Goal: Task Accomplishment & Management: Use online tool/utility

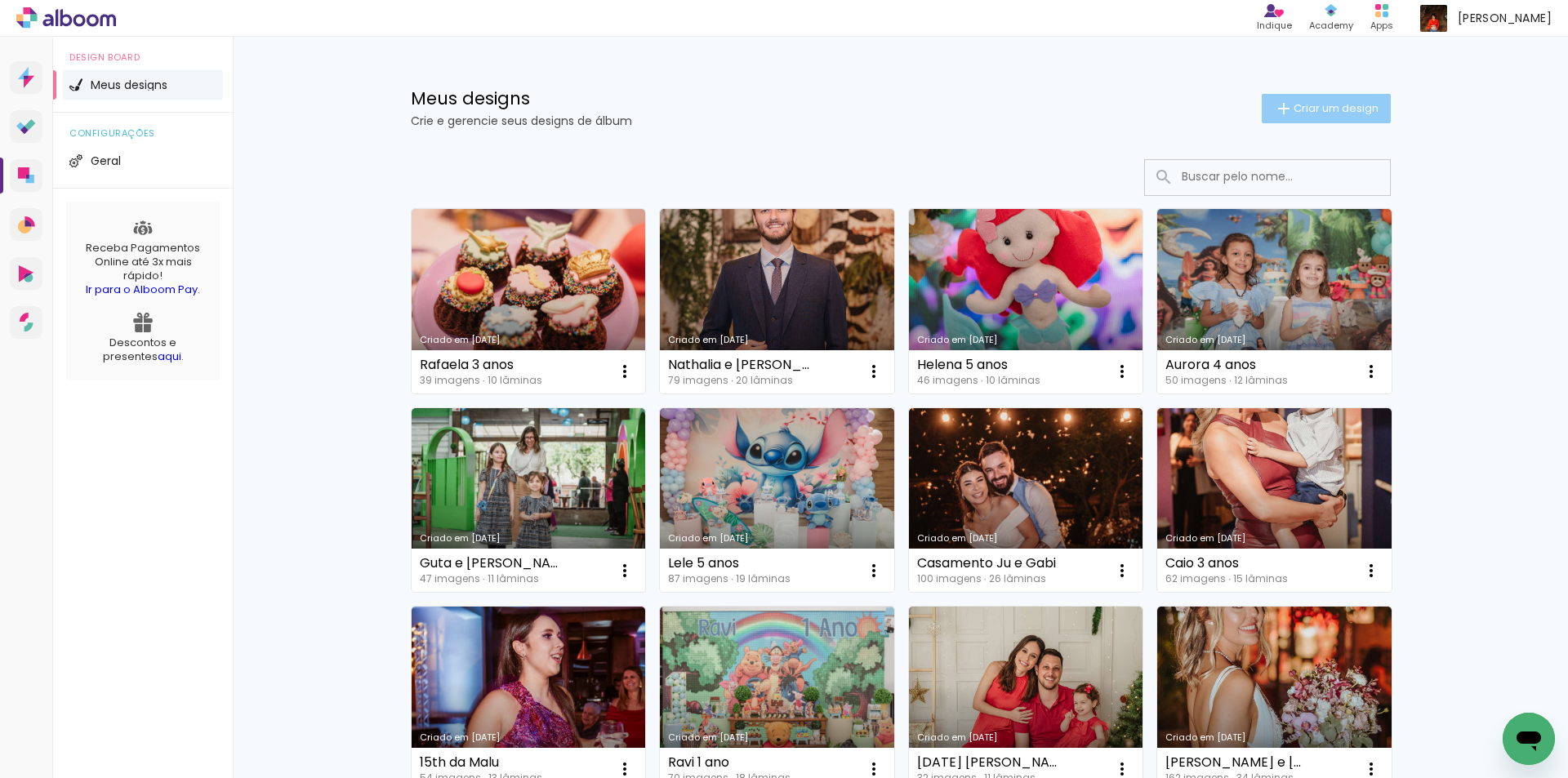
click at [1296, 111] on span "Criar um design" at bounding box center [1336, 108] width 85 height 10
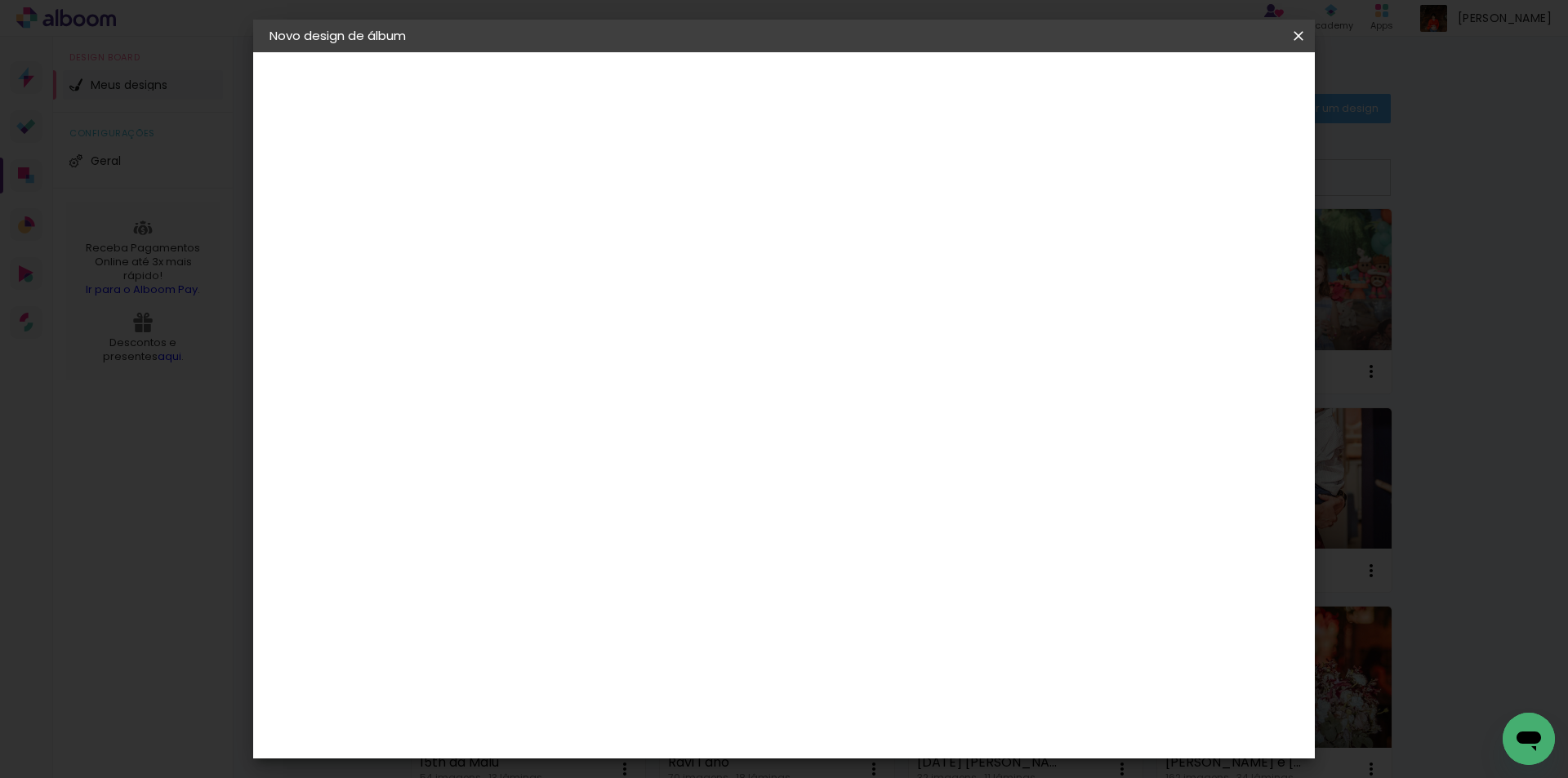
click at [537, 218] on input at bounding box center [537, 219] width 0 height 26
type input "So"
type paper-input "So"
type input "Sofia 8 anos"
type paper-input "Sofia 8 anos"
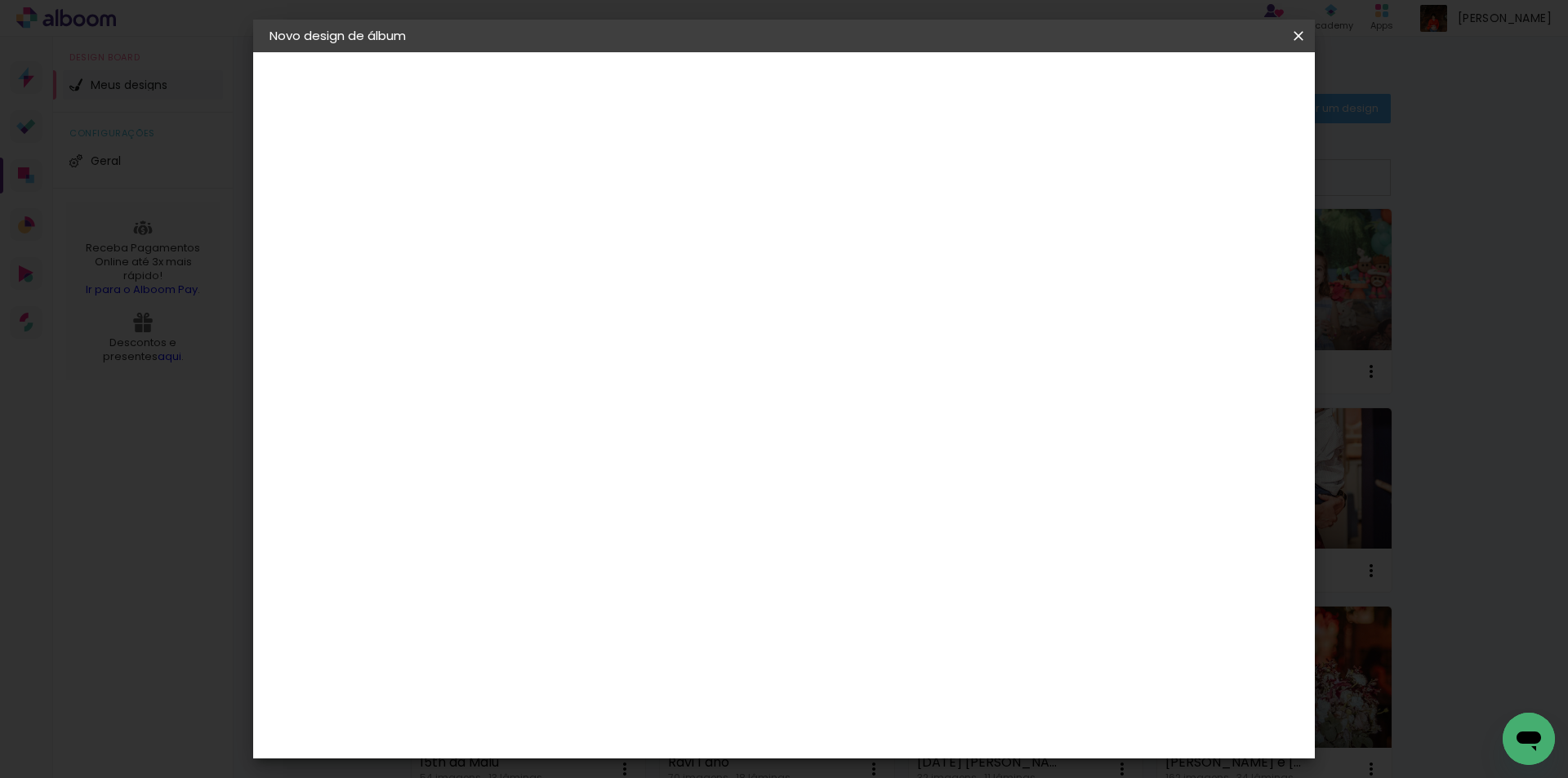
click at [0, 0] on slot "Avançar" at bounding box center [0, 0] width 0 height 0
click at [661, 315] on input at bounding box center [578, 310] width 165 height 20
type input "go"
type paper-input "go"
click at [566, 369] on div "Go image" at bounding box center [547, 372] width 40 height 26
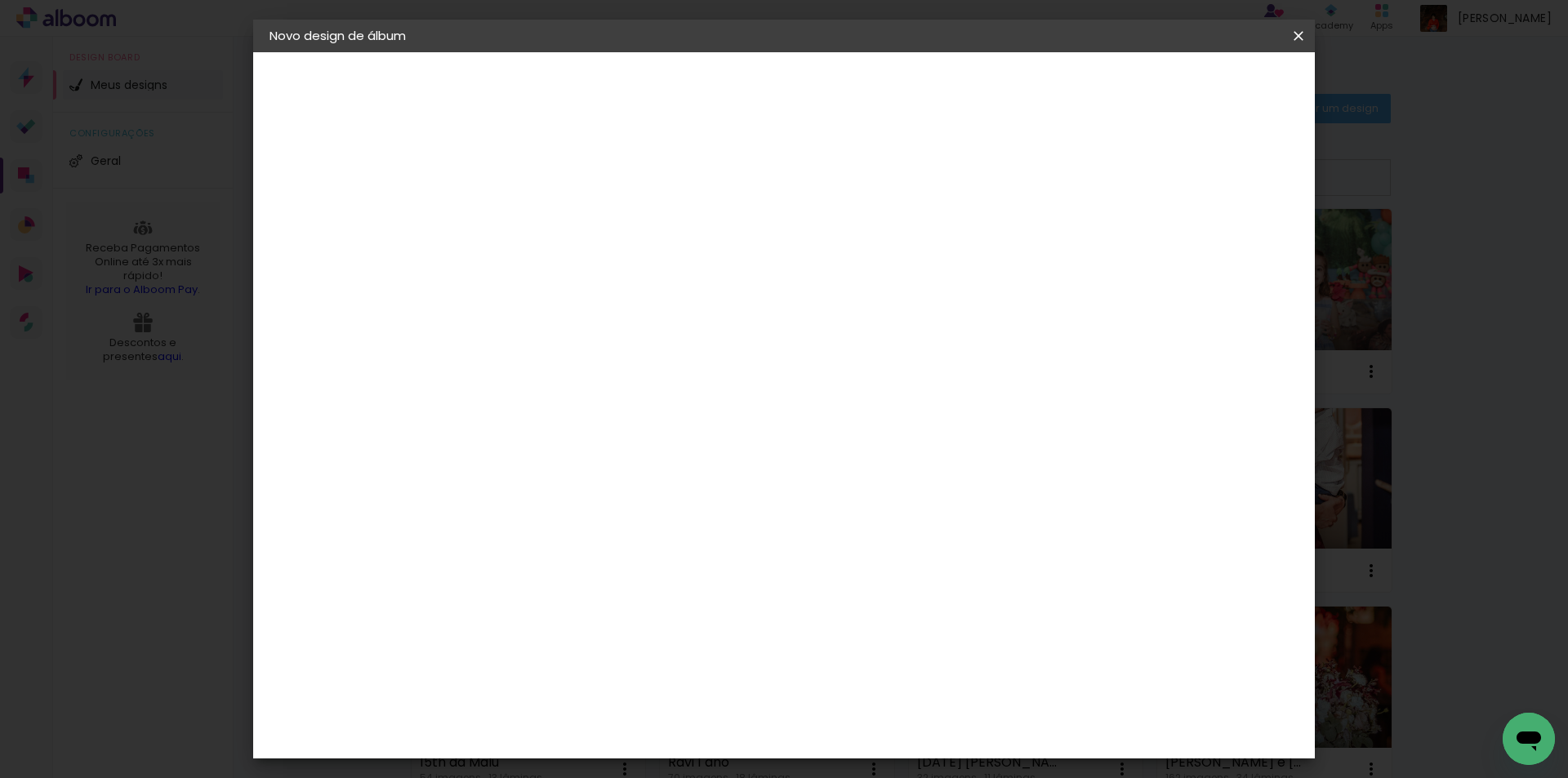
click at [0, 0] on slot "Tamanho Livre" at bounding box center [0, 0] width 0 height 0
click at [0, 0] on slot "Avançar" at bounding box center [0, 0] width 0 height 0
click at [1116, 182] on div at bounding box center [1107, 187] width 14 height 14
type paper-checkbox "on"
click at [391, 210] on paper-button "Tamanho livre" at bounding box center [360, 201] width 179 height 32
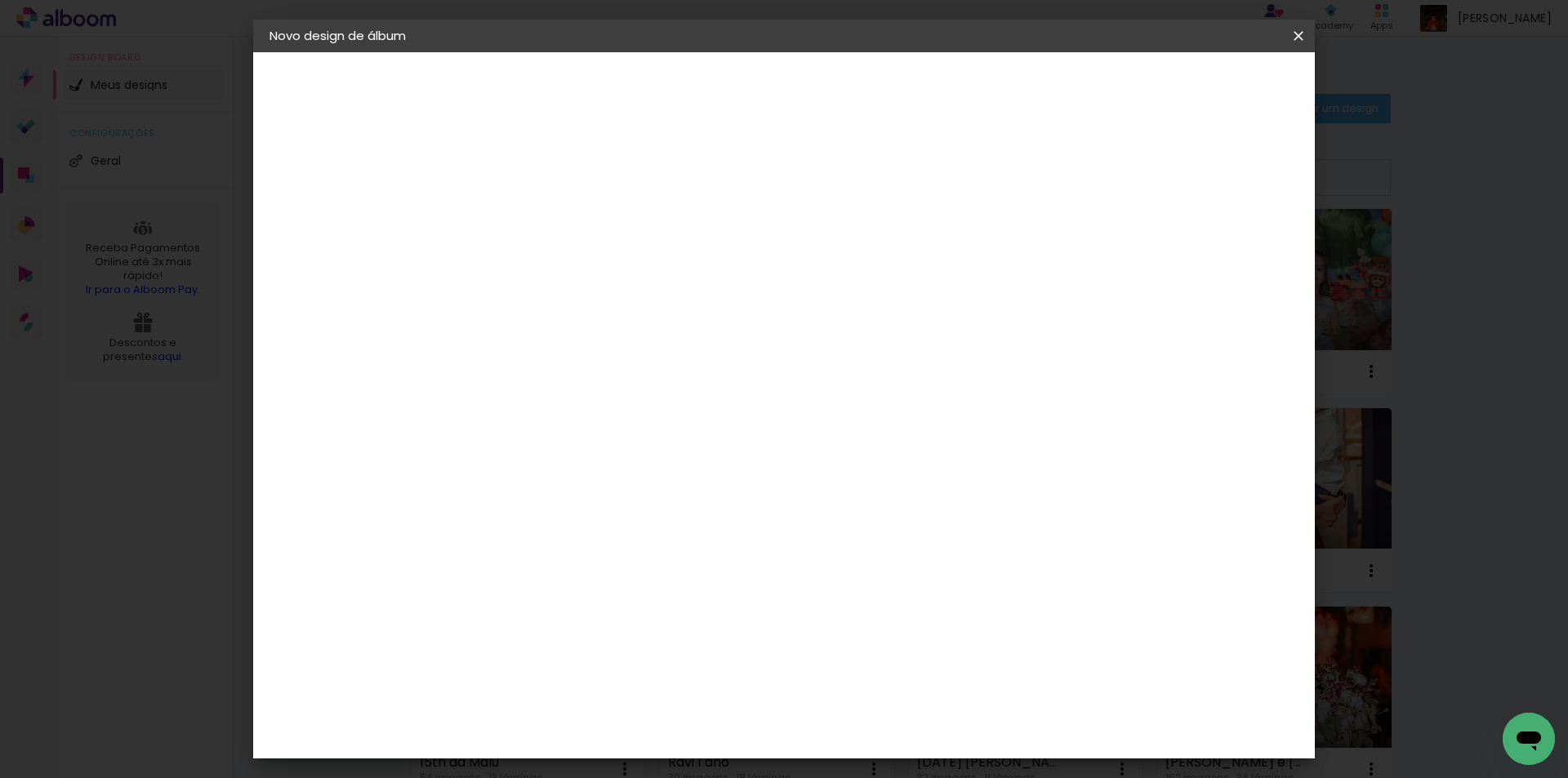
click at [634, 384] on paper-item "Go image" at bounding box center [562, 372] width 144 height 43
click at [0, 0] on slot "Avançar" at bounding box center [0, 0] width 0 height 0
click at [600, 276] on input "text" at bounding box center [568, 284] width 64 height 26
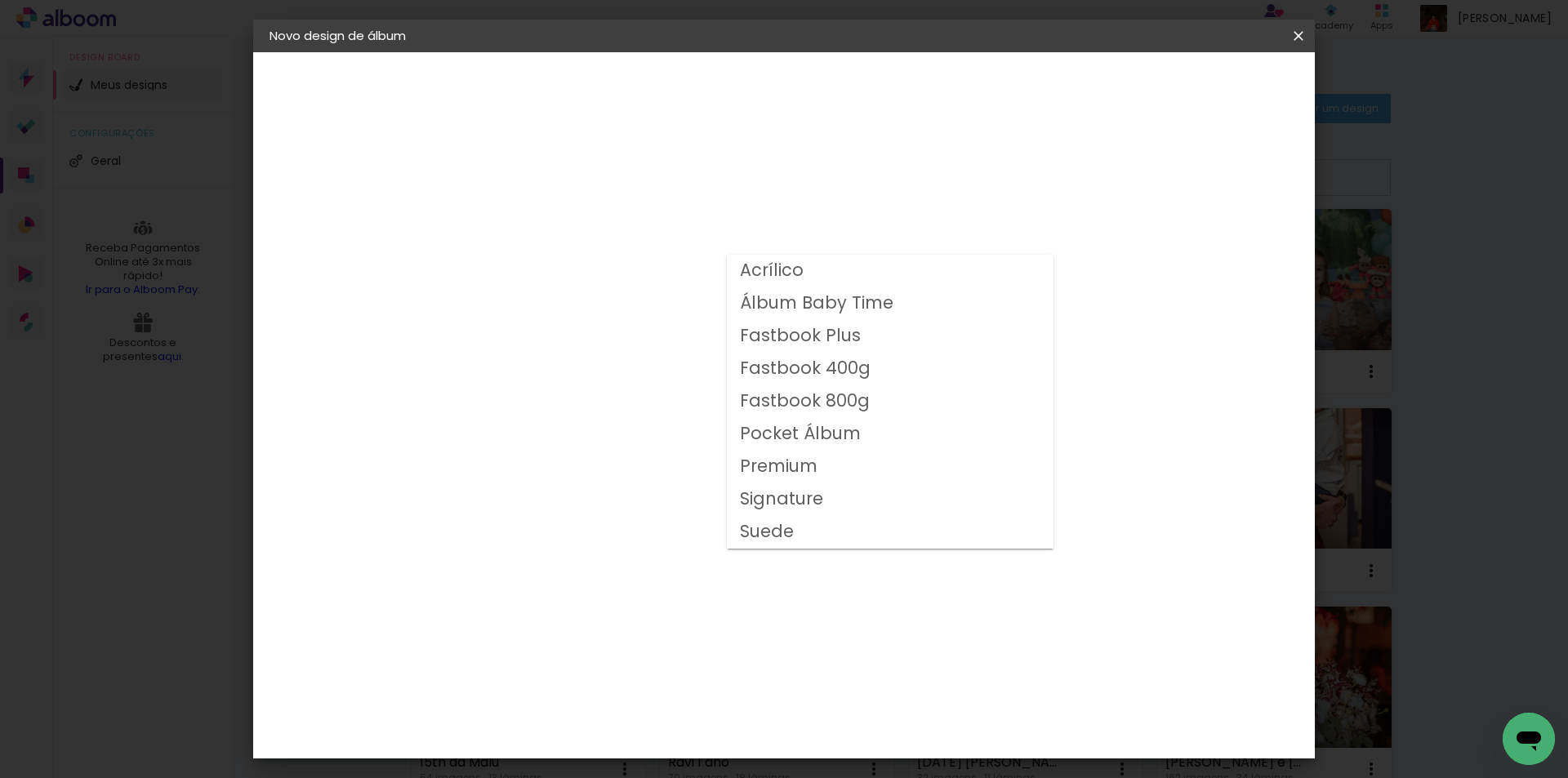
click at [878, 407] on paper-item "Fastbook 800g" at bounding box center [890, 401] width 327 height 32
type input "Fastbook 800g"
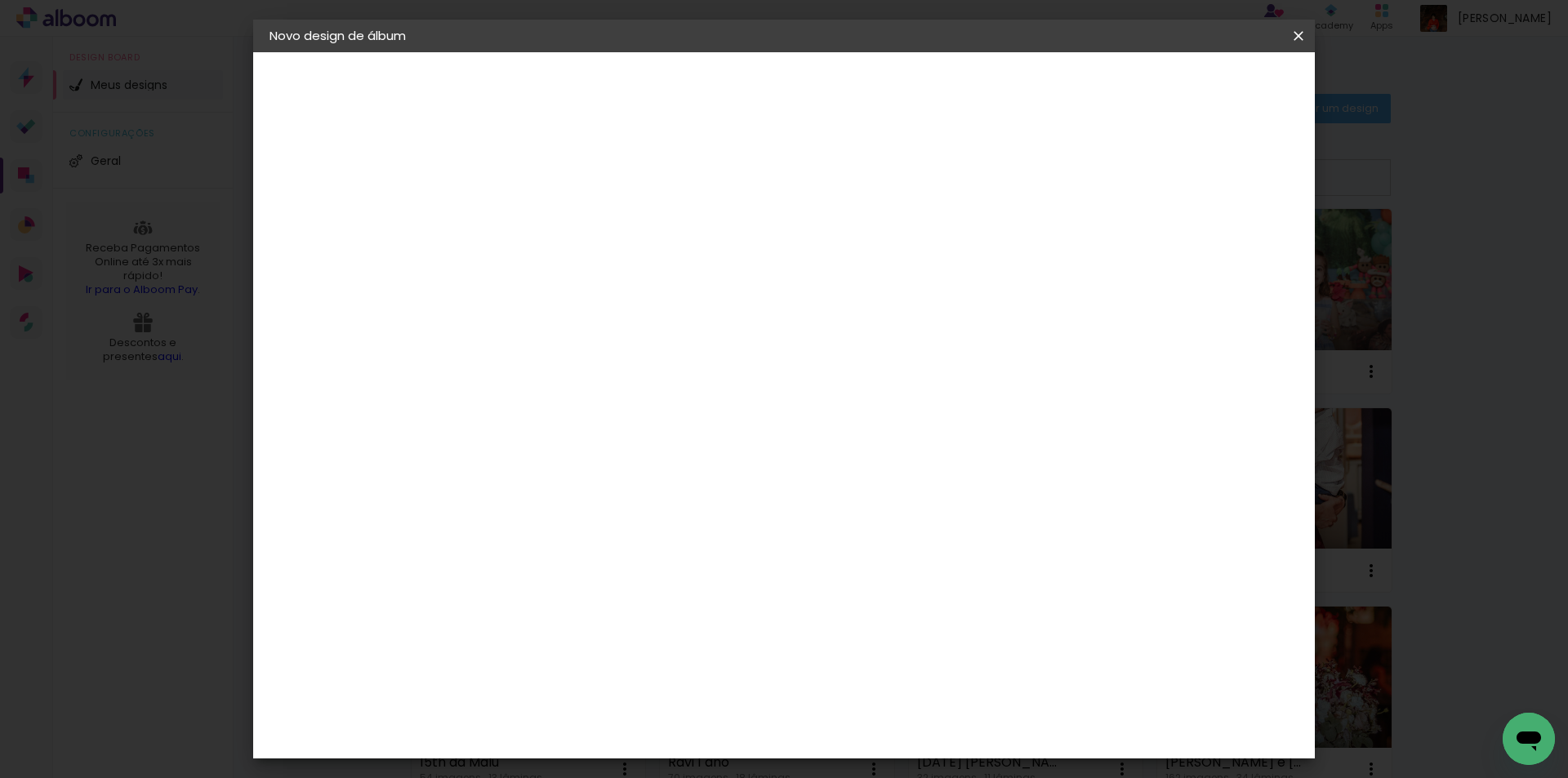
click at [647, 763] on span "25 × 25" at bounding box center [609, 784] width 76 height 43
click at [0, 0] on slot "Avançar" at bounding box center [0, 0] width 0 height 0
click at [1197, 88] on span "Iniciar design" at bounding box center [1160, 87] width 74 height 11
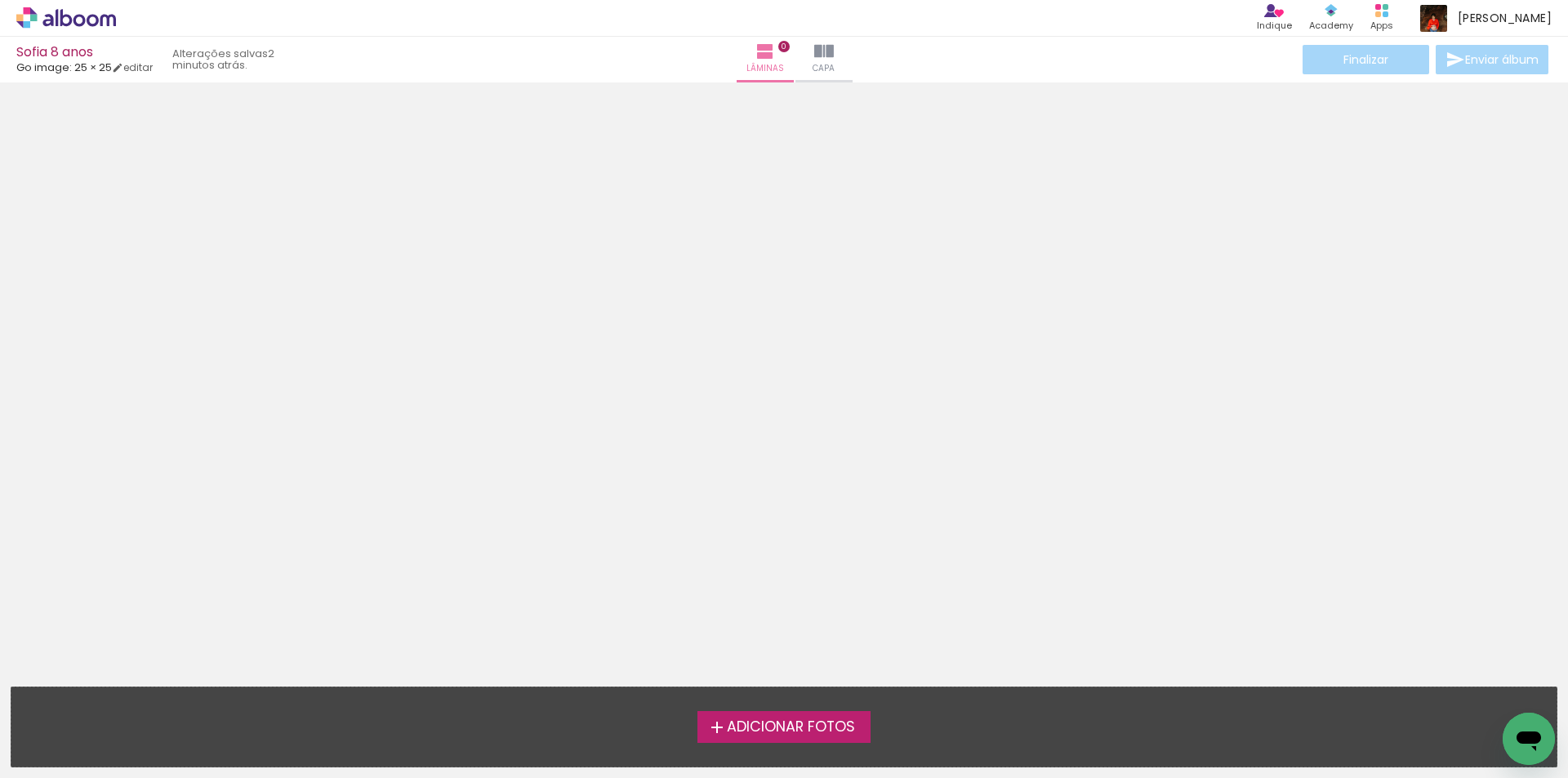
click at [953, 522] on div at bounding box center [784, 379] width 1568 height 583
click at [775, 727] on span "Adicionar Fotos" at bounding box center [791, 727] width 128 height 14
click at [0, 0] on input "file" at bounding box center [0, 0] width 0 height 0
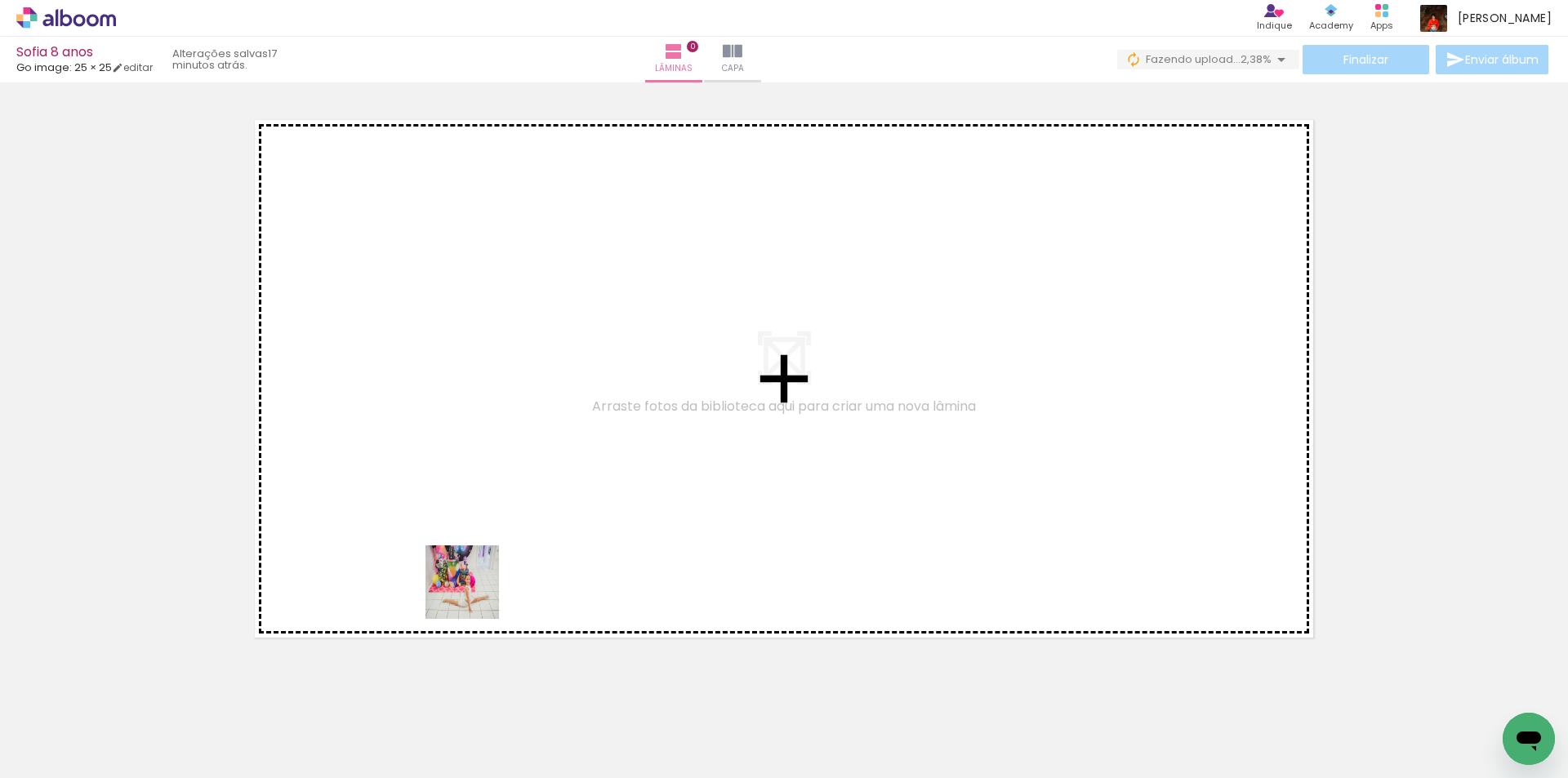
drag, startPoint x: 442, startPoint y: 734, endPoint x: 490, endPoint y: 571, distance: 169.9
click at [486, 561] on quentale-workspace at bounding box center [784, 389] width 1568 height 778
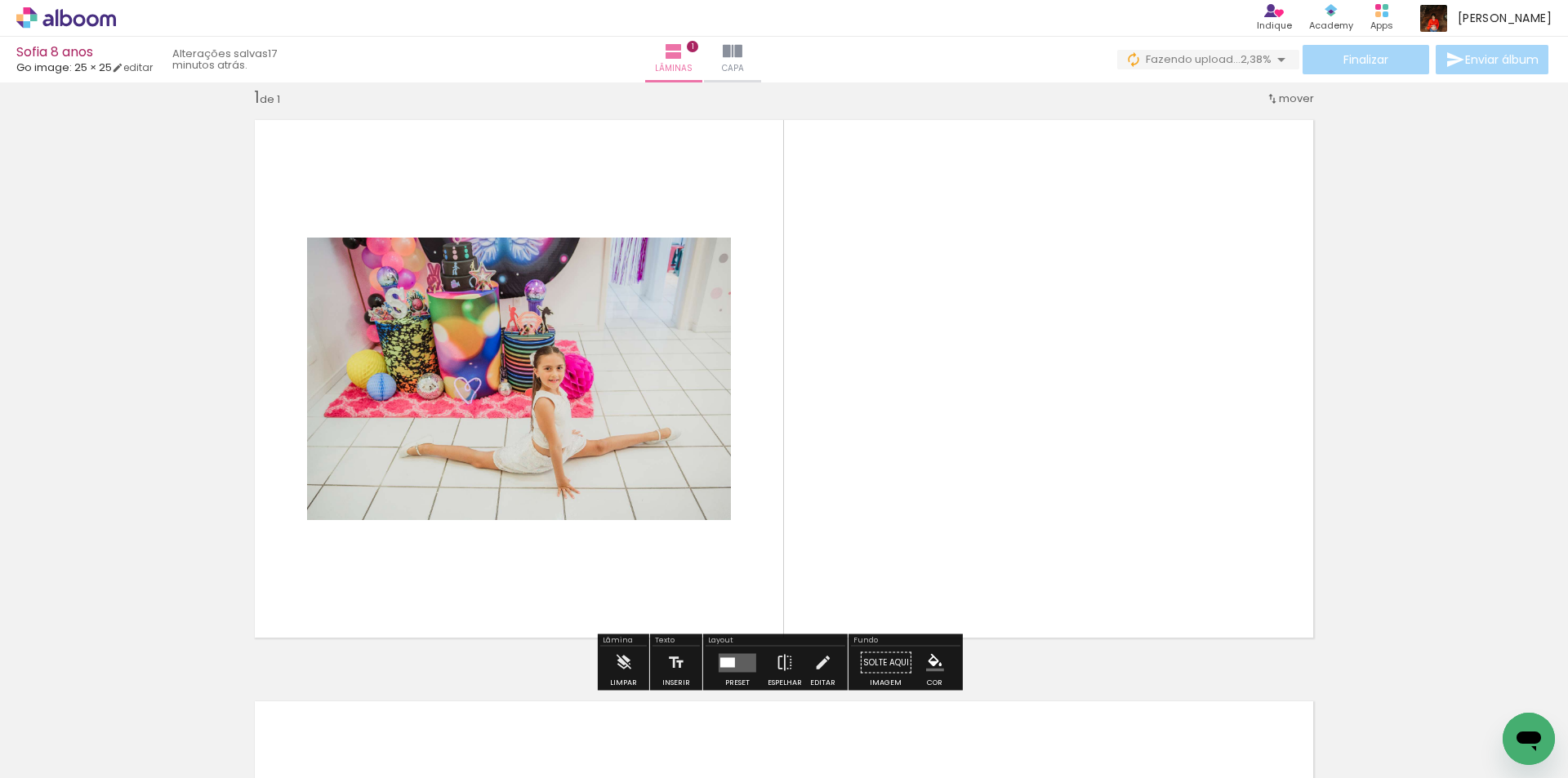
scroll to position [21, 0]
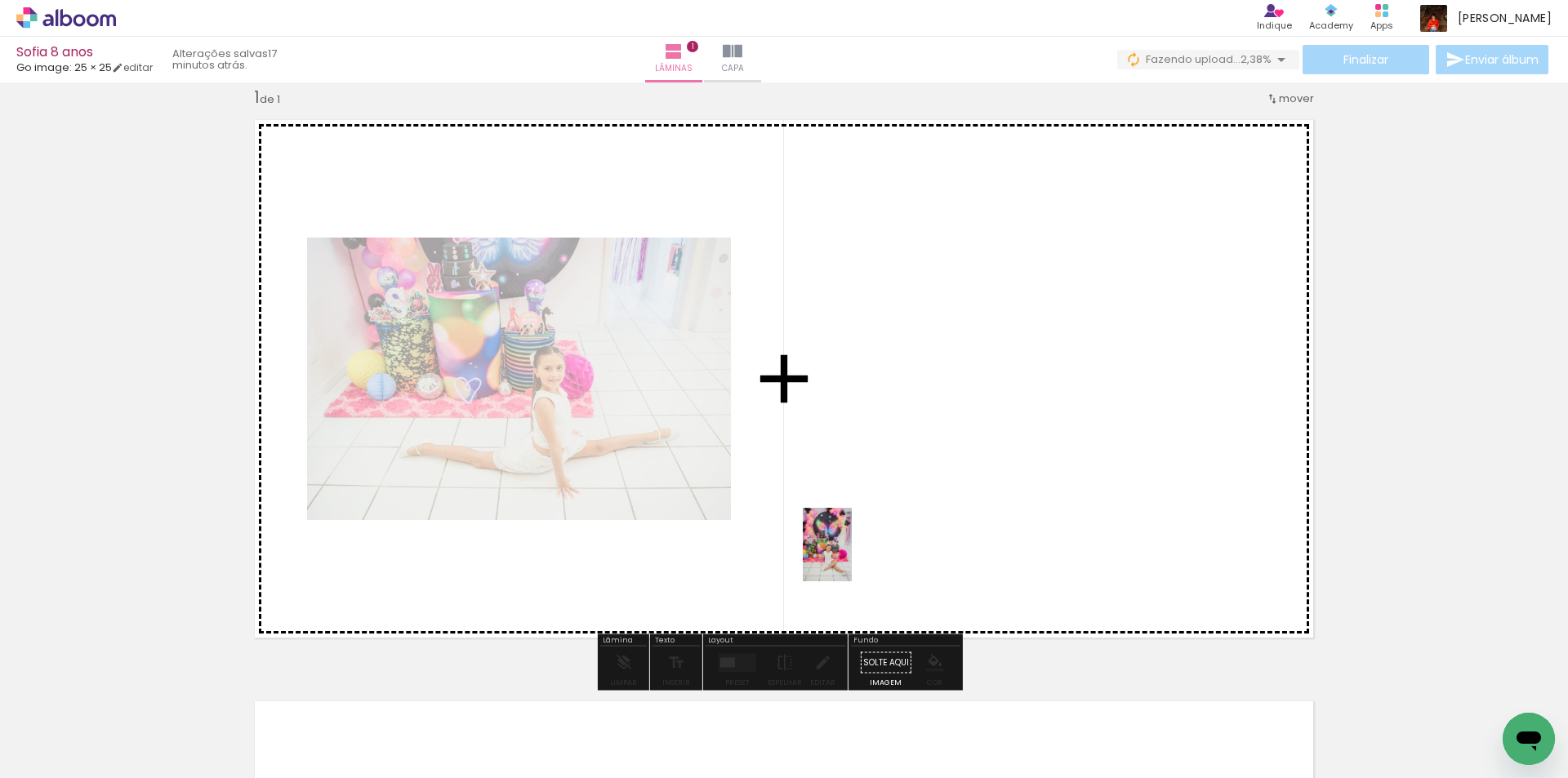
drag, startPoint x: 536, startPoint y: 737, endPoint x: 856, endPoint y: 555, distance: 368.1
click at [855, 556] on quentale-workspace at bounding box center [784, 389] width 1568 height 778
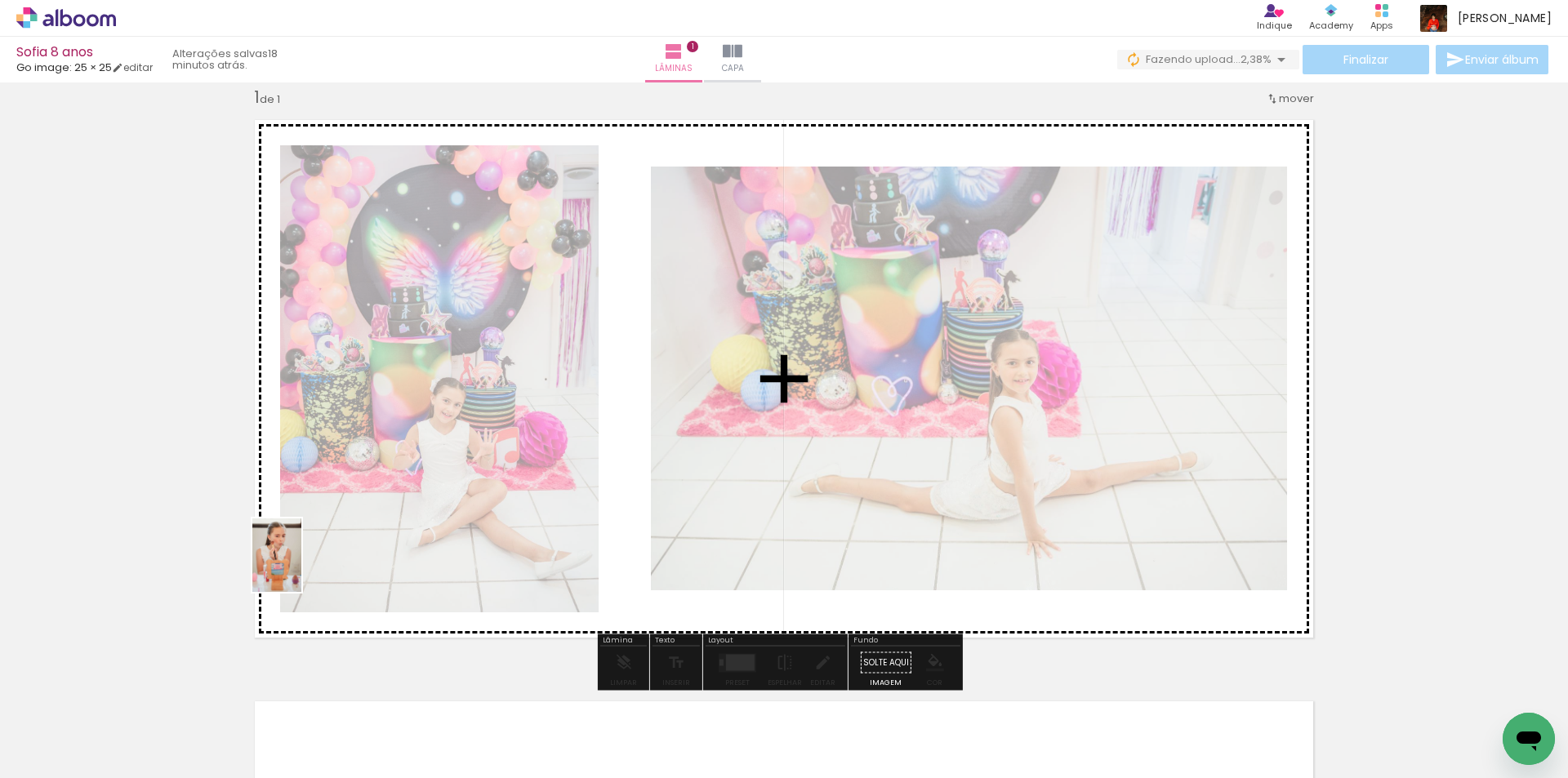
drag, startPoint x: 253, startPoint y: 736, endPoint x: 301, endPoint y: 567, distance: 175.7
click at [301, 567] on quentale-workspace at bounding box center [784, 389] width 1568 height 778
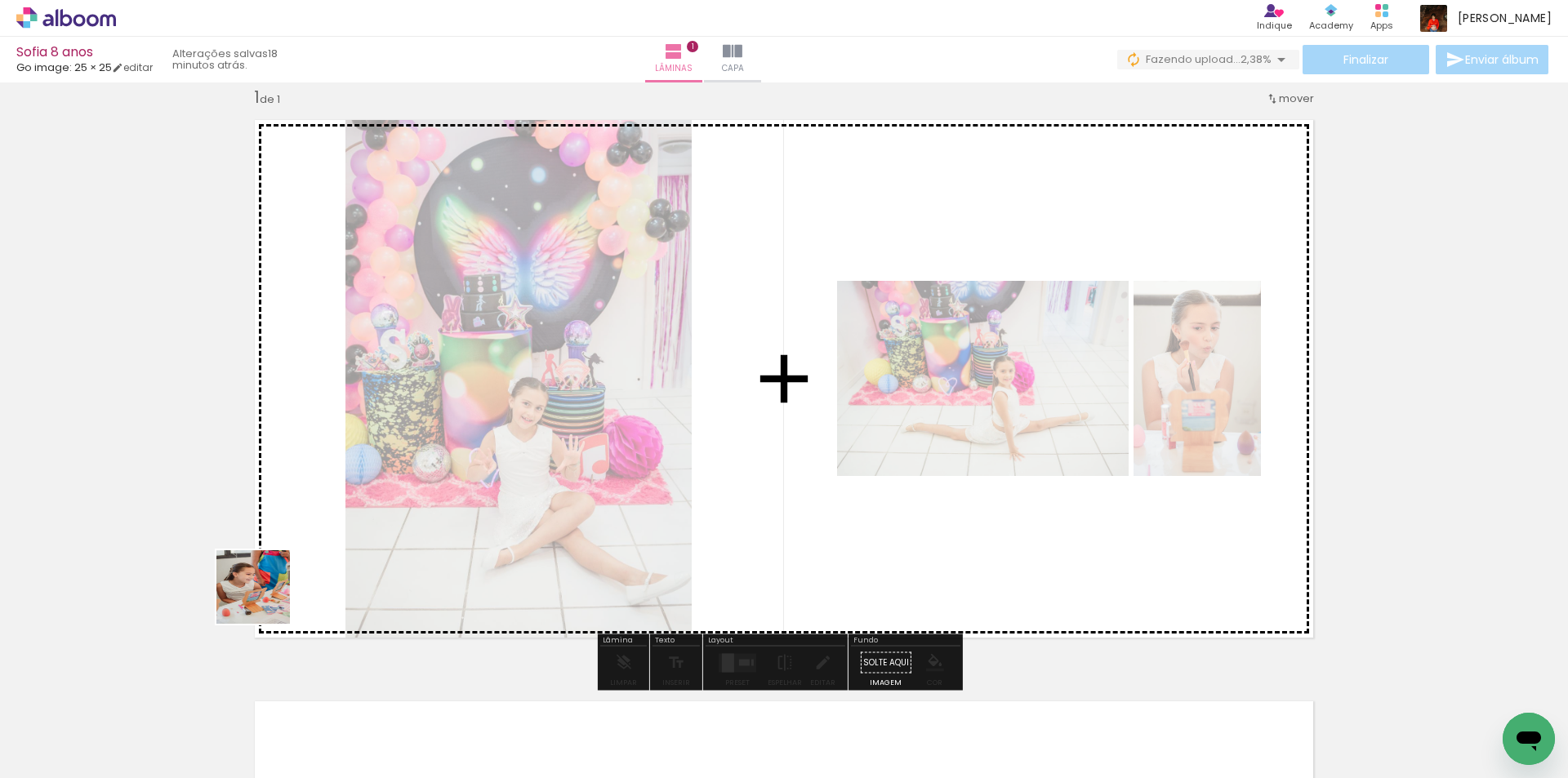
drag, startPoint x: 152, startPoint y: 752, endPoint x: 274, endPoint y: 588, distance: 204.4
click at [274, 589] on quentale-workspace at bounding box center [784, 389] width 1568 height 778
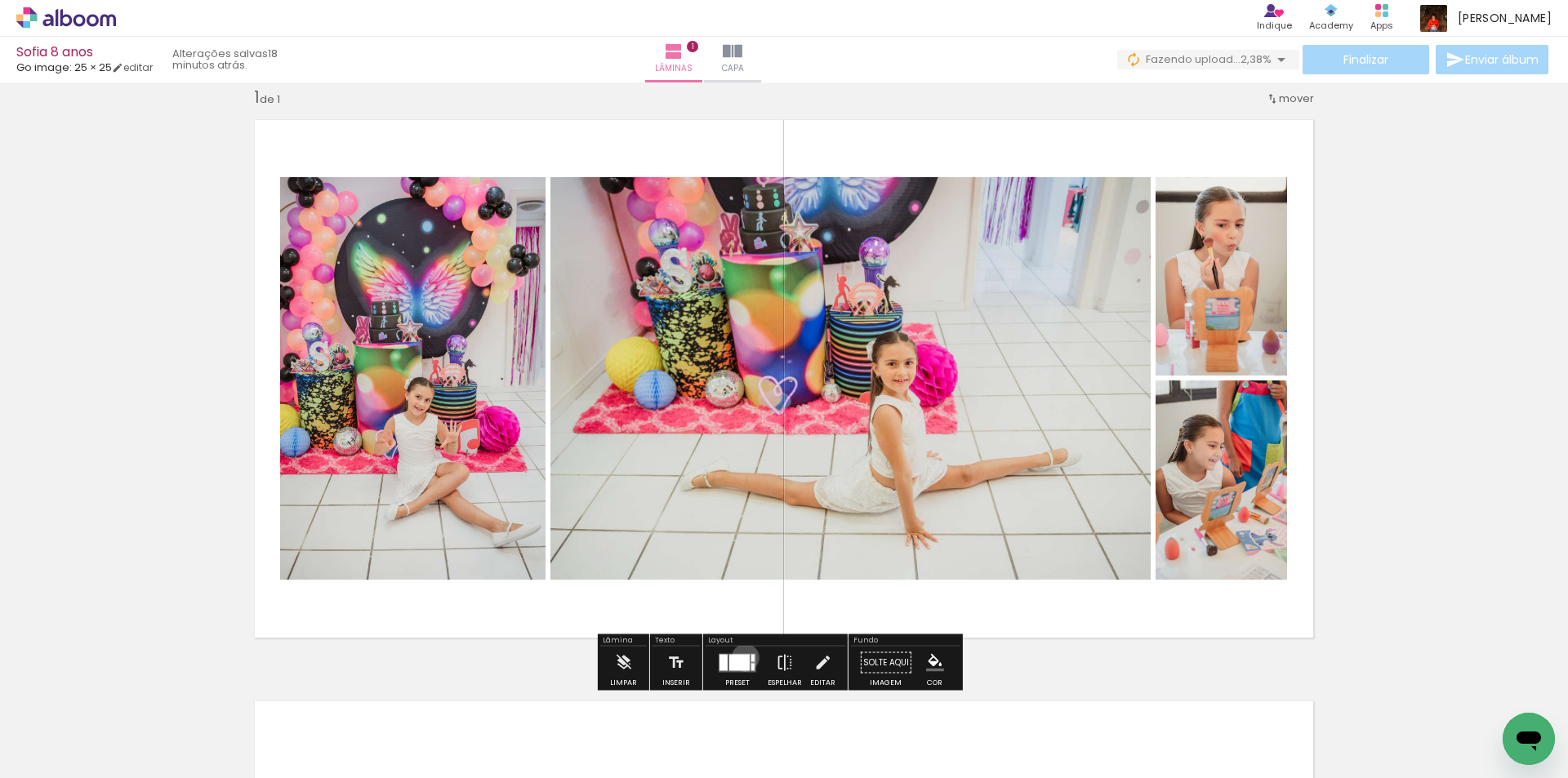
click at [742, 657] on div at bounding box center [739, 662] width 20 height 16
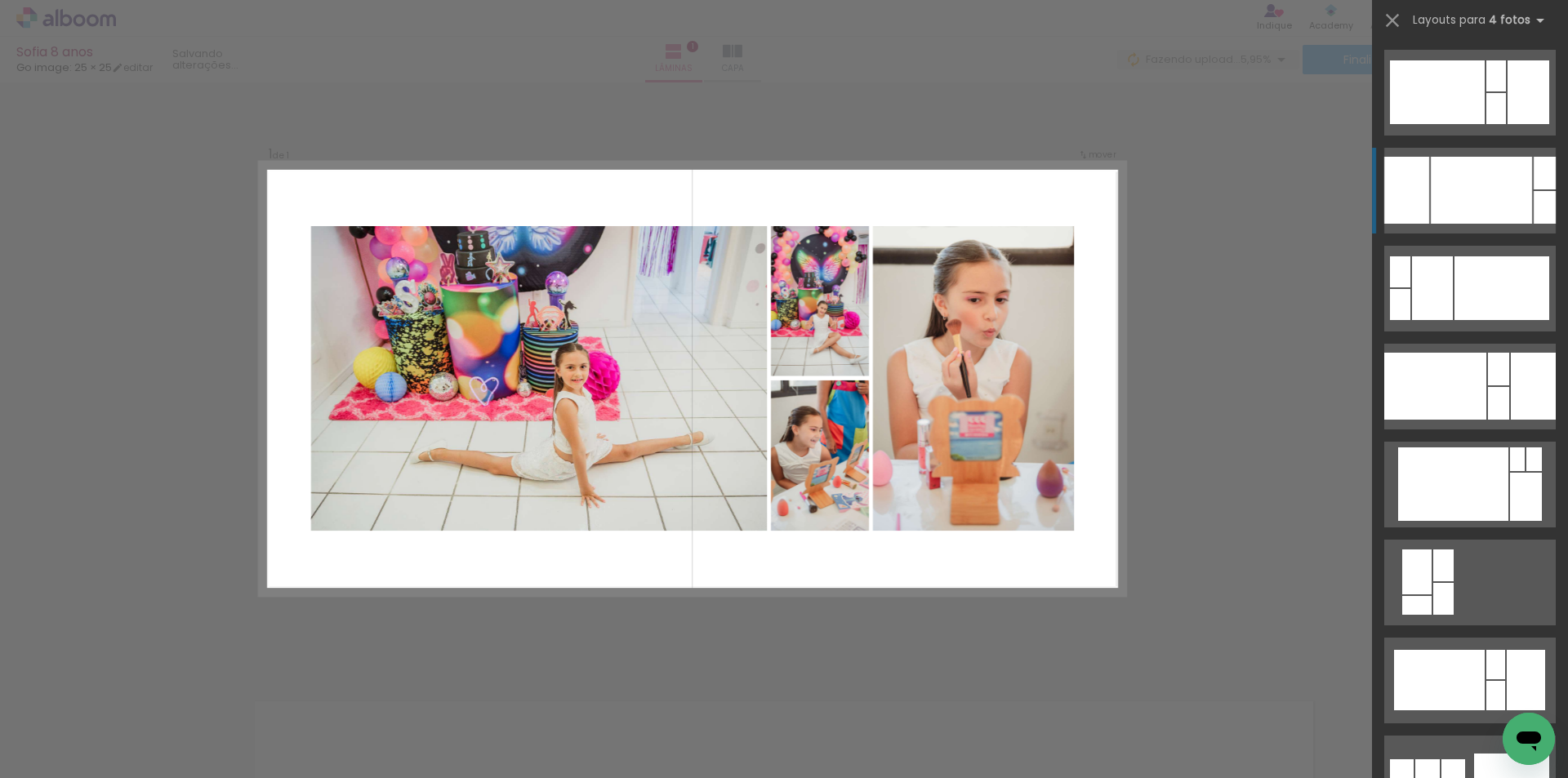
scroll to position [3675, 0]
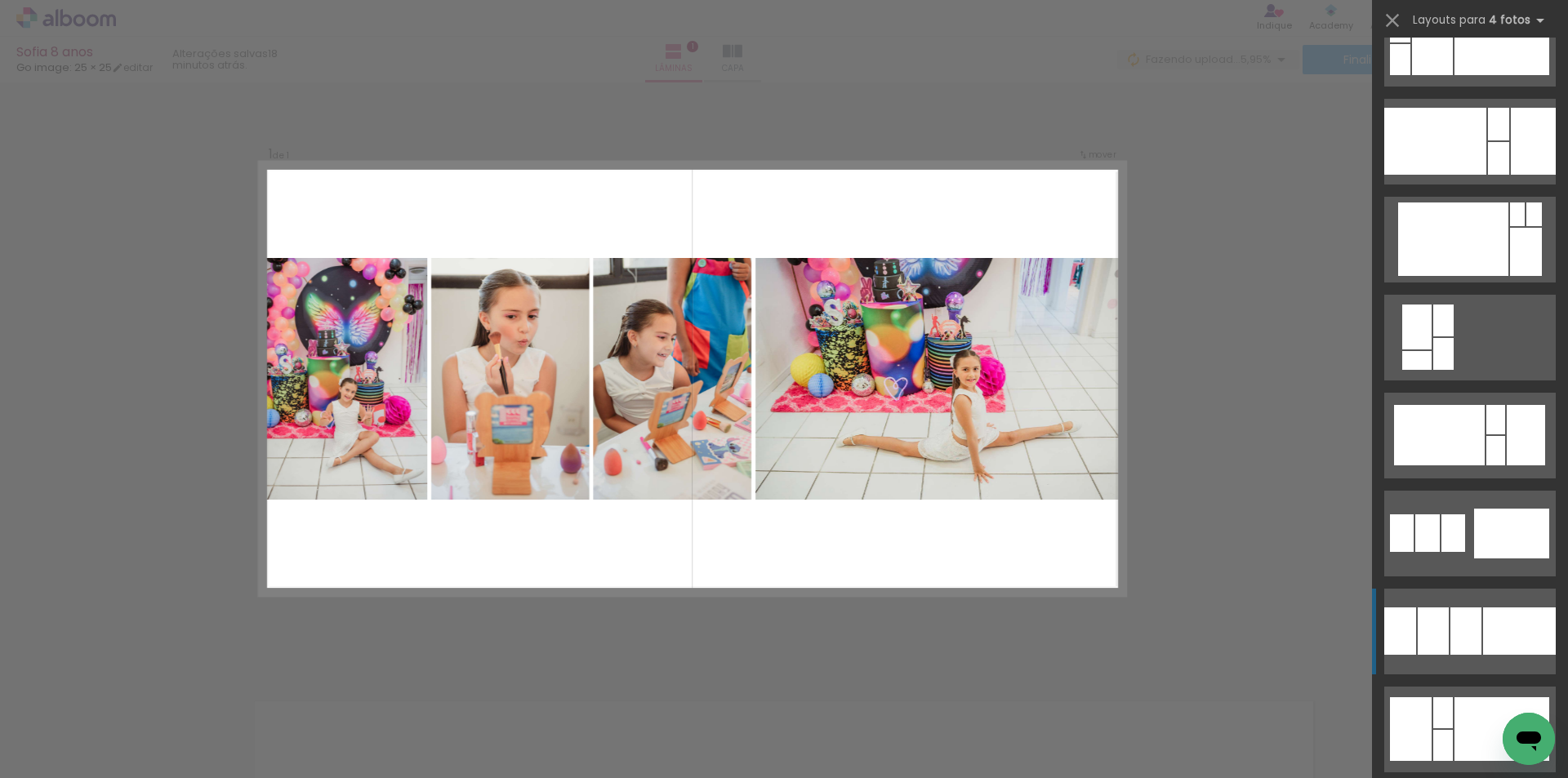
click at [1511, 174] on div at bounding box center [1533, 141] width 45 height 67
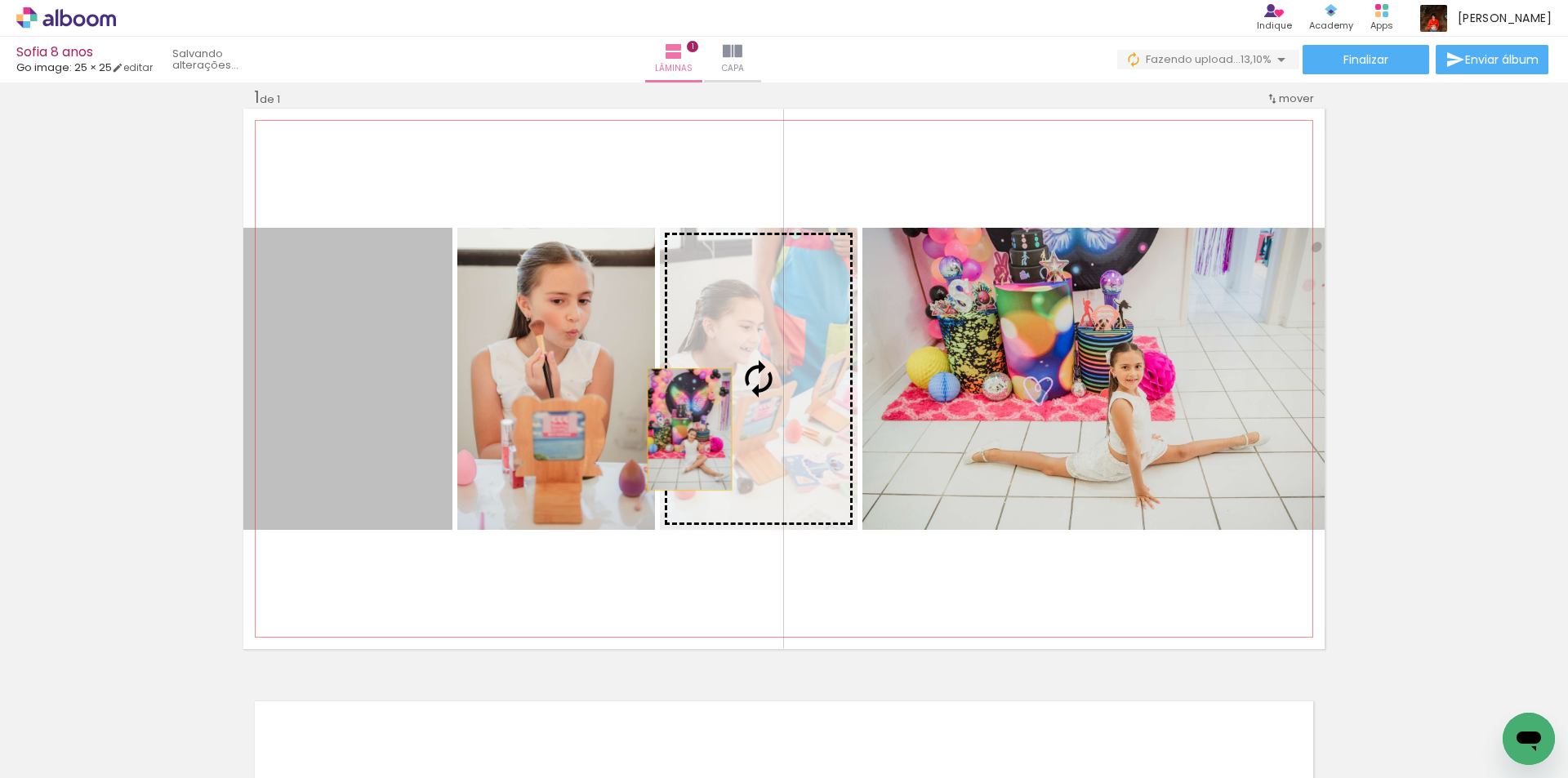
drag, startPoint x: 370, startPoint y: 436, endPoint x: 684, endPoint y: 429, distance: 314.1
click at [0, 0] on slot at bounding box center [0, 0] width 0 height 0
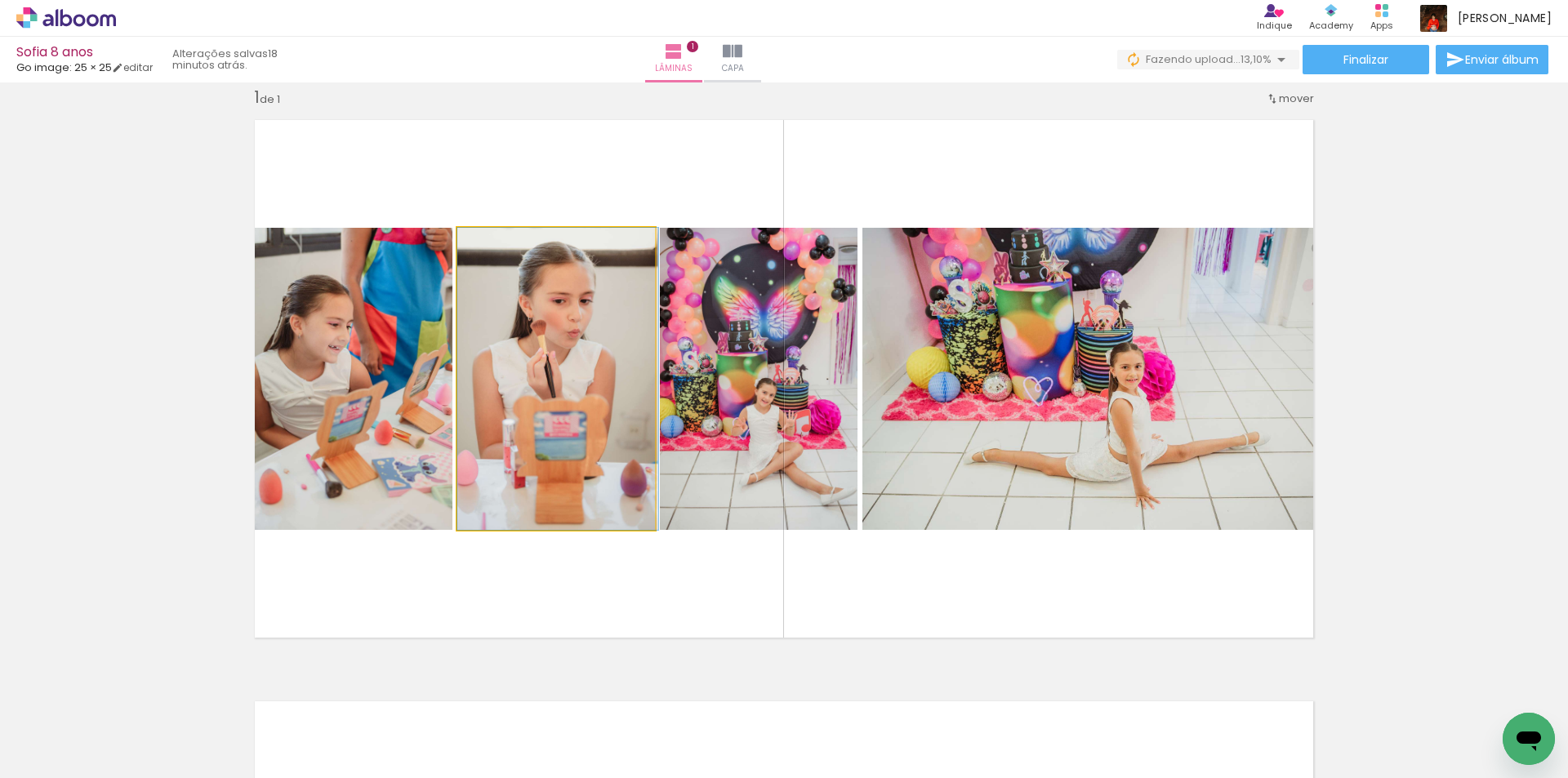
drag, startPoint x: 516, startPoint y: 384, endPoint x: 526, endPoint y: 441, distance: 57.9
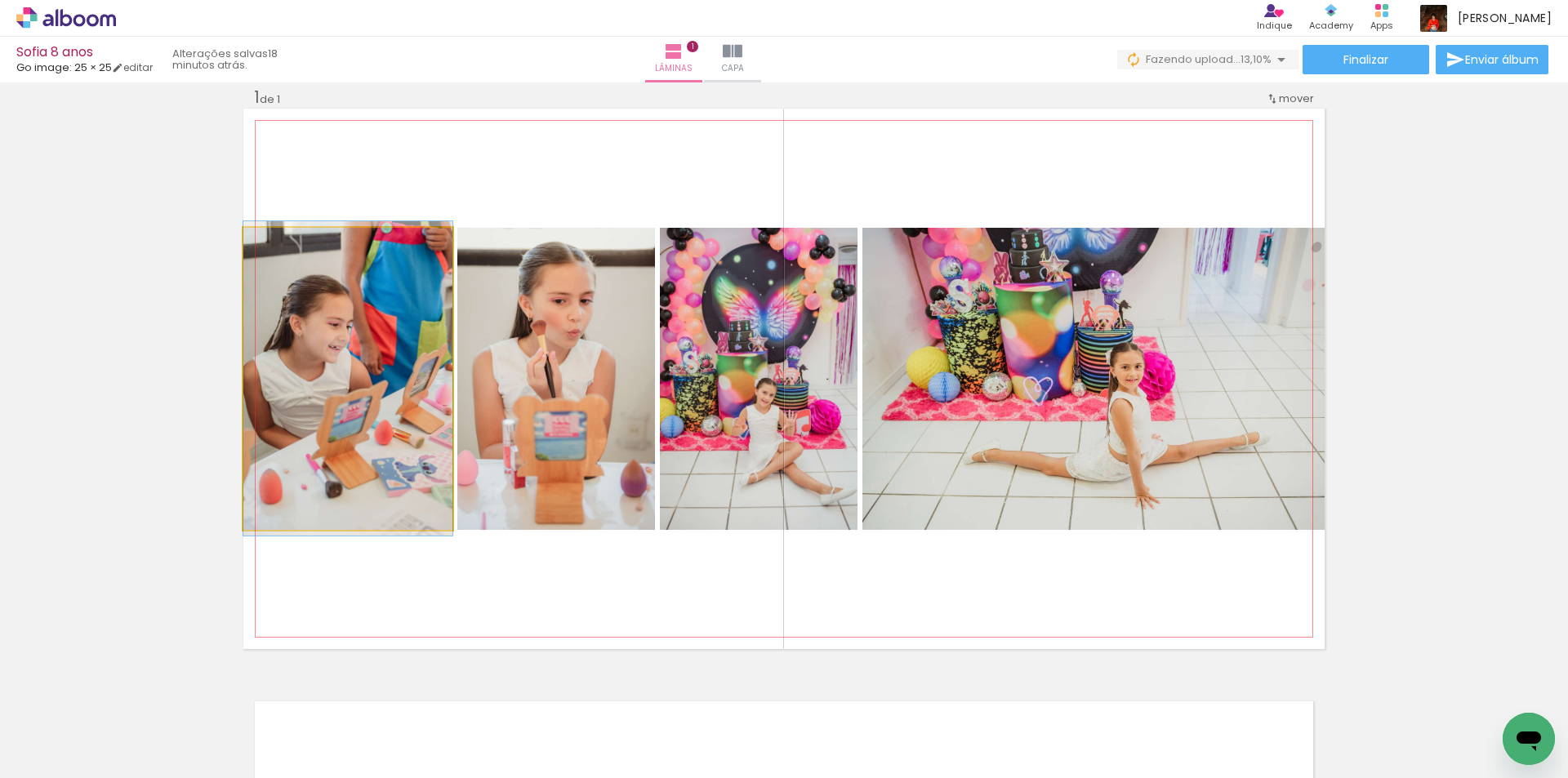
drag, startPoint x: 346, startPoint y: 405, endPoint x: 375, endPoint y: 405, distance: 29.0
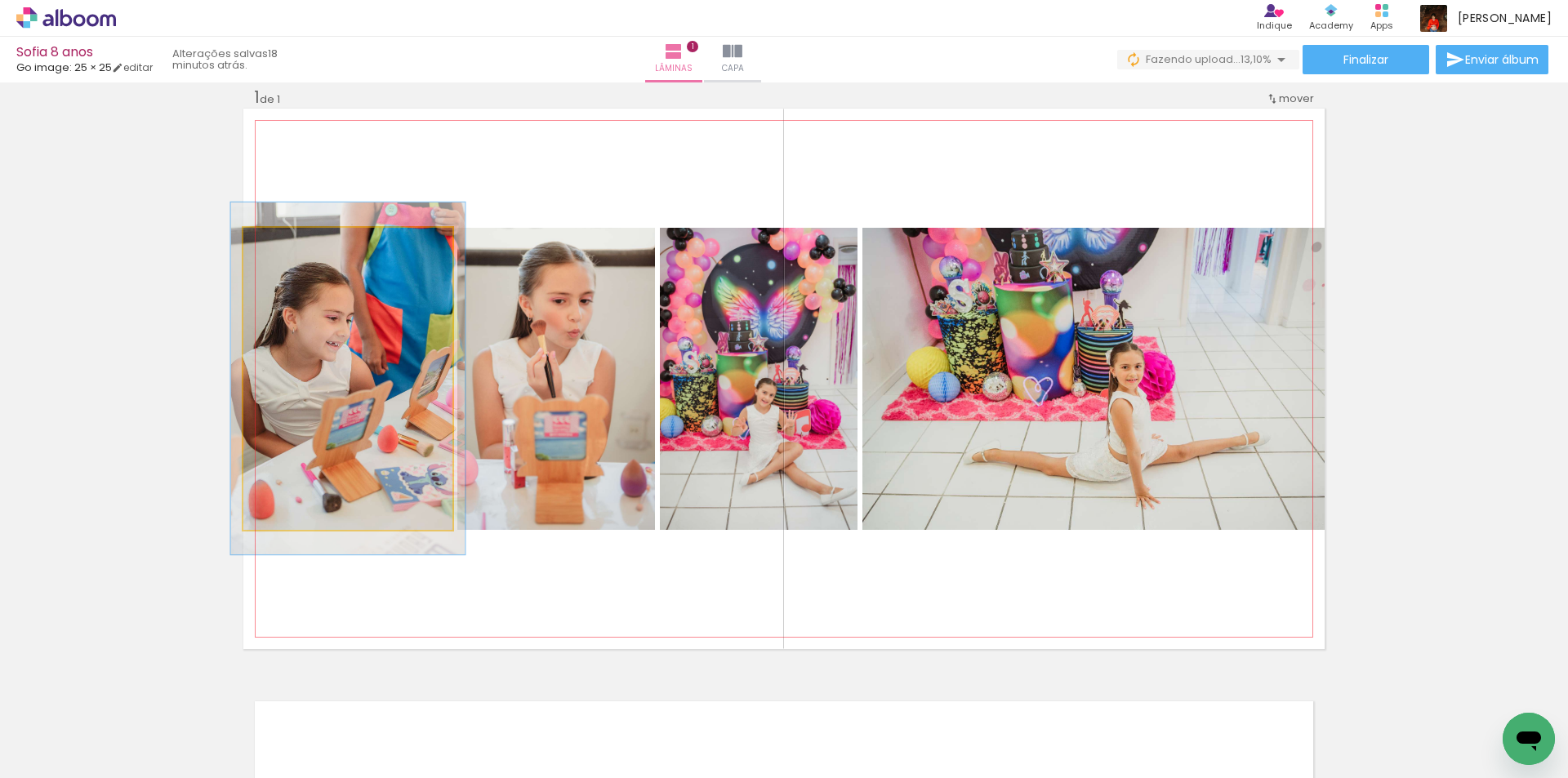
type paper-slider "113"
click at [281, 246] on div at bounding box center [288, 244] width 14 height 14
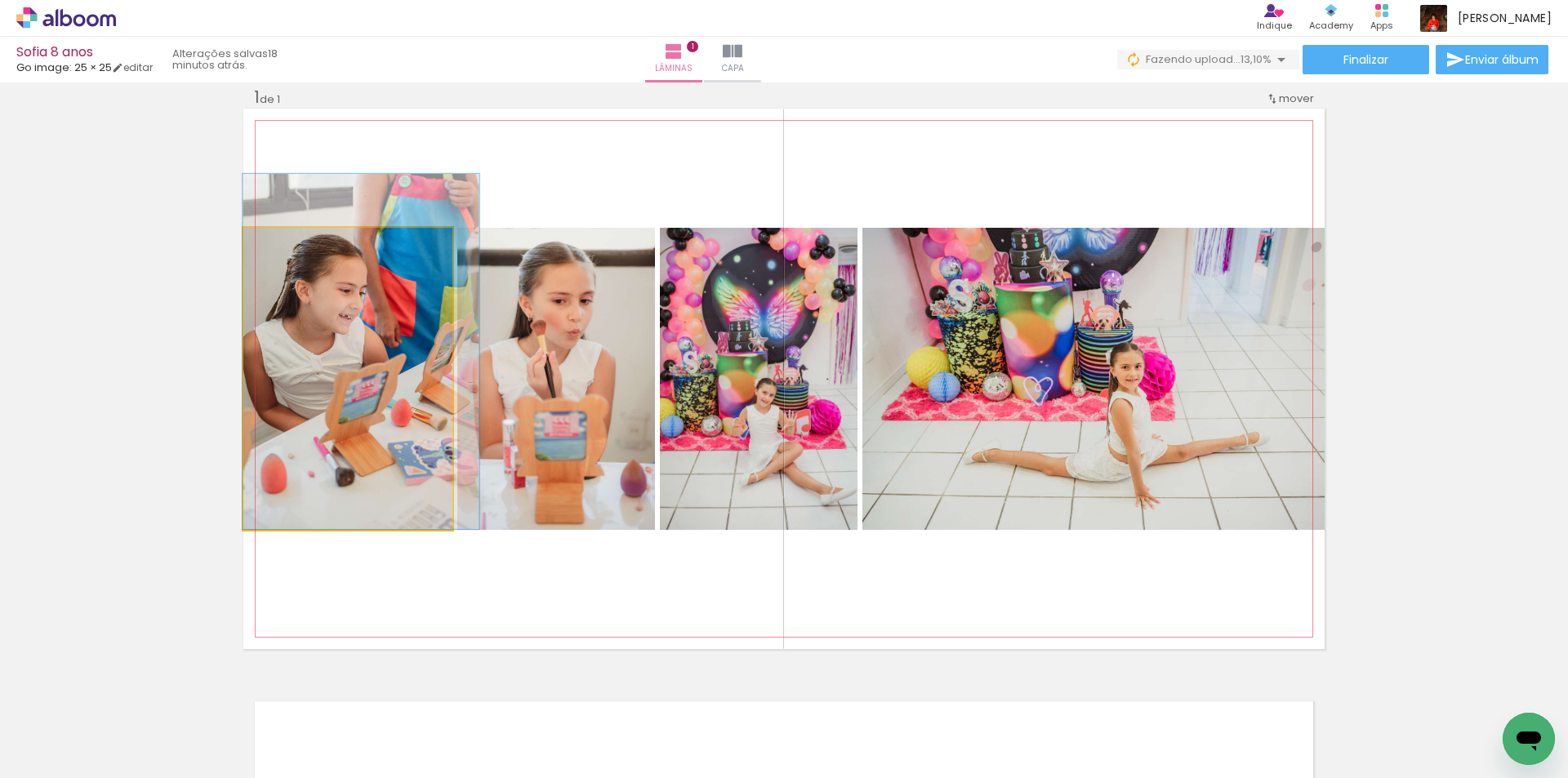
drag, startPoint x: 339, startPoint y: 402, endPoint x: 390, endPoint y: 364, distance: 63.6
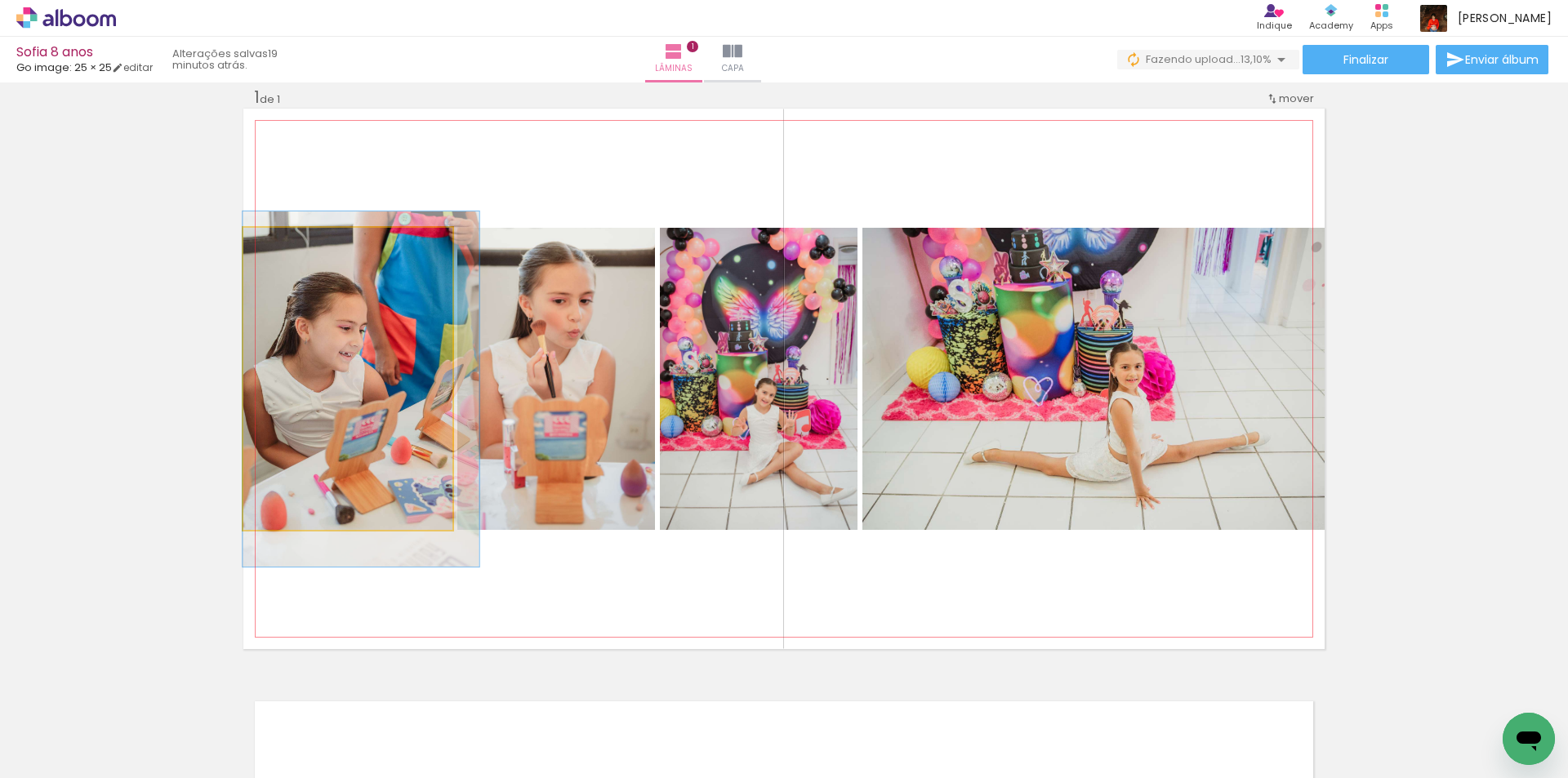
drag, startPoint x: 385, startPoint y: 424, endPoint x: 386, endPoint y: 462, distance: 38.0
click at [287, 479] on quentale-photo at bounding box center [347, 379] width 209 height 302
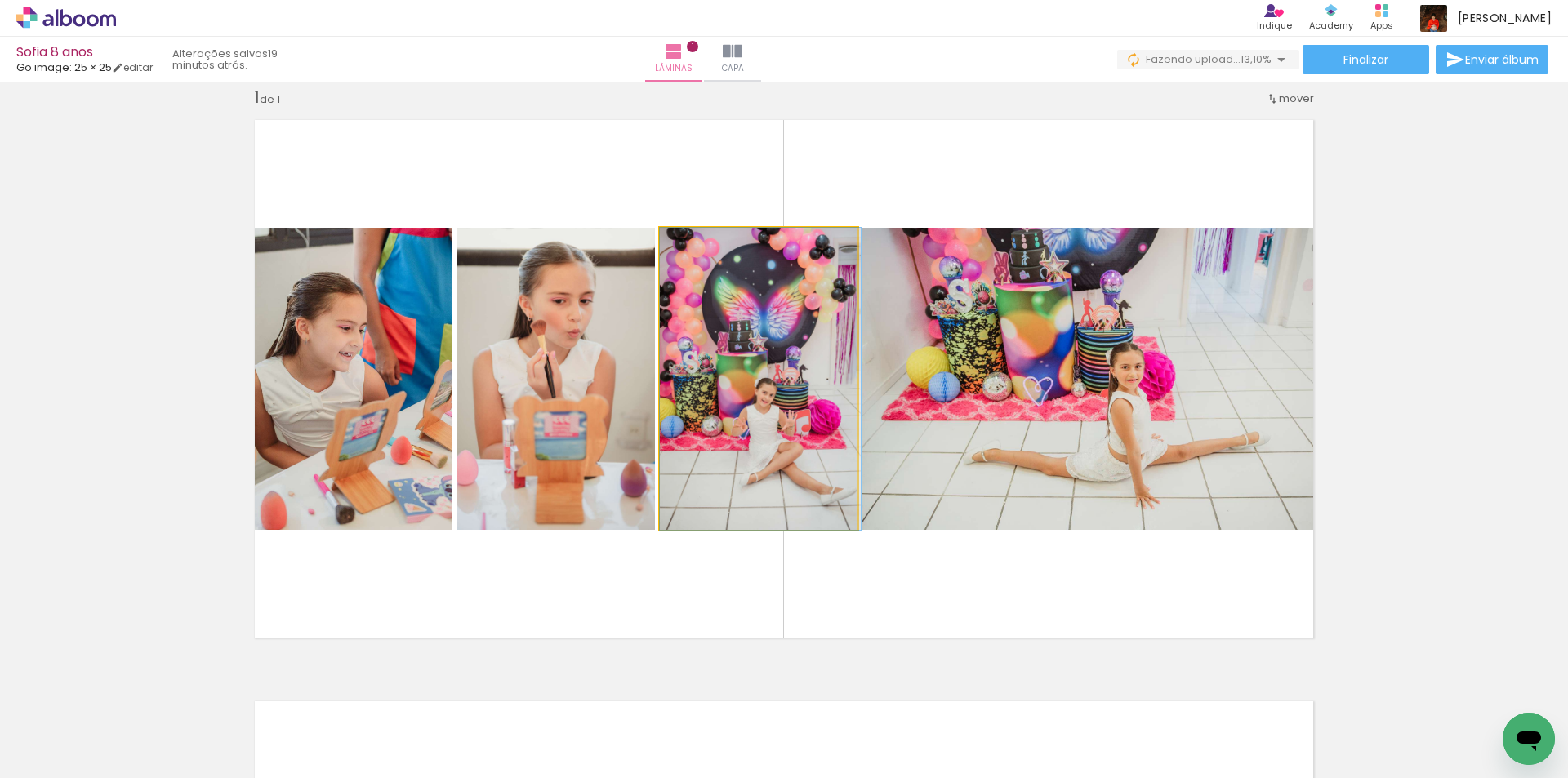
drag, startPoint x: 818, startPoint y: 453, endPoint x: 819, endPoint y: 441, distance: 12.0
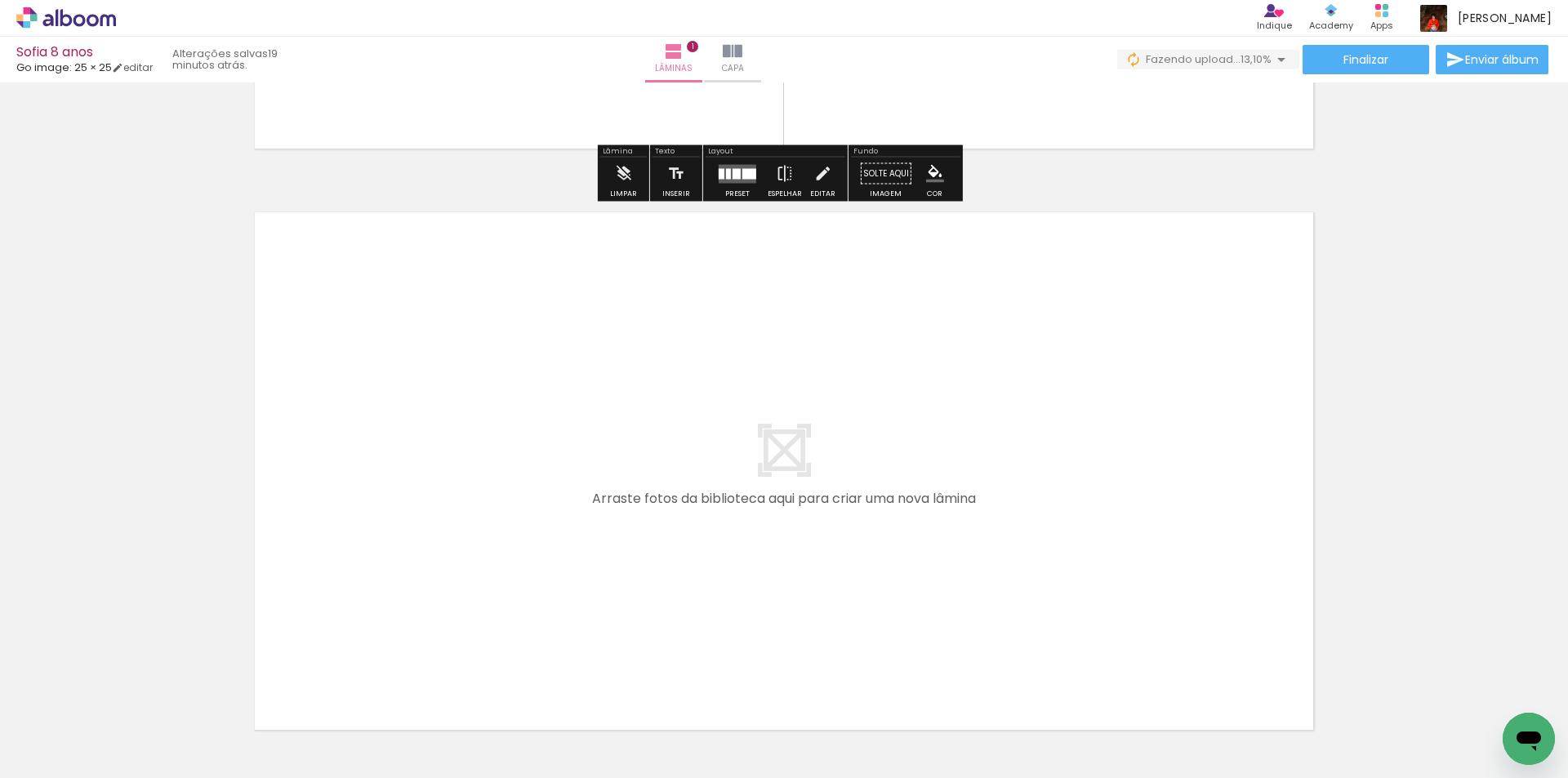
scroll to position [511, 0]
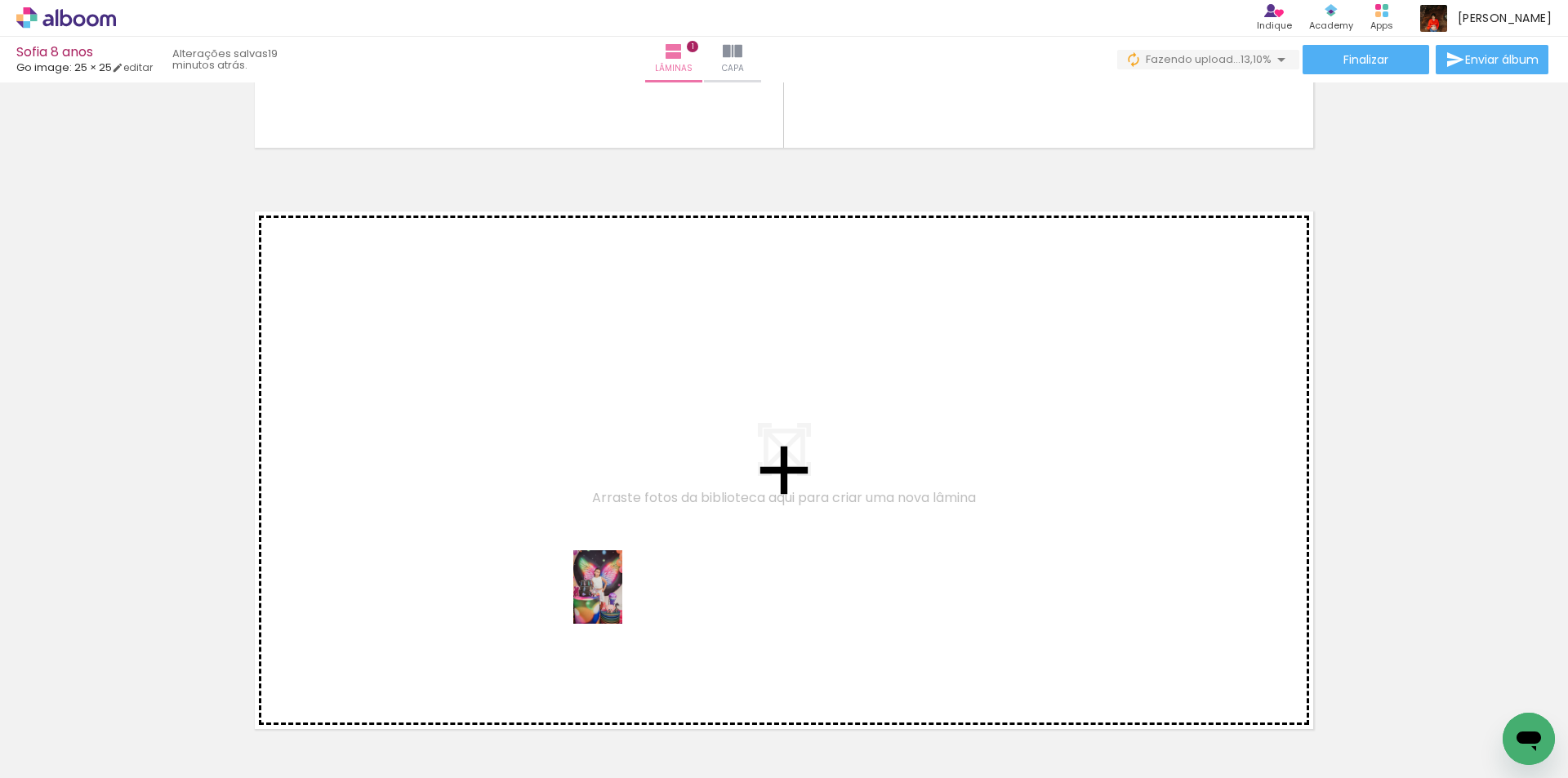
drag, startPoint x: 623, startPoint y: 752, endPoint x: 623, endPoint y: 599, distance: 153.0
click at [623, 599] on quentale-workspace at bounding box center [784, 389] width 1568 height 778
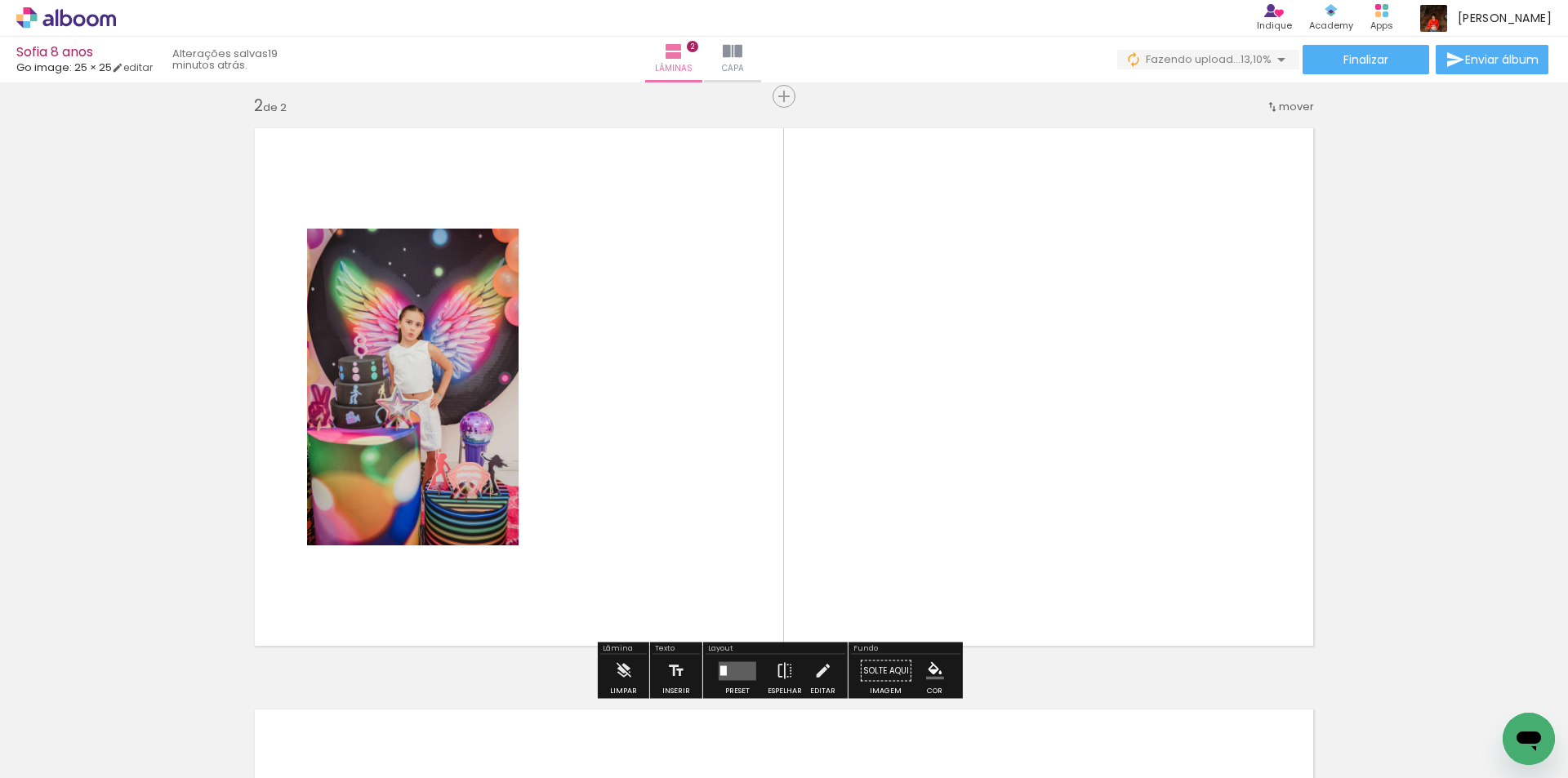
scroll to position [603, 0]
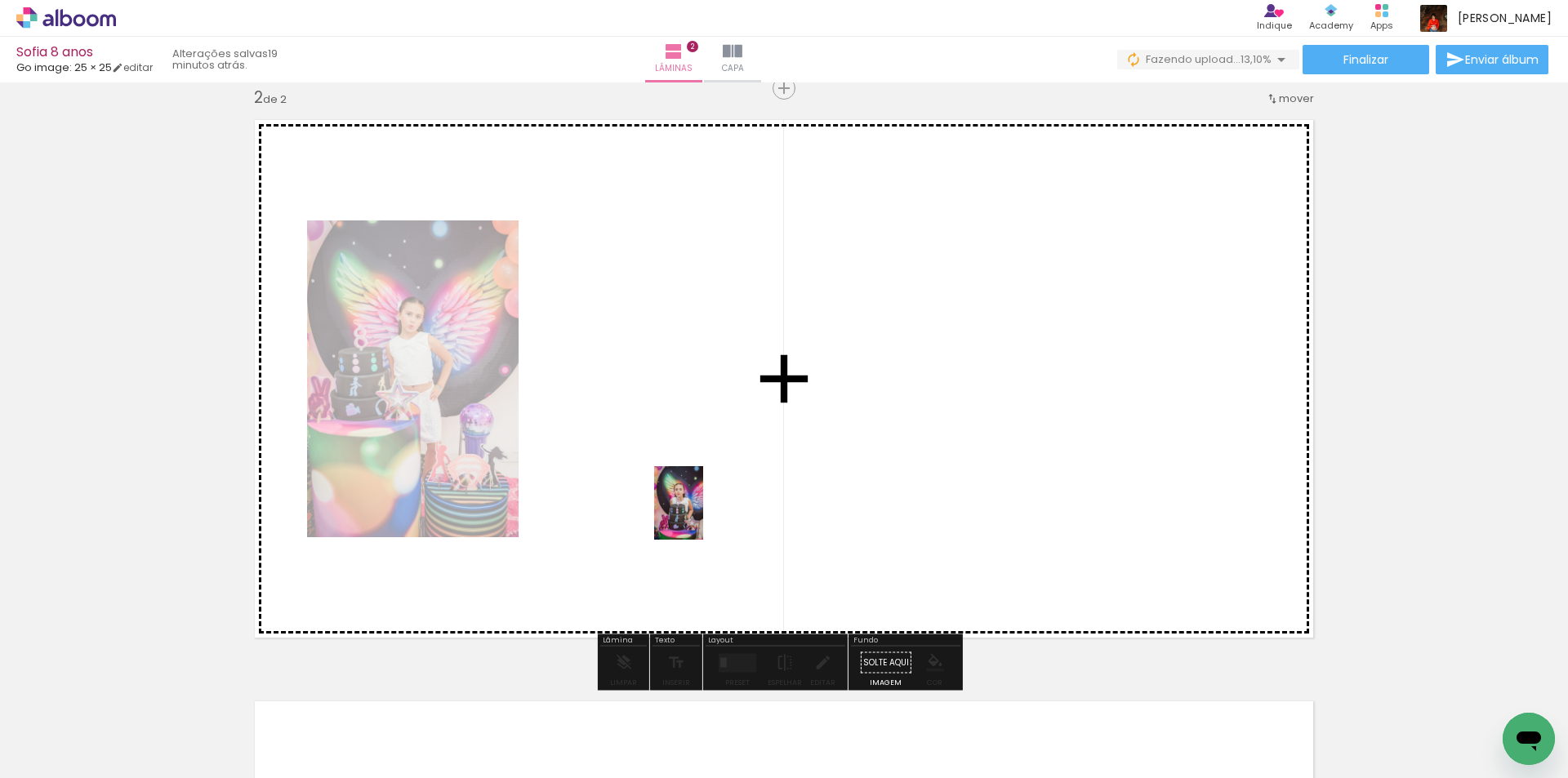
drag, startPoint x: 703, startPoint y: 713, endPoint x: 703, endPoint y: 515, distance: 198.0
click at [703, 515] on quentale-workspace at bounding box center [784, 389] width 1568 height 778
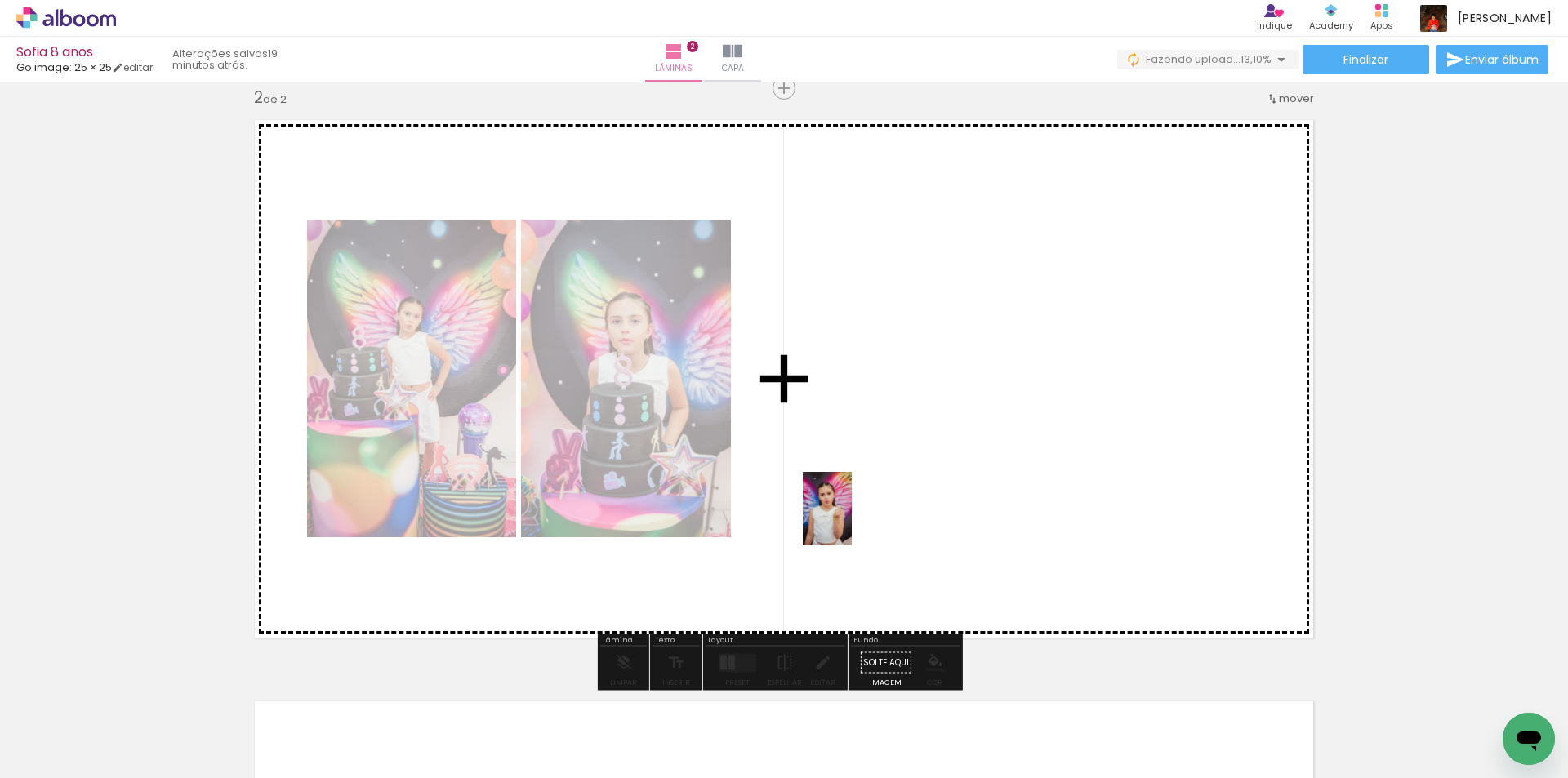
drag, startPoint x: 800, startPoint y: 739, endPoint x: 852, endPoint y: 521, distance: 224.1
click at [852, 521] on quentale-workspace at bounding box center [784, 389] width 1568 height 778
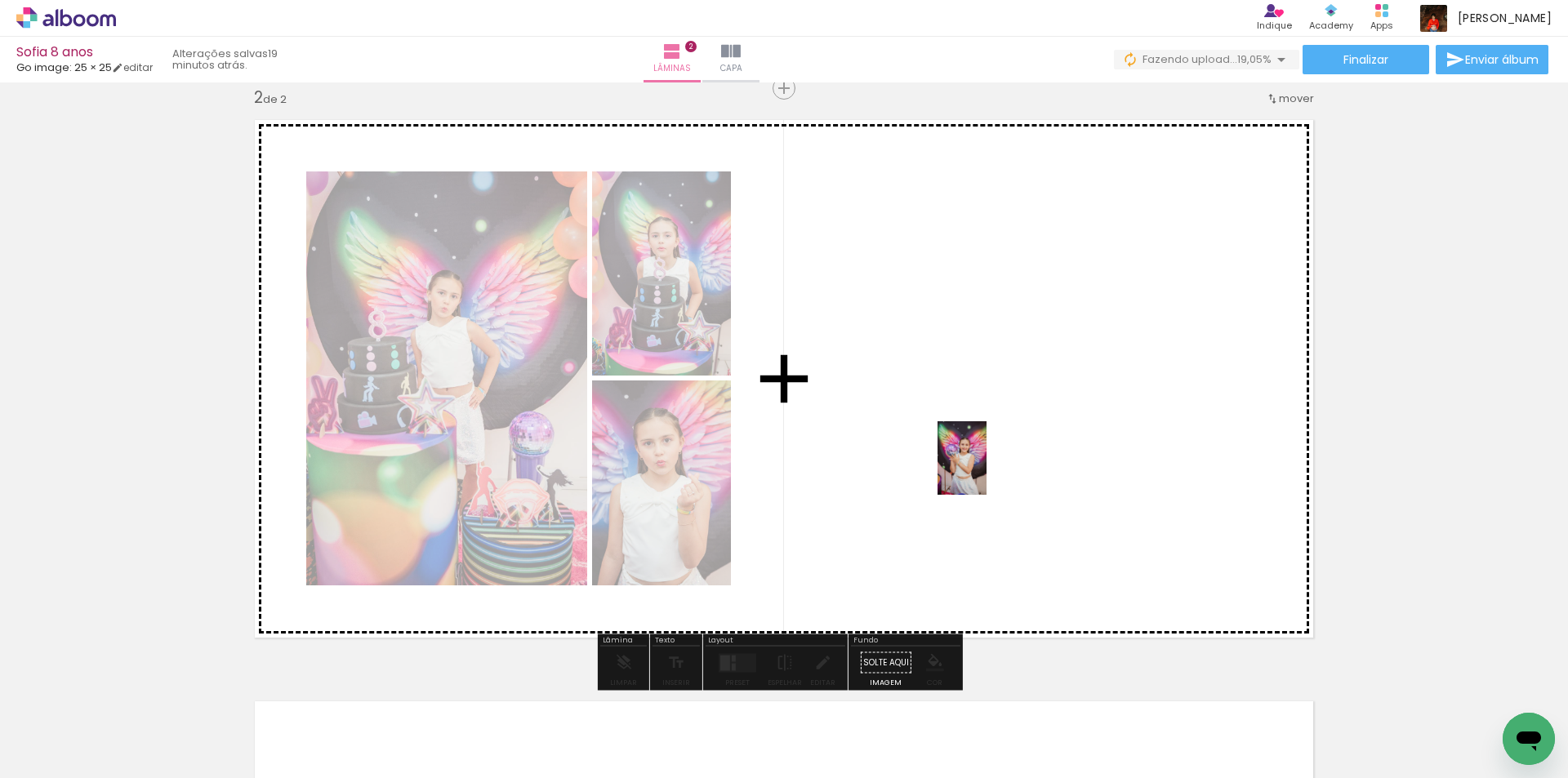
drag, startPoint x: 1063, startPoint y: 696, endPoint x: 986, endPoint y: 469, distance: 239.7
click at [986, 469] on quentale-workspace at bounding box center [784, 389] width 1568 height 778
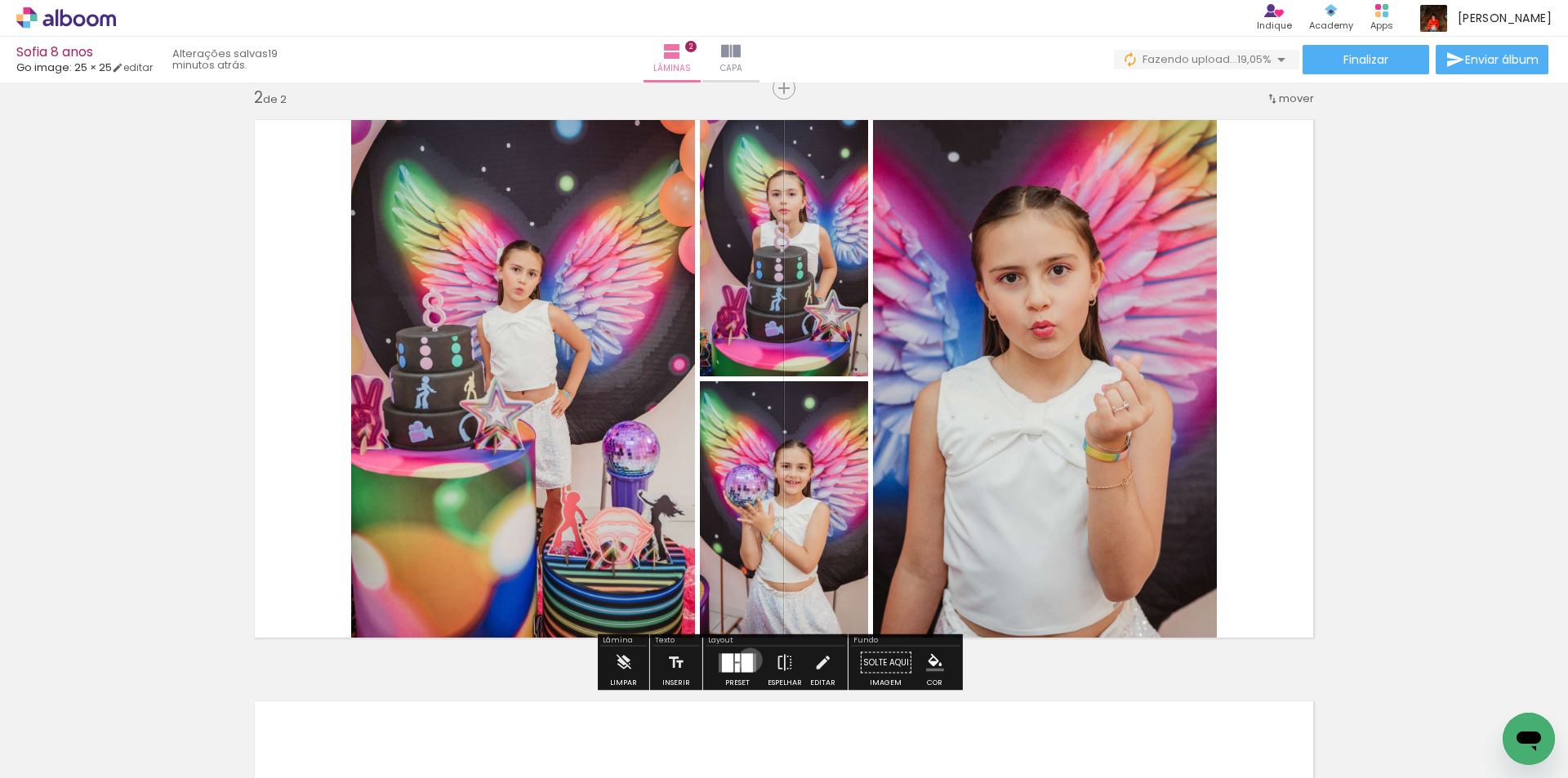
click at [747, 660] on div at bounding box center [748, 663] width 11 height 19
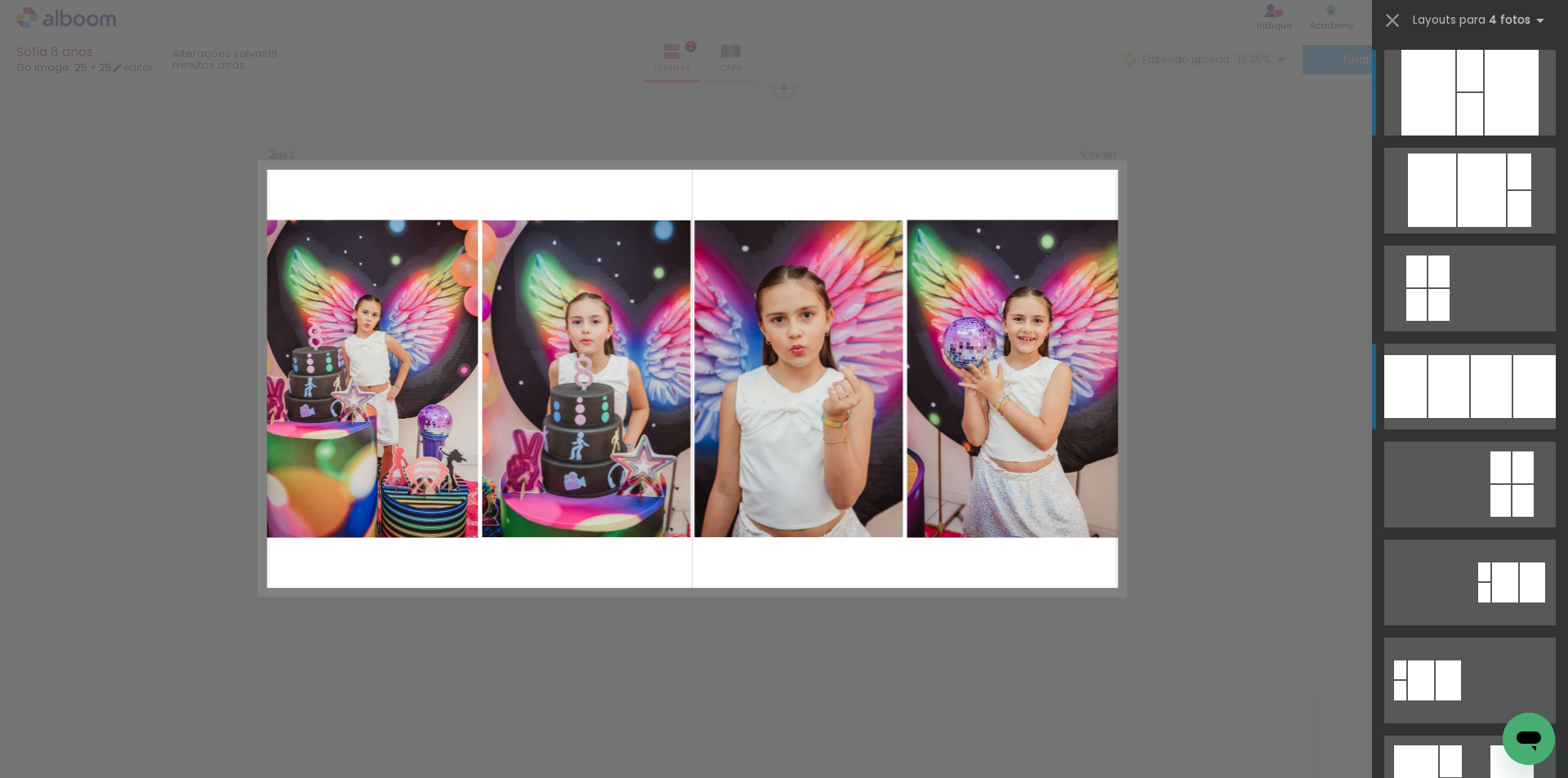
click at [1461, 227] on div at bounding box center [1482, 190] width 49 height 73
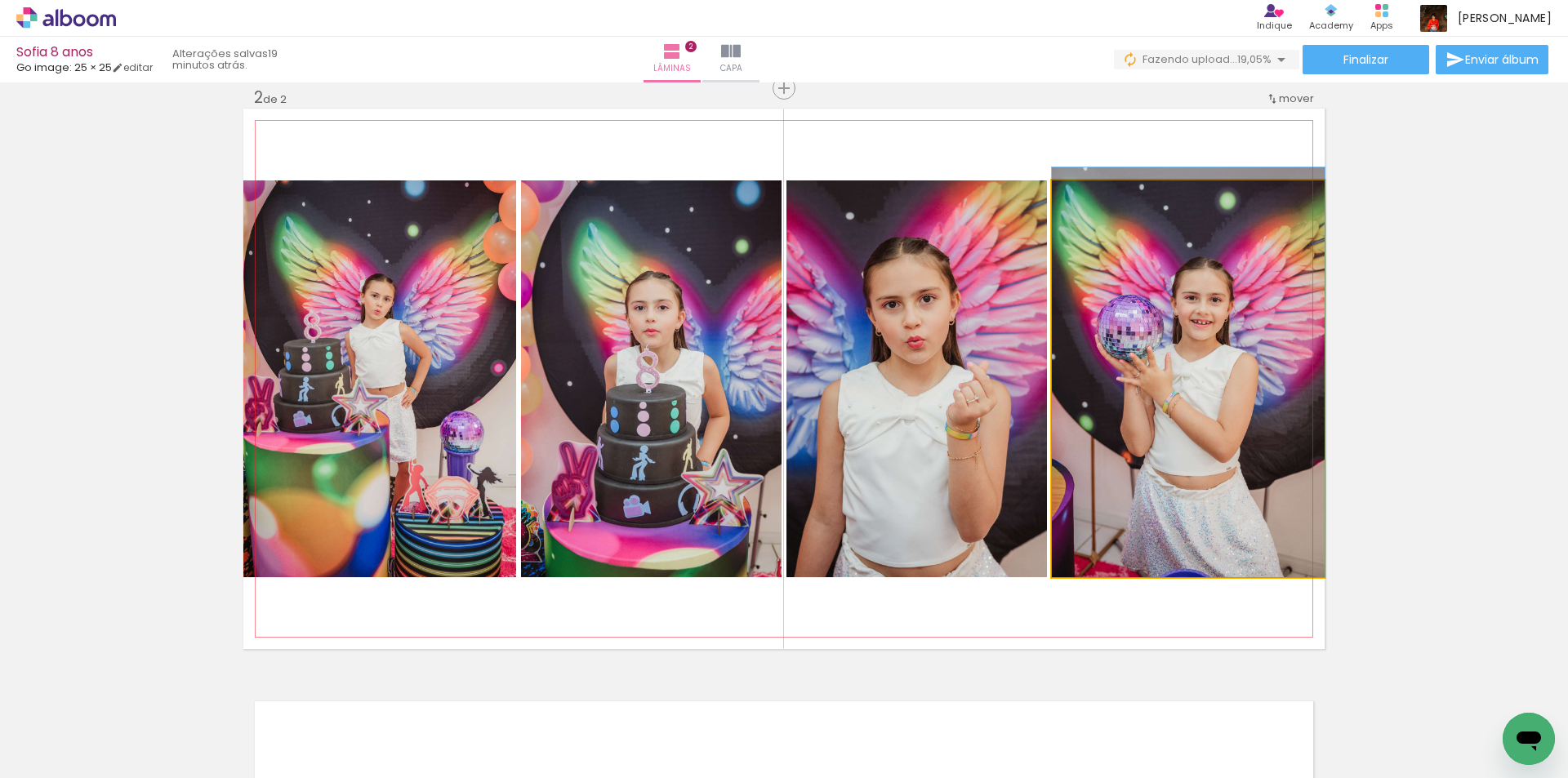
drag, startPoint x: 1220, startPoint y: 429, endPoint x: 1249, endPoint y: 413, distance: 33.1
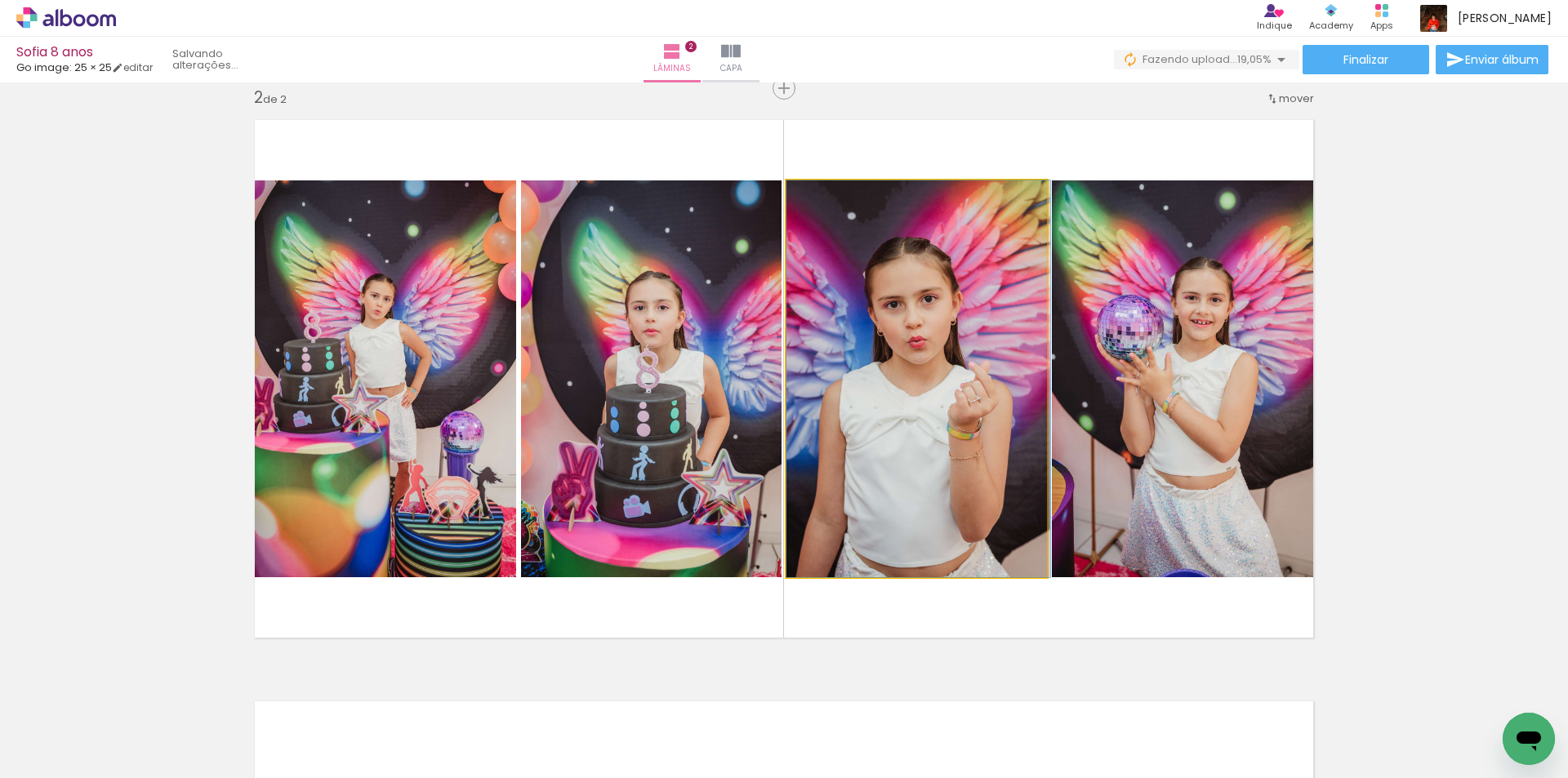
drag, startPoint x: 950, startPoint y: 433, endPoint x: 976, endPoint y: 407, distance: 36.8
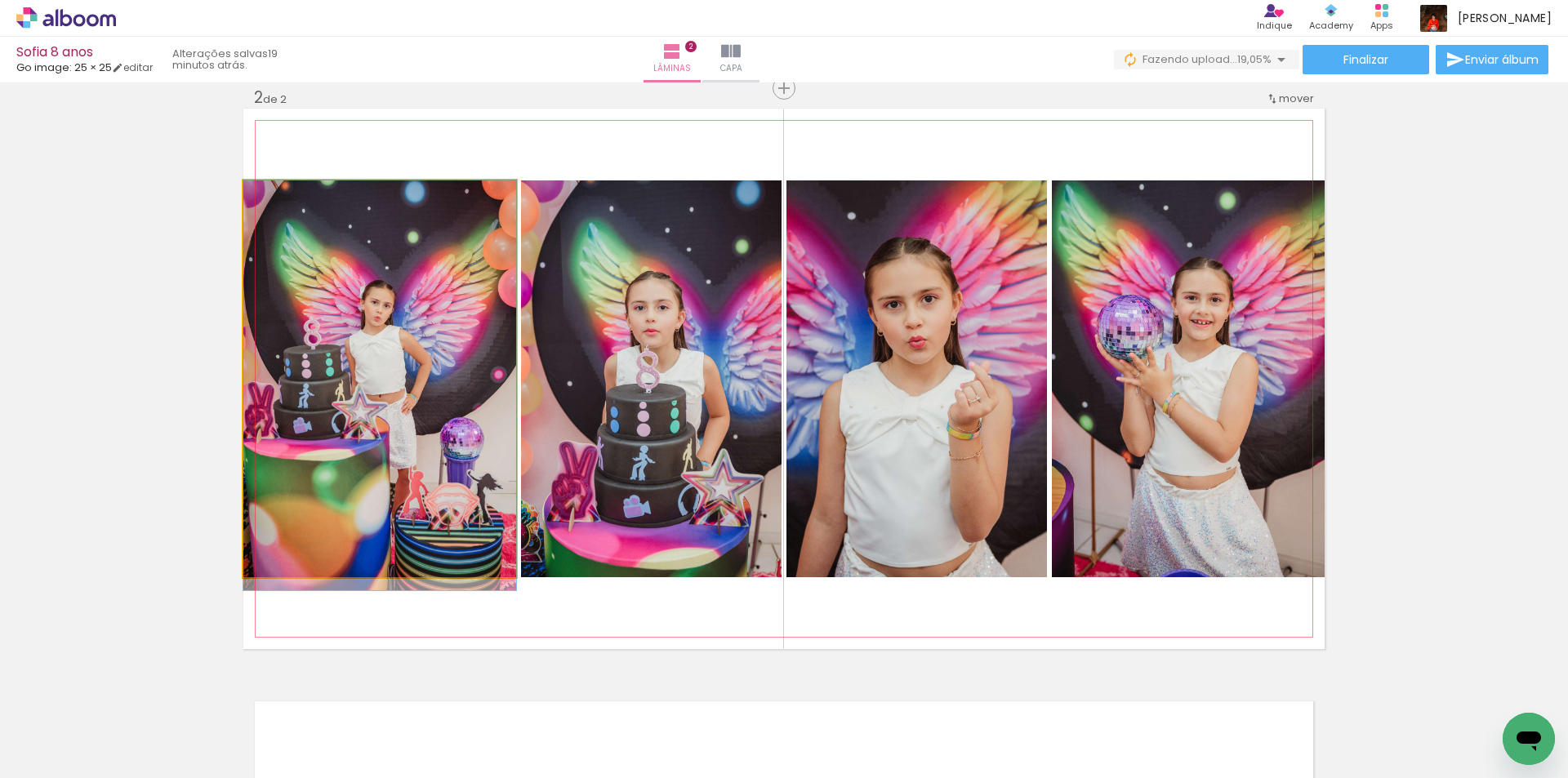
drag, startPoint x: 402, startPoint y: 393, endPoint x: 402, endPoint y: 445, distance: 52.0
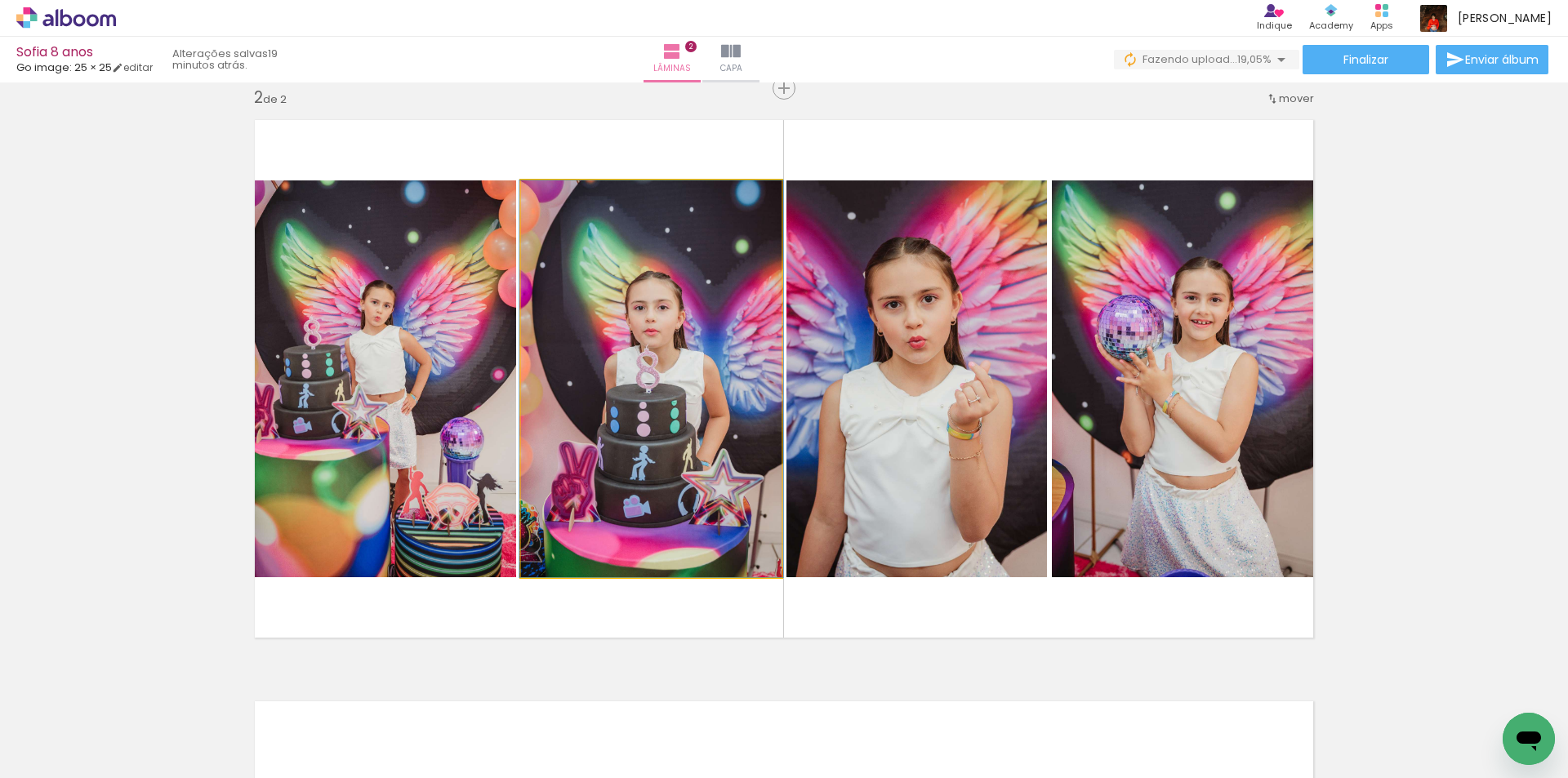
drag, startPoint x: 623, startPoint y: 428, endPoint x: 623, endPoint y: 381, distance: 47.0
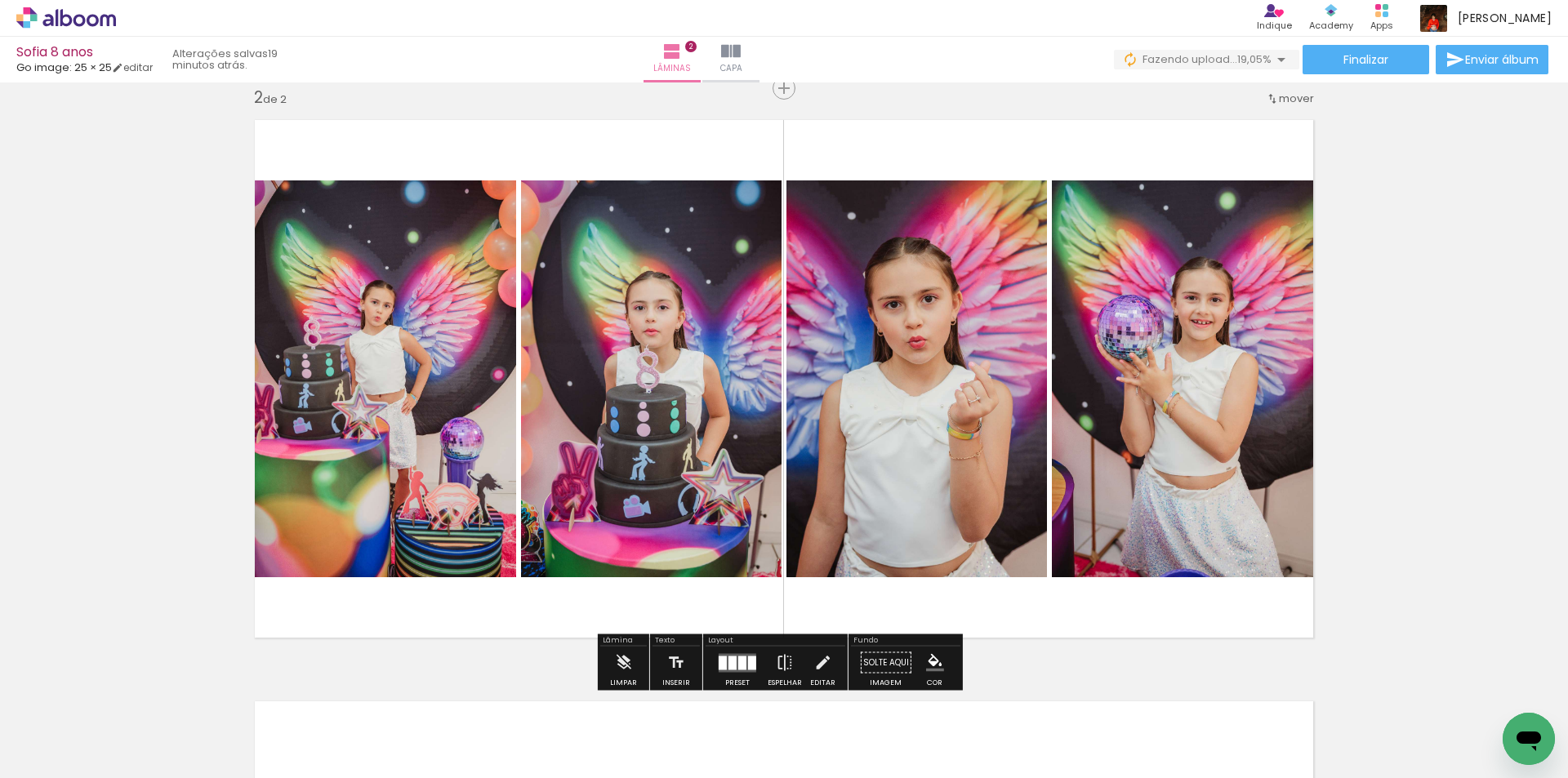
click at [1286, 99] on span "mover" at bounding box center [1296, 98] width 35 height 15
click at [1248, 92] on span "1" at bounding box center [1249, 95] width 4 height 27
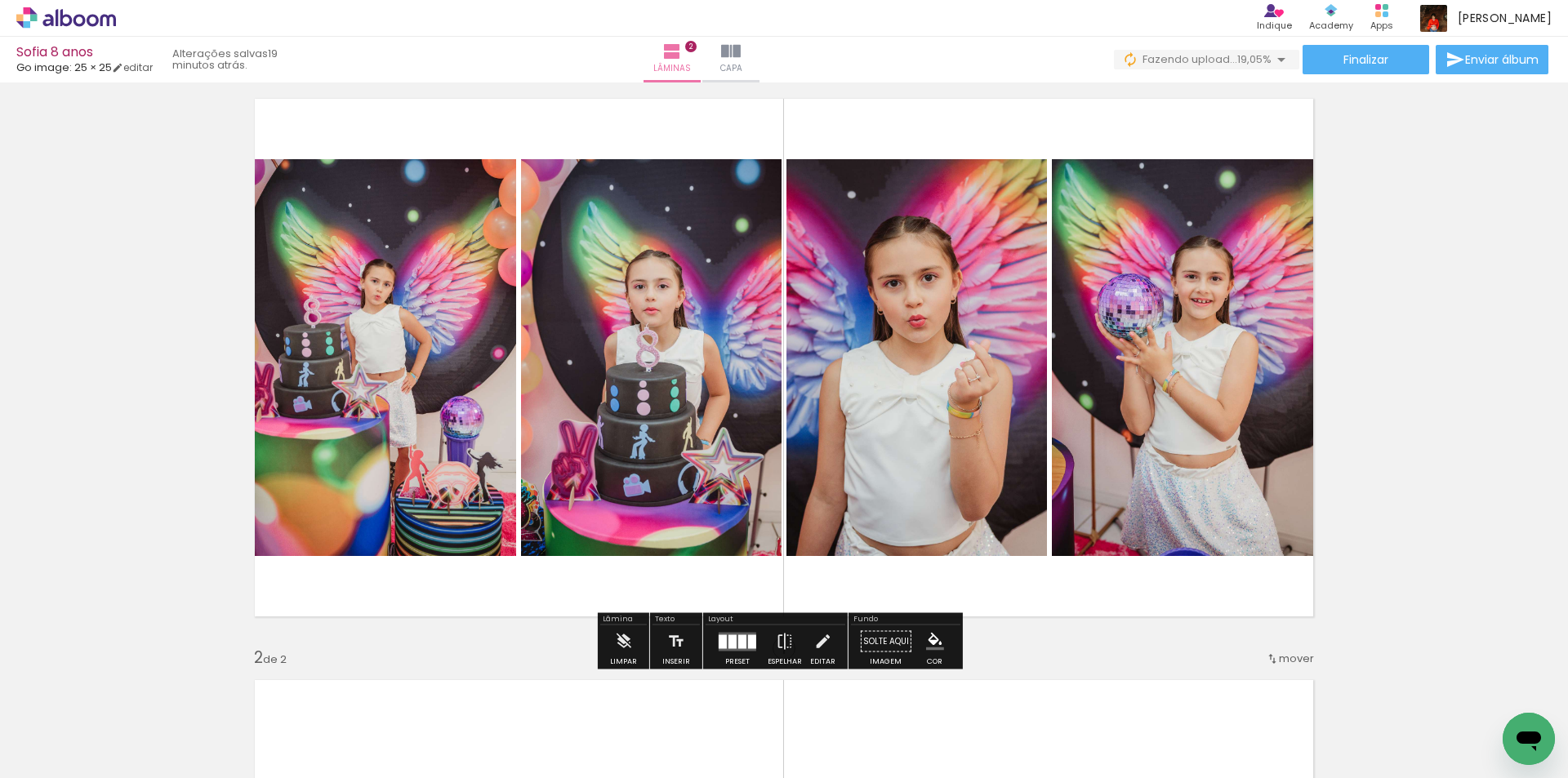
scroll to position [21, 0]
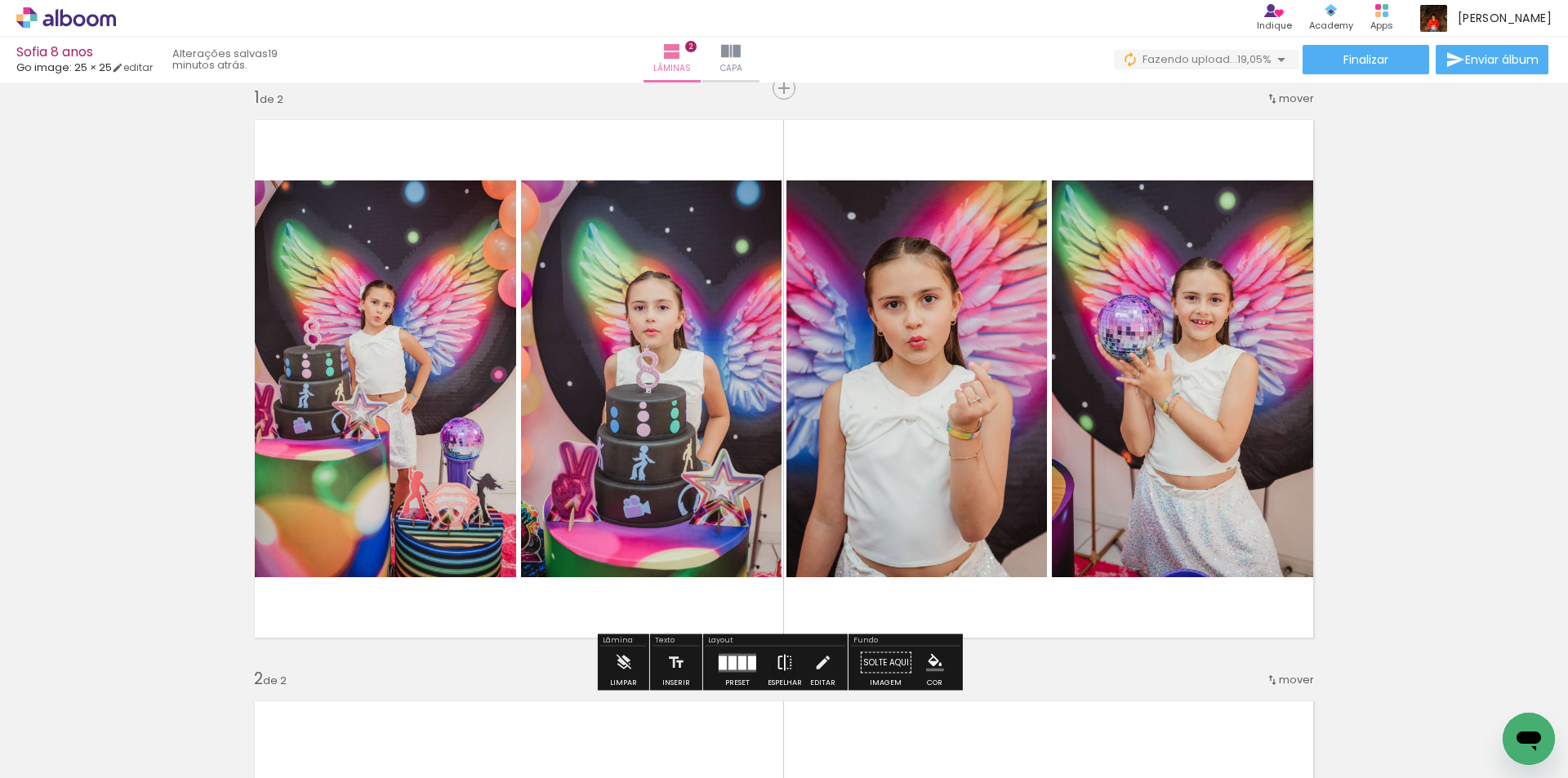
click at [776, 662] on iron-icon at bounding box center [785, 663] width 18 height 32
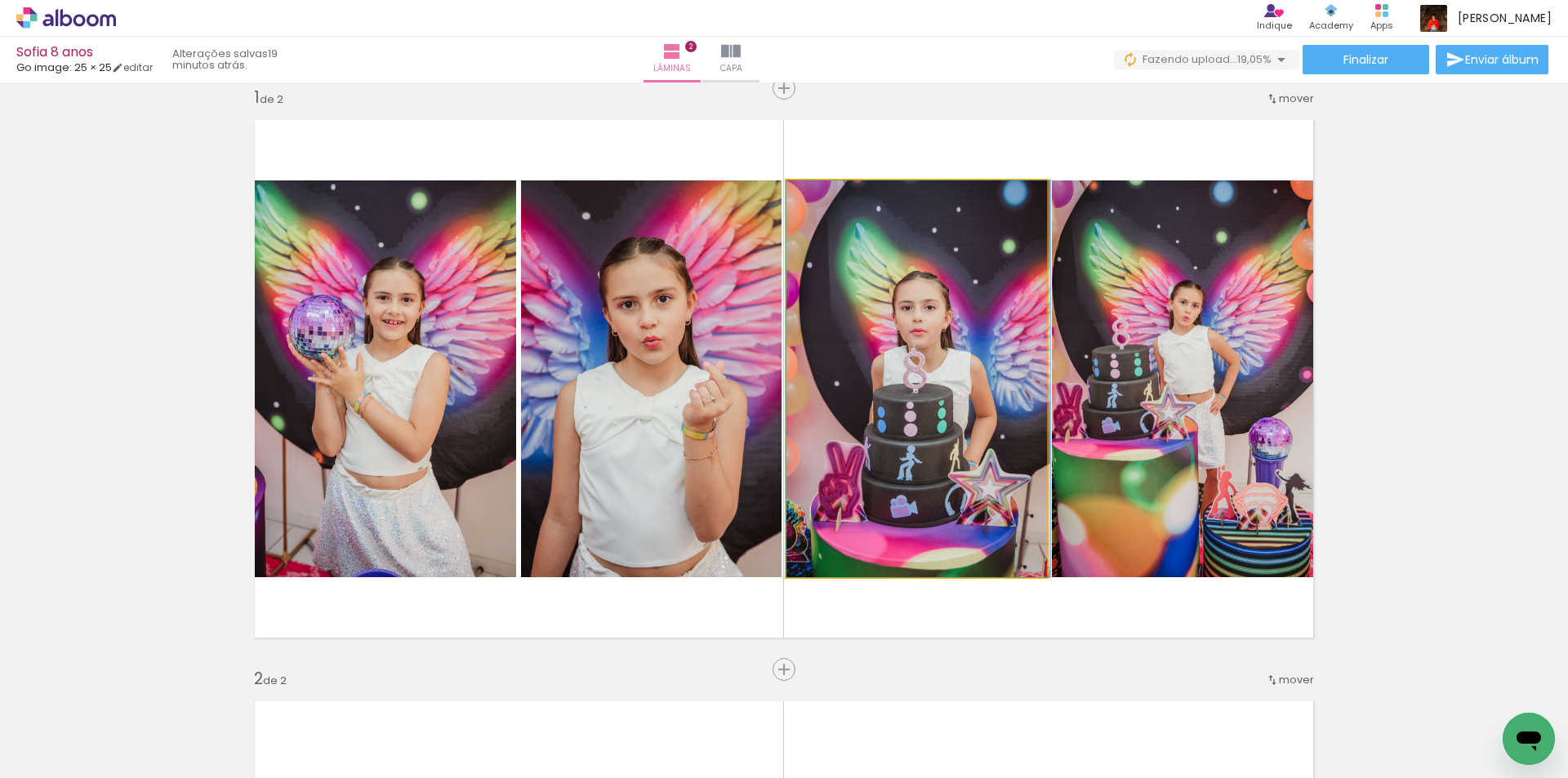
drag, startPoint x: 1004, startPoint y: 512, endPoint x: 1014, endPoint y: 480, distance: 33.5
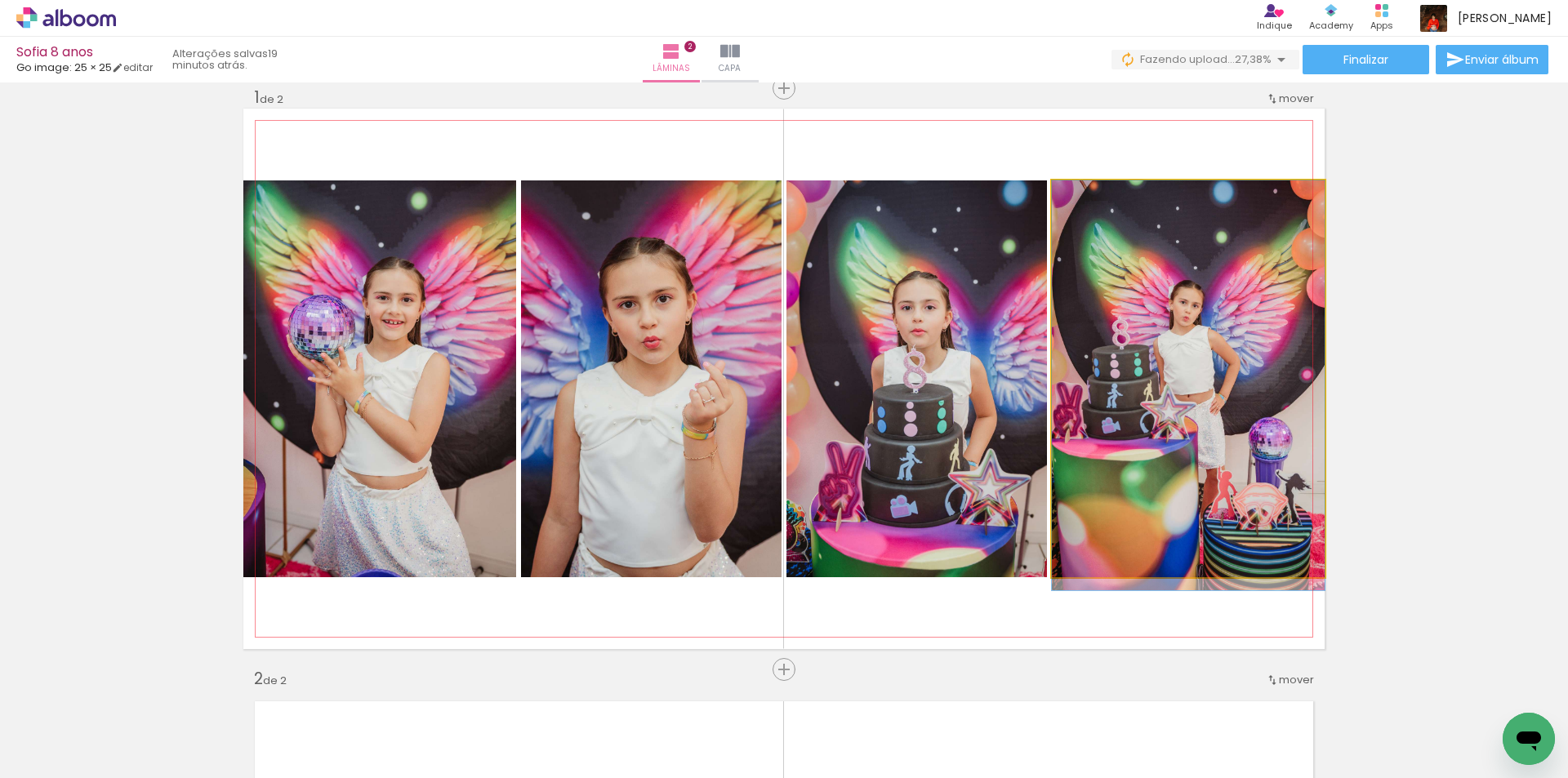
drag, startPoint x: 1145, startPoint y: 509, endPoint x: 1164, endPoint y: 583, distance: 76.4
click at [1164, 583] on quentale-layouter at bounding box center [784, 379] width 1082 height 541
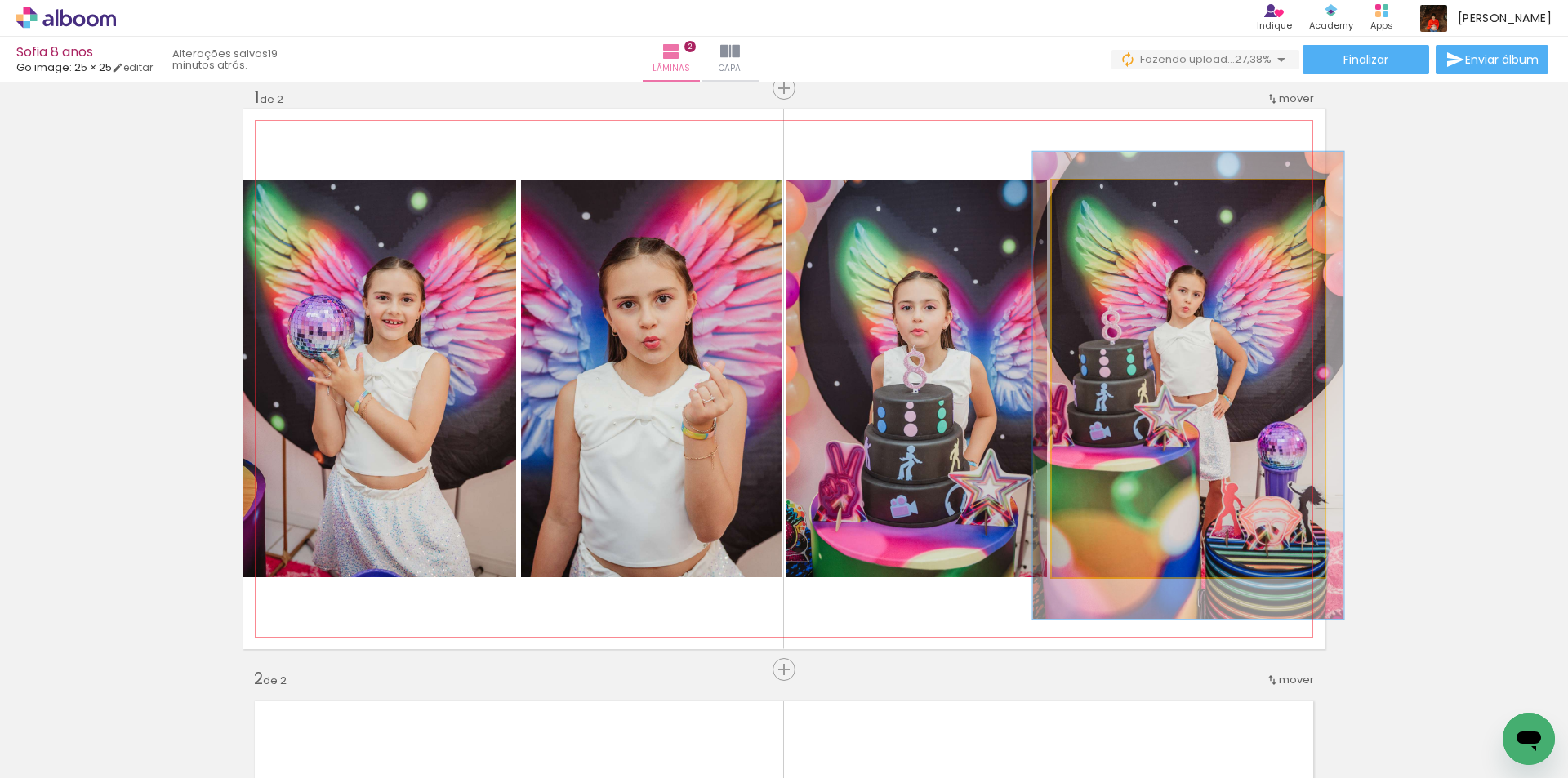
type paper-slider "114"
click at [1099, 198] on div at bounding box center [1098, 197] width 26 height 26
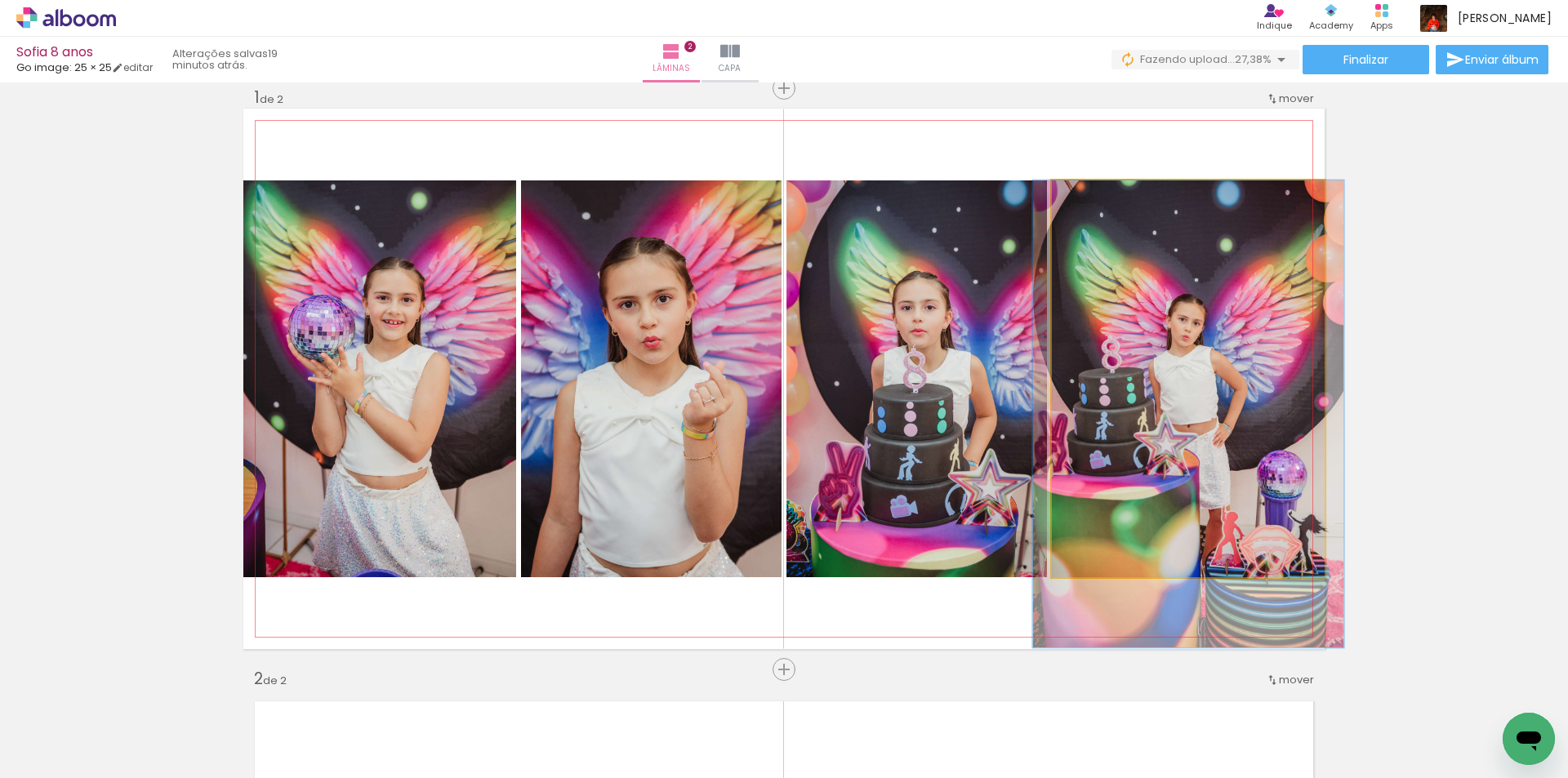
drag, startPoint x: 1146, startPoint y: 323, endPoint x: 1146, endPoint y: 373, distance: 50.0
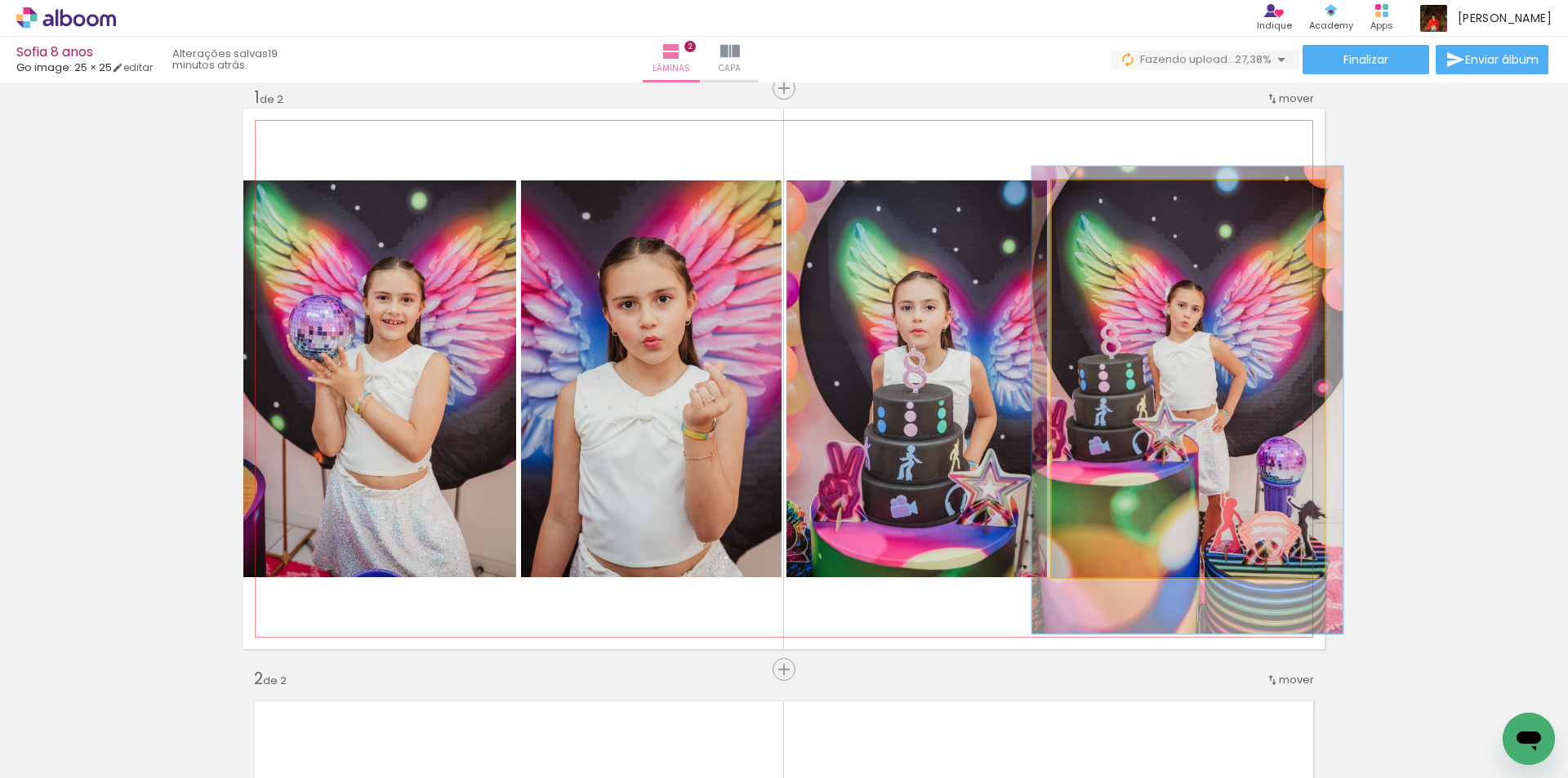
drag, startPoint x: 1212, startPoint y: 377, endPoint x: 1211, endPoint y: 362, distance: 15.0
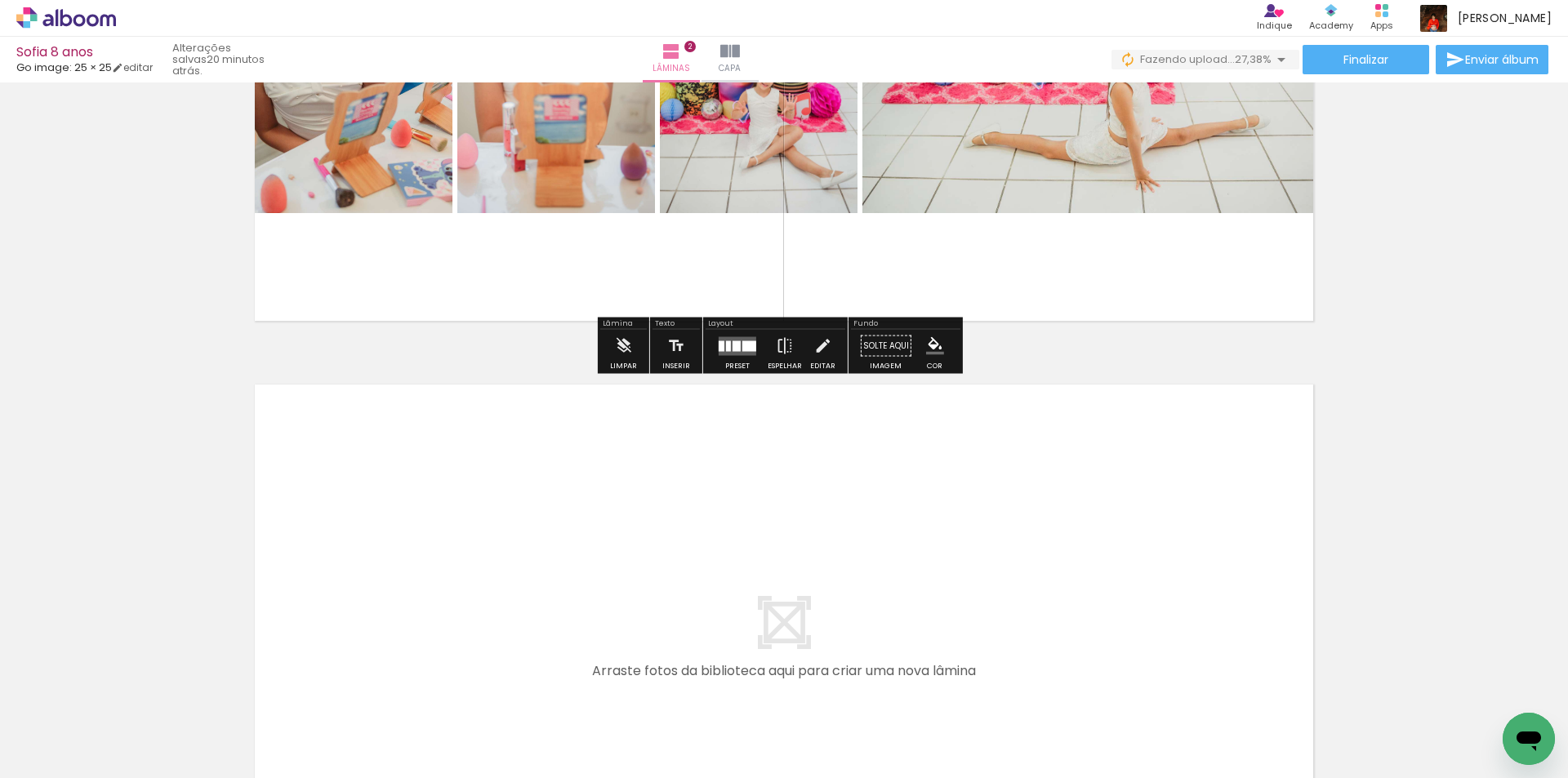
scroll to position [1001, 0]
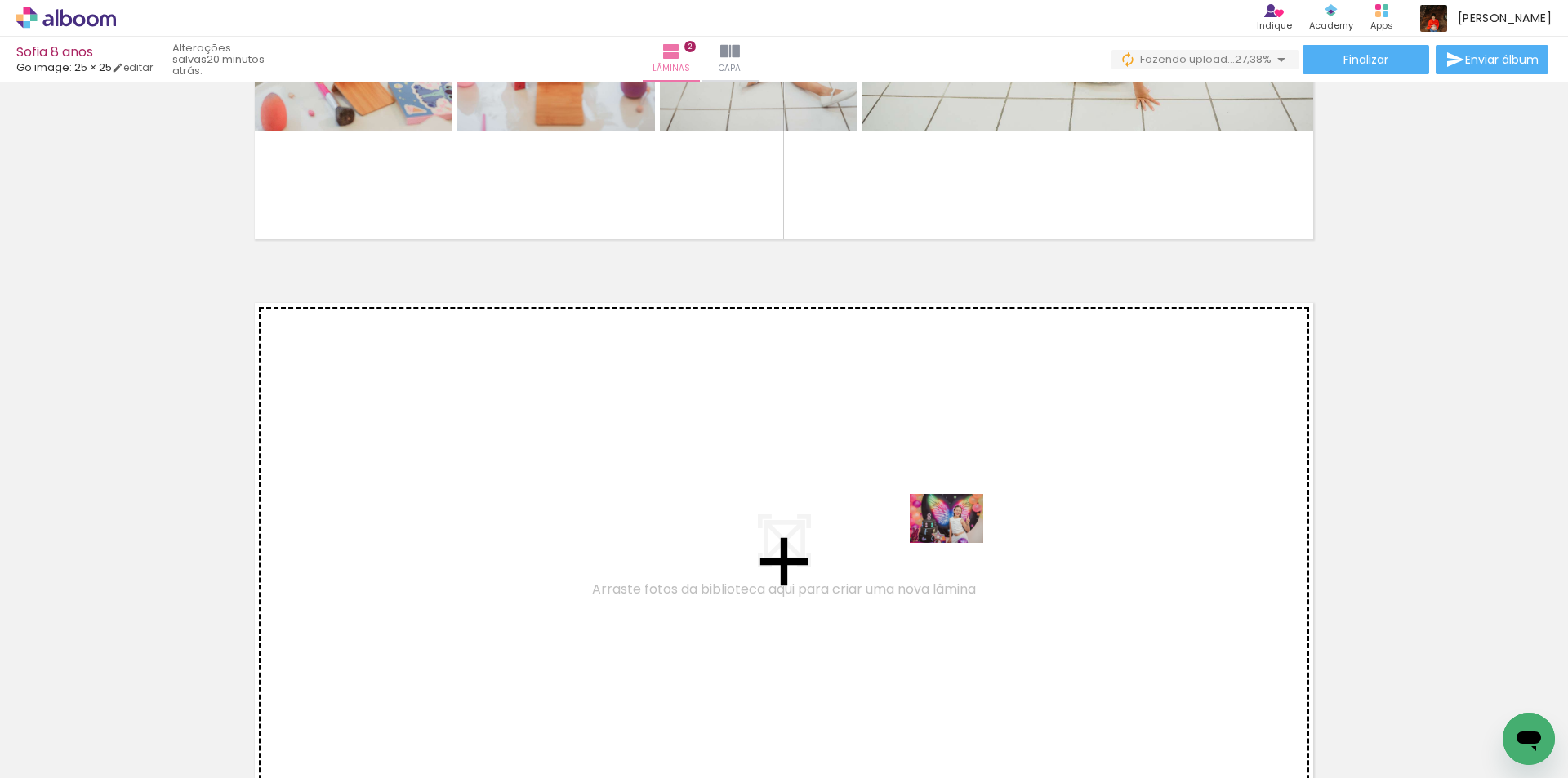
drag, startPoint x: 916, startPoint y: 734, endPoint x: 959, endPoint y: 543, distance: 195.8
click at [959, 543] on quentale-workspace at bounding box center [784, 389] width 1568 height 778
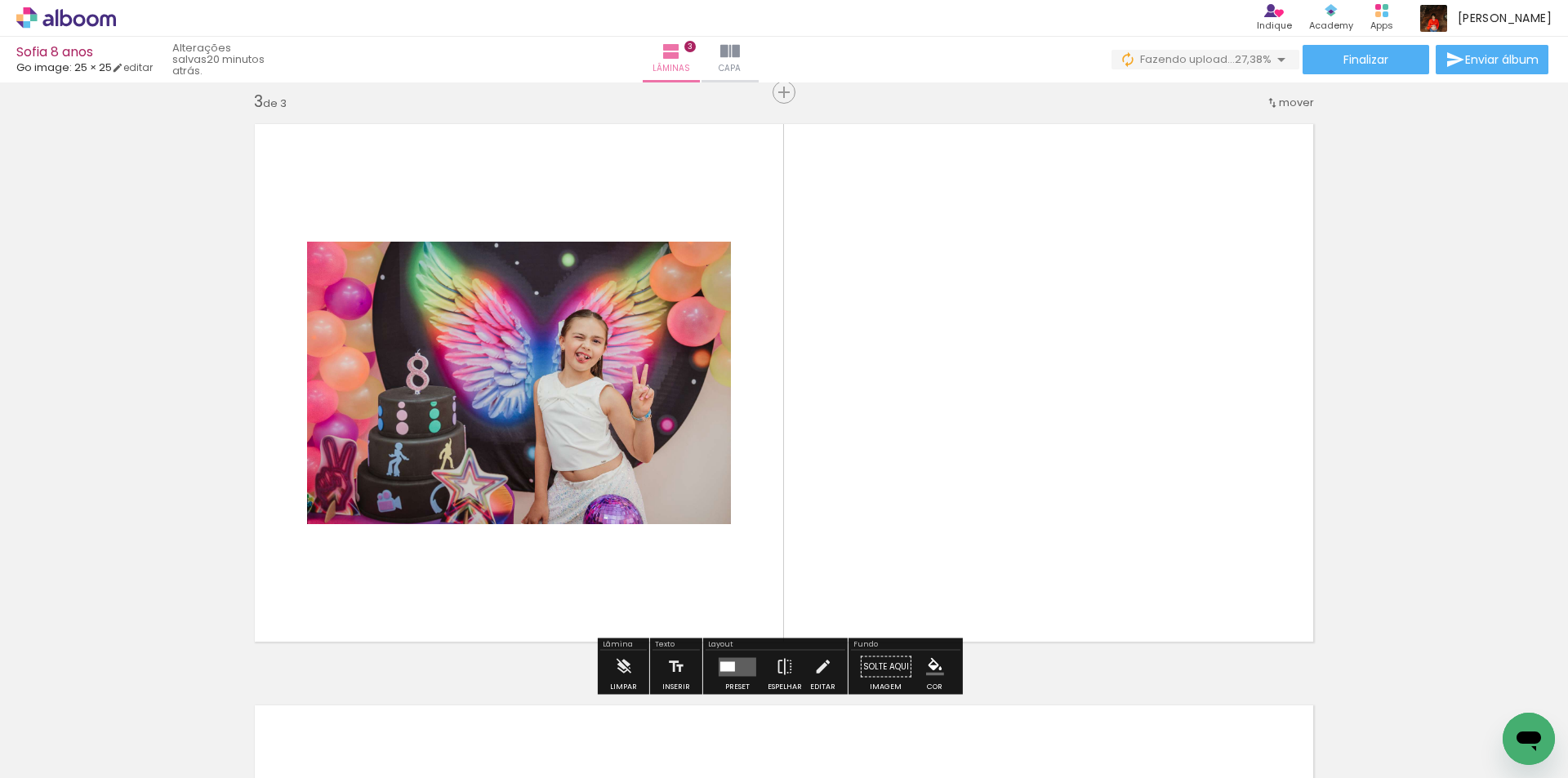
scroll to position [1184, 0]
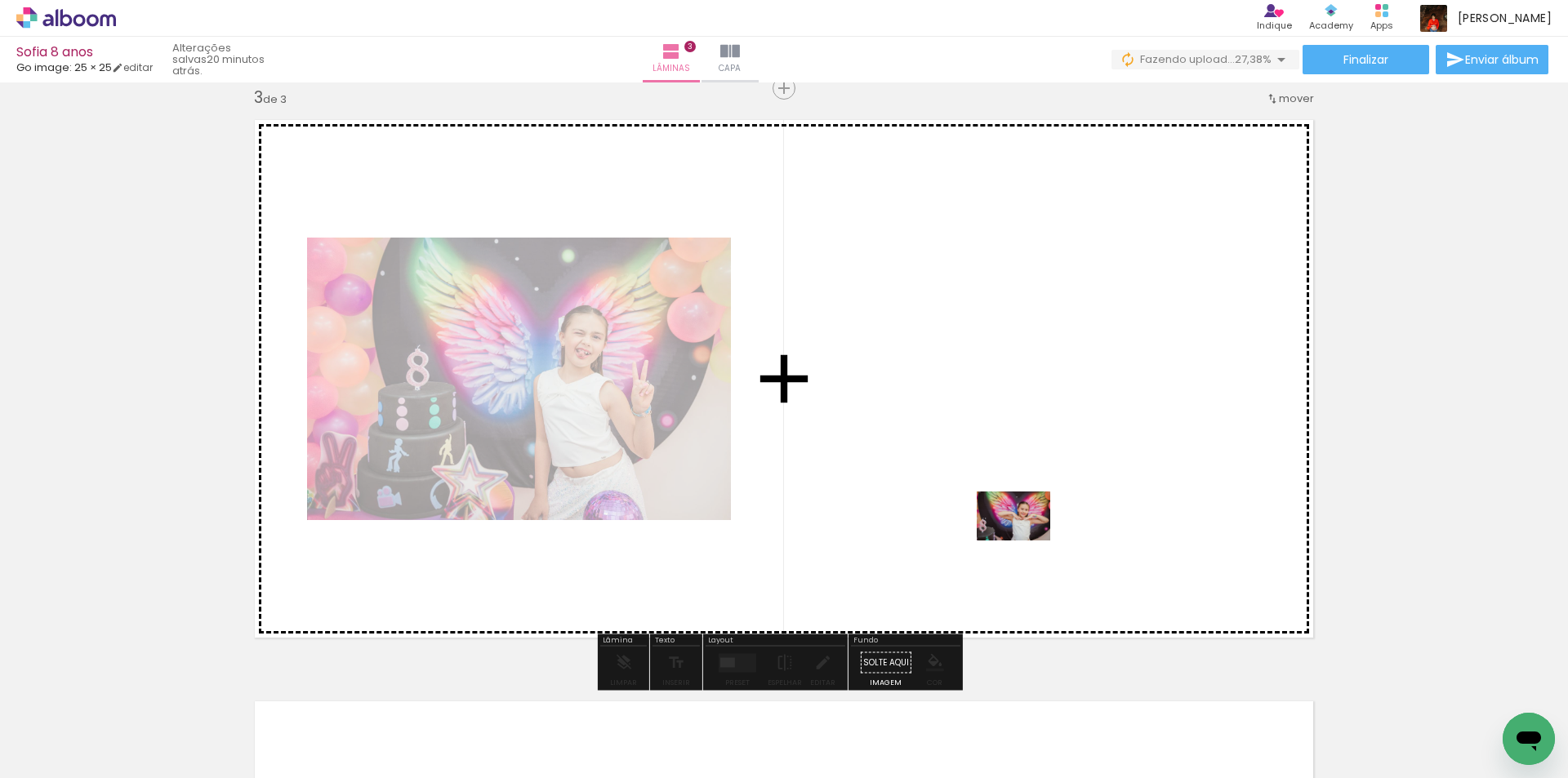
drag, startPoint x: 1021, startPoint y: 689, endPoint x: 1026, endPoint y: 540, distance: 149.1
click at [1026, 540] on quentale-workspace at bounding box center [784, 389] width 1568 height 778
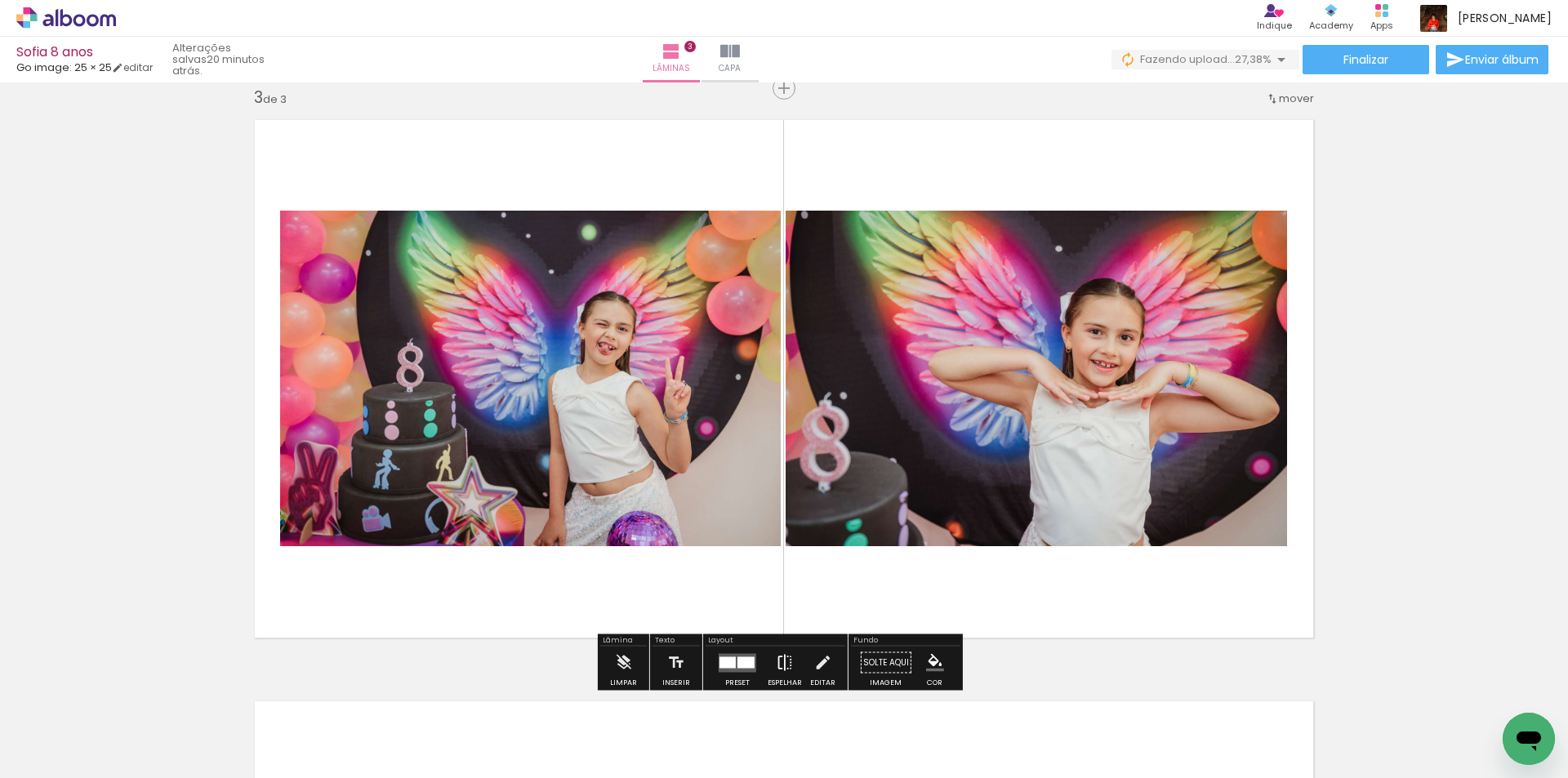
click at [776, 664] on iron-icon at bounding box center [785, 663] width 18 height 32
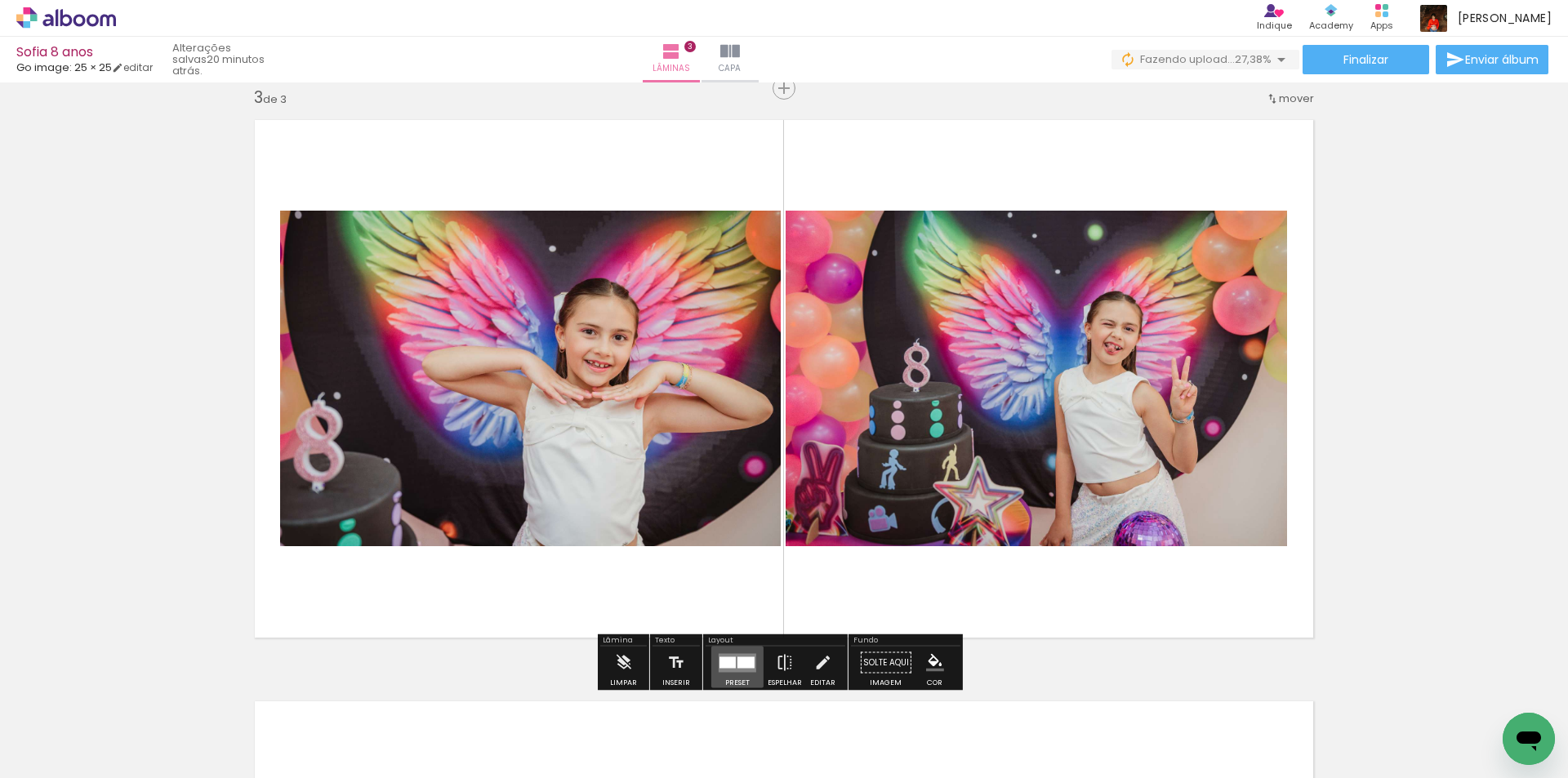
click at [745, 656] on quentale-layouter at bounding box center [737, 663] width 37 height 19
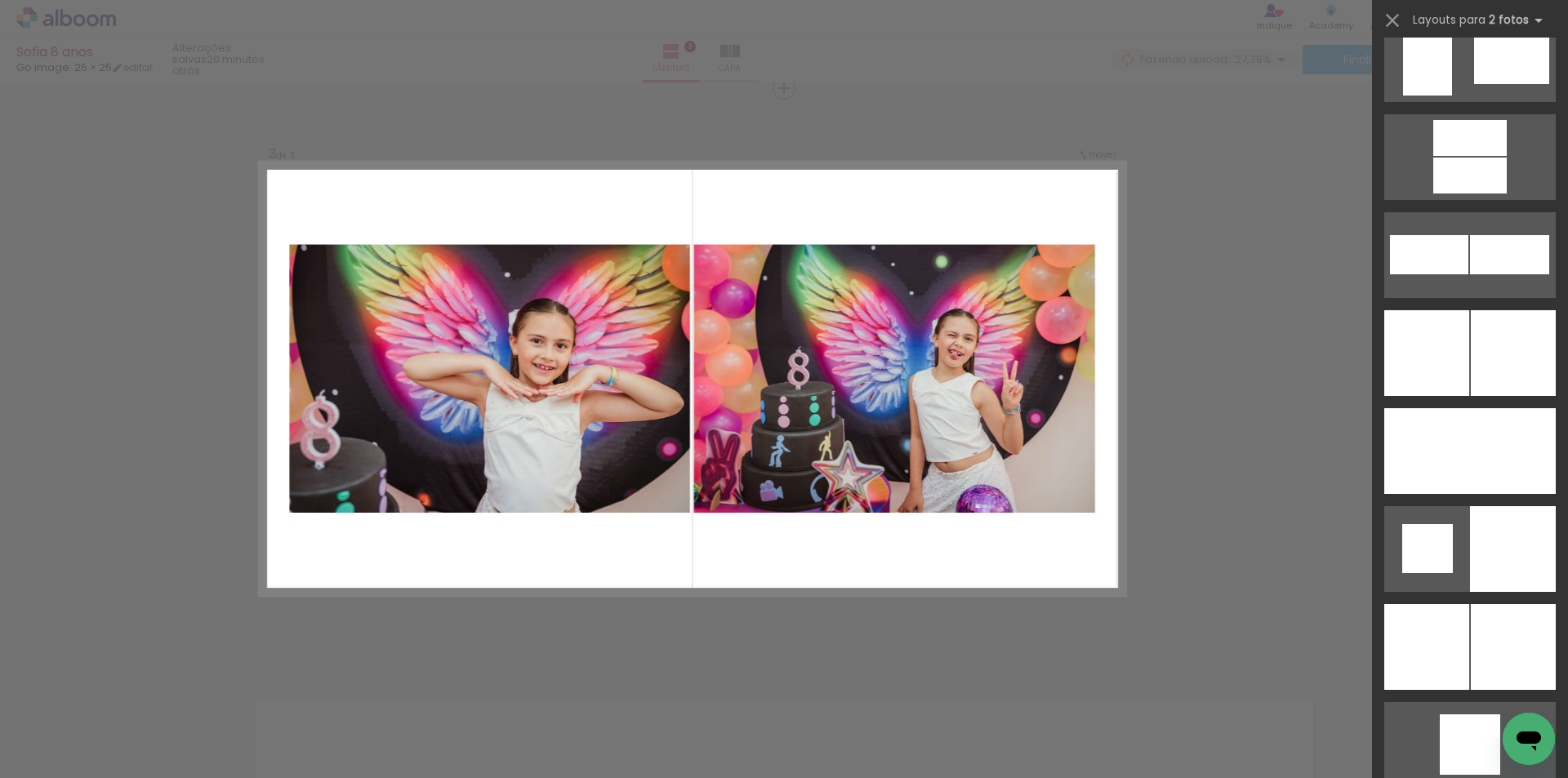
scroll to position [4070, 0]
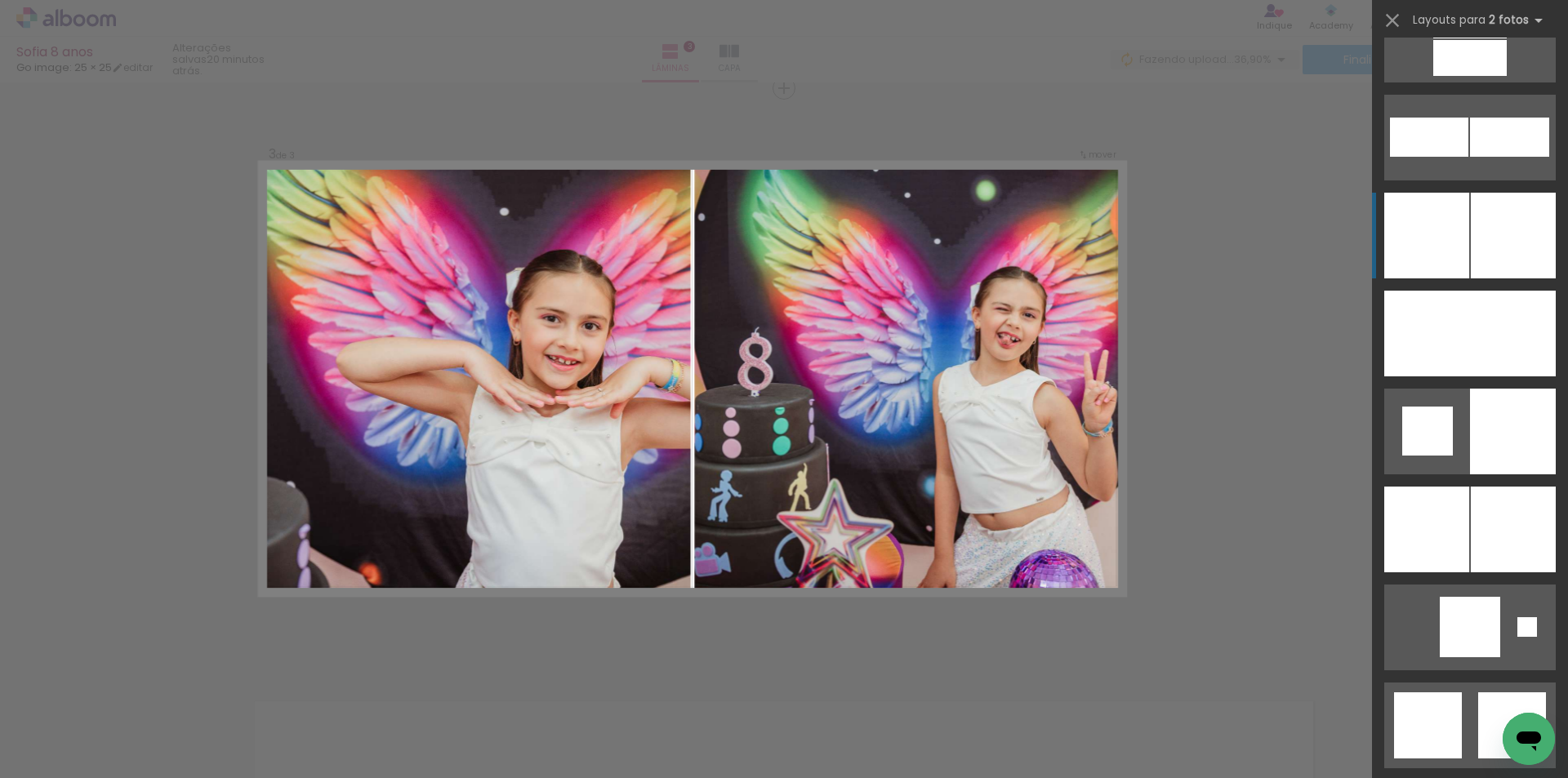
click at [1471, 270] on div at bounding box center [1513, 235] width 85 height 86
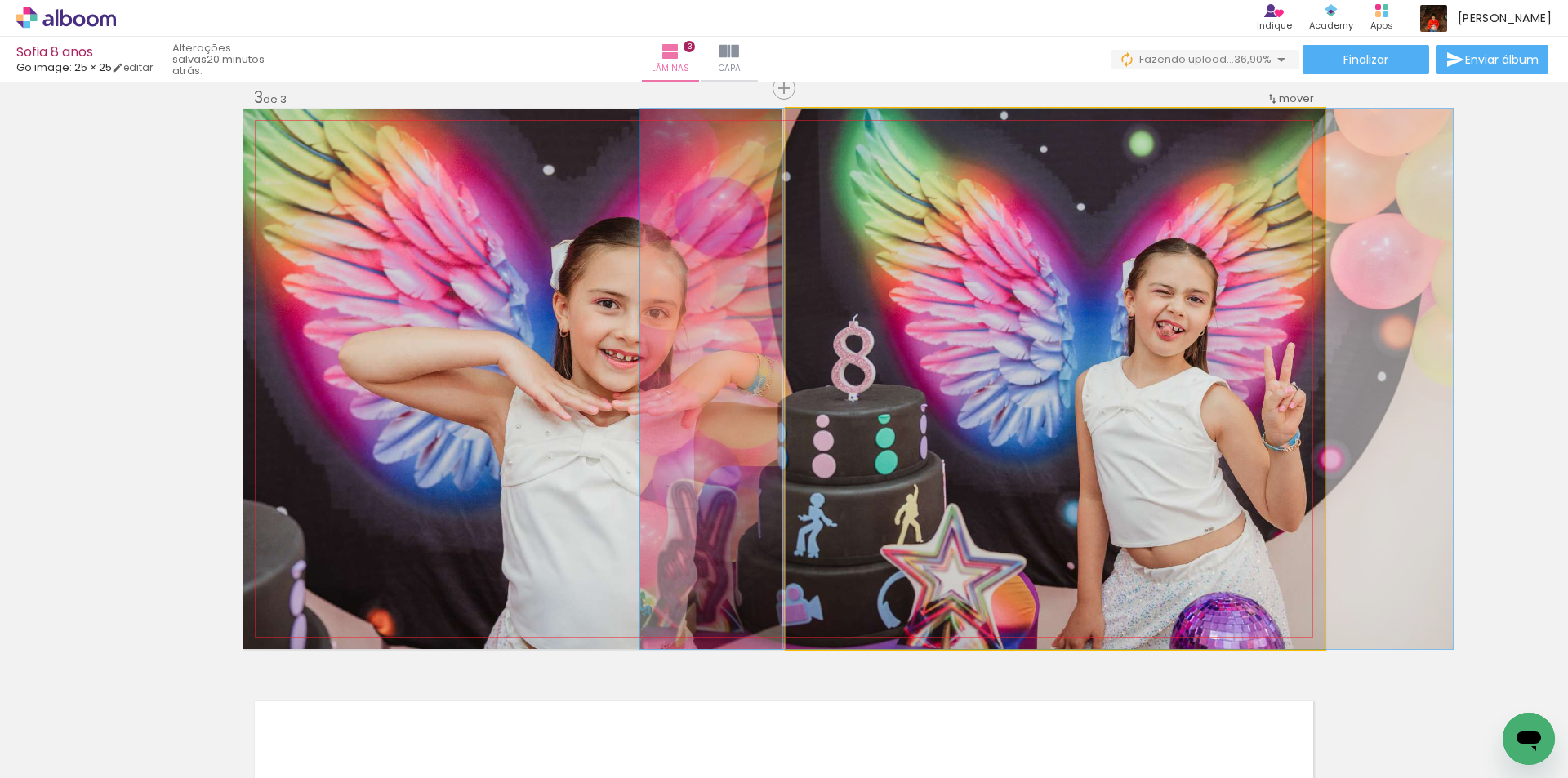
drag, startPoint x: 1141, startPoint y: 397, endPoint x: 1131, endPoint y: 397, distance: 10.0
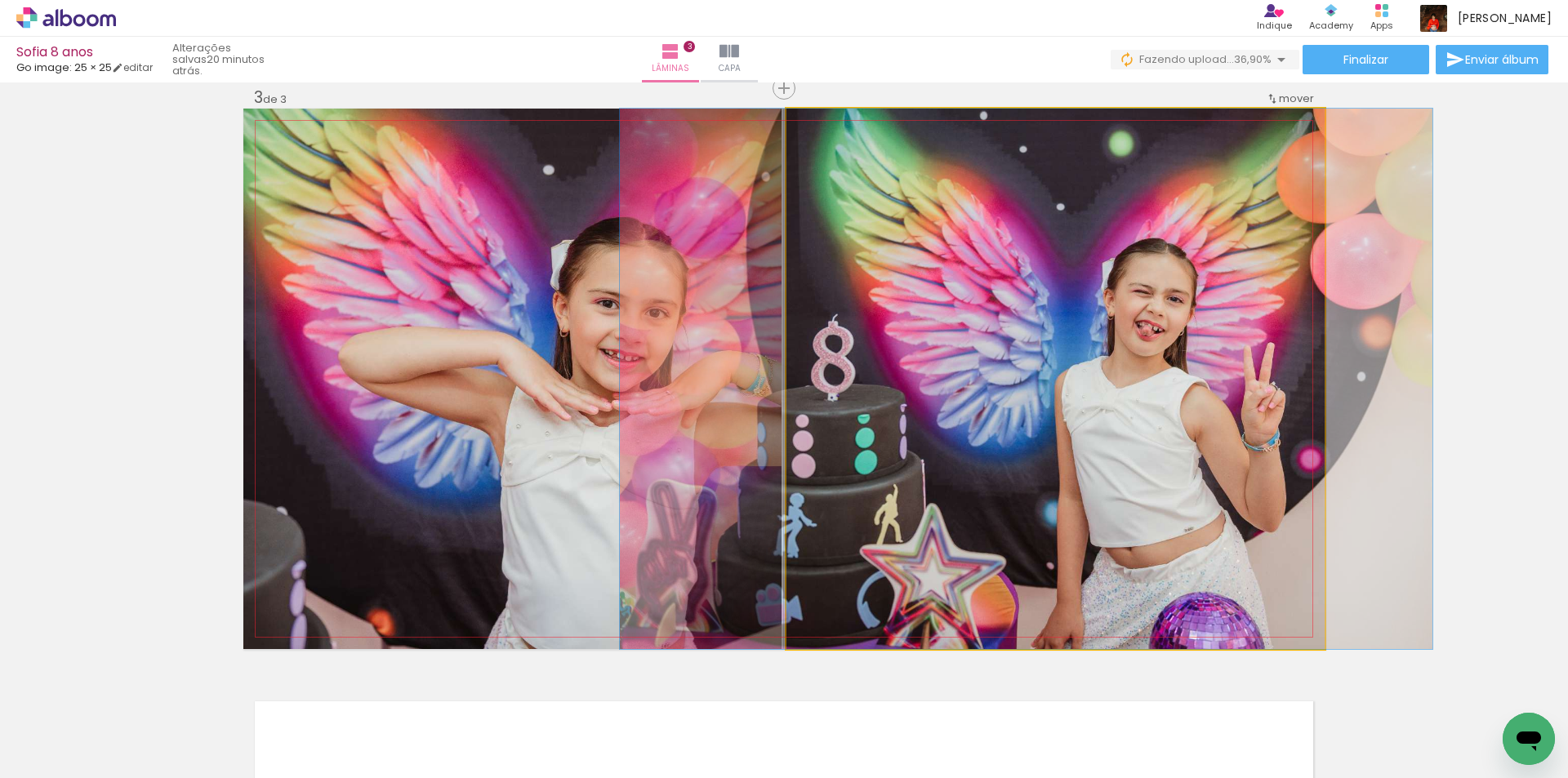
drag, startPoint x: 1055, startPoint y: 423, endPoint x: 1034, endPoint y: 420, distance: 21.2
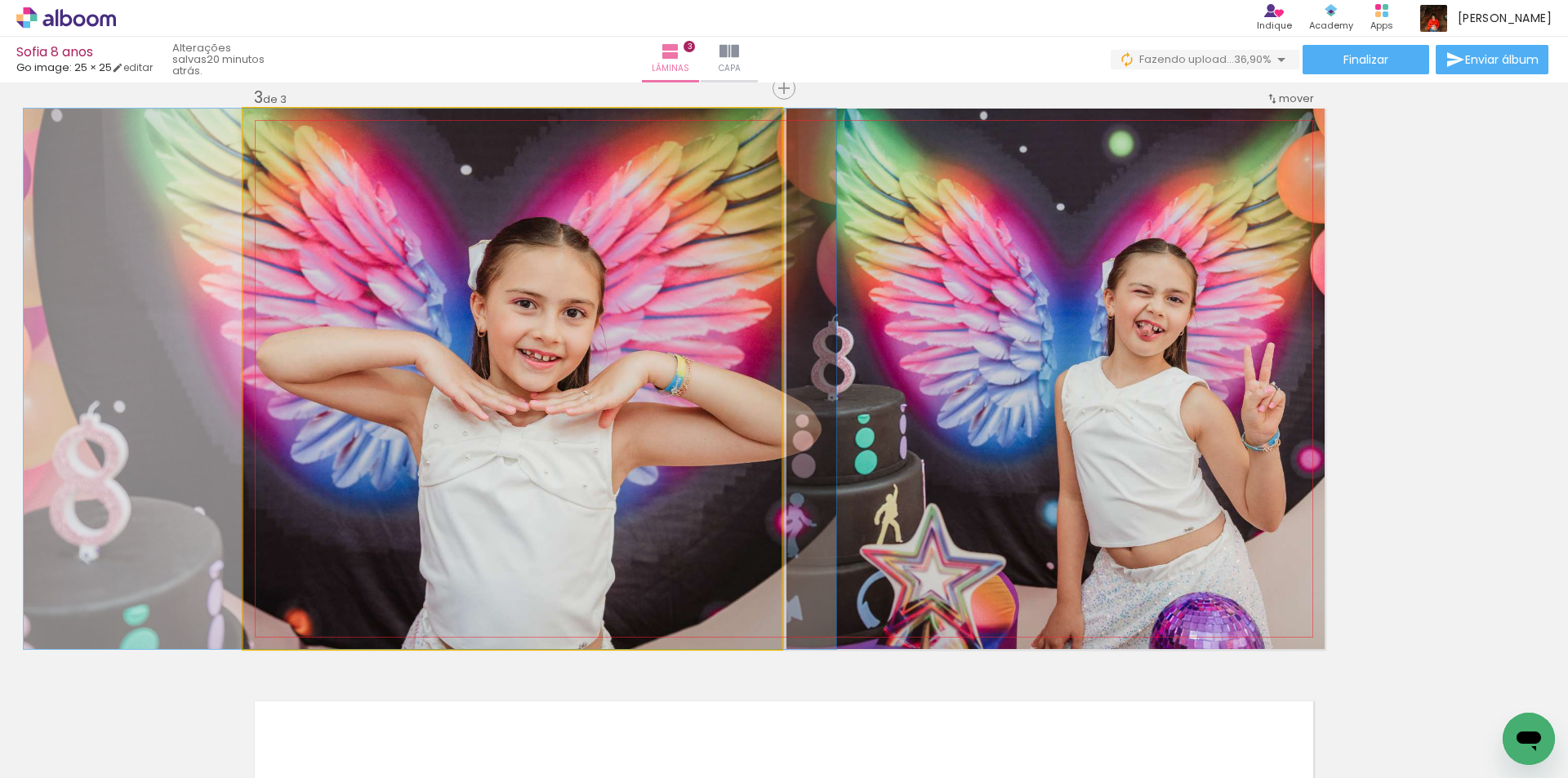
drag, startPoint x: 550, startPoint y: 341, endPoint x: 468, endPoint y: 333, distance: 82.4
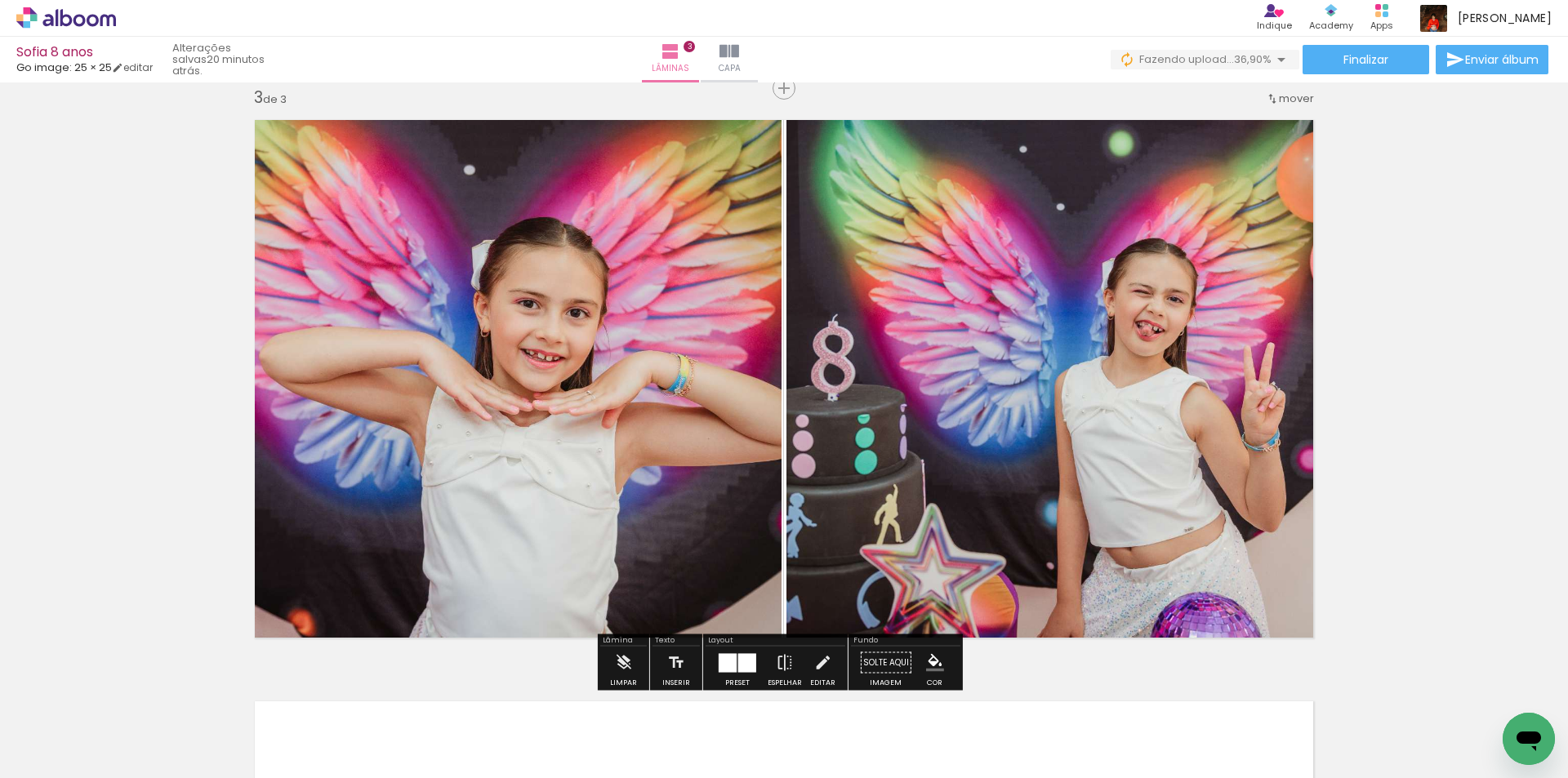
click at [1369, 343] on div "Inserir lâmina 1 de 3 Inserir lâmina 2 de 3 Inserir lâmina 3 de 3" at bounding box center [784, 68] width 1568 height 2326
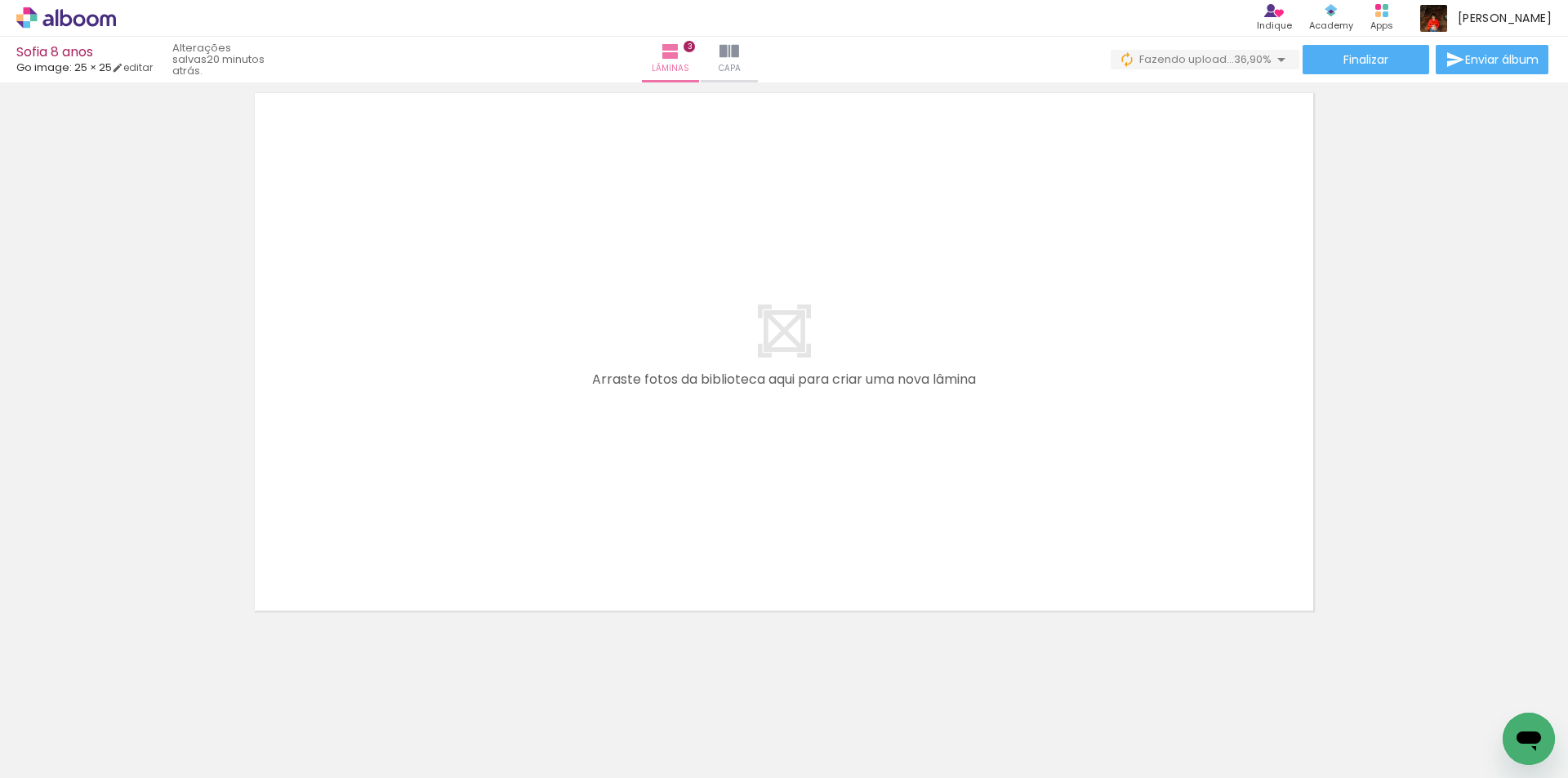
scroll to position [1808, 0]
drag, startPoint x: 1195, startPoint y: 738, endPoint x: 1195, endPoint y: 769, distance: 31.0
click at [134, 769] on iron-horizontal-list at bounding box center [117, 727] width 32 height 102
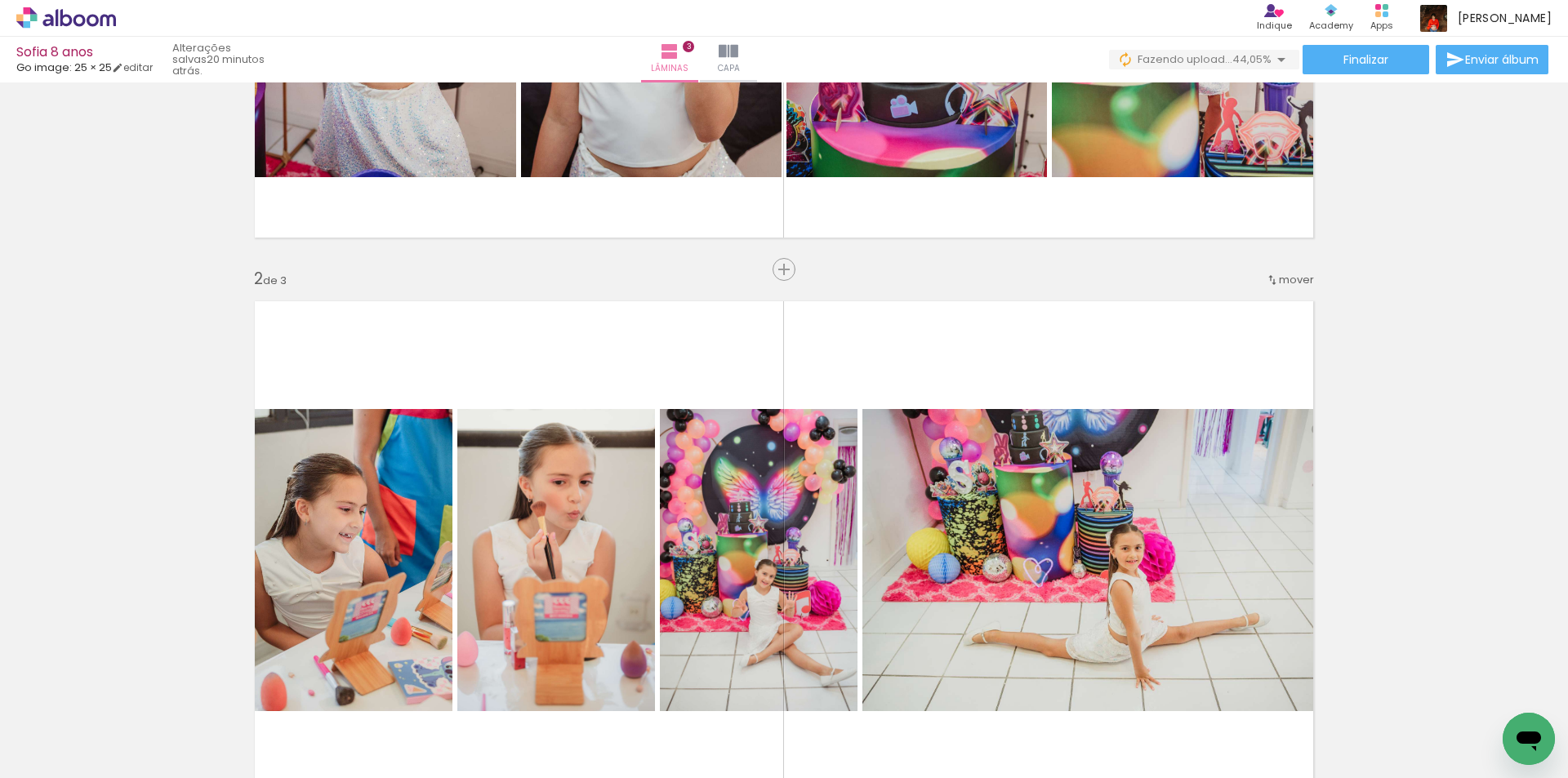
scroll to position [420, 0]
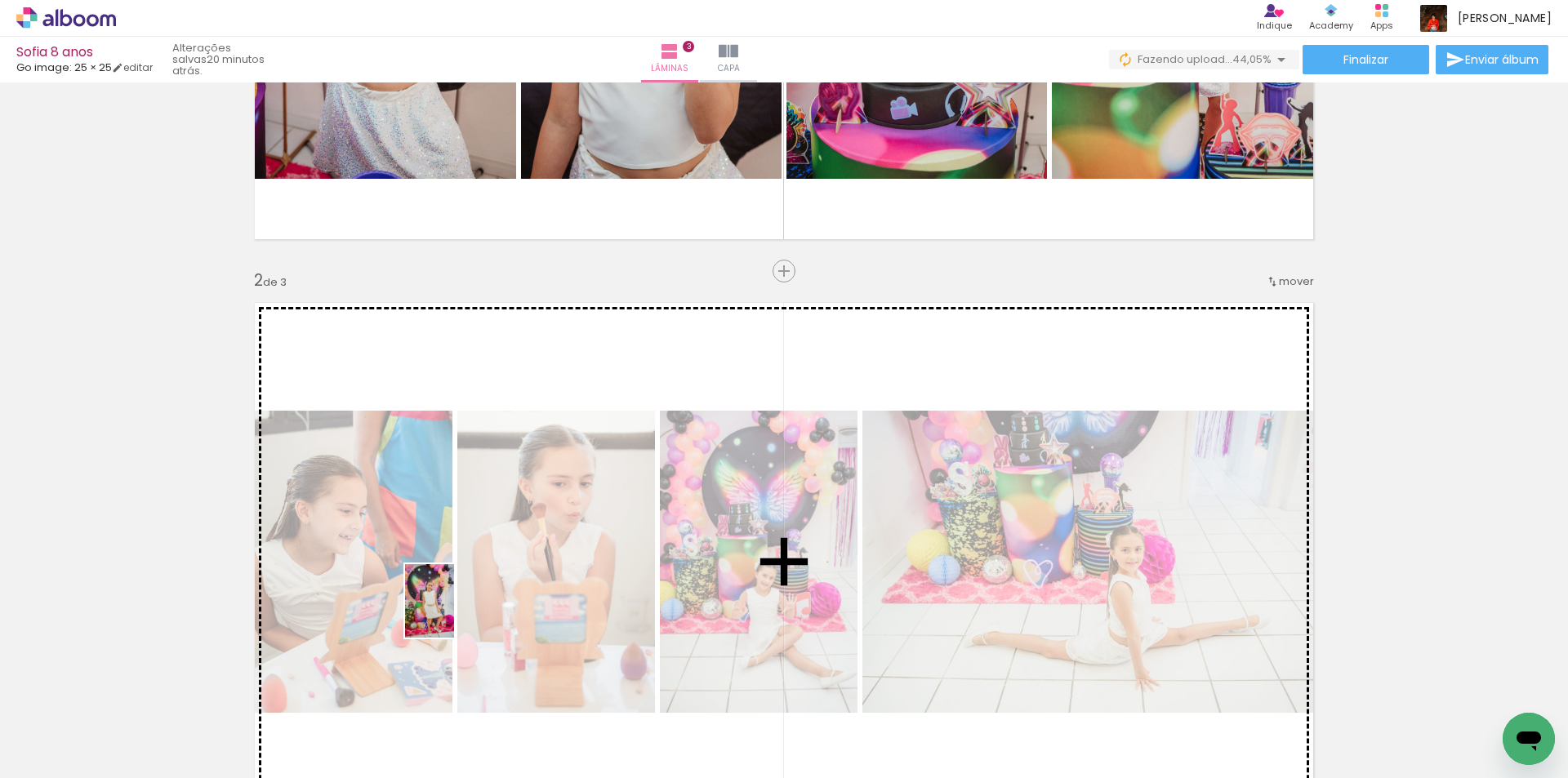
drag, startPoint x: 365, startPoint y: 729, endPoint x: 454, endPoint y: 613, distance: 146.2
click at [454, 613] on quentale-workspace at bounding box center [784, 389] width 1568 height 778
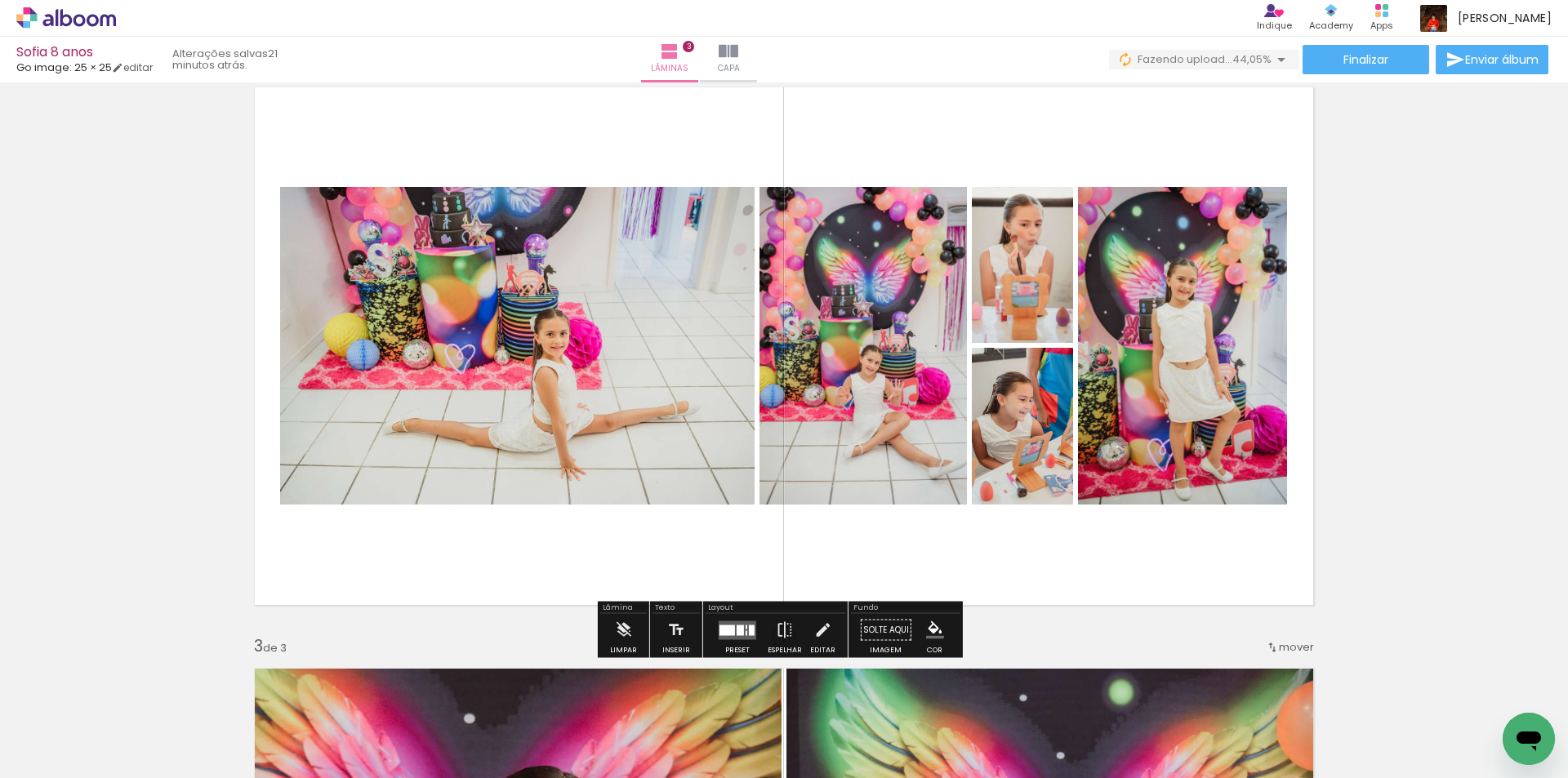
scroll to position [665, 0]
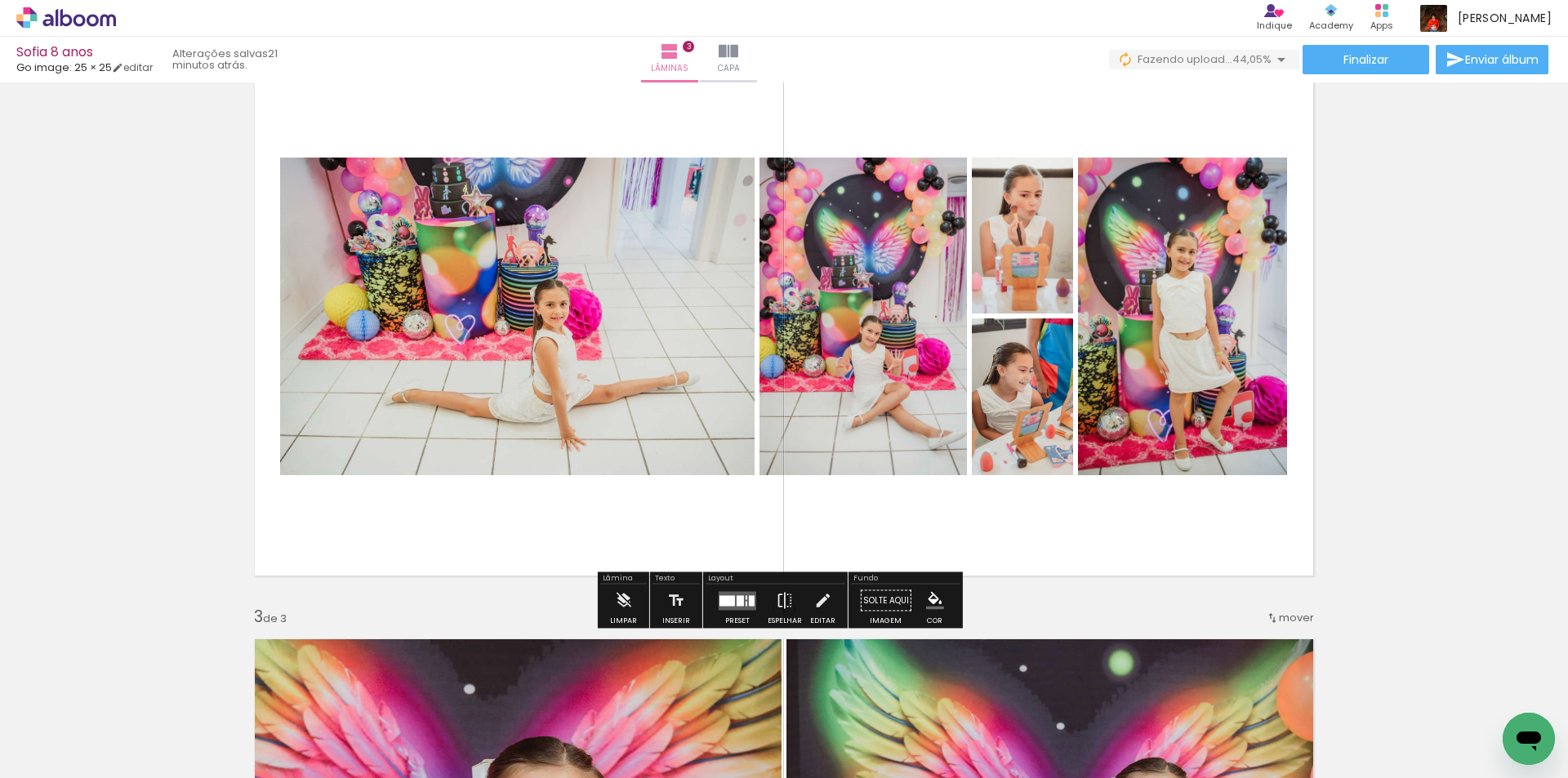
click at [744, 603] on quentale-layouter at bounding box center [737, 601] width 37 height 19
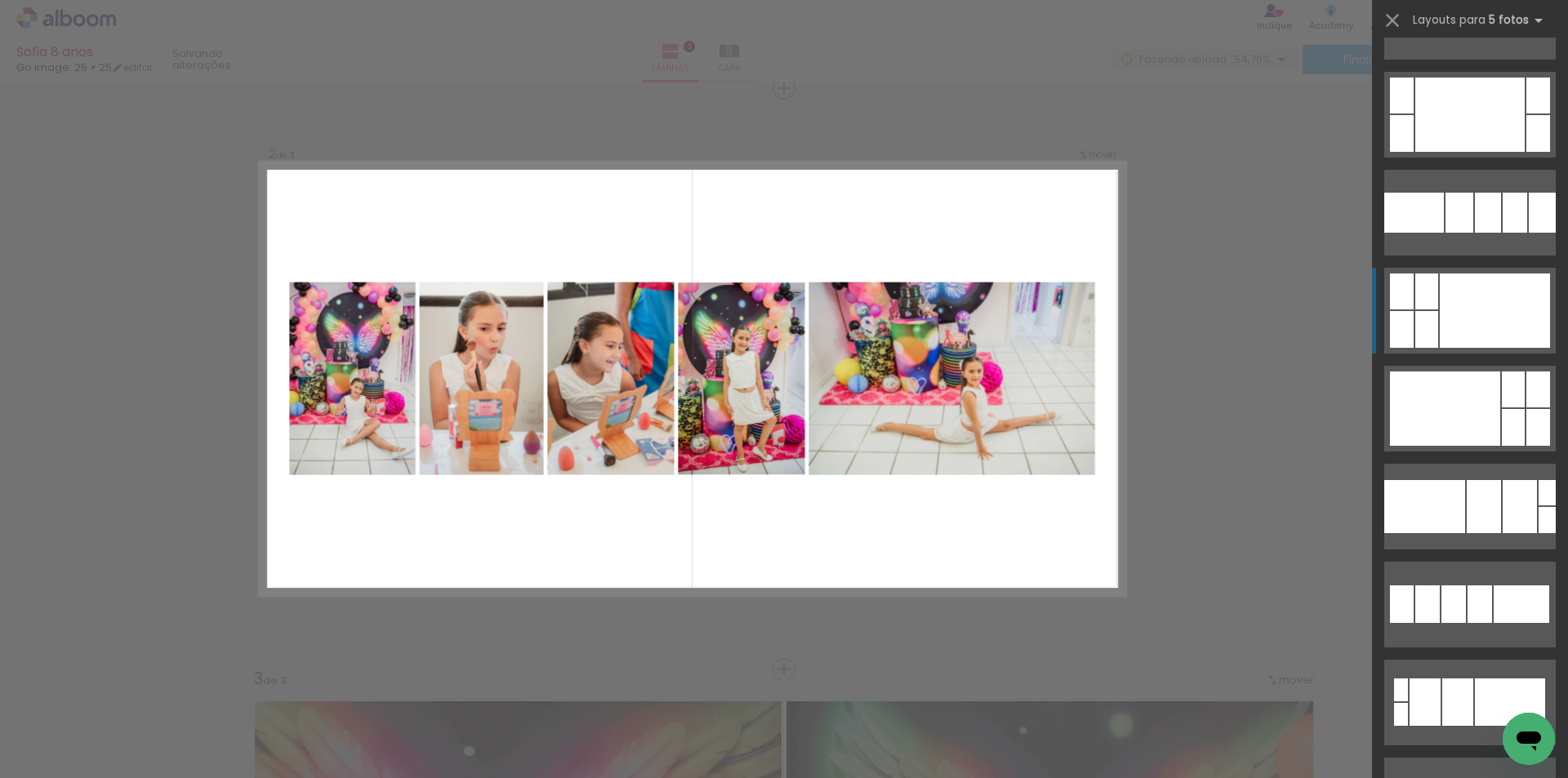
scroll to position [1878, 0]
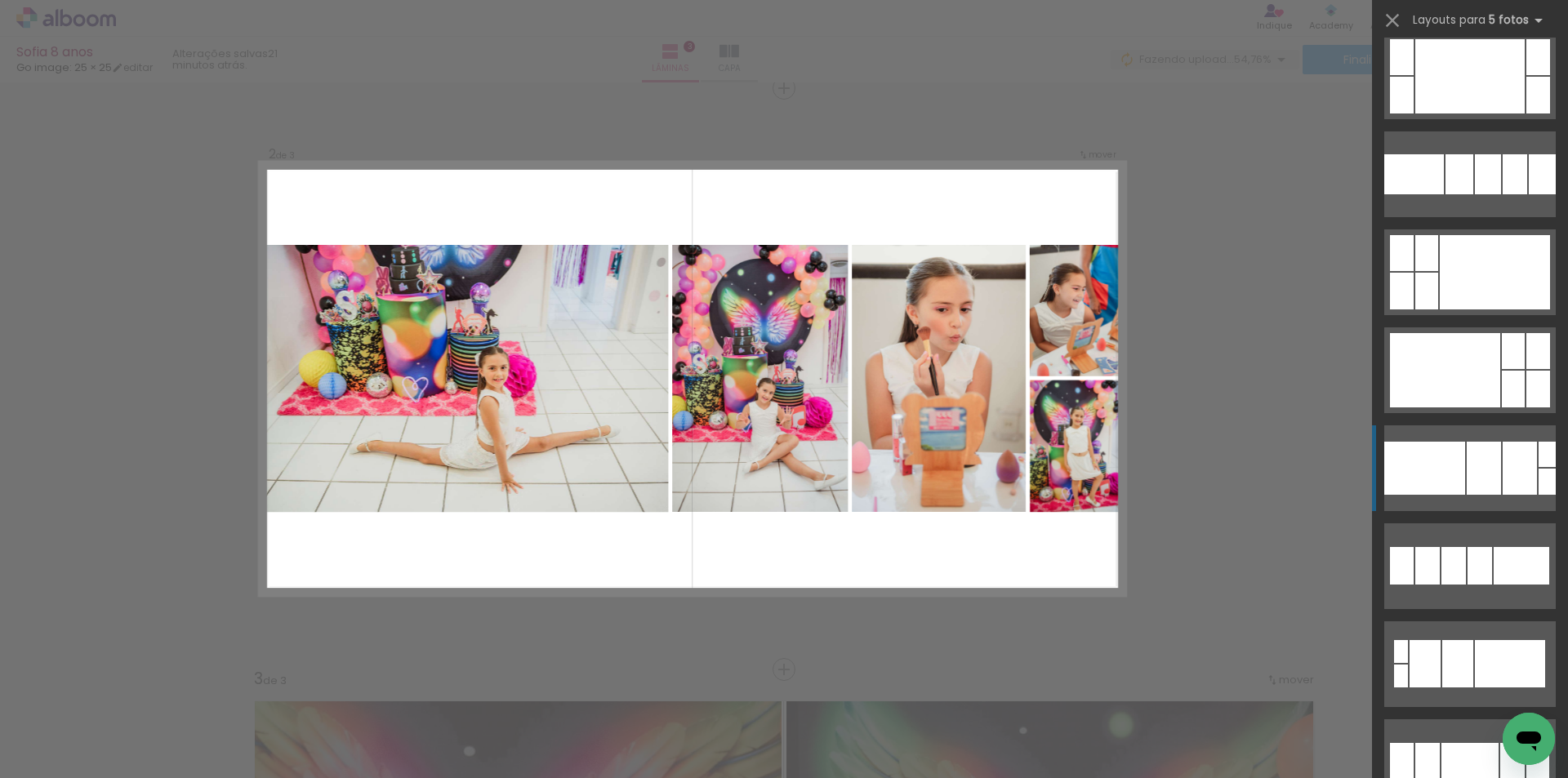
click at [1465, 194] on div at bounding box center [1459, 174] width 28 height 40
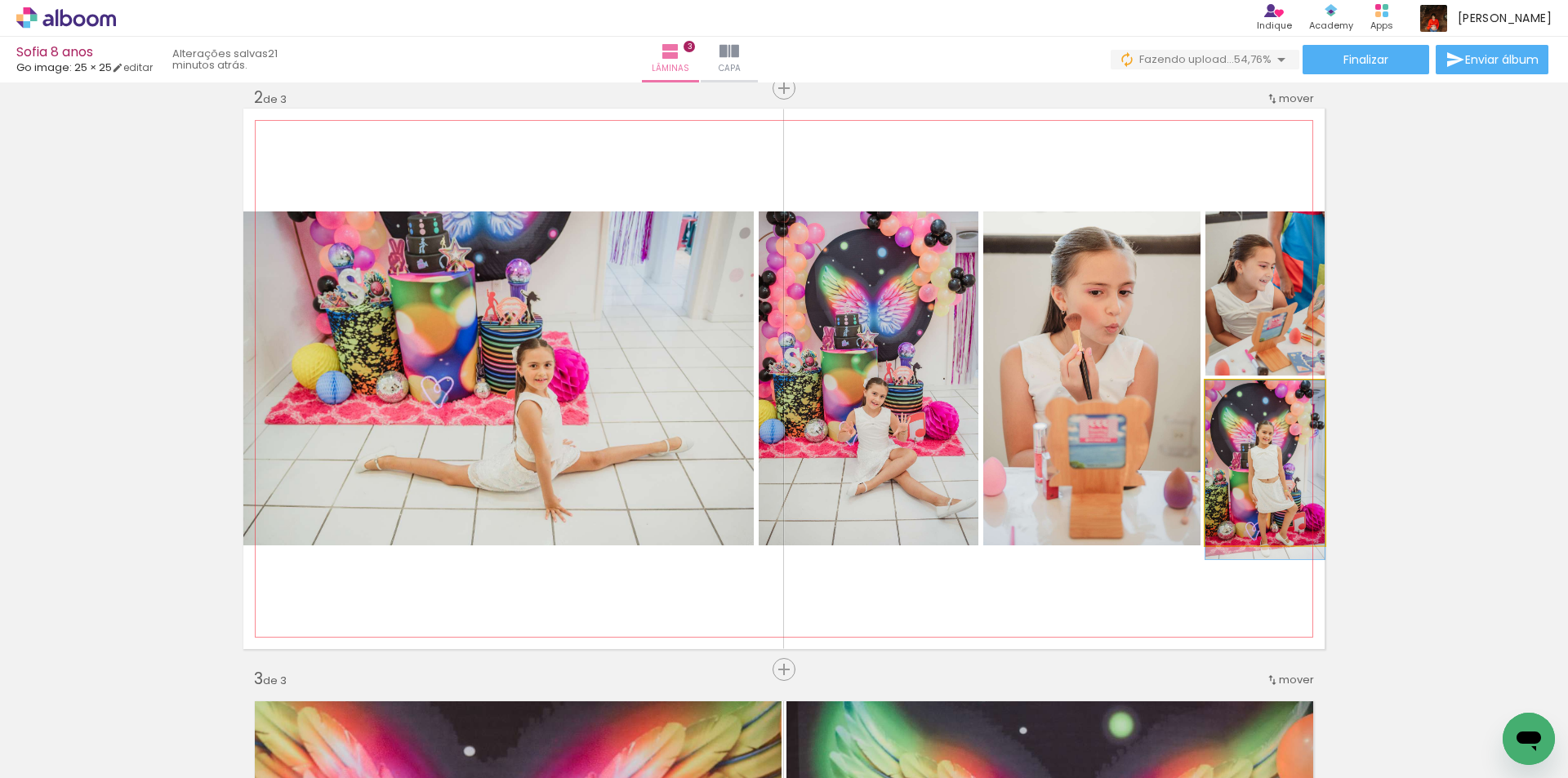
drag, startPoint x: 1288, startPoint y: 475, endPoint x: 1269, endPoint y: 486, distance: 22.0
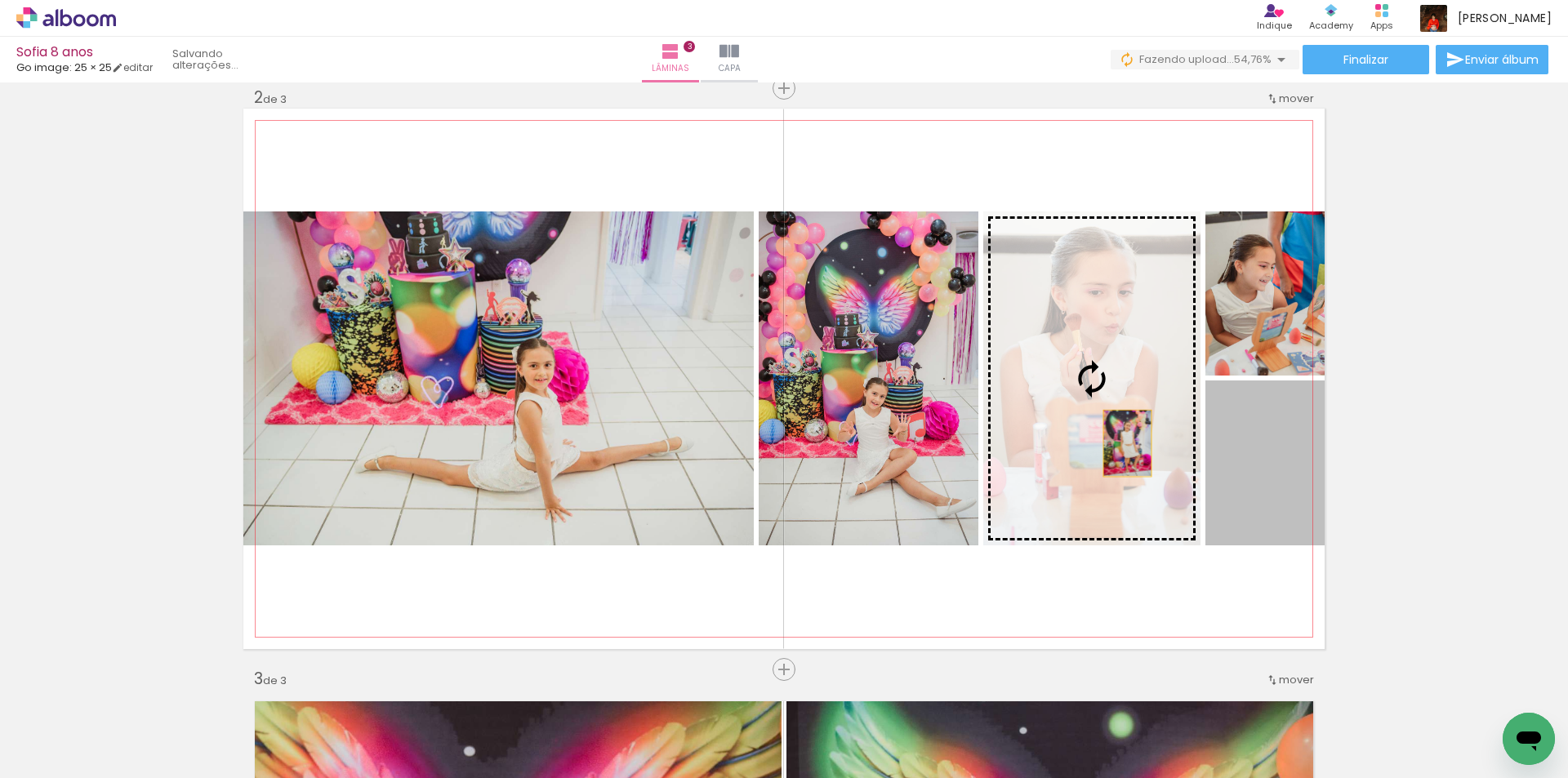
drag, startPoint x: 1269, startPoint y: 483, endPoint x: 1121, endPoint y: 443, distance: 153.3
click at [0, 0] on slot at bounding box center [0, 0] width 0 height 0
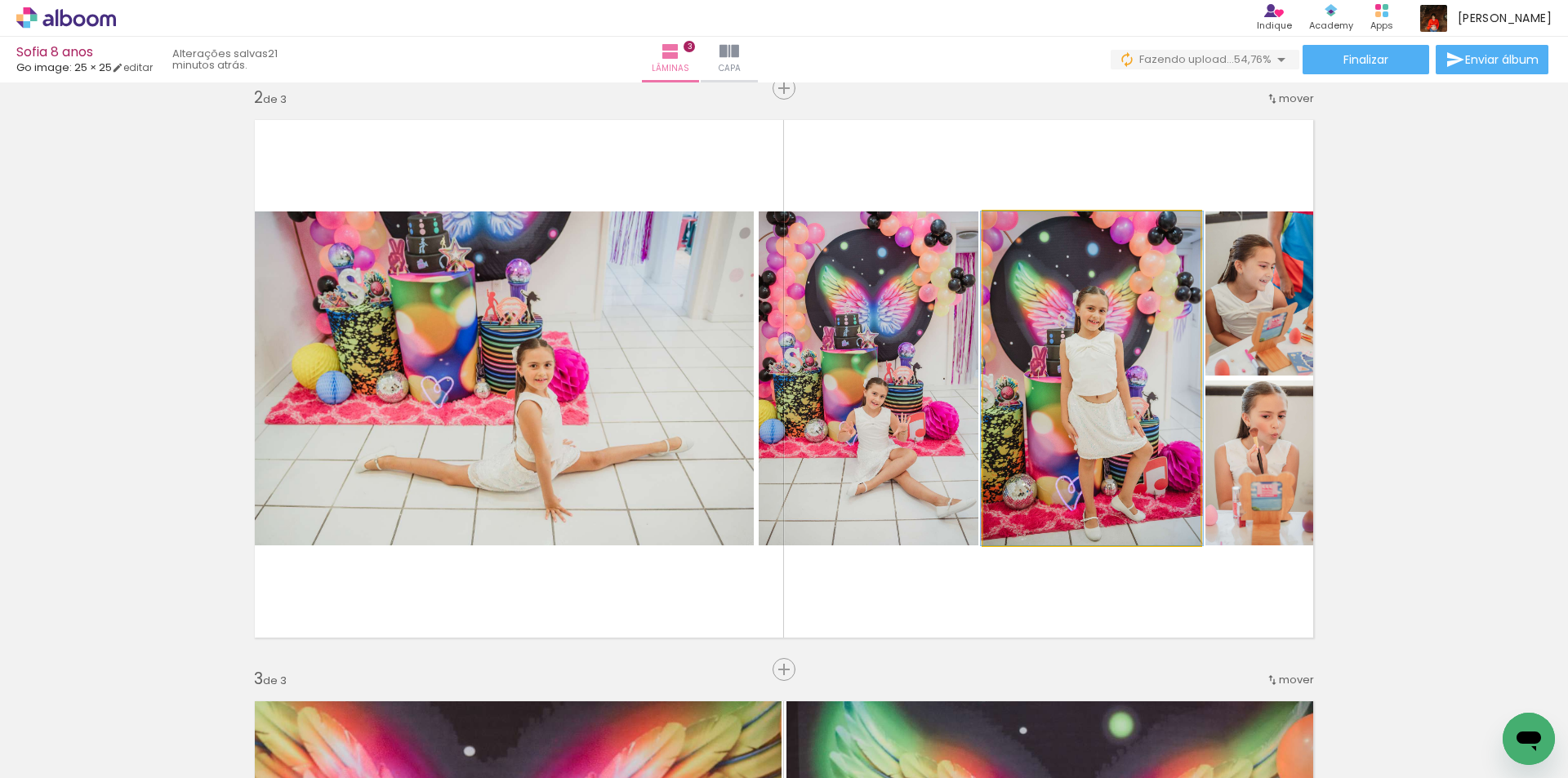
drag, startPoint x: 1131, startPoint y: 449, endPoint x: 1131, endPoint y: 469, distance: 20.0
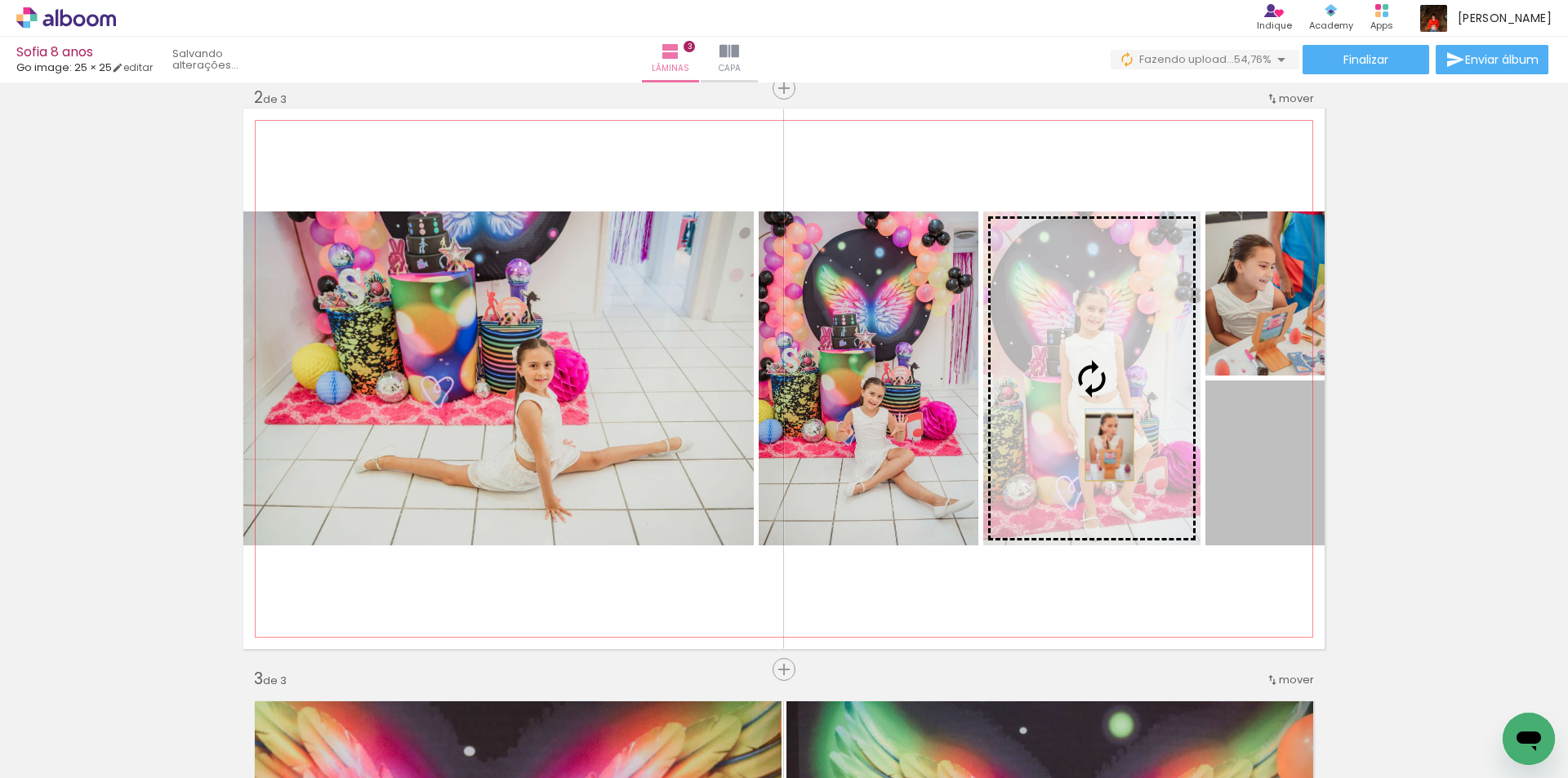
drag, startPoint x: 1249, startPoint y: 468, endPoint x: 1104, endPoint y: 447, distance: 146.5
click at [0, 0] on slot at bounding box center [0, 0] width 0 height 0
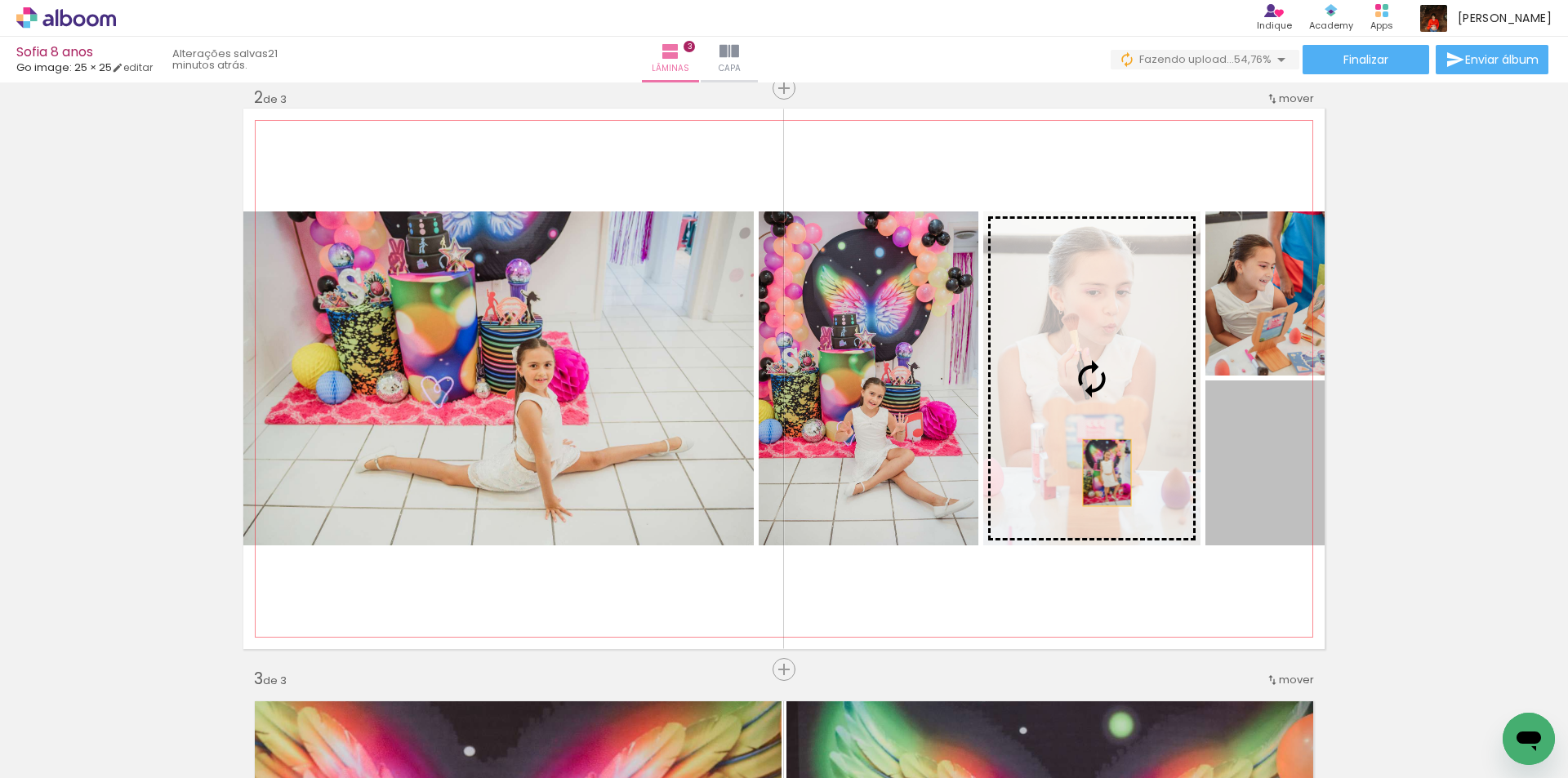
drag, startPoint x: 1260, startPoint y: 515, endPoint x: 1098, endPoint y: 471, distance: 167.9
click at [0, 0] on slot at bounding box center [0, 0] width 0 height 0
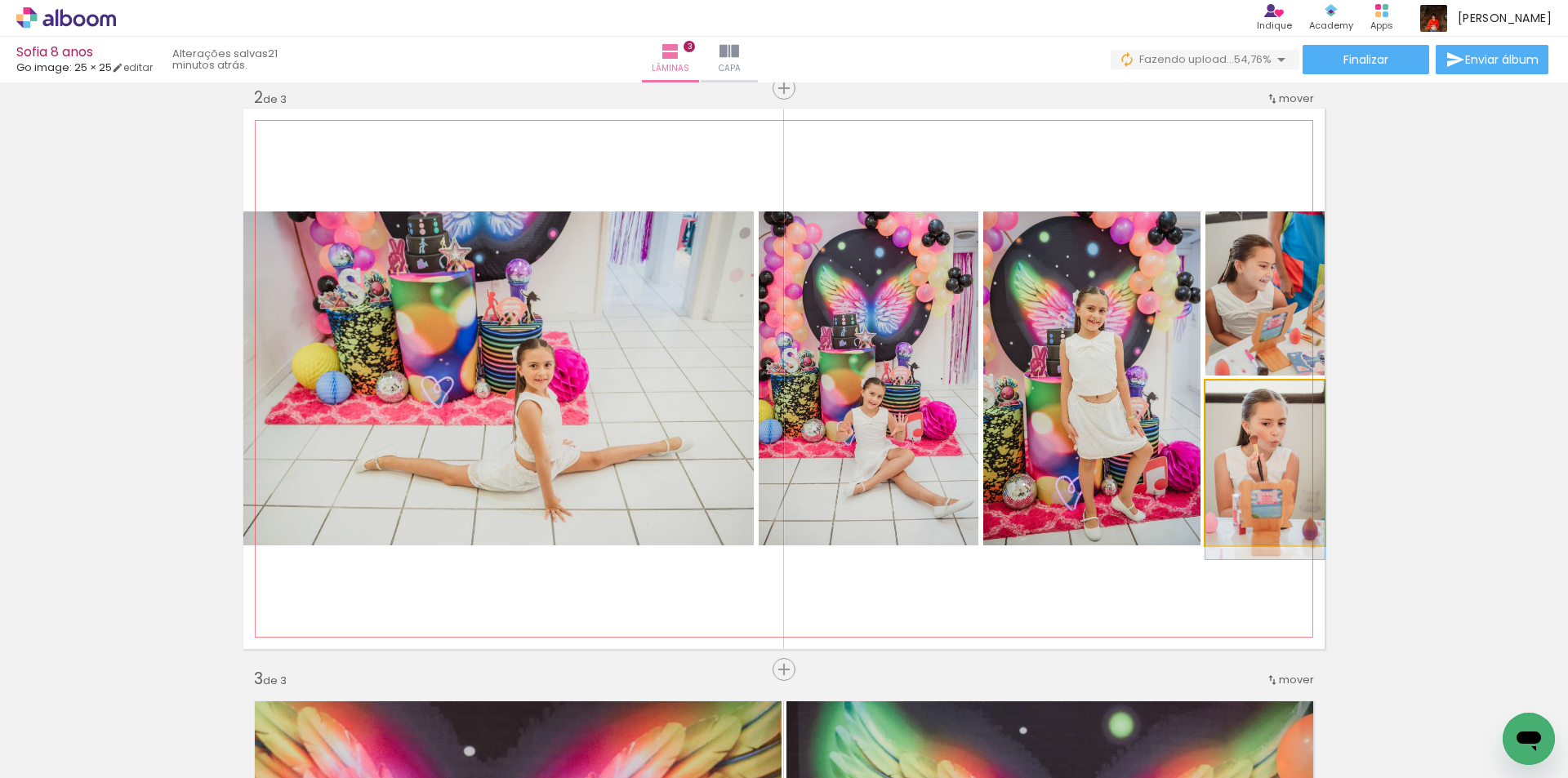
drag, startPoint x: 1240, startPoint y: 483, endPoint x: 1240, endPoint y: 512, distance: 29.0
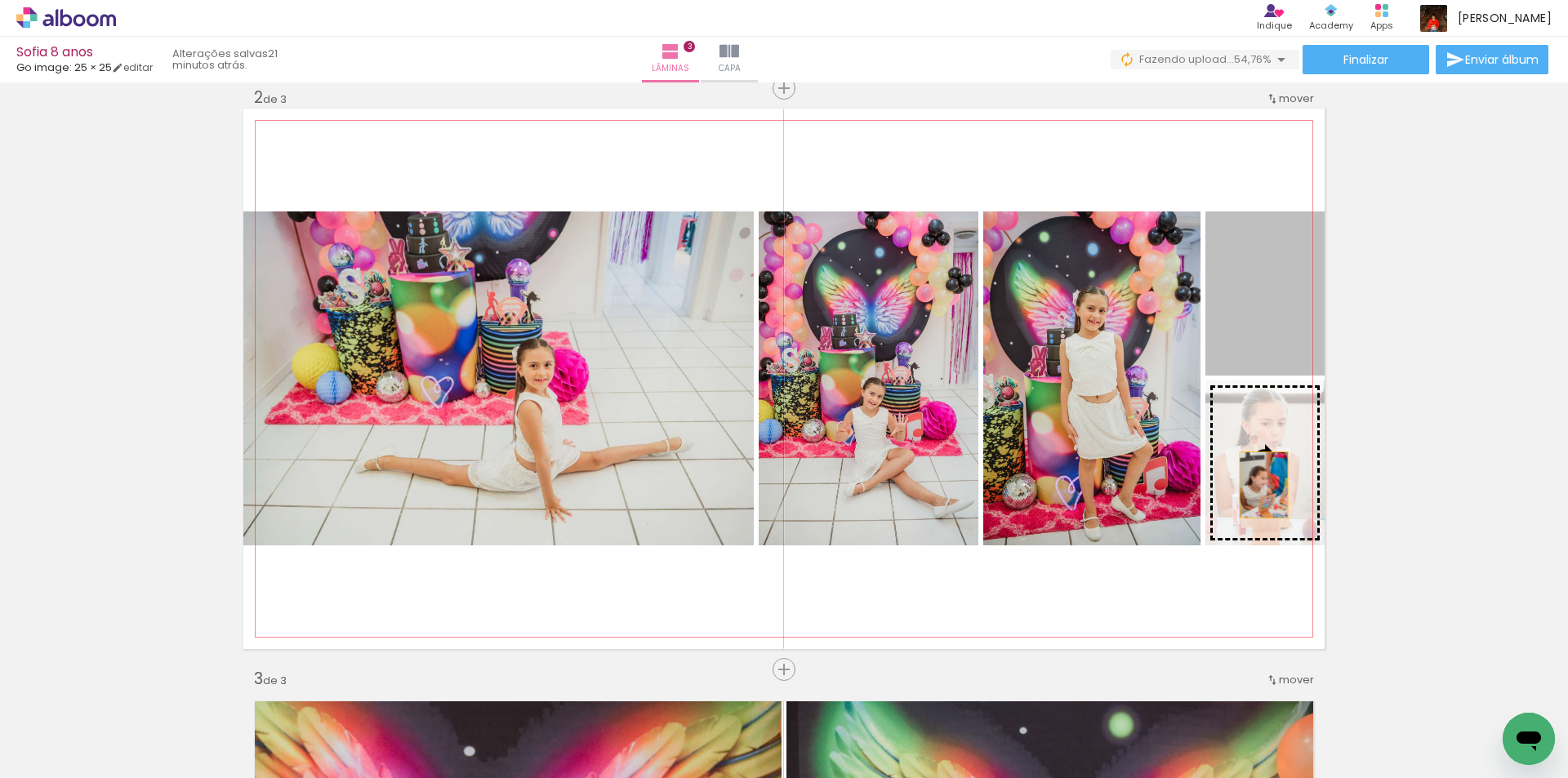
drag, startPoint x: 1258, startPoint y: 310, endPoint x: 1258, endPoint y: 488, distance: 178.0
click at [0, 0] on slot at bounding box center [0, 0] width 0 height 0
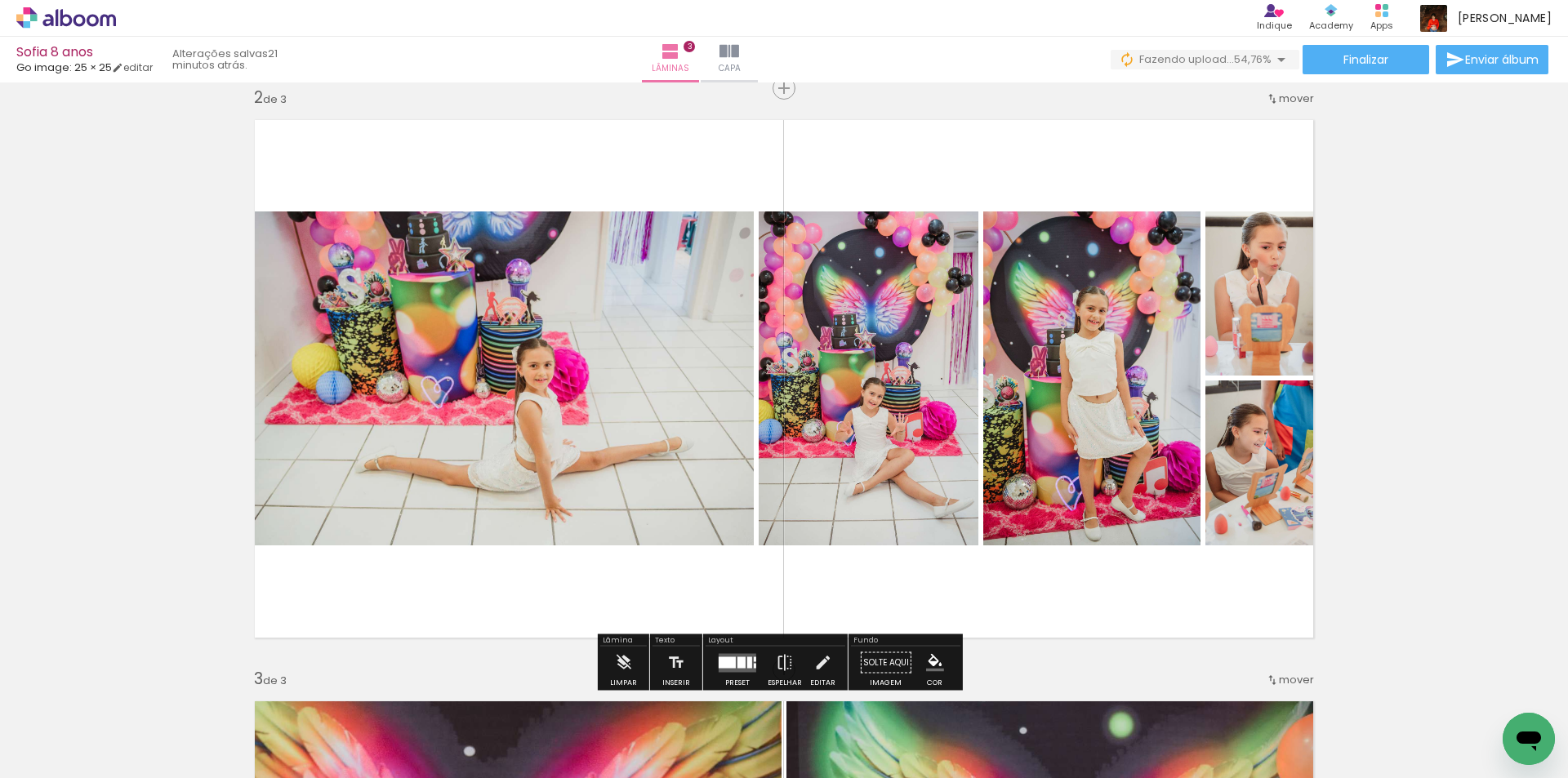
click at [1424, 432] on div "Inserir lâmina 1 de 3 Inserir lâmina 2 de 3 Inserir lâmina 3 de 3" at bounding box center [784, 648] width 1568 height 2326
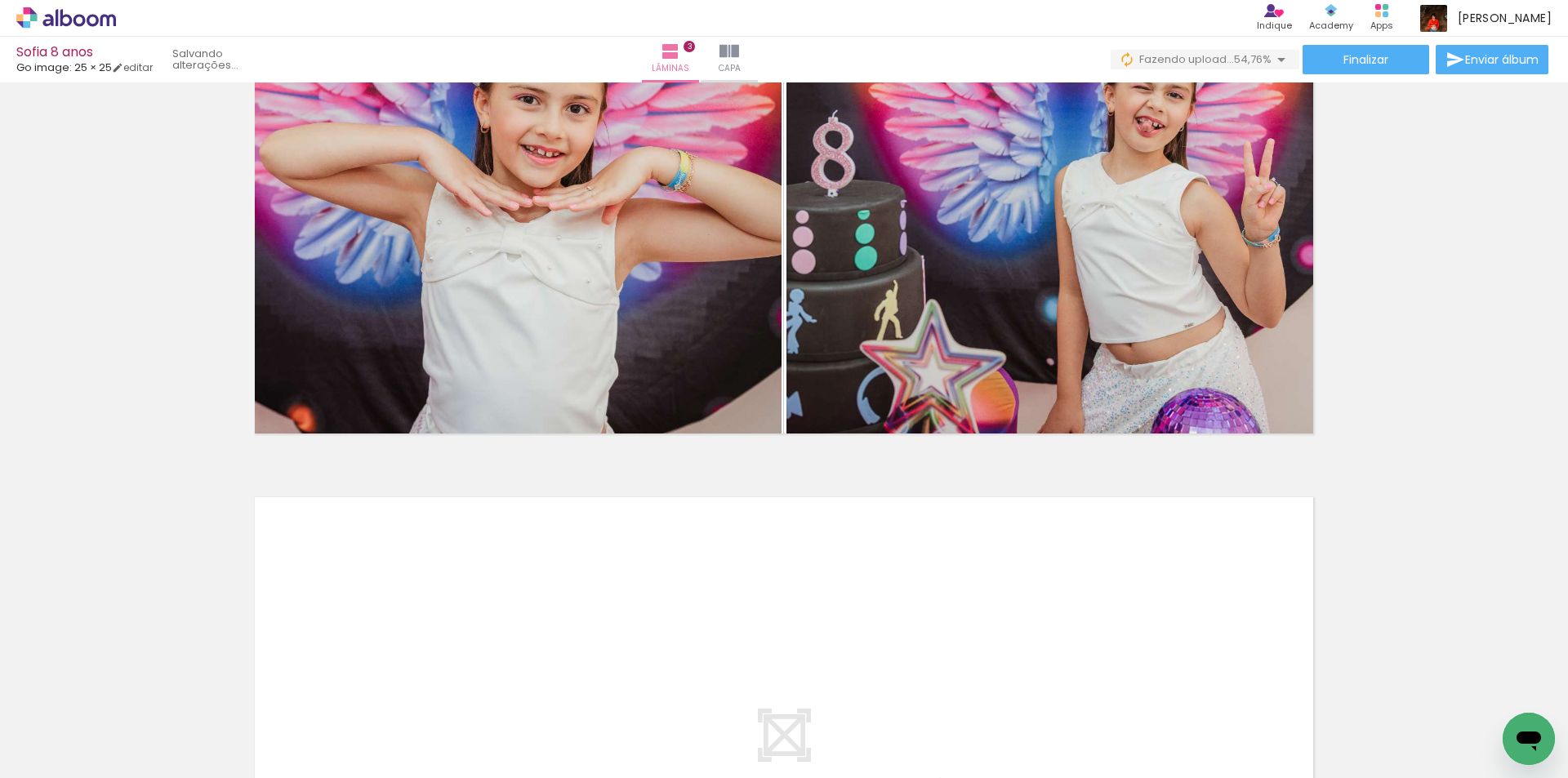
scroll to position [1796, 0]
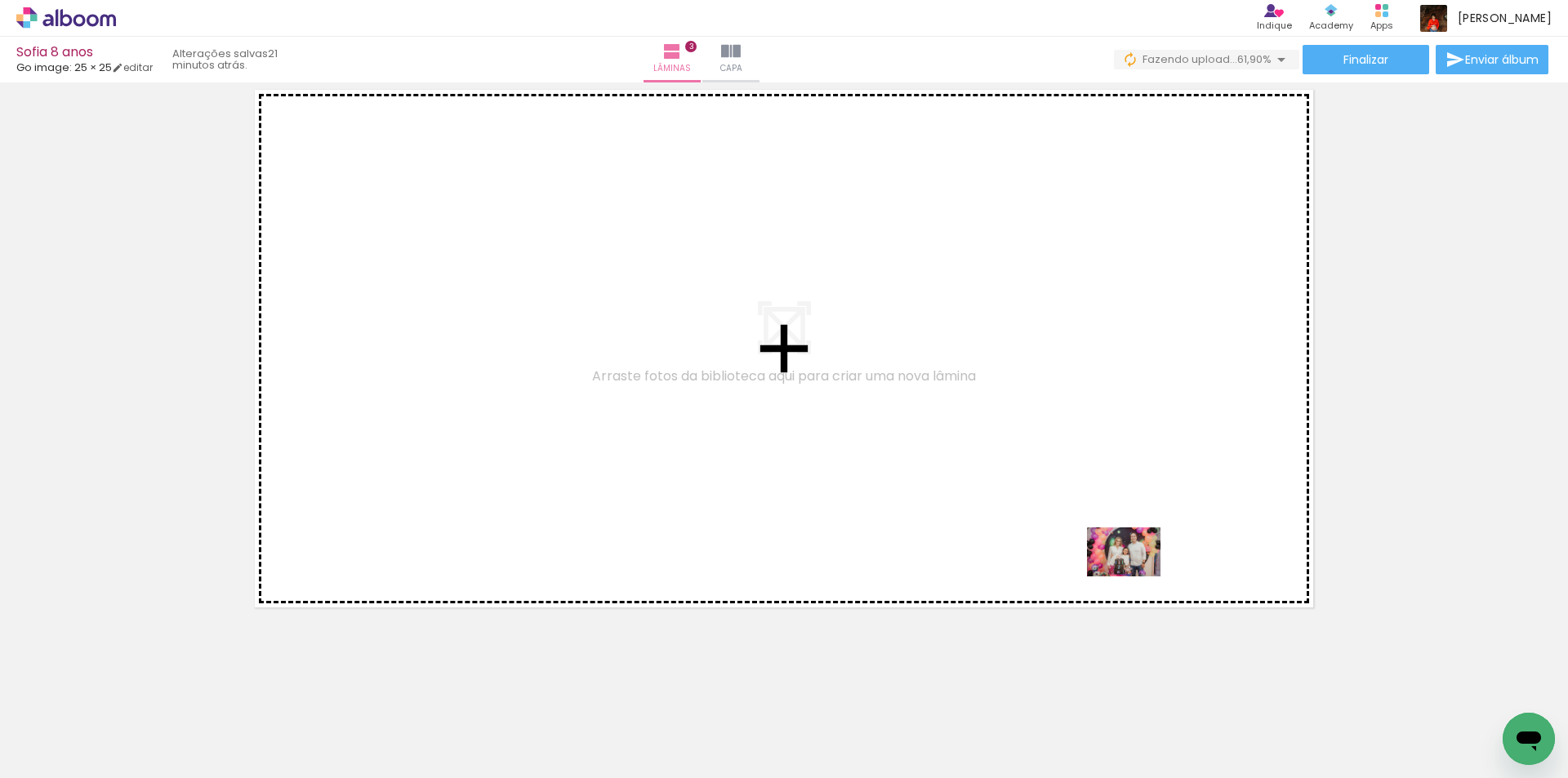
drag, startPoint x: 1177, startPoint y: 729, endPoint x: 1136, endPoint y: 577, distance: 157.4
click at [1136, 577] on quentale-workspace at bounding box center [784, 389] width 1568 height 778
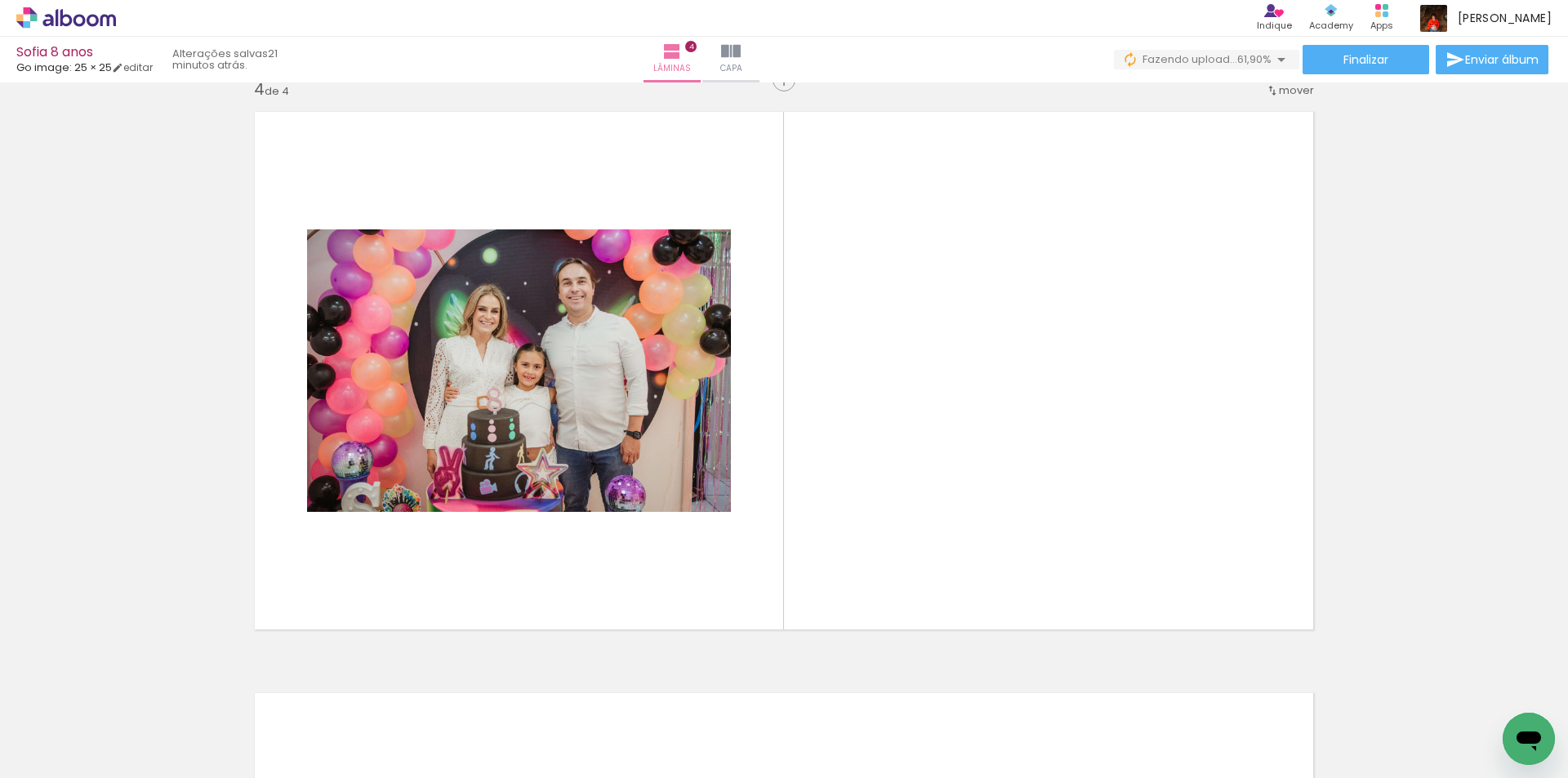
scroll to position [1766, 0]
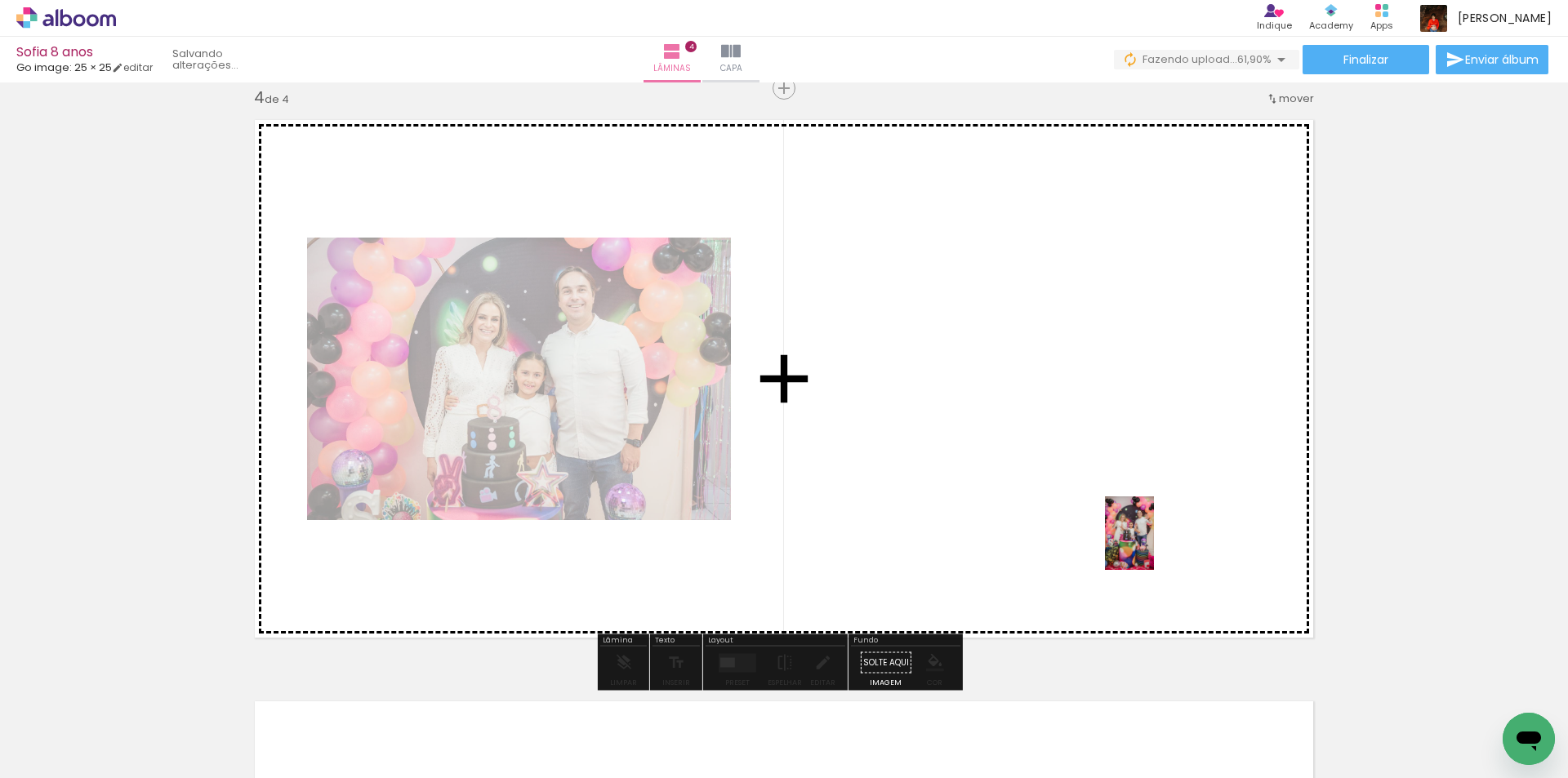
drag, startPoint x: 1207, startPoint y: 603, endPoint x: 1154, endPoint y: 545, distance: 78.6
click at [1154, 545] on quentale-workspace at bounding box center [784, 389] width 1568 height 778
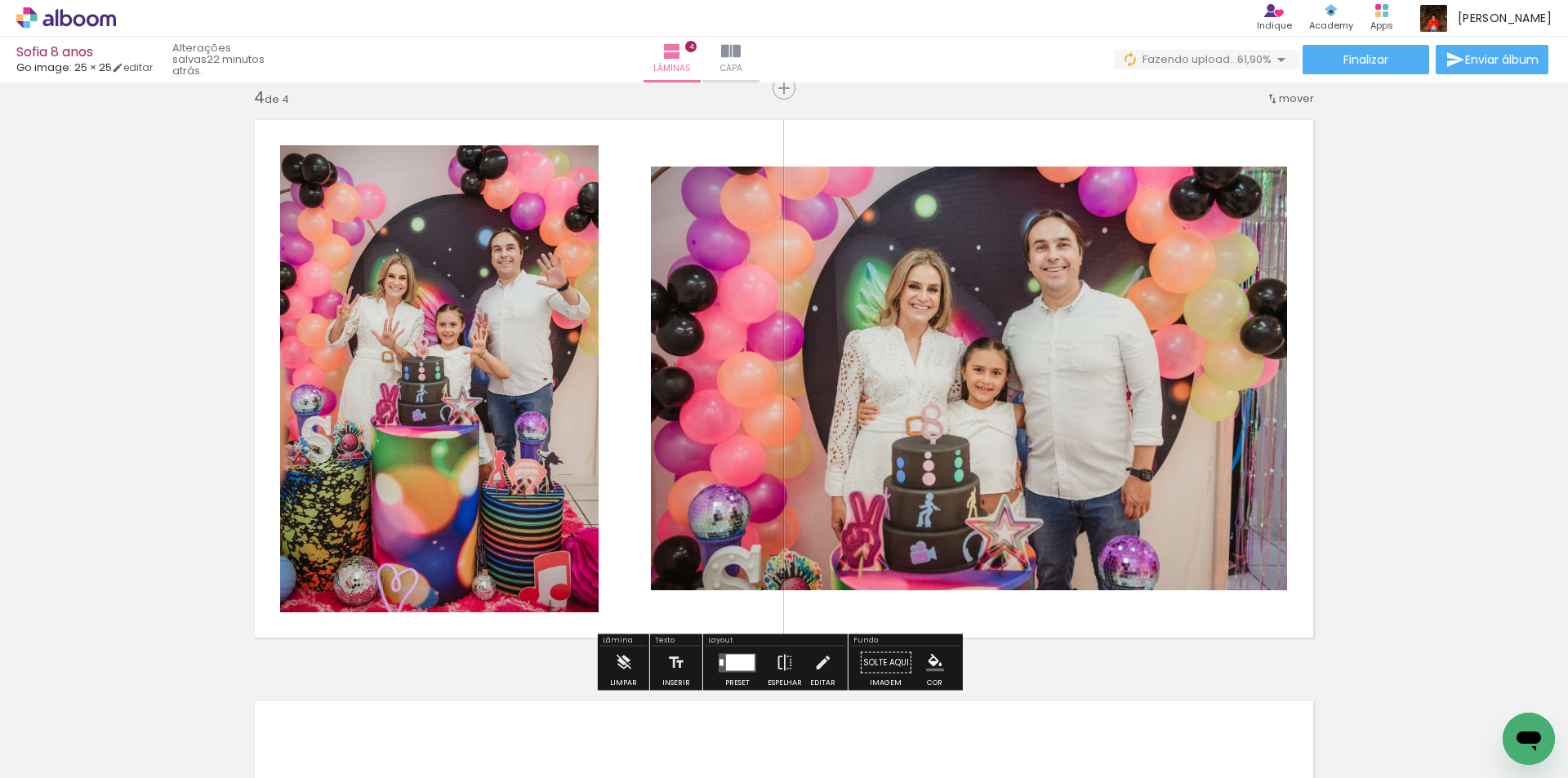
scroll to position [1847, 0]
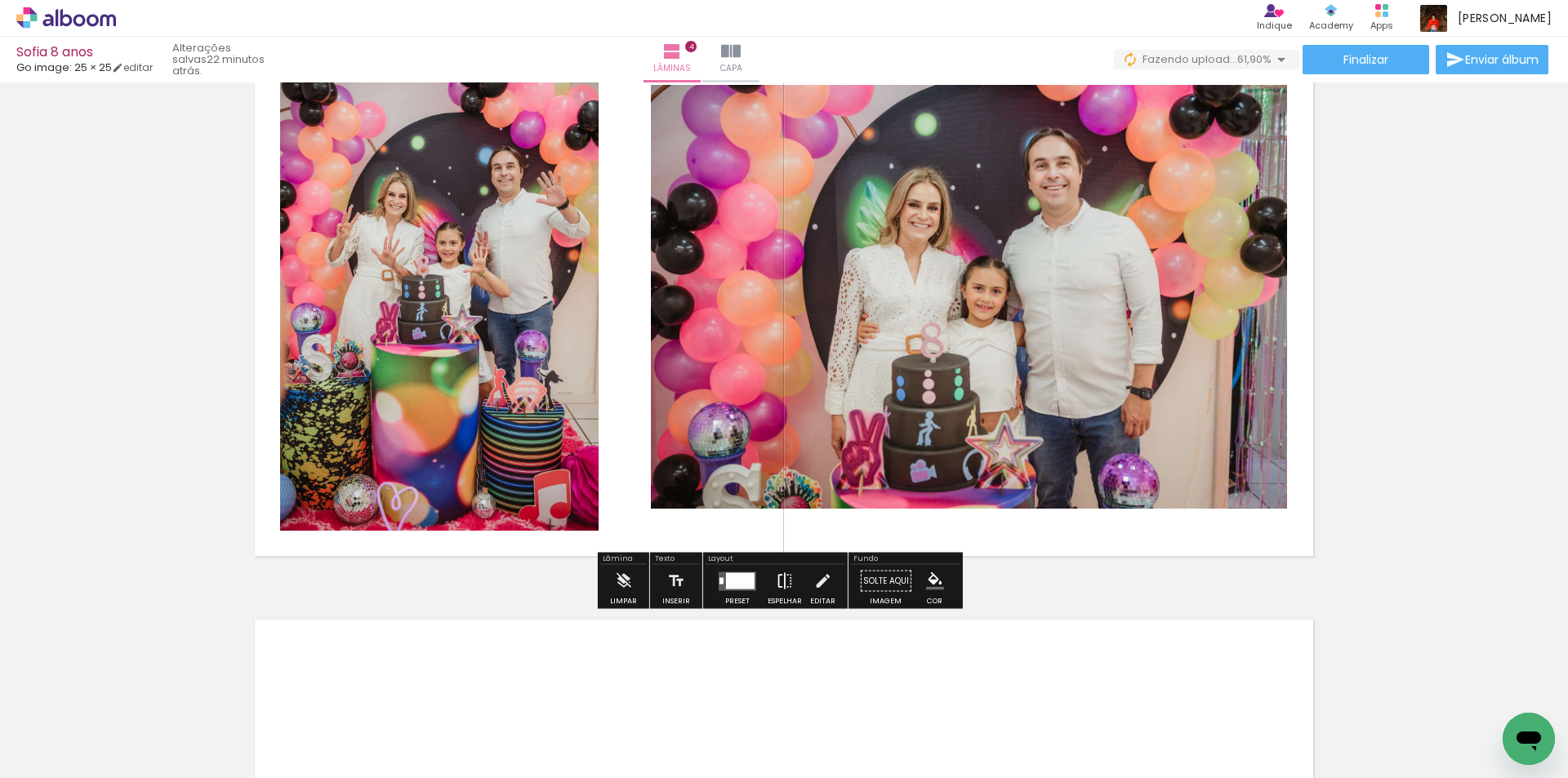
click at [779, 583] on iron-icon at bounding box center [785, 582] width 18 height 32
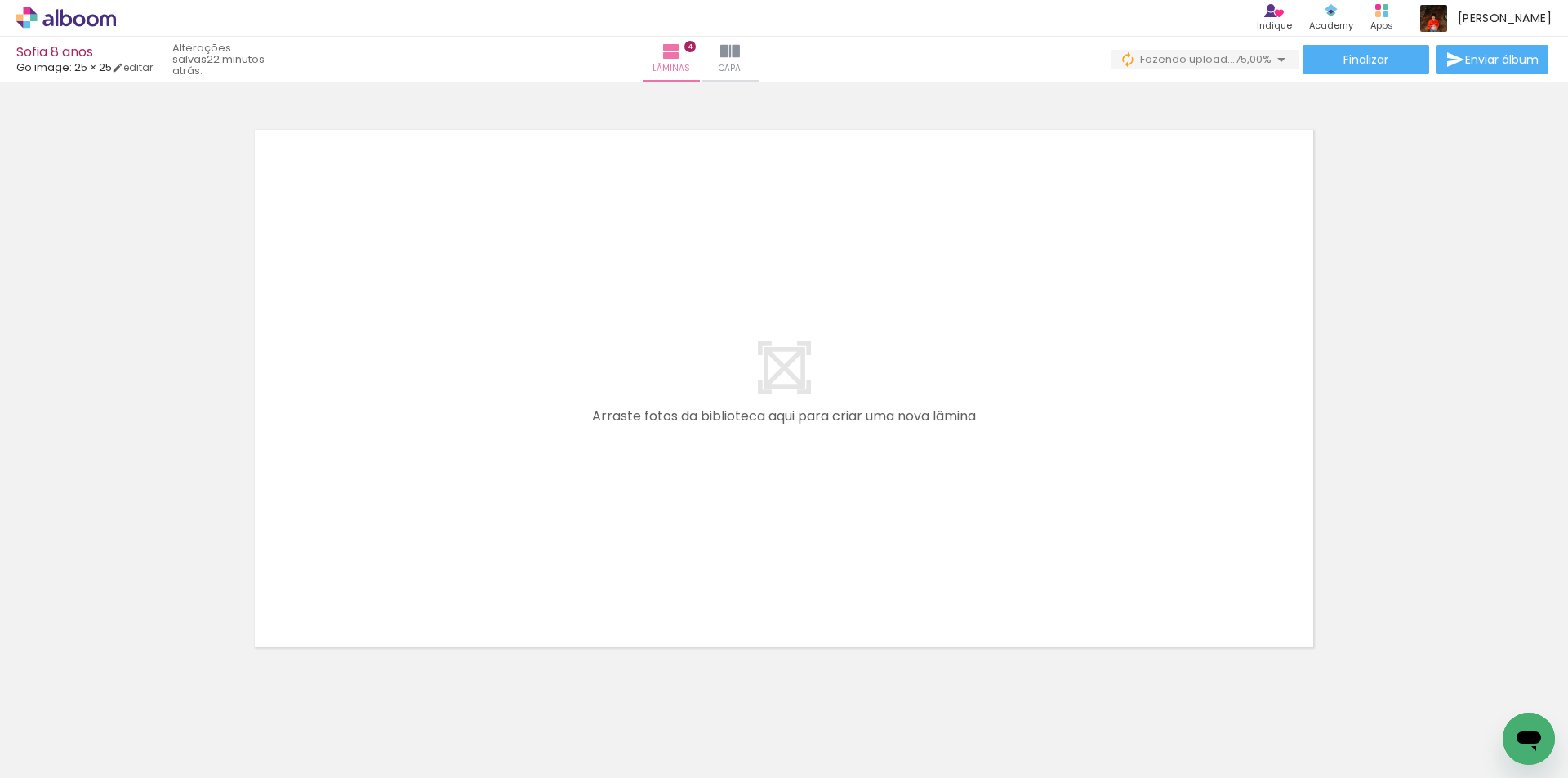
scroll to position [0, 1663]
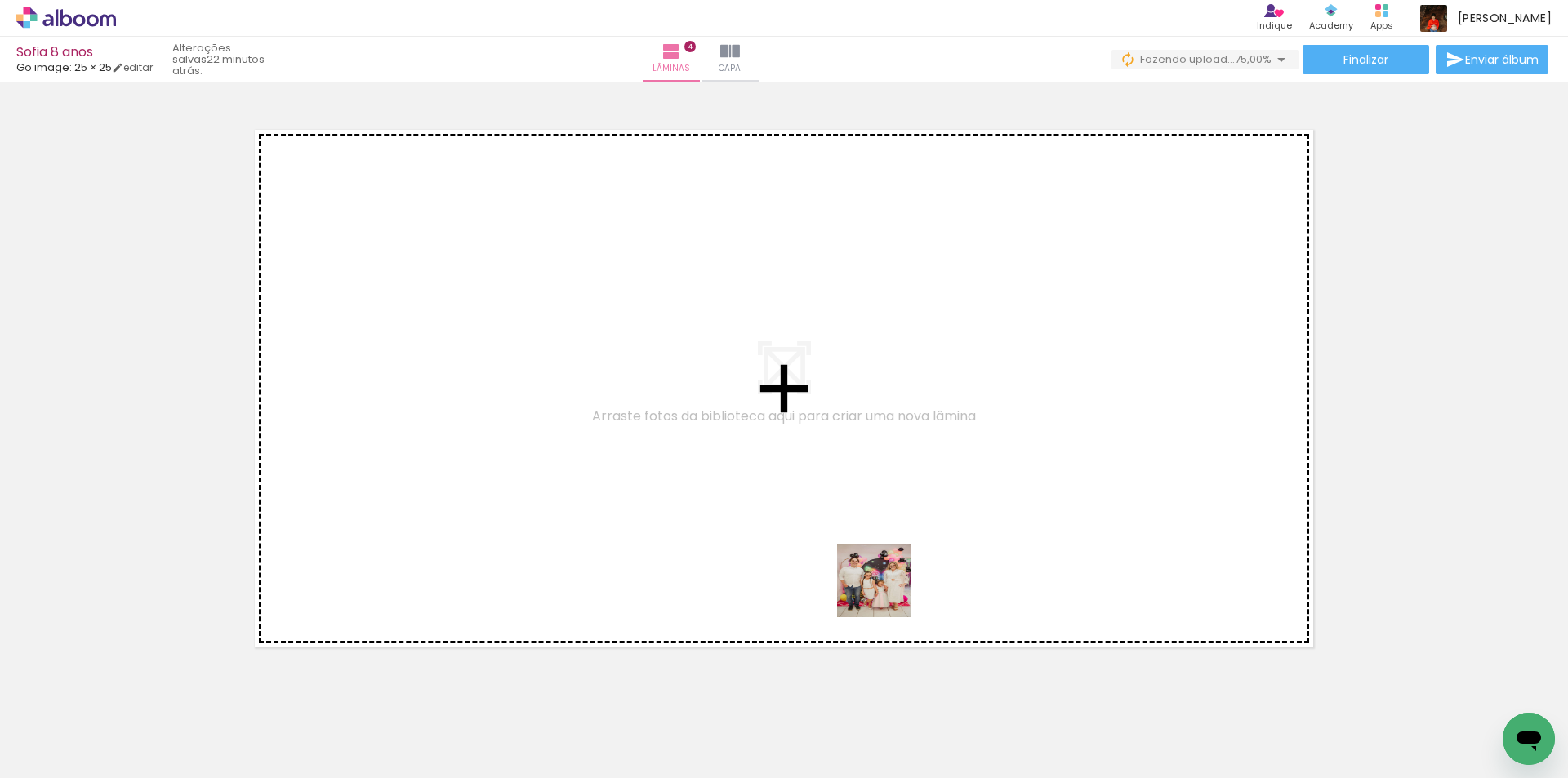
drag, startPoint x: 886, startPoint y: 747, endPoint x: 886, endPoint y: 581, distance: 166.0
click at [886, 581] on quentale-workspace at bounding box center [784, 389] width 1568 height 778
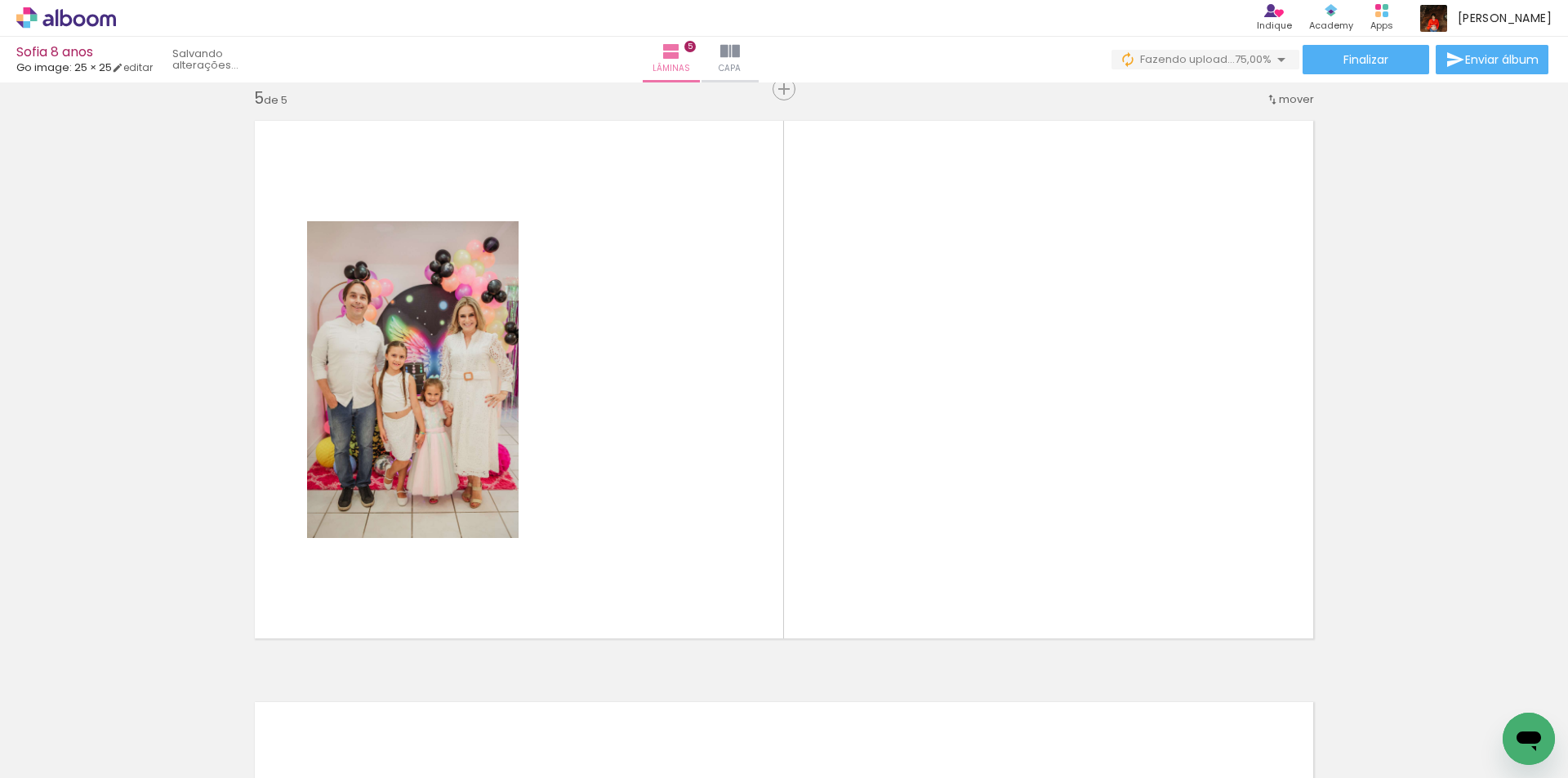
scroll to position [2346, 0]
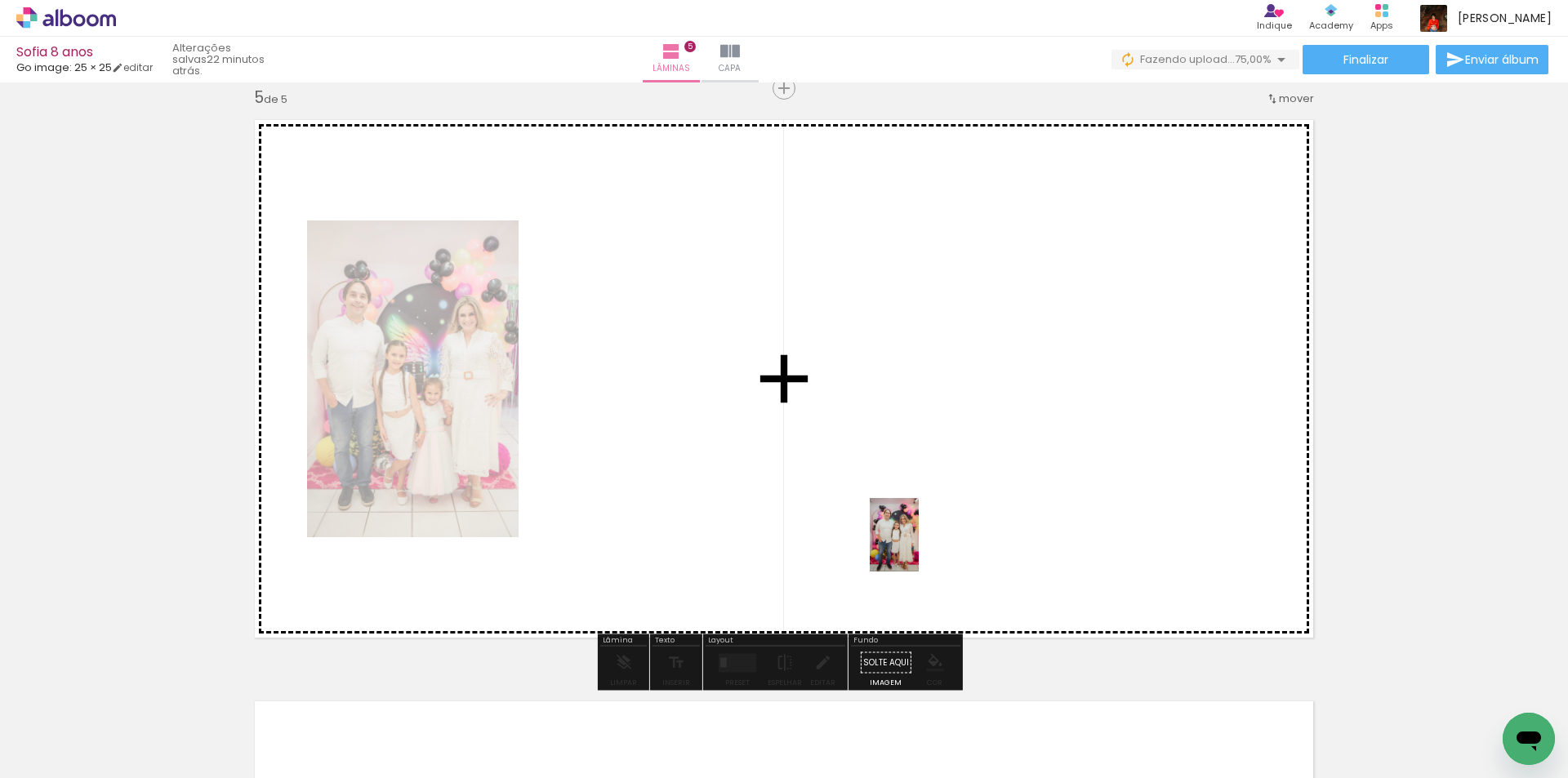
drag, startPoint x: 970, startPoint y: 747, endPoint x: 971, endPoint y: 637, distance: 110.0
click at [915, 537] on quentale-workspace at bounding box center [784, 389] width 1568 height 778
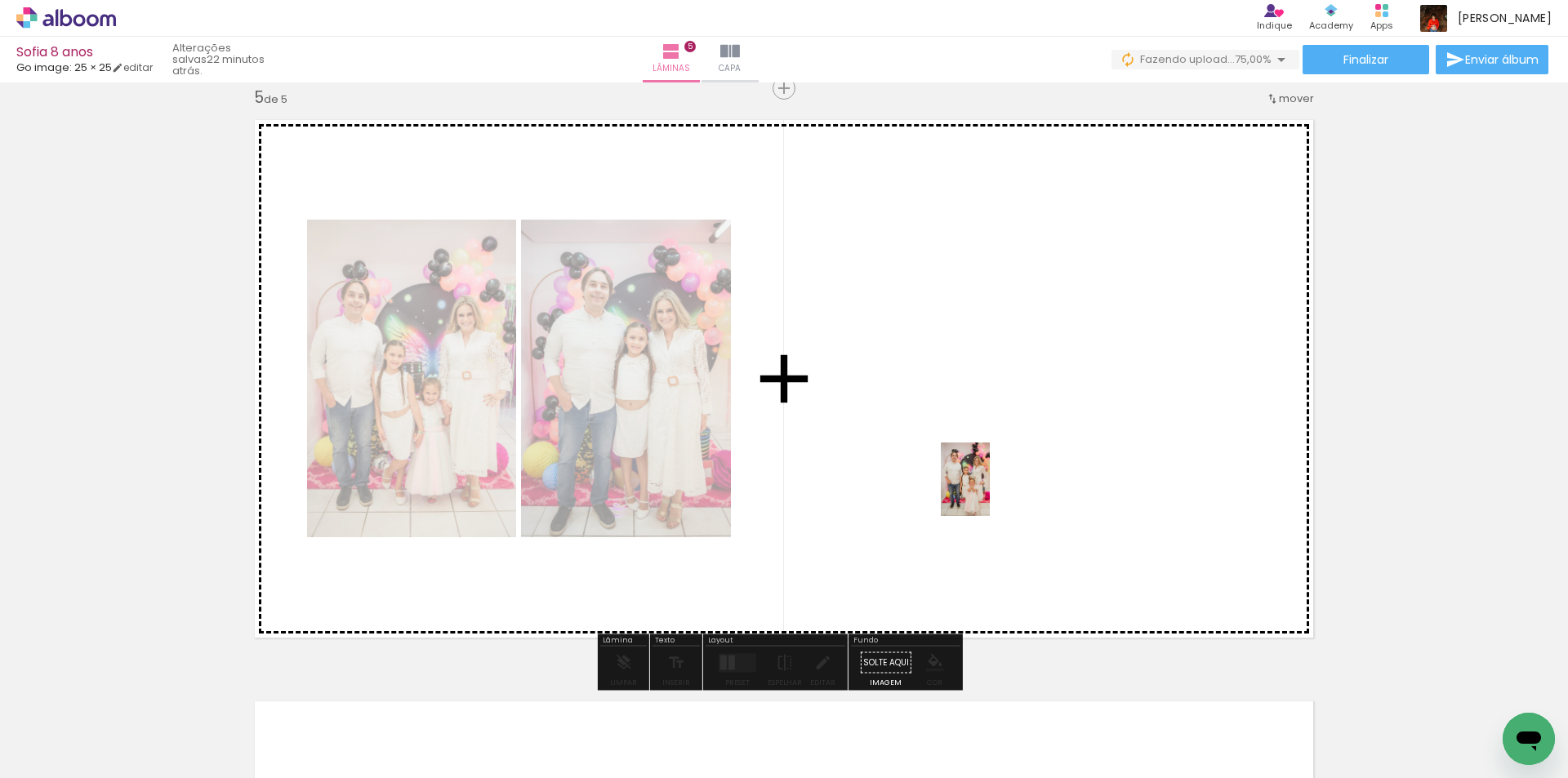
drag, startPoint x: 1066, startPoint y: 740, endPoint x: 990, endPoint y: 492, distance: 259.4
click at [990, 492] on quentale-workspace at bounding box center [784, 389] width 1568 height 778
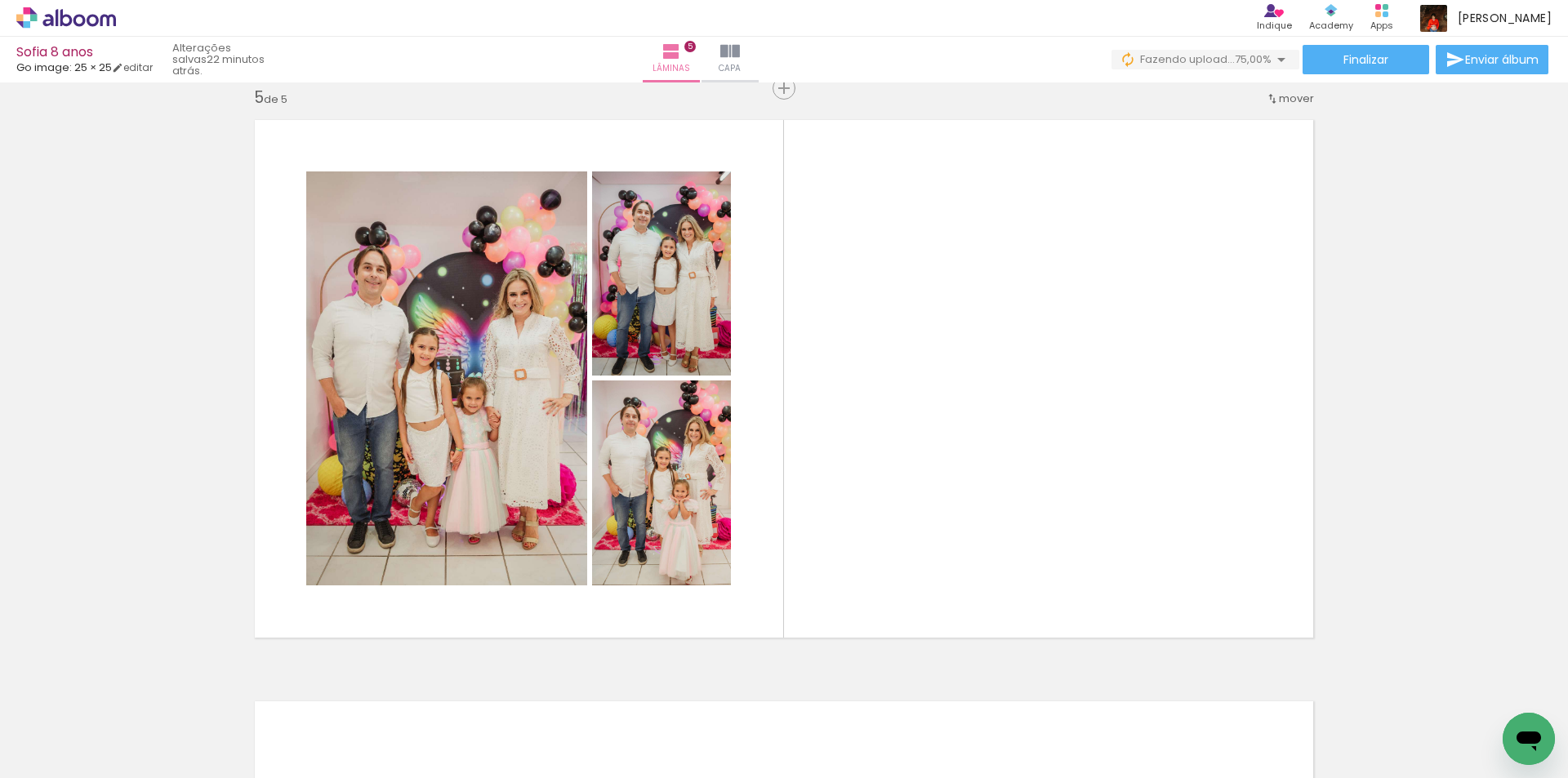
scroll to position [0, 1078]
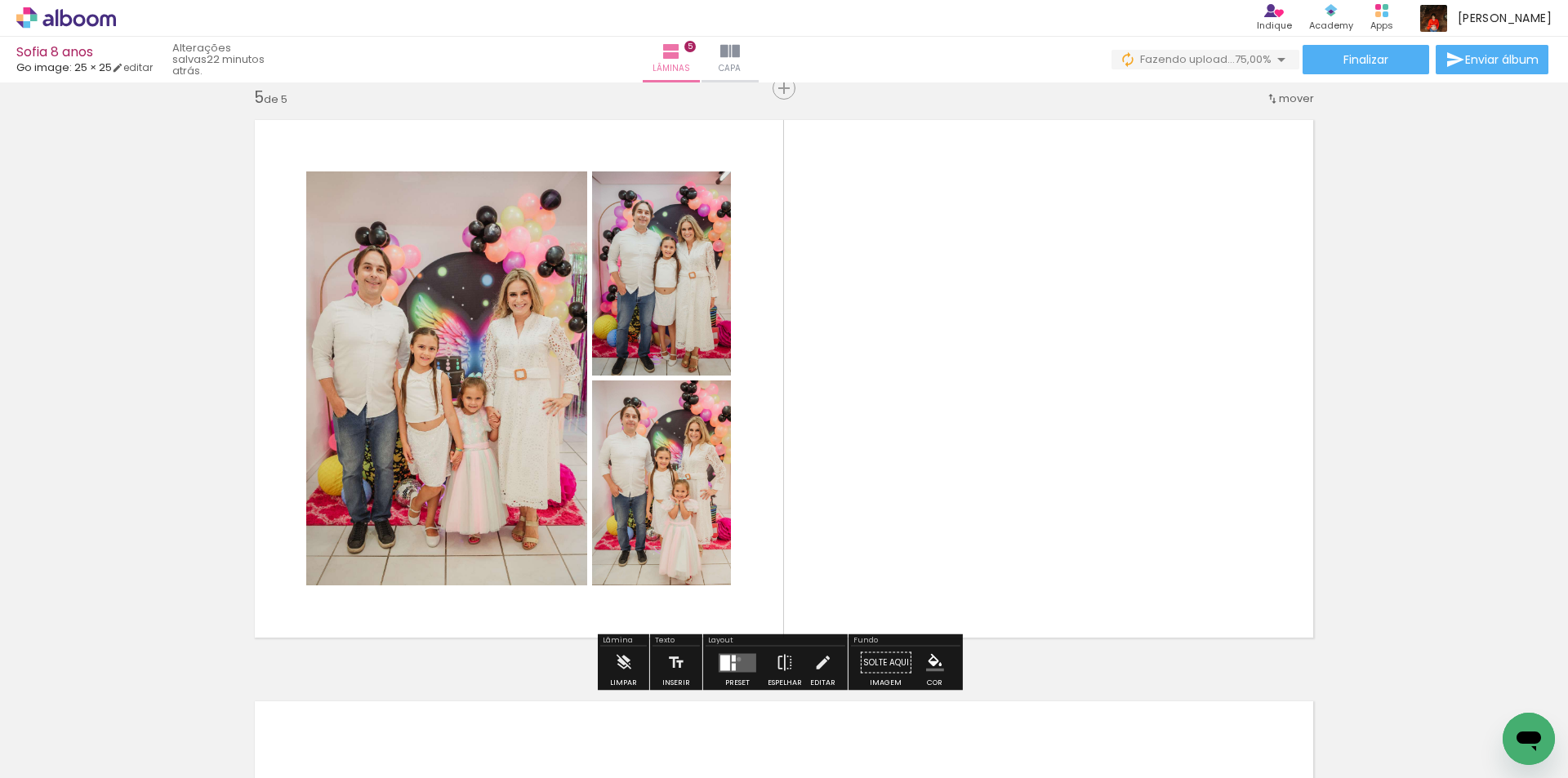
click at [735, 659] on quentale-layouter at bounding box center [737, 663] width 37 height 19
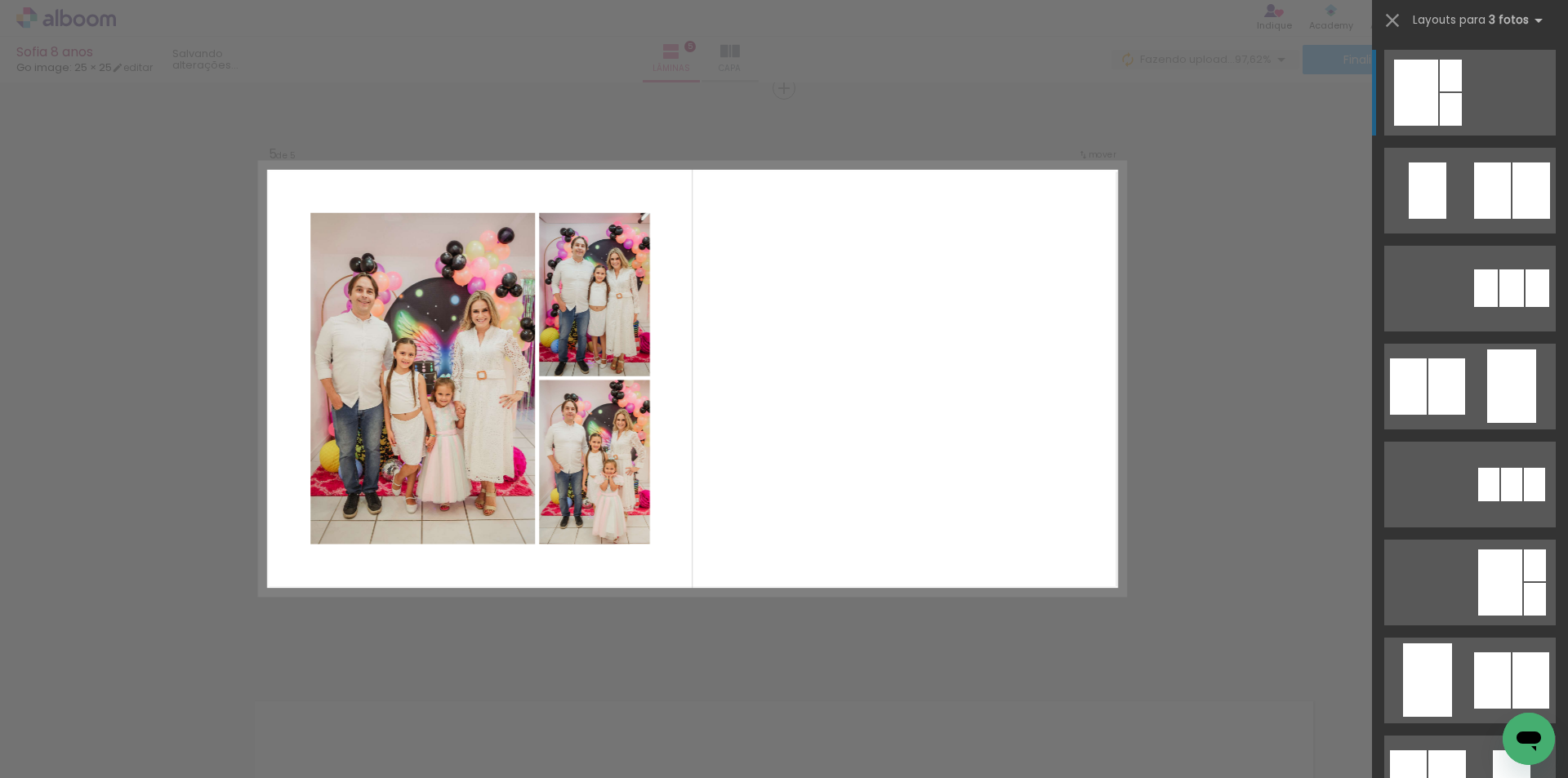
scroll to position [0, 919]
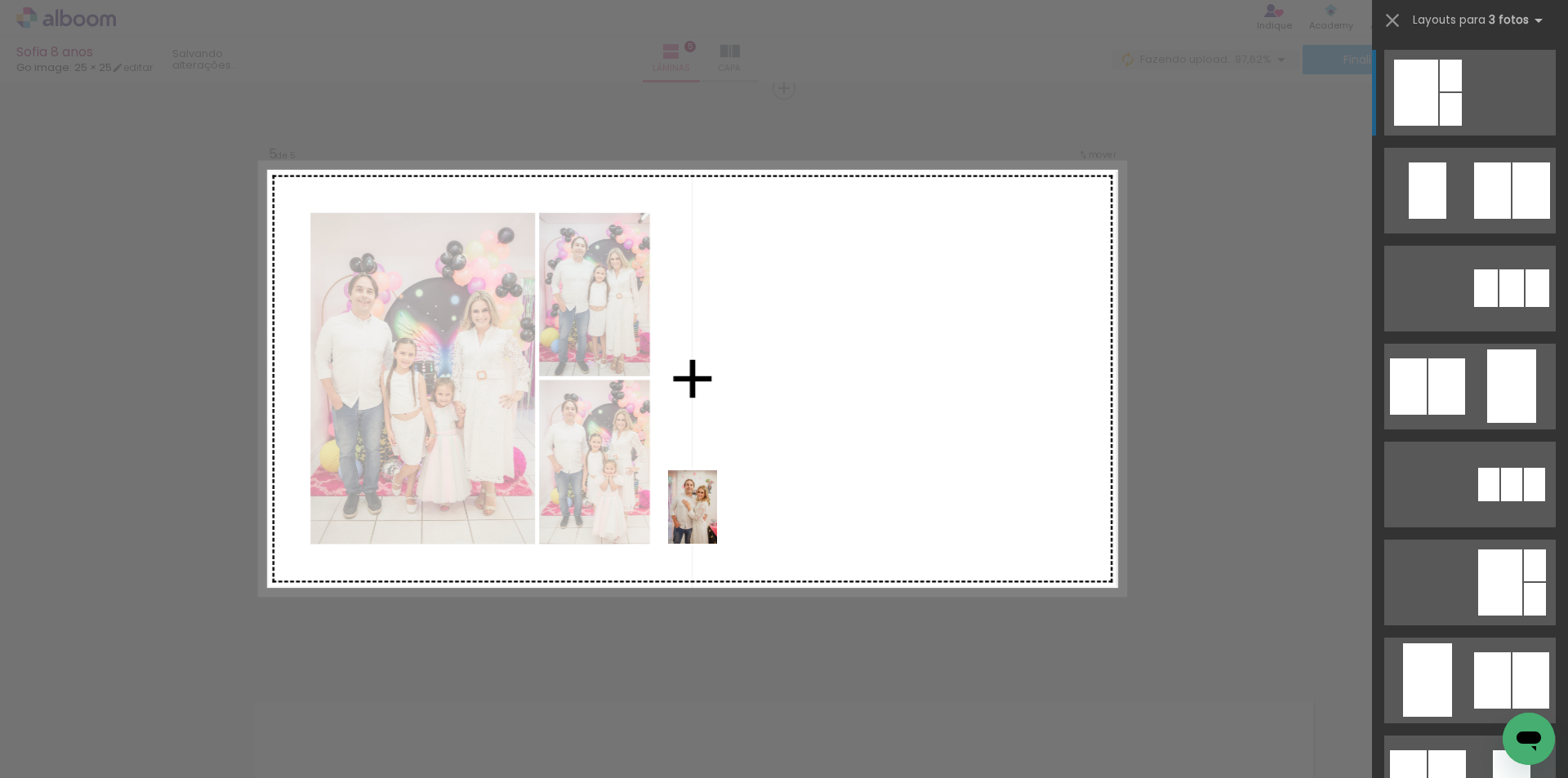
drag, startPoint x: 458, startPoint y: 715, endPoint x: 547, endPoint y: 776, distance: 107.9
click at [721, 517] on quentale-workspace at bounding box center [784, 389] width 1568 height 778
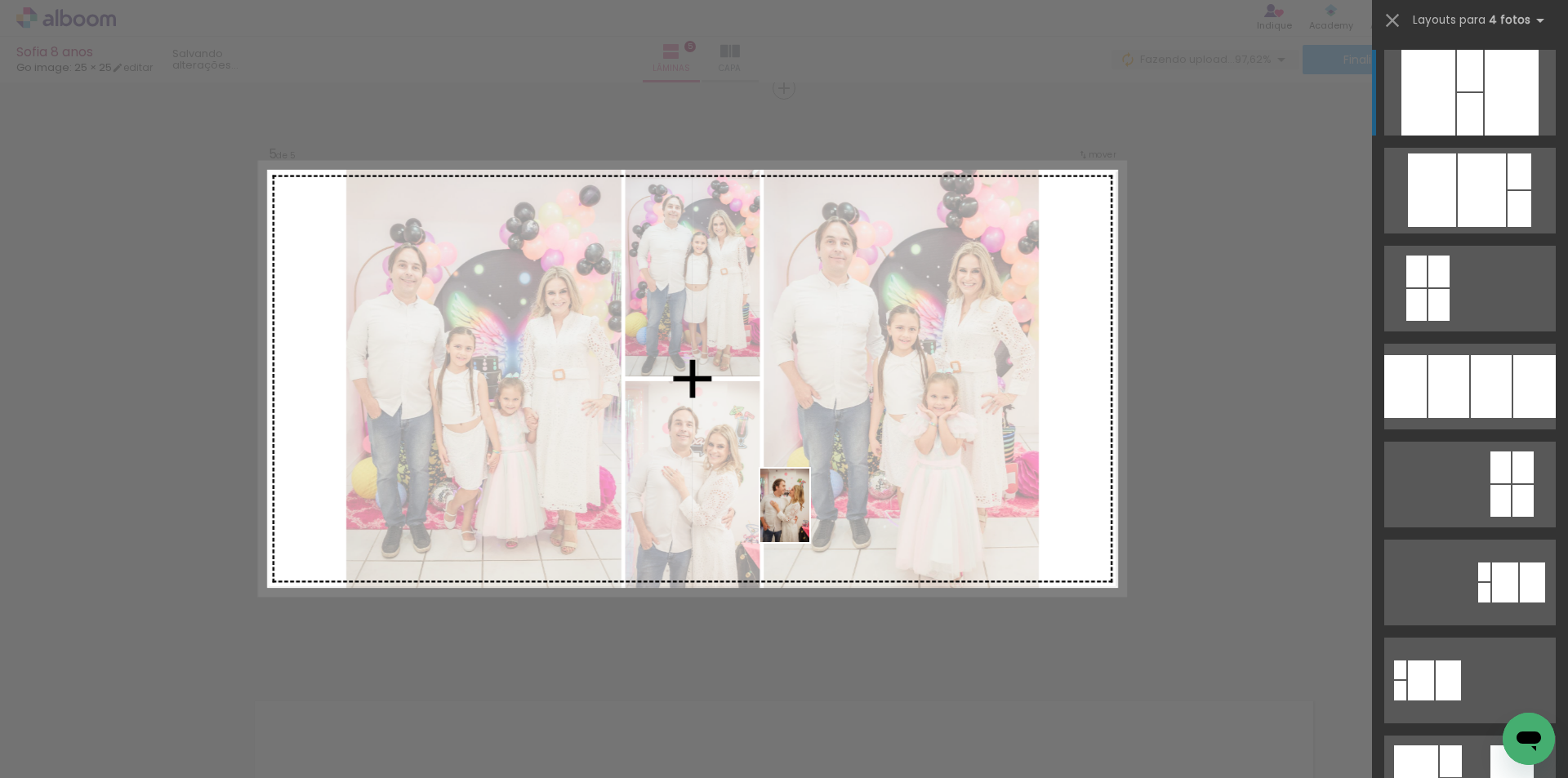
drag, startPoint x: 521, startPoint y: 743, endPoint x: 829, endPoint y: 529, distance: 375.0
click at [811, 517] on quentale-workspace at bounding box center [784, 389] width 1568 height 778
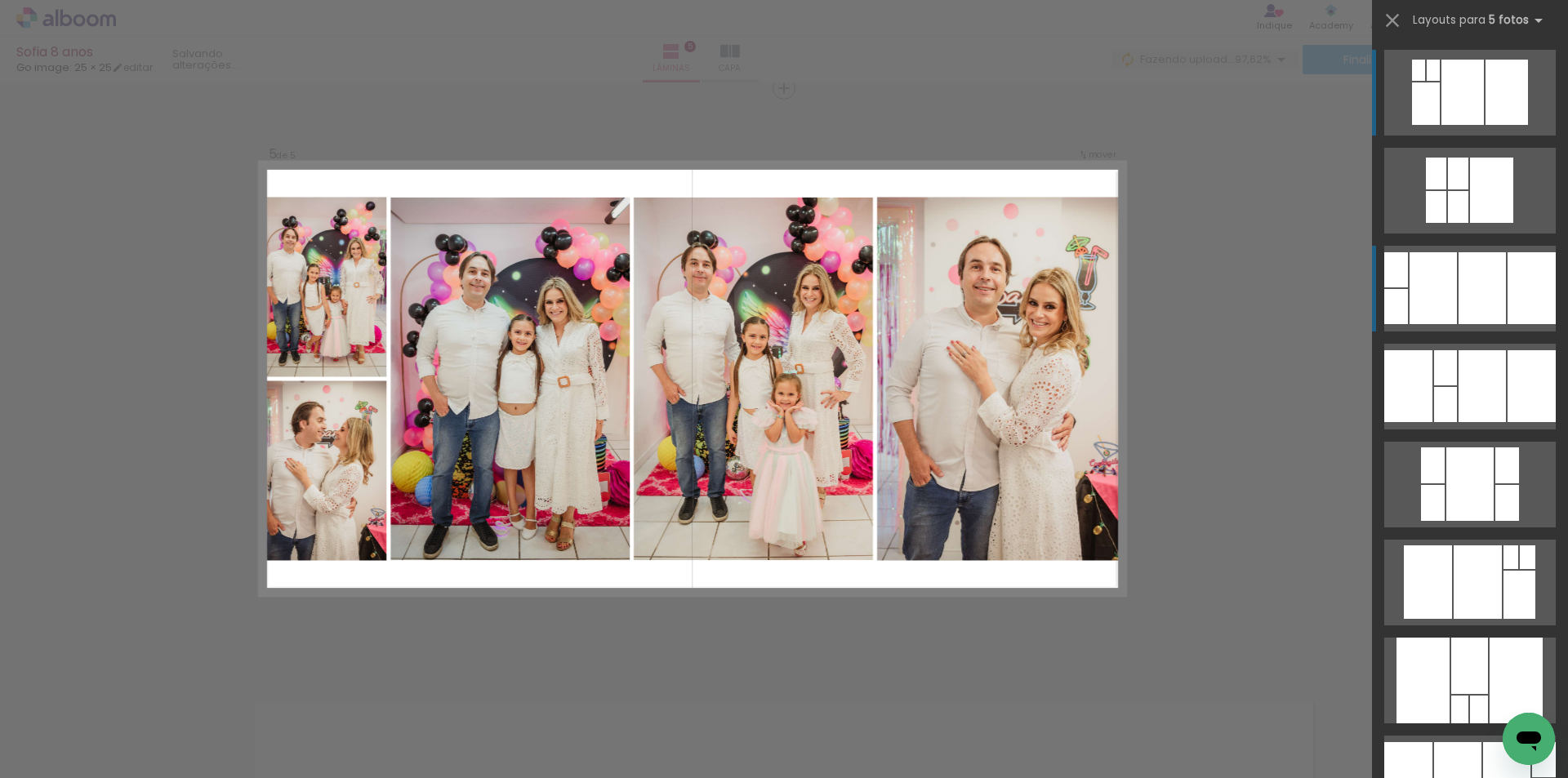
click at [1465, 302] on div at bounding box center [1483, 288] width 48 height 72
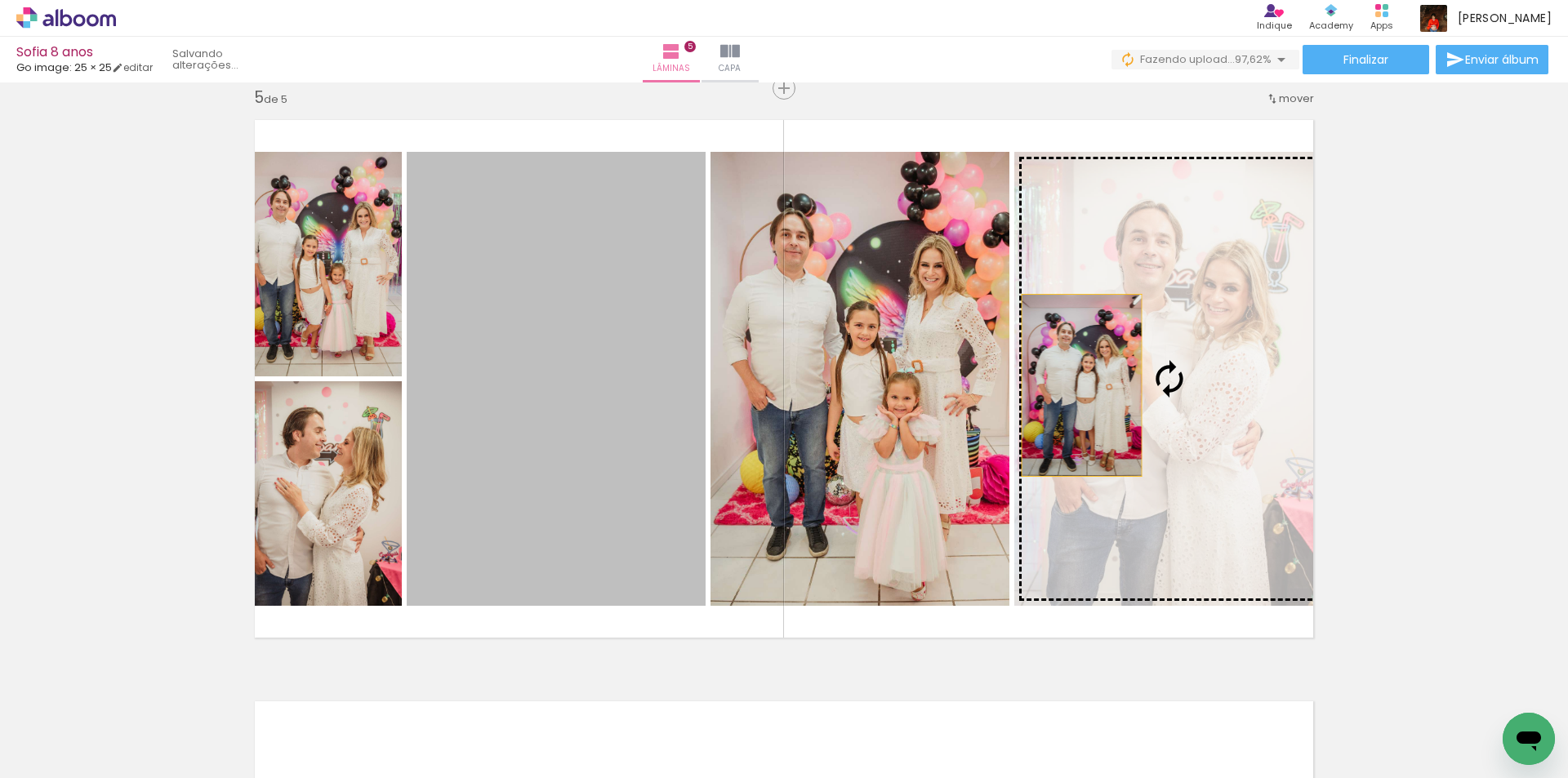
drag, startPoint x: 614, startPoint y: 385, endPoint x: 1076, endPoint y: 385, distance: 462.0
click at [0, 0] on slot at bounding box center [0, 0] width 0 height 0
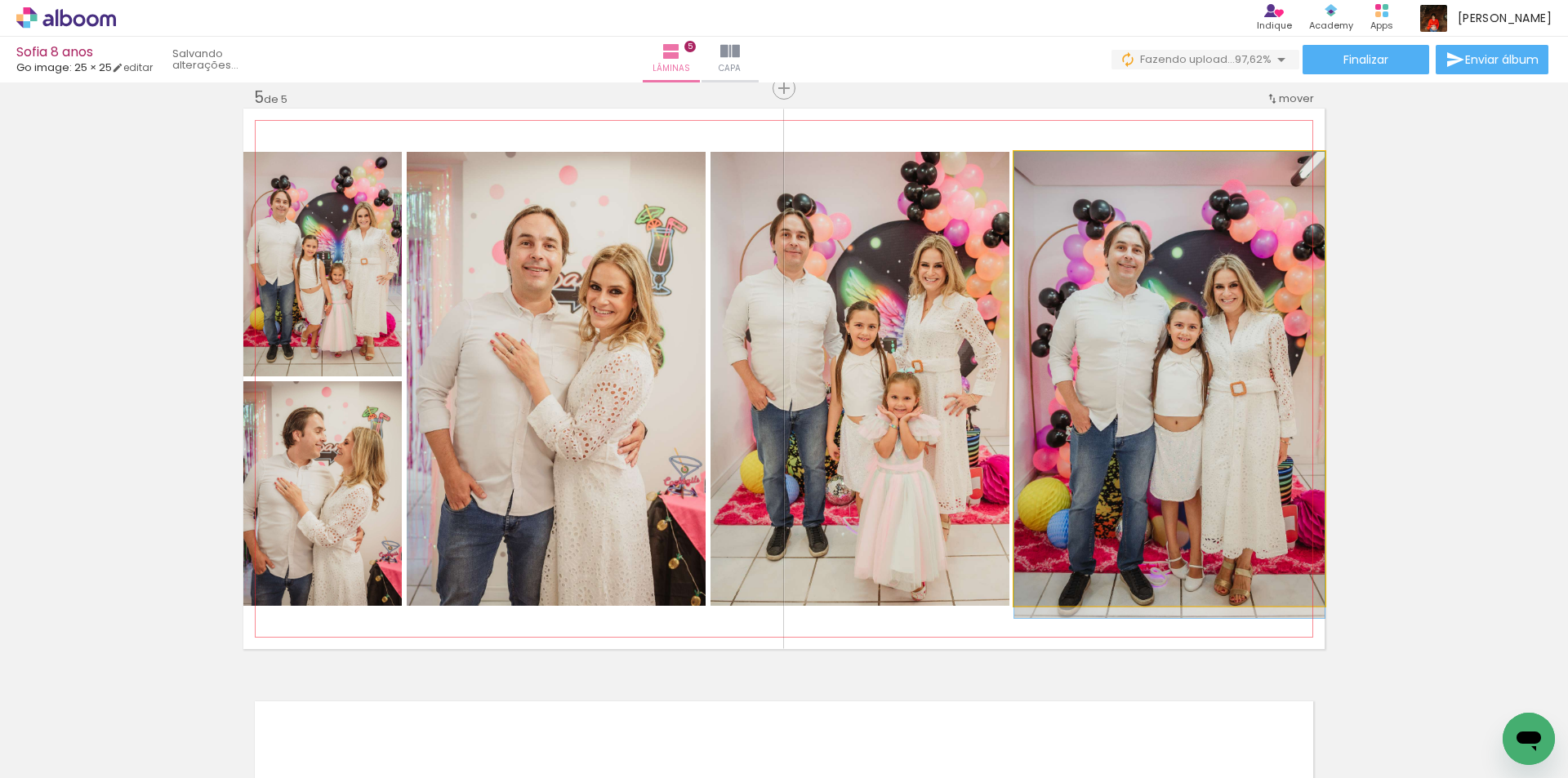
drag, startPoint x: 1129, startPoint y: 412, endPoint x: 1135, endPoint y: 427, distance: 16.2
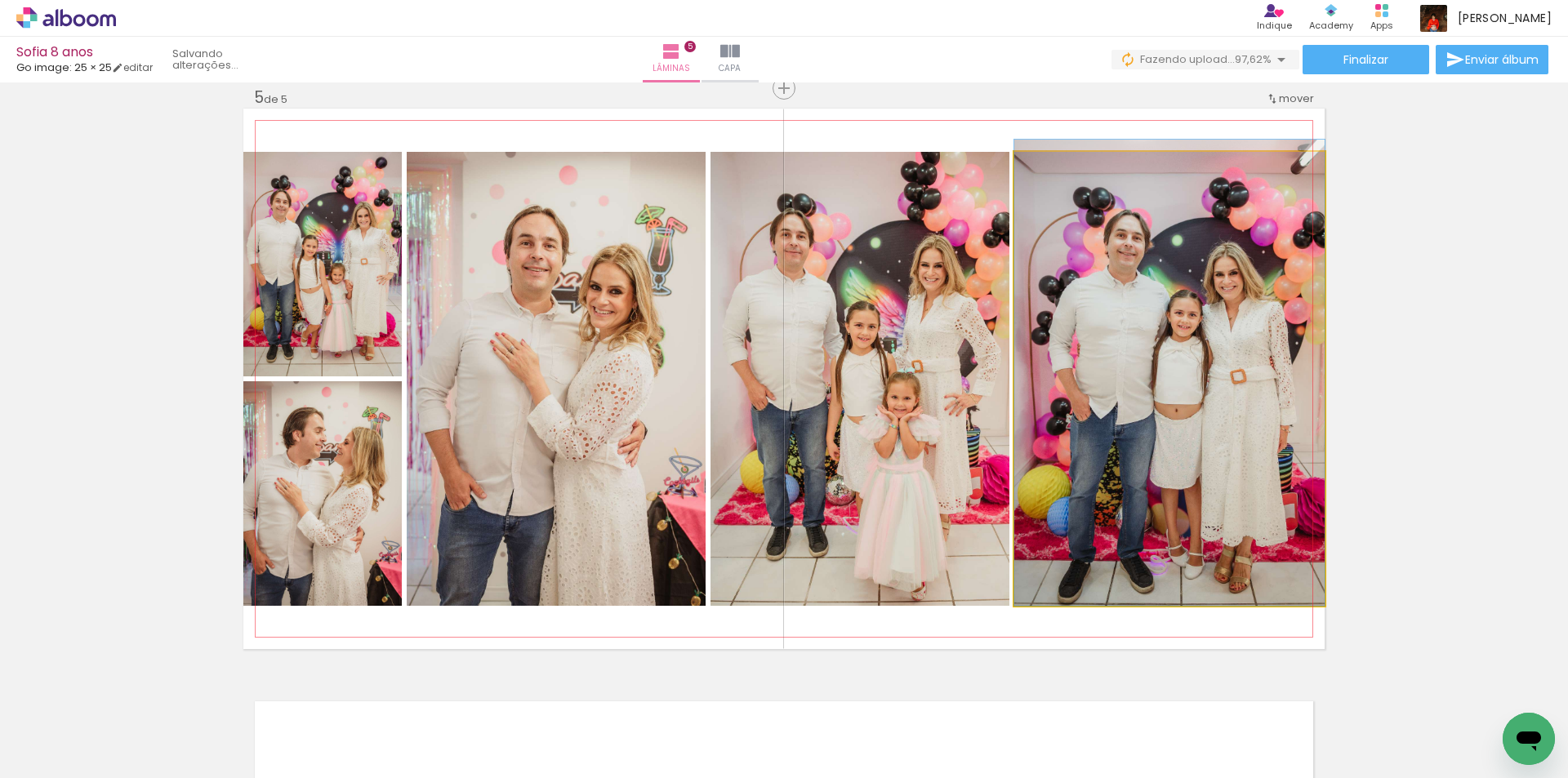
drag, startPoint x: 1220, startPoint y: 484, endPoint x: 1219, endPoint y: 458, distance: 26.0
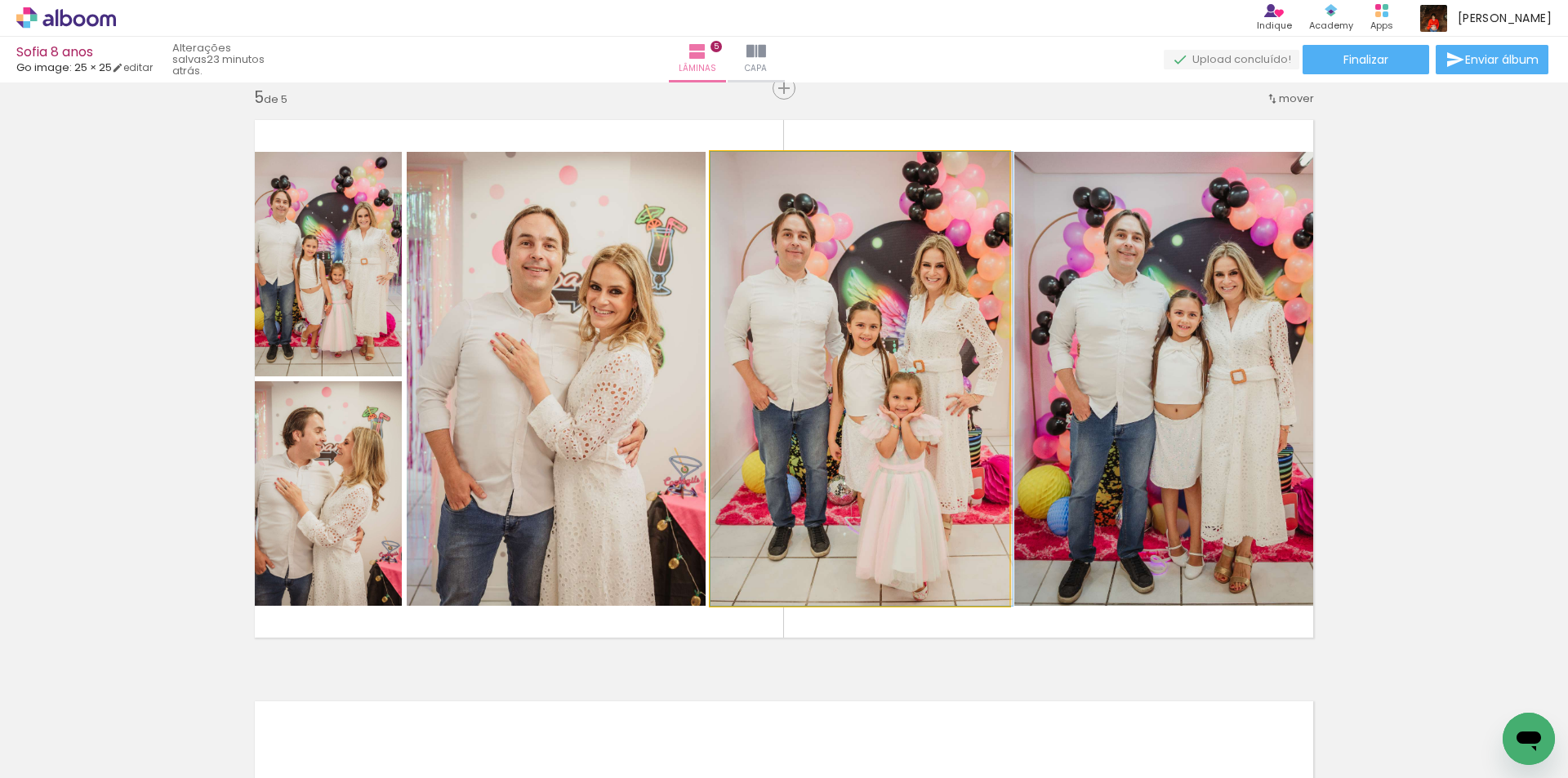
drag, startPoint x: 918, startPoint y: 477, endPoint x: 939, endPoint y: 450, distance: 34.2
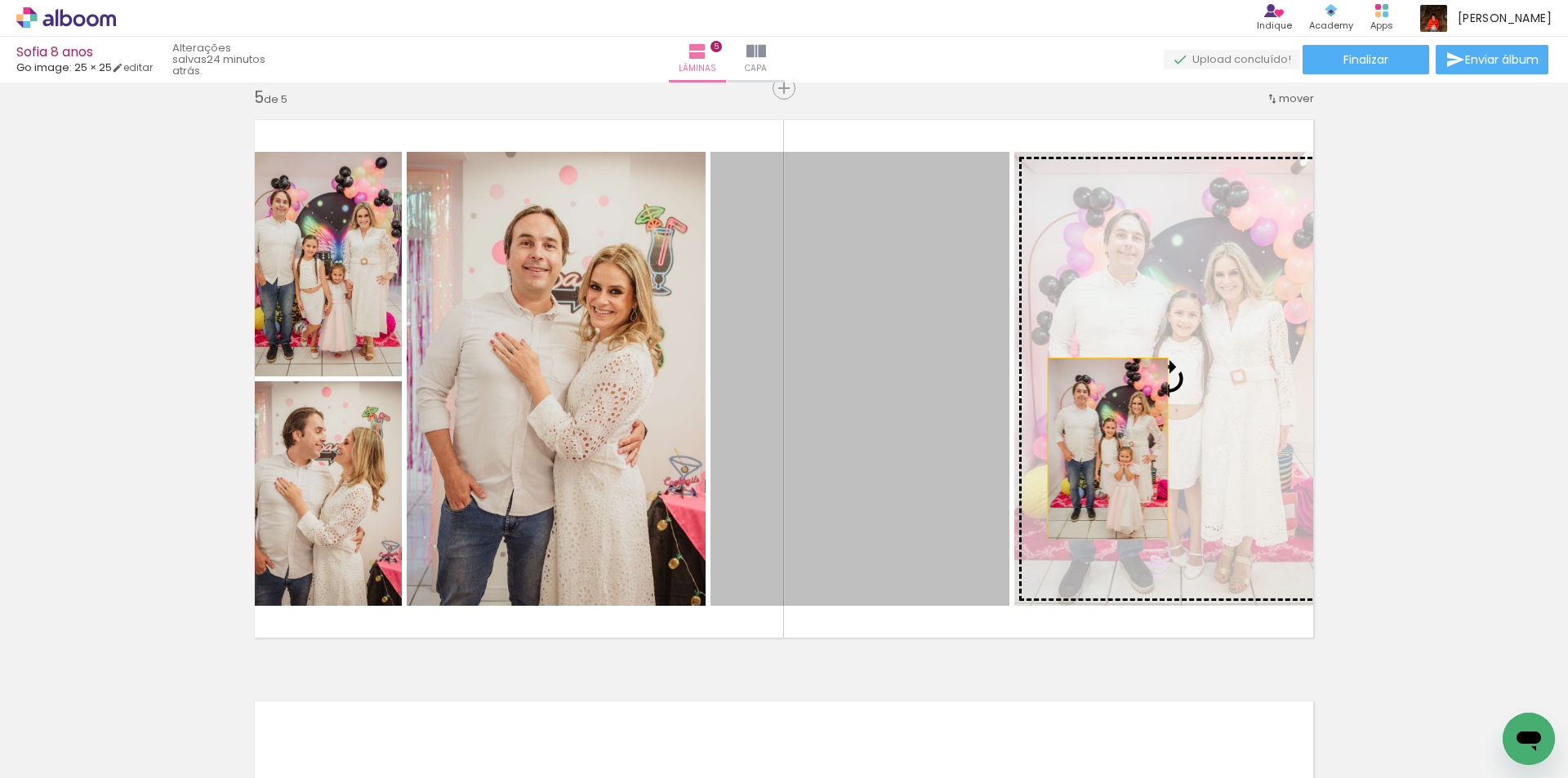
drag, startPoint x: 936, startPoint y: 466, endPoint x: 1102, endPoint y: 449, distance: 166.9
click at [0, 0] on slot at bounding box center [0, 0] width 0 height 0
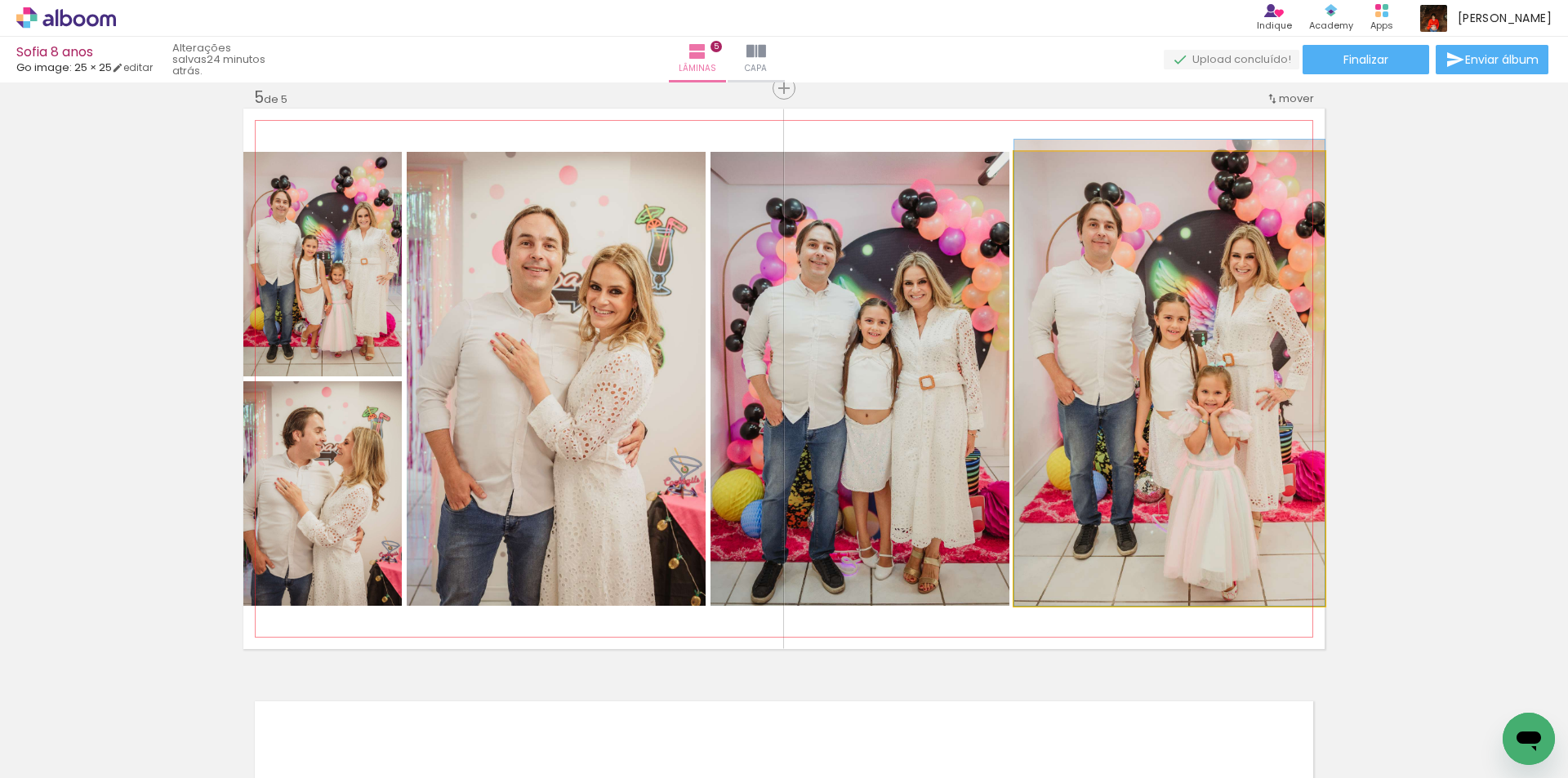
drag, startPoint x: 1126, startPoint y: 449, endPoint x: 1130, endPoint y: 429, distance: 20.4
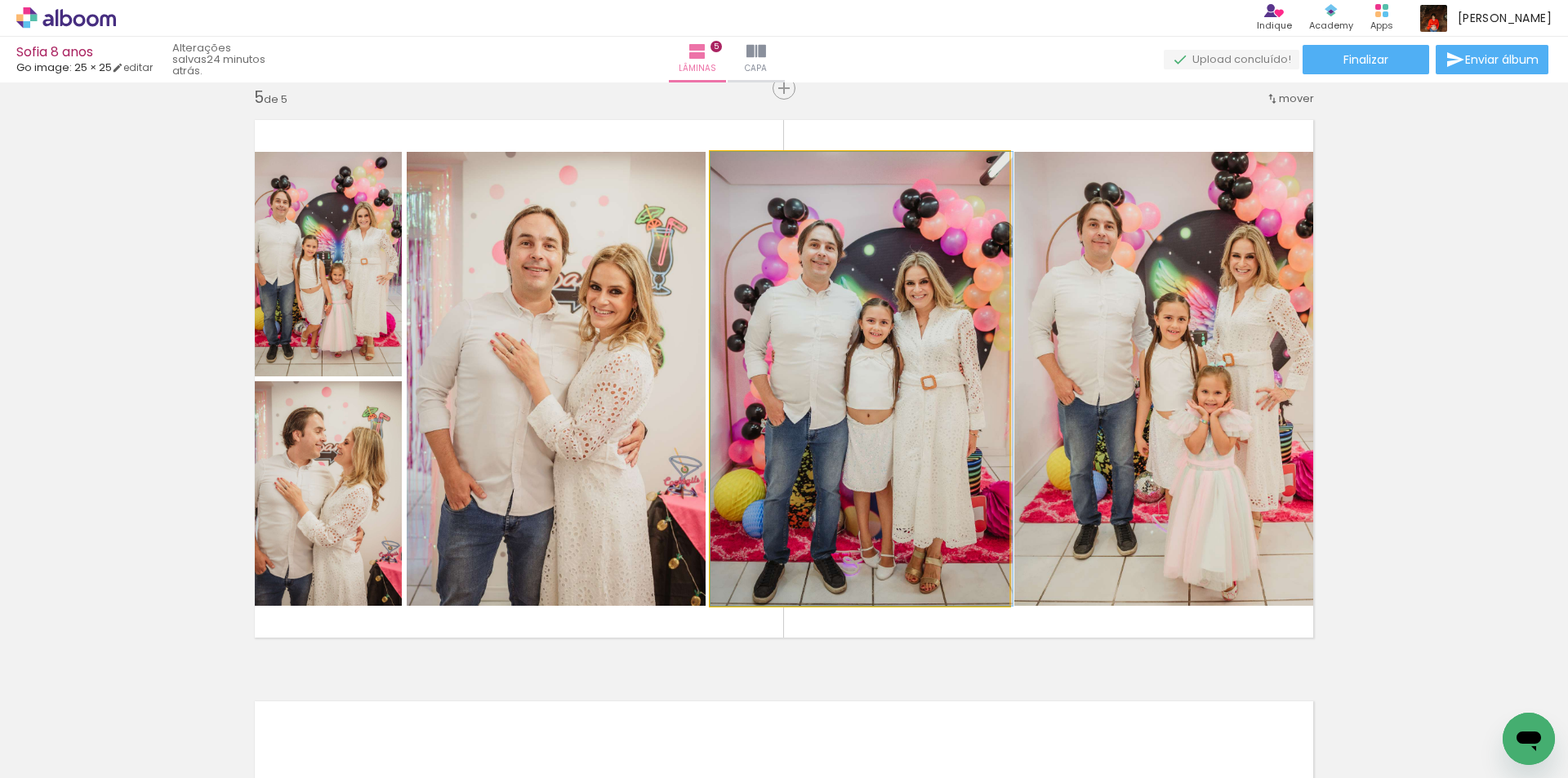
drag, startPoint x: 917, startPoint y: 499, endPoint x: 924, endPoint y: 473, distance: 26.9
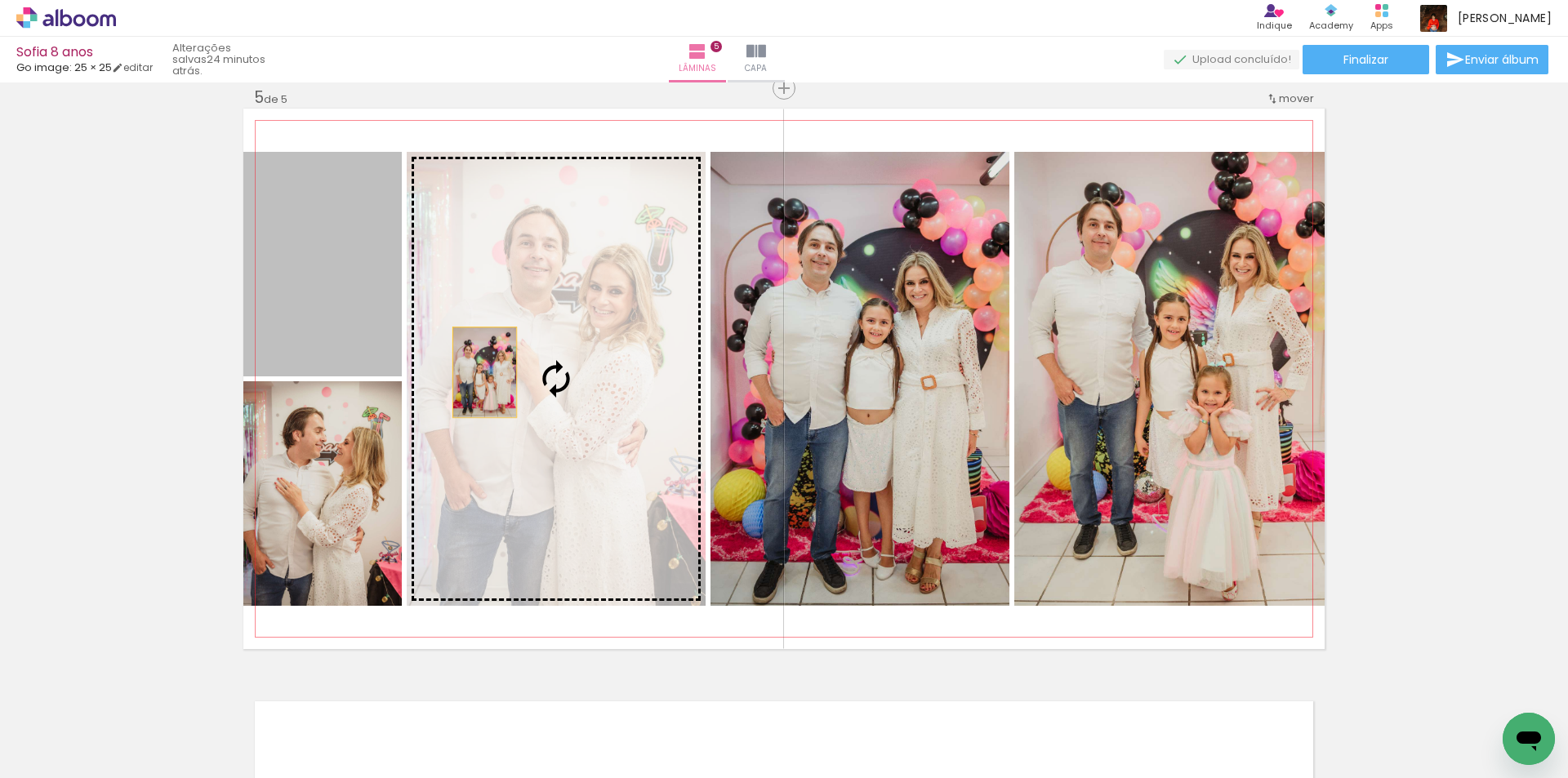
drag, startPoint x: 327, startPoint y: 328, endPoint x: 479, endPoint y: 373, distance: 158.5
click at [0, 0] on slot at bounding box center [0, 0] width 0 height 0
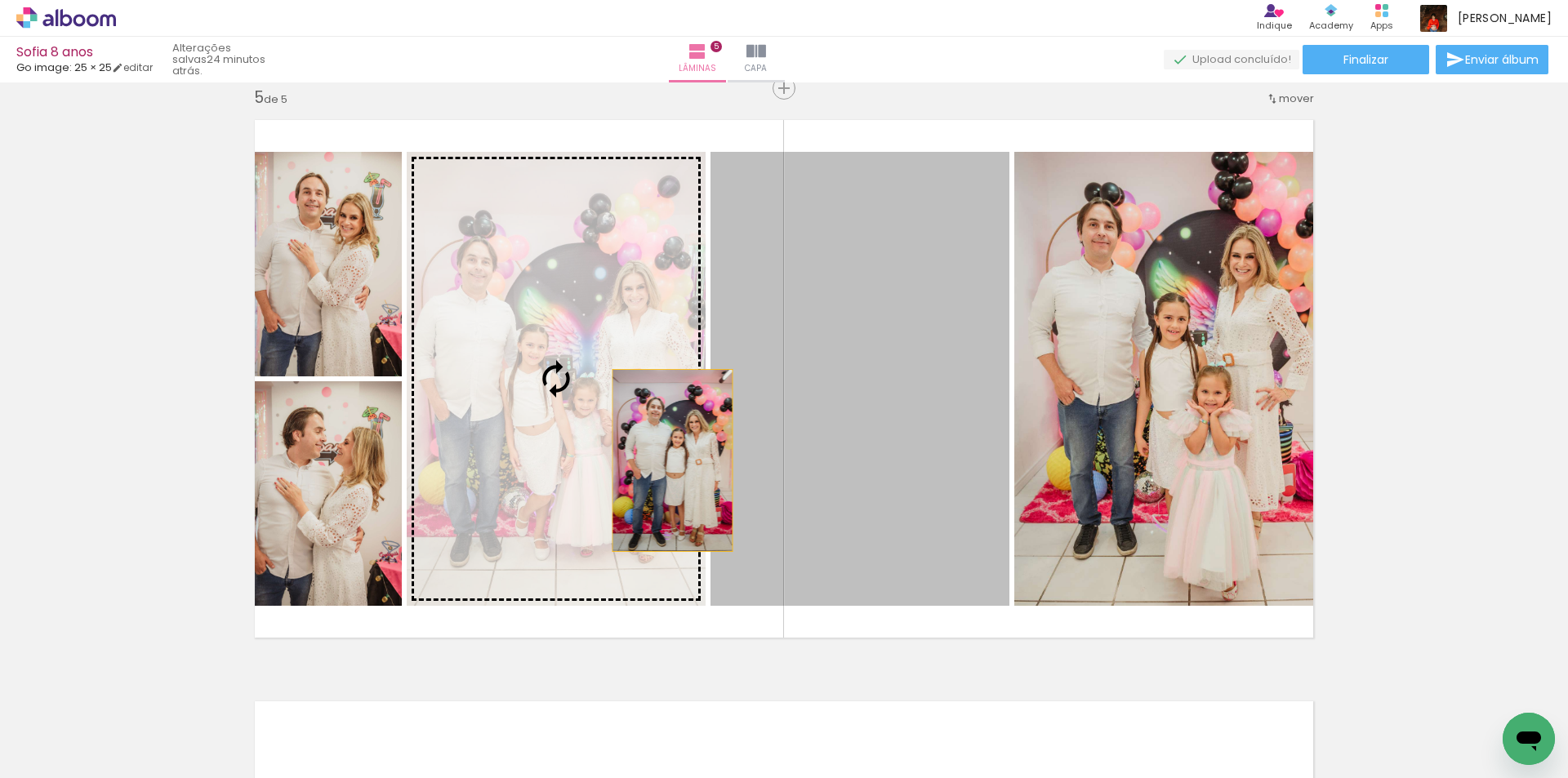
drag, startPoint x: 913, startPoint y: 466, endPoint x: 637, endPoint y: 456, distance: 276.2
click at [0, 0] on slot at bounding box center [0, 0] width 0 height 0
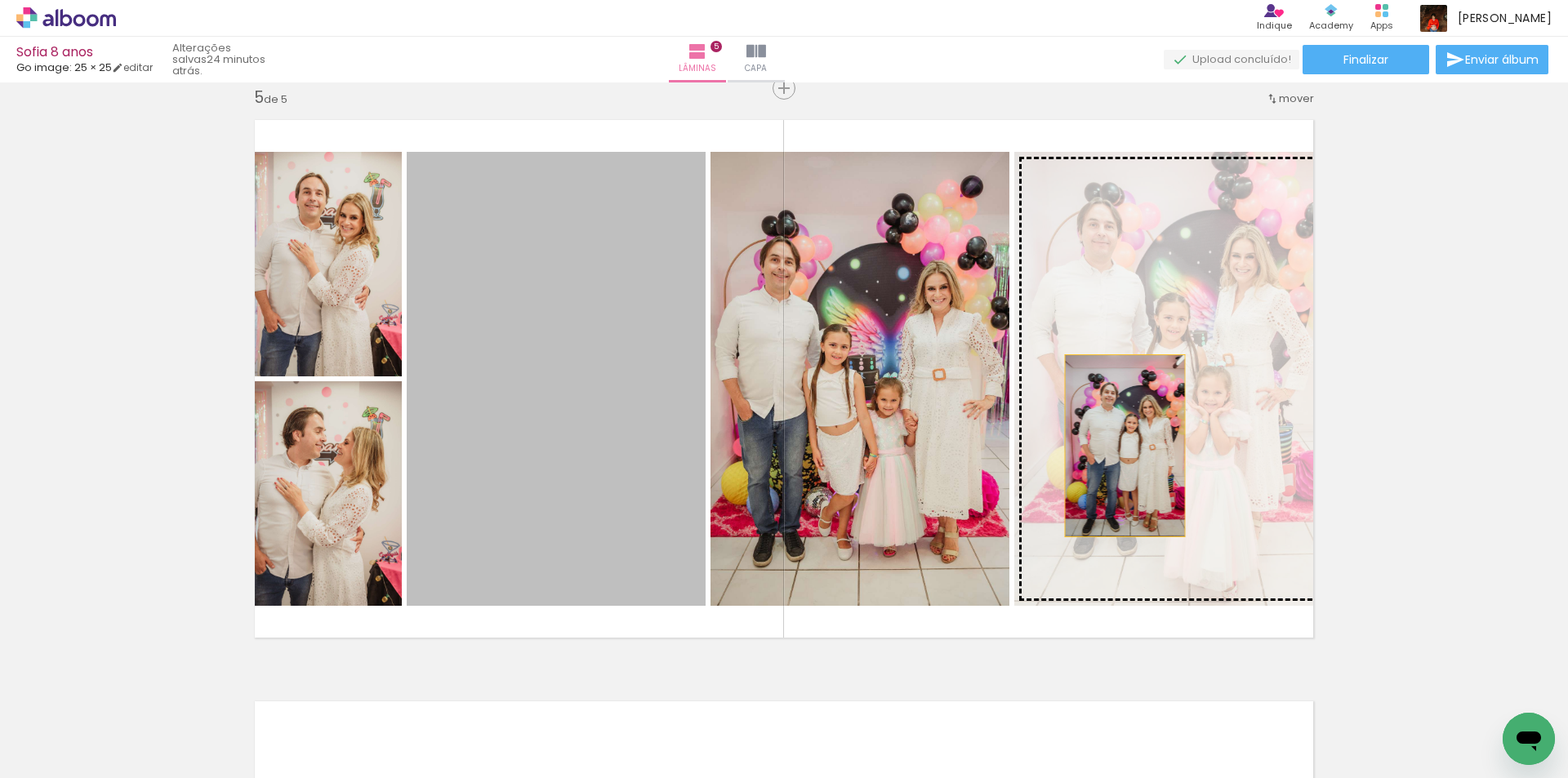
drag, startPoint x: 577, startPoint y: 457, endPoint x: 1119, endPoint y: 446, distance: 542.1
click at [0, 0] on slot at bounding box center [0, 0] width 0 height 0
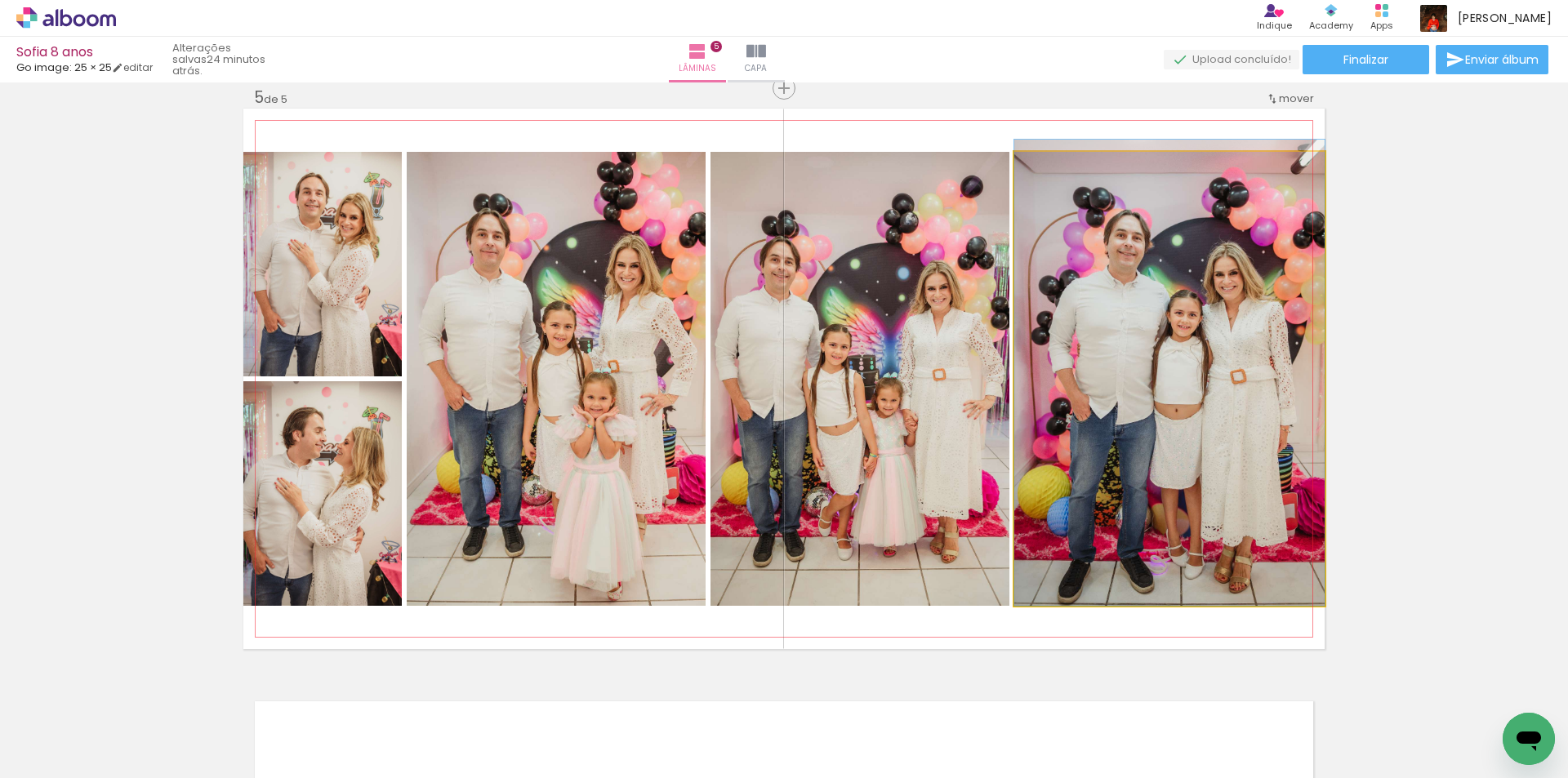
drag, startPoint x: 1126, startPoint y: 451, endPoint x: 1144, endPoint y: 412, distance: 43.0
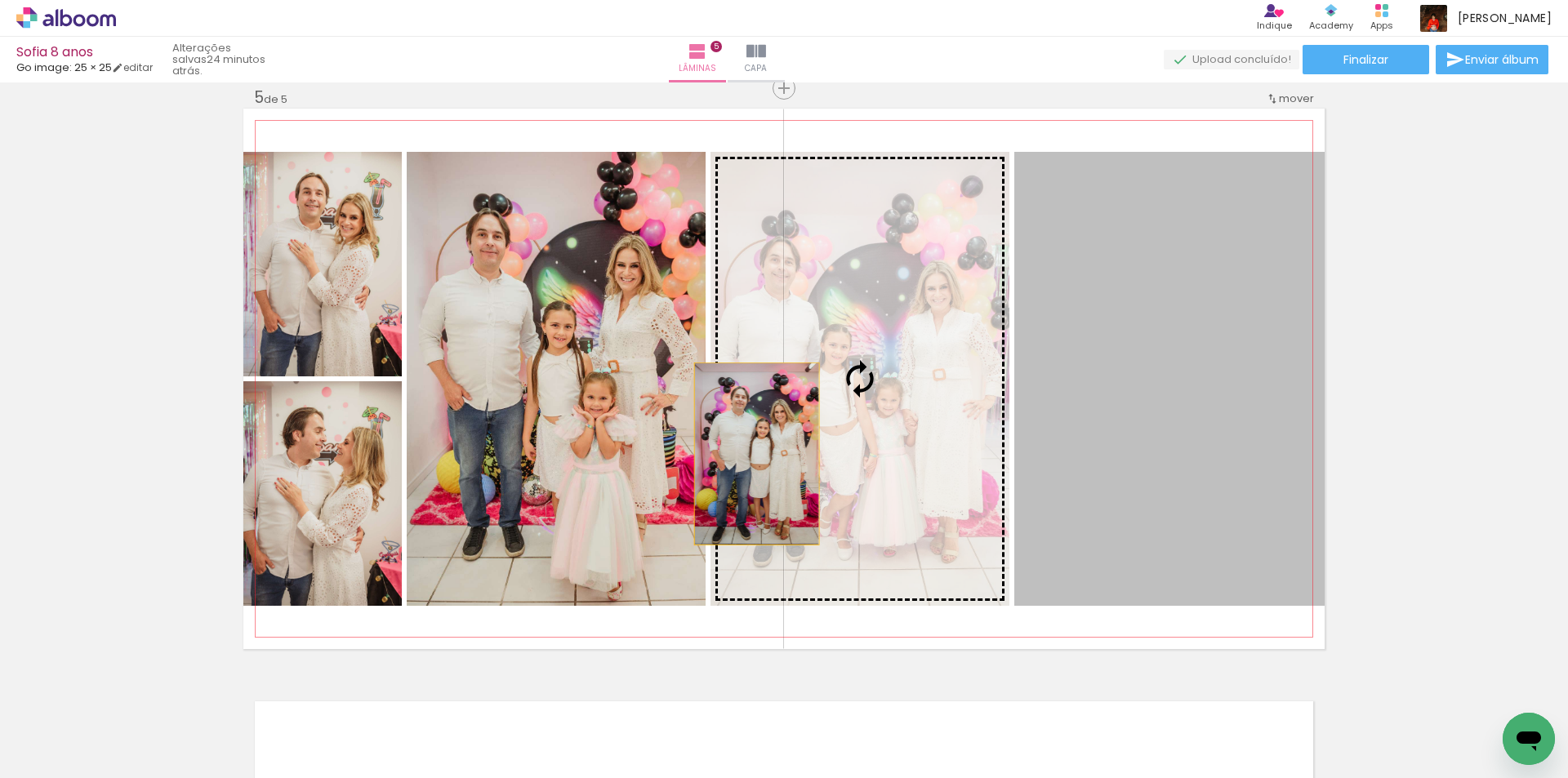
drag, startPoint x: 1122, startPoint y: 456, endPoint x: 767, endPoint y: 454, distance: 355.0
click at [0, 0] on slot at bounding box center [0, 0] width 0 height 0
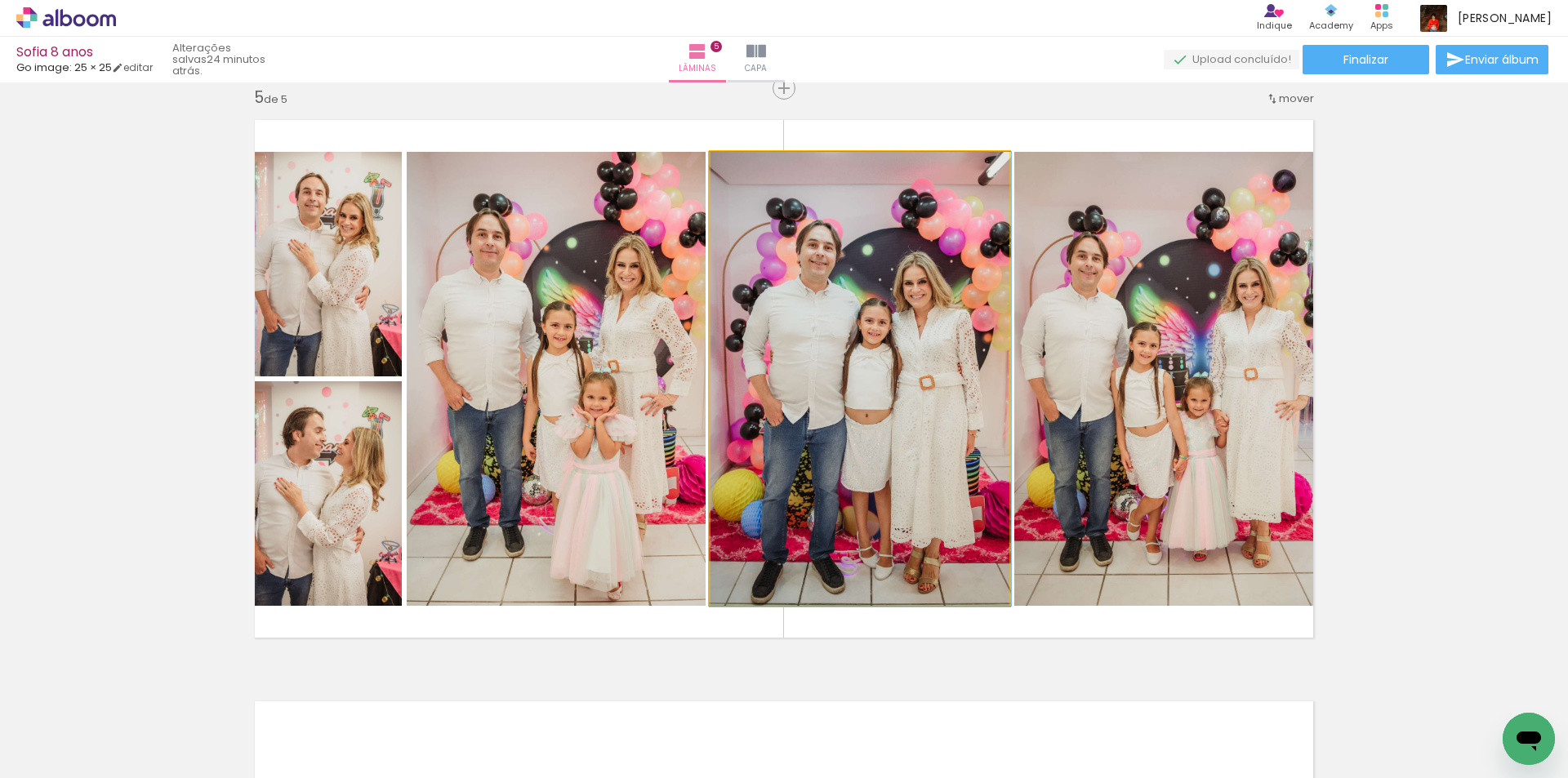
drag, startPoint x: 849, startPoint y: 454, endPoint x: 849, endPoint y: 424, distance: 30.0
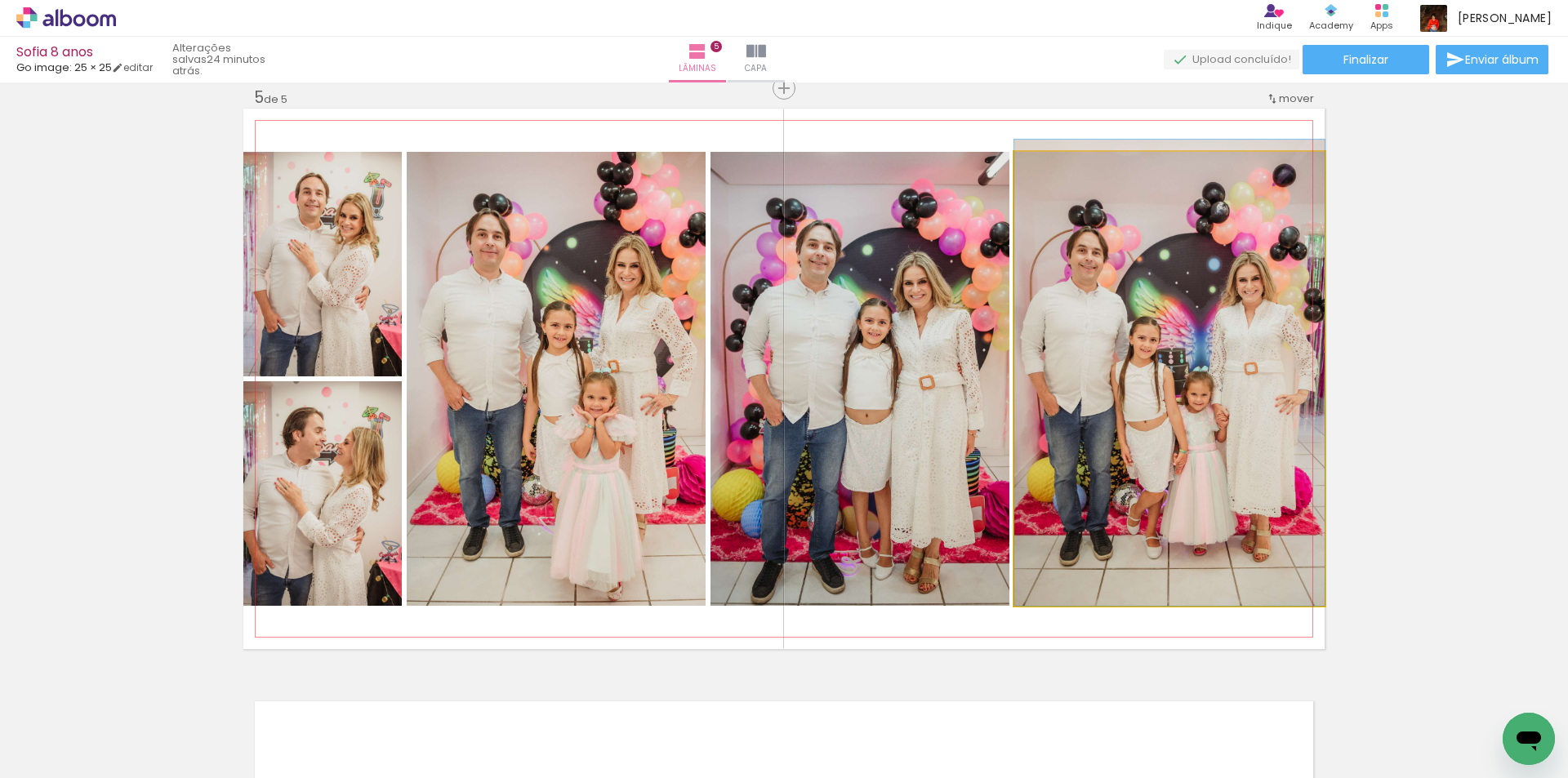
drag, startPoint x: 1145, startPoint y: 438, endPoint x: 1147, endPoint y: 412, distance: 26.1
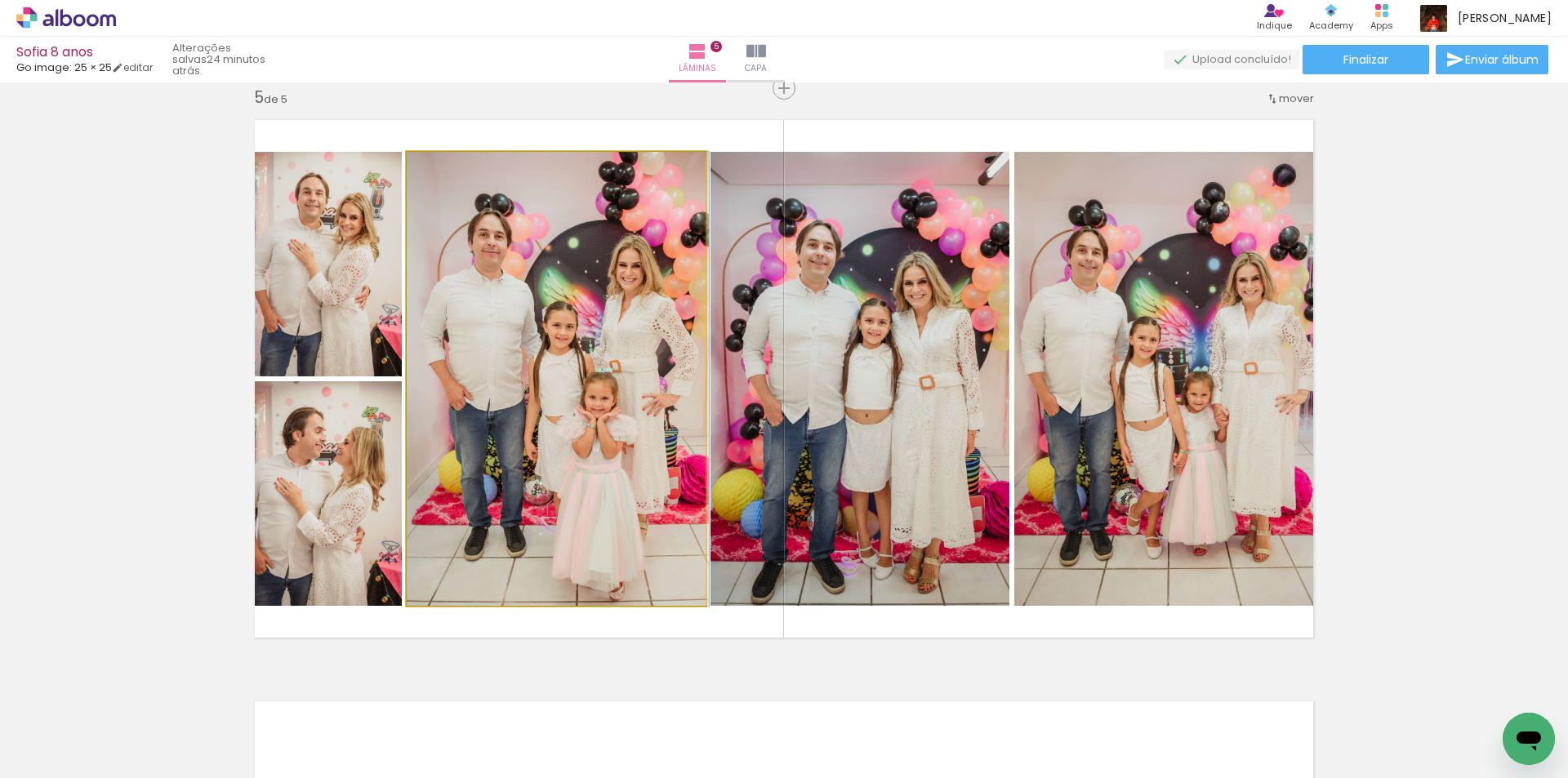
drag, startPoint x: 604, startPoint y: 467, endPoint x: 615, endPoint y: 427, distance: 41.5
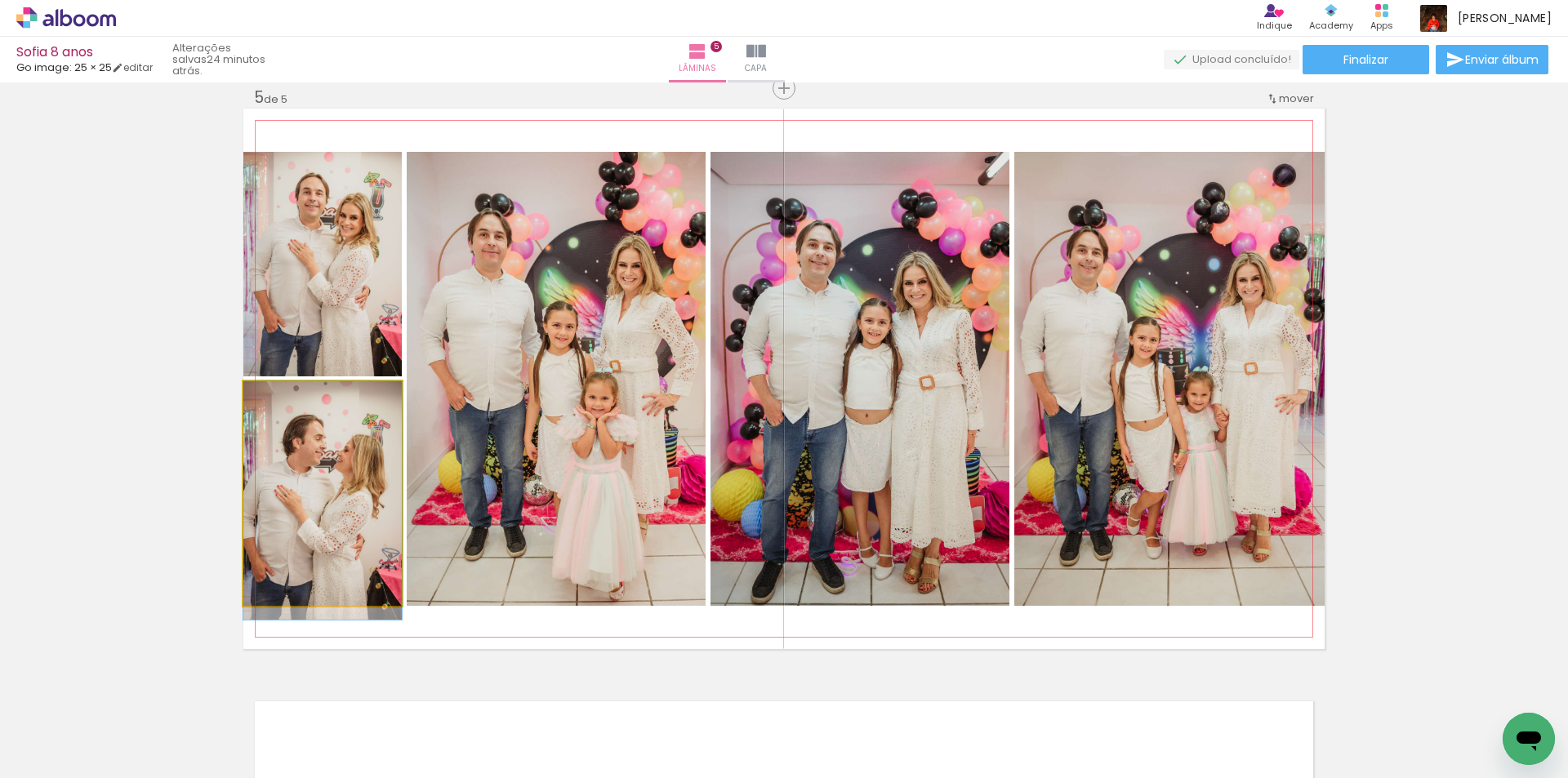
drag, startPoint x: 344, startPoint y: 504, endPoint x: 359, endPoint y: 529, distance: 29.2
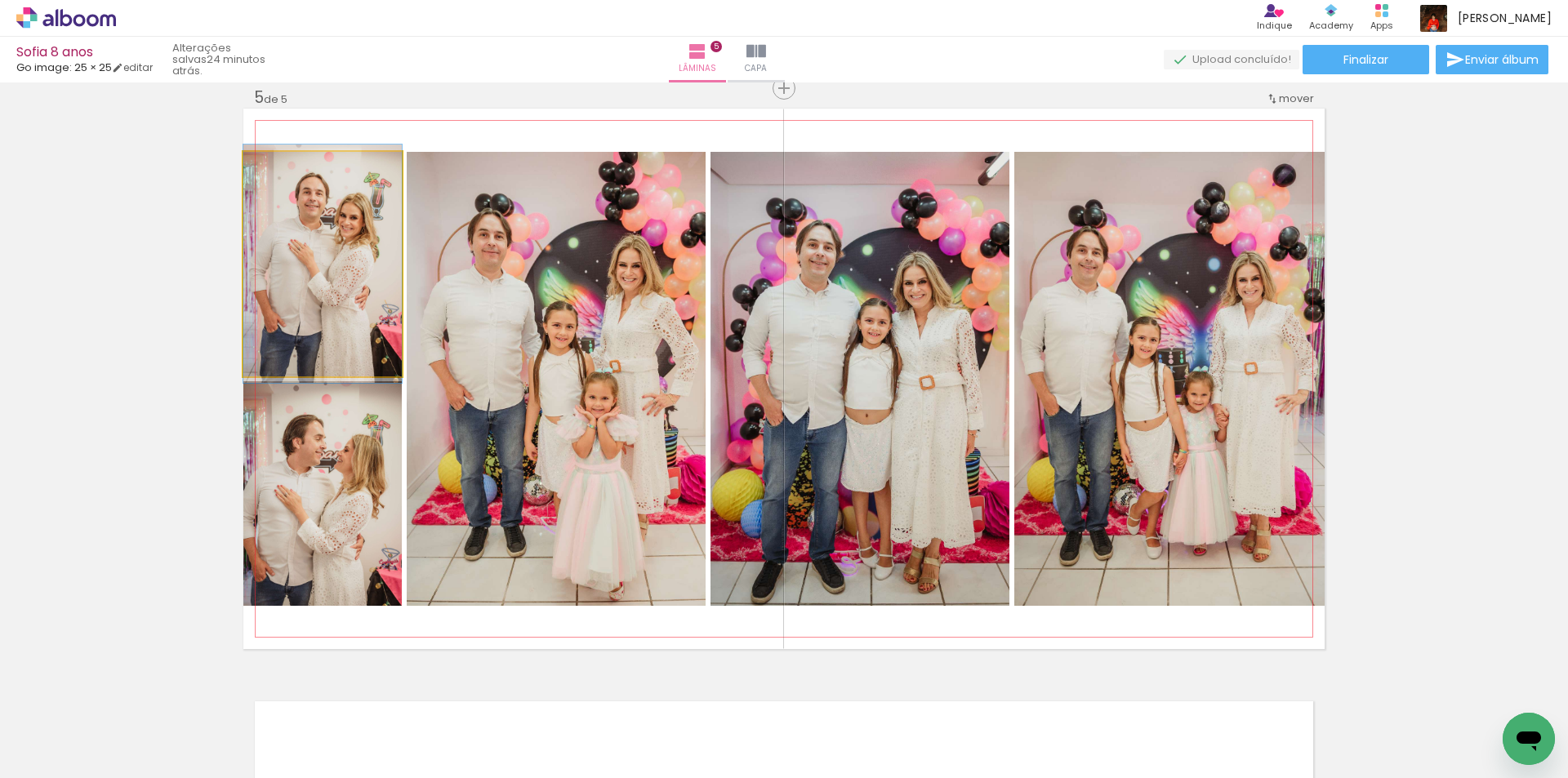
drag, startPoint x: 284, startPoint y: 317, endPoint x: 332, endPoint y: 317, distance: 48.0
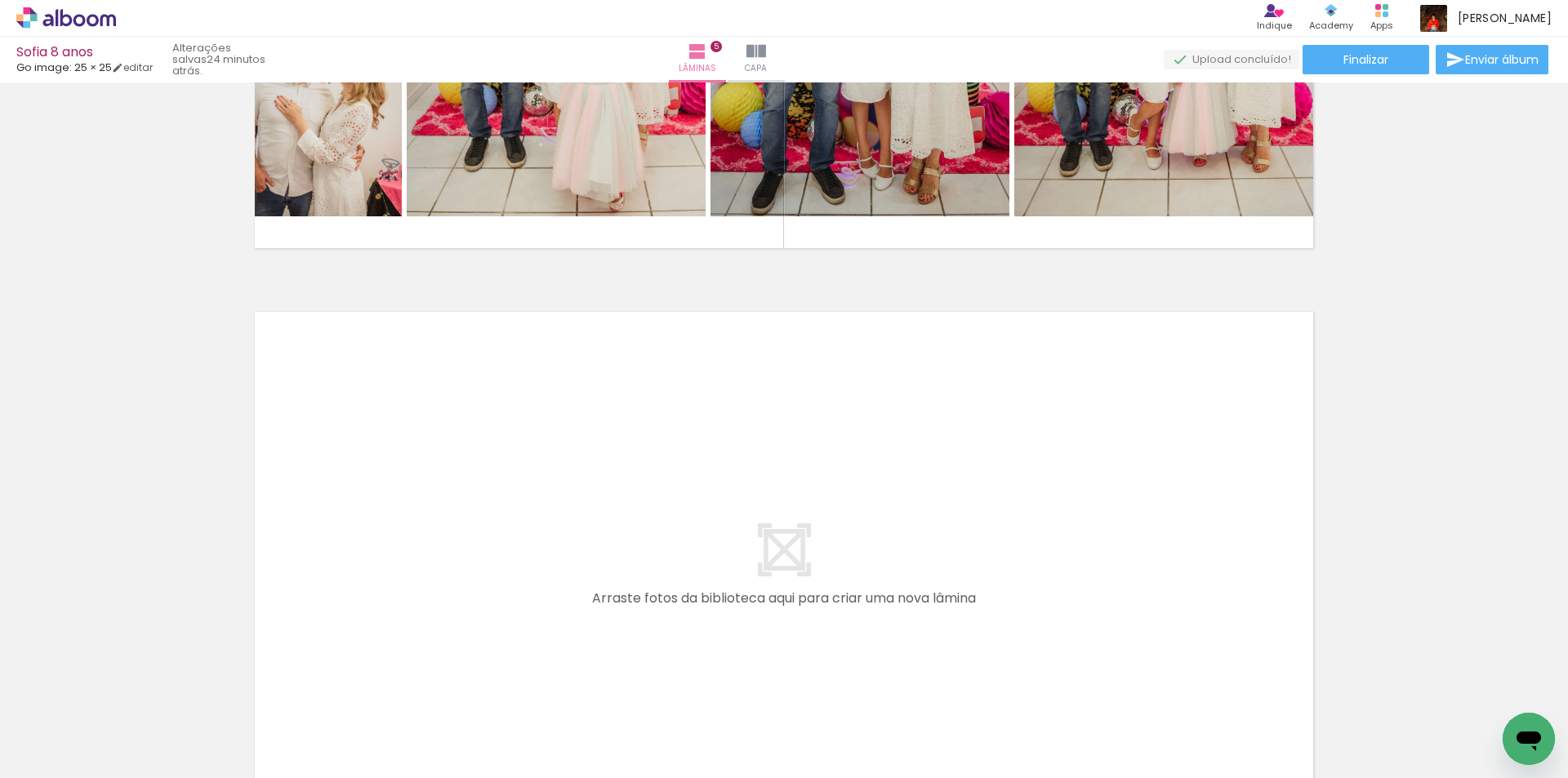
scroll to position [2971, 0]
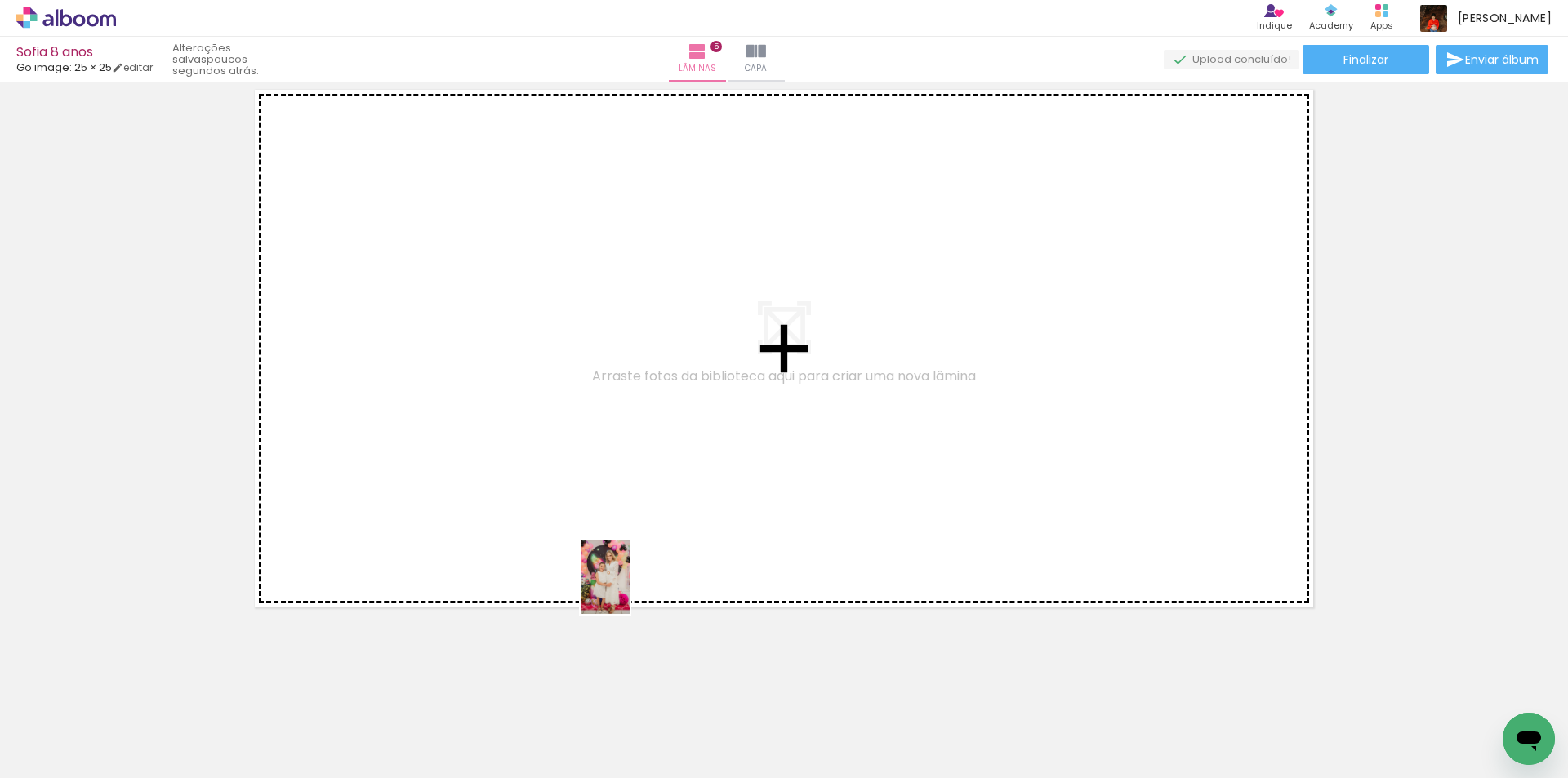
drag, startPoint x: 617, startPoint y: 728, endPoint x: 631, endPoint y: 588, distance: 140.7
click at [631, 588] on quentale-workspace at bounding box center [784, 389] width 1568 height 778
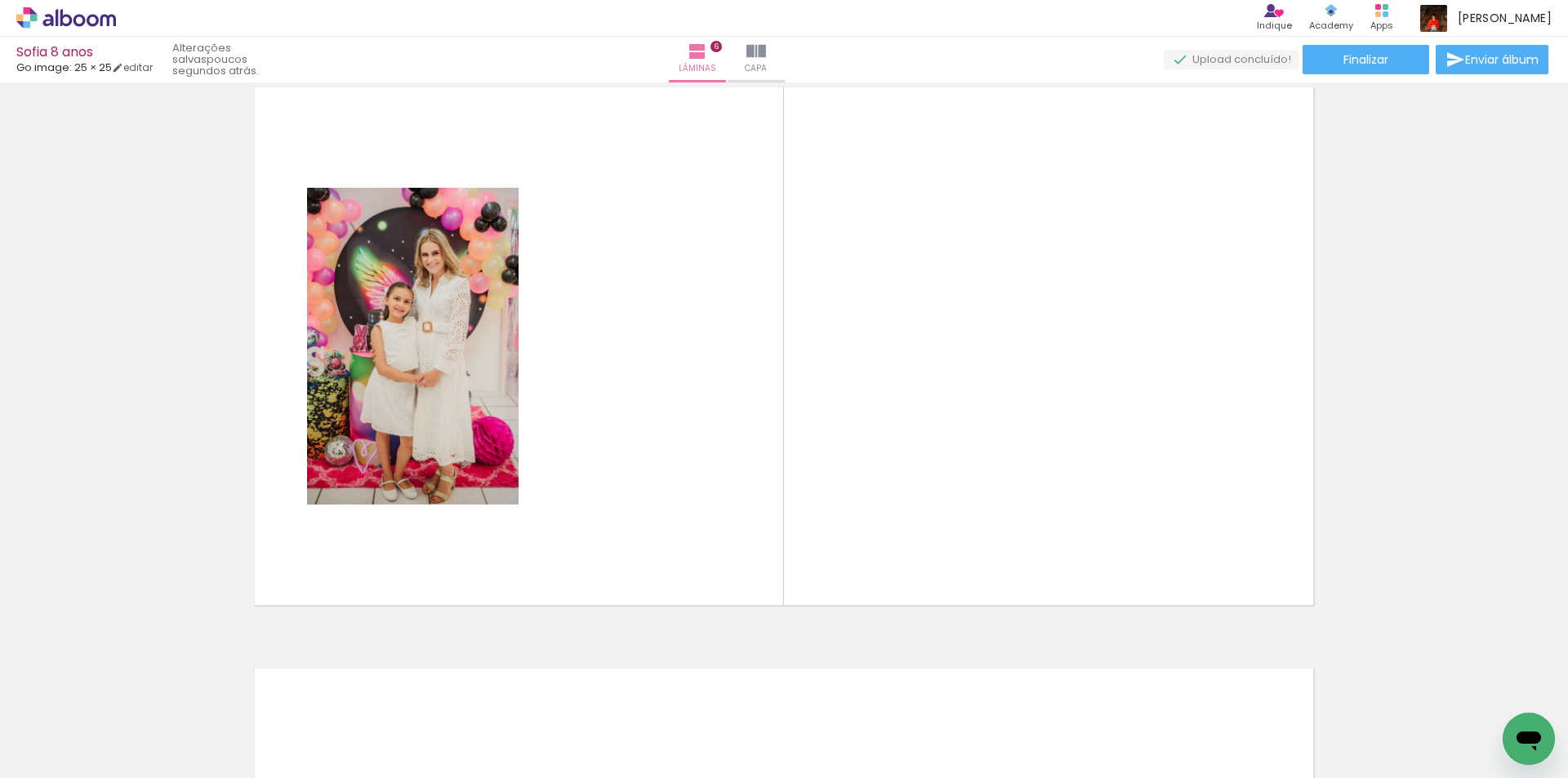
scroll to position [2930, 0]
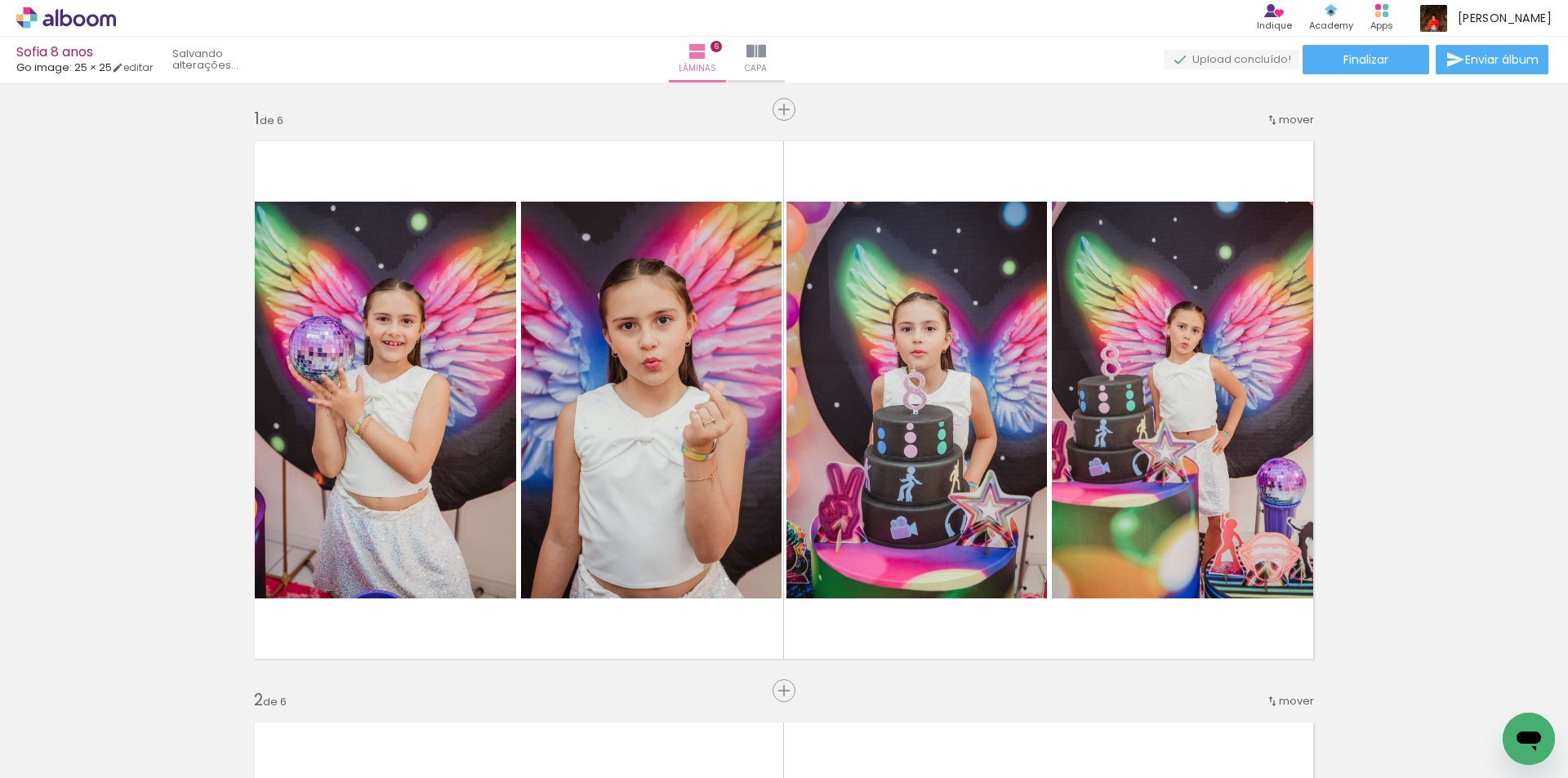
click at [807, 501] on quentale-workspace at bounding box center [784, 389] width 1568 height 778
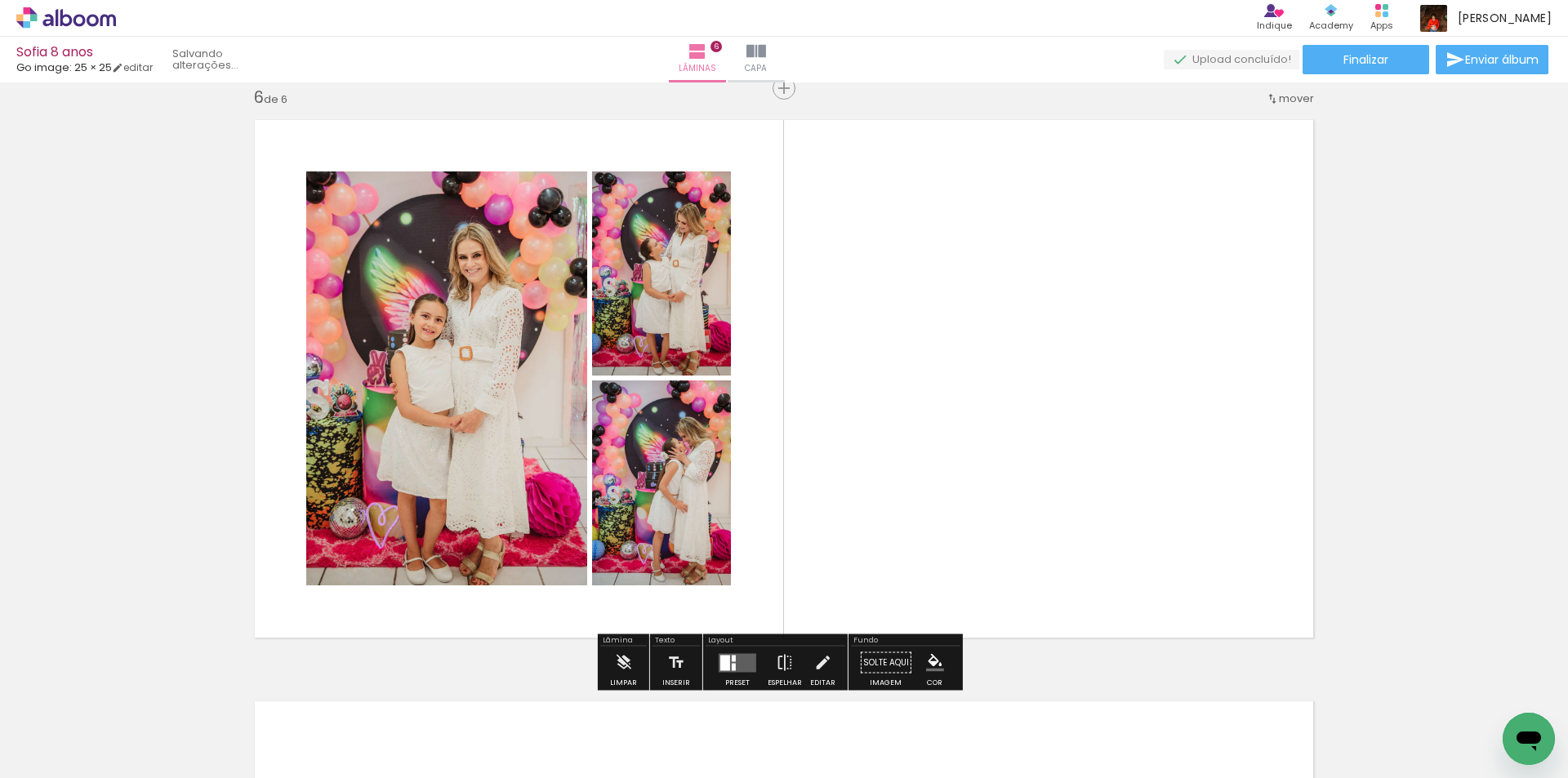
scroll to position [0, 919]
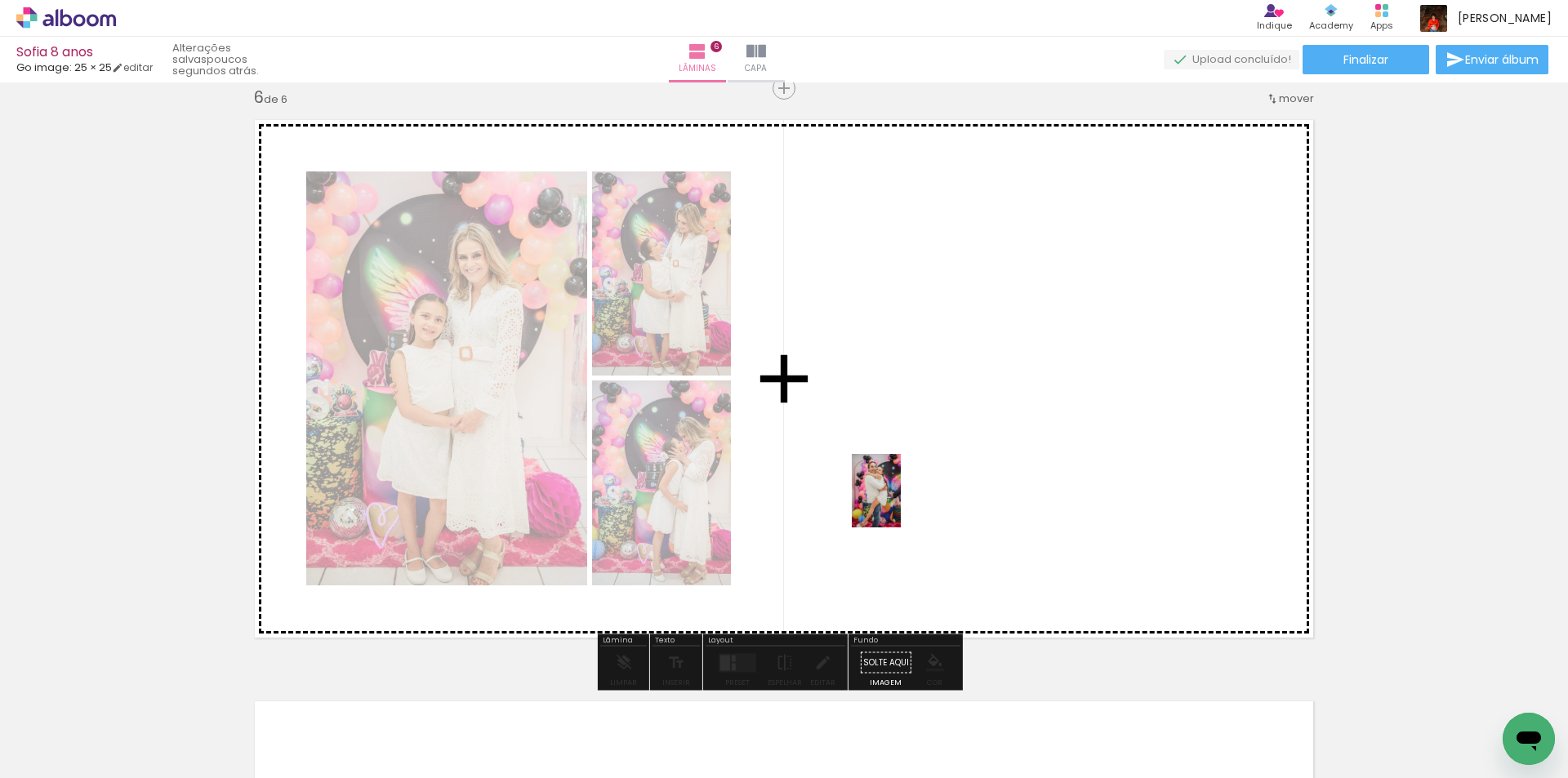
drag, startPoint x: 886, startPoint y: 690, endPoint x: 901, endPoint y: 503, distance: 187.6
click at [901, 503] on quentale-workspace at bounding box center [784, 389] width 1568 height 778
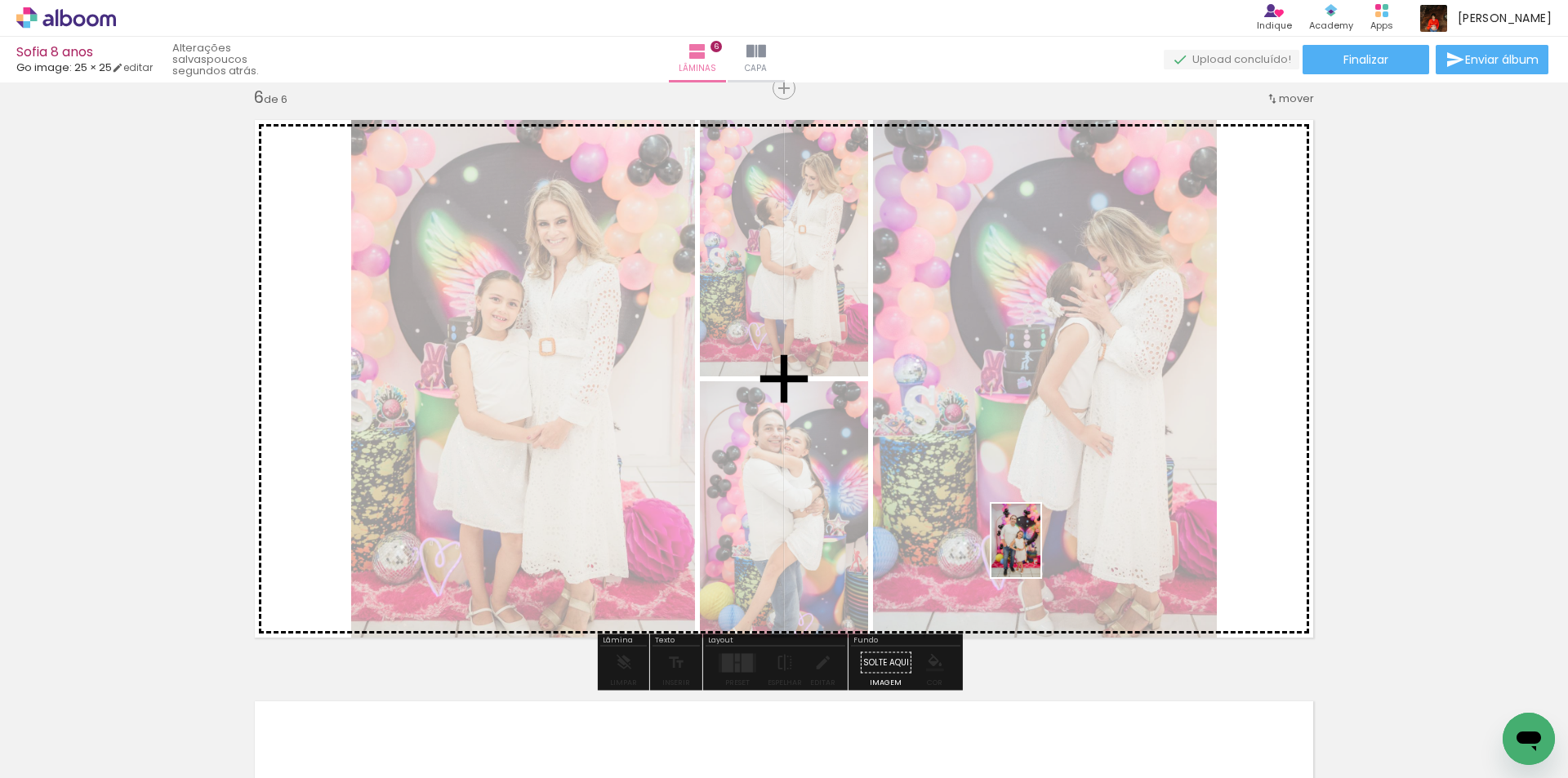
drag, startPoint x: 991, startPoint y: 738, endPoint x: 1042, endPoint y: 552, distance: 192.9
click at [1042, 552] on quentale-workspace at bounding box center [784, 389] width 1568 height 778
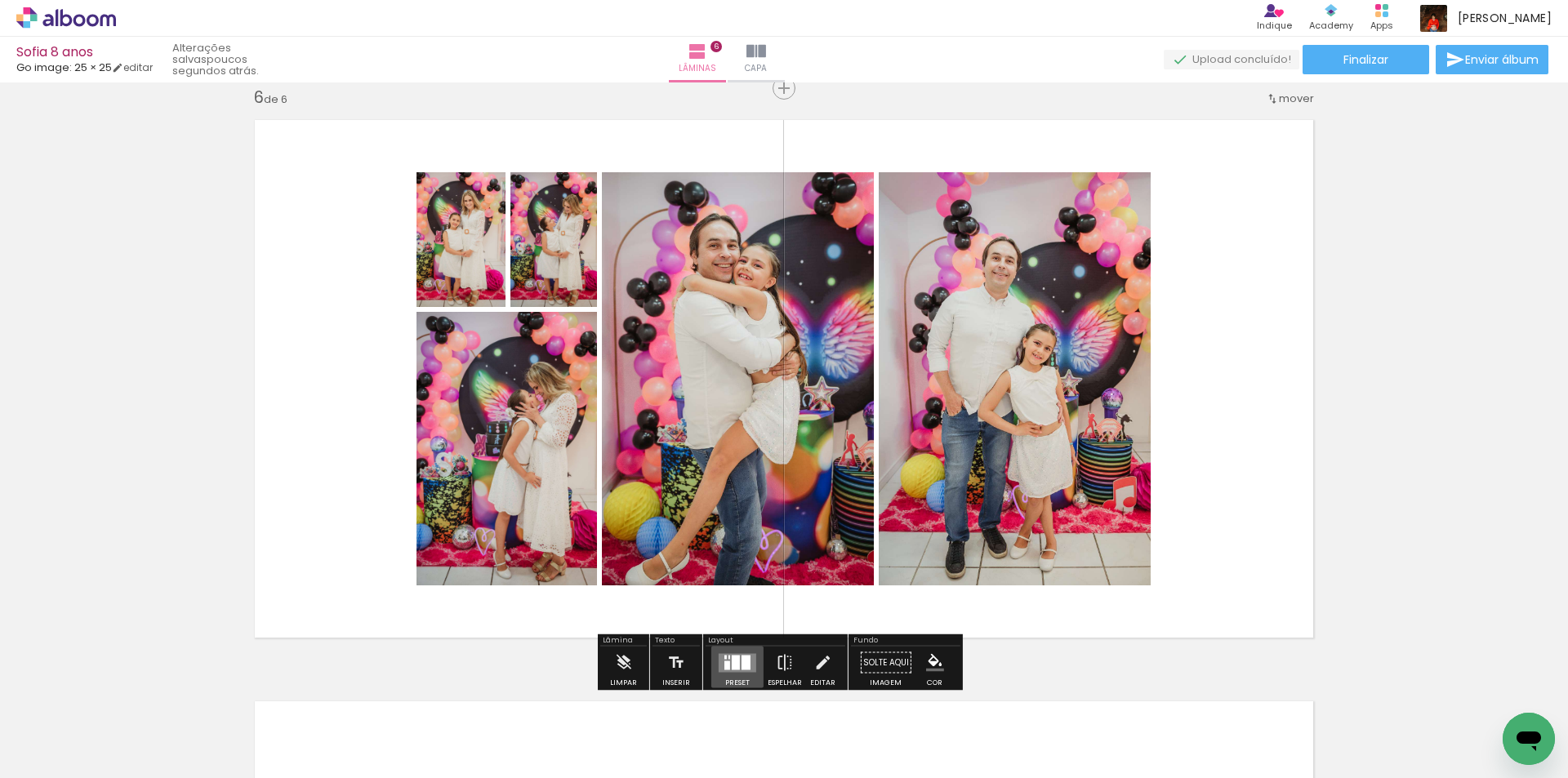
drag, startPoint x: 743, startPoint y: 662, endPoint x: 909, endPoint y: 660, distance: 166.0
click at [742, 661] on div at bounding box center [746, 662] width 9 height 14
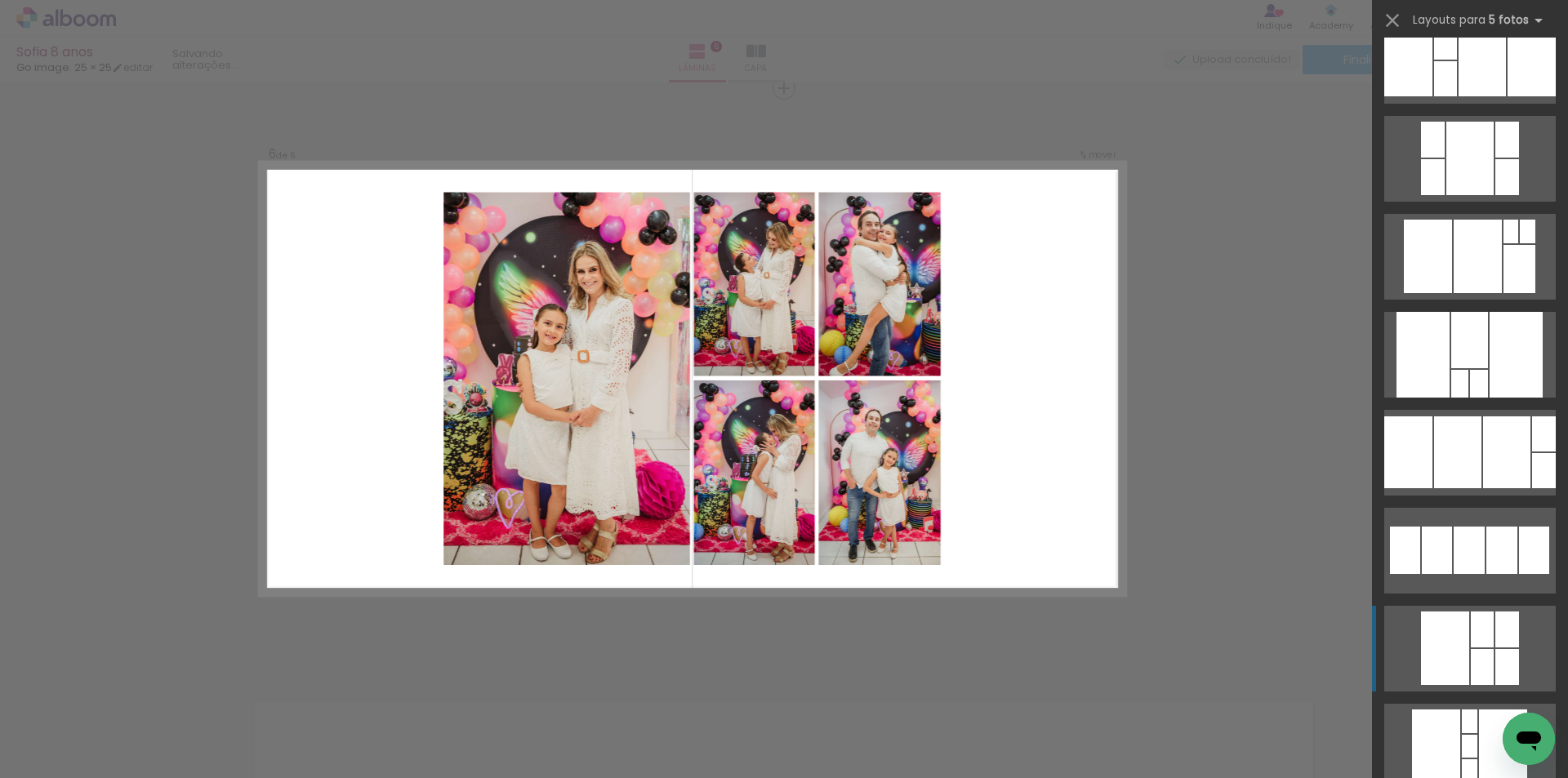
scroll to position [327, 0]
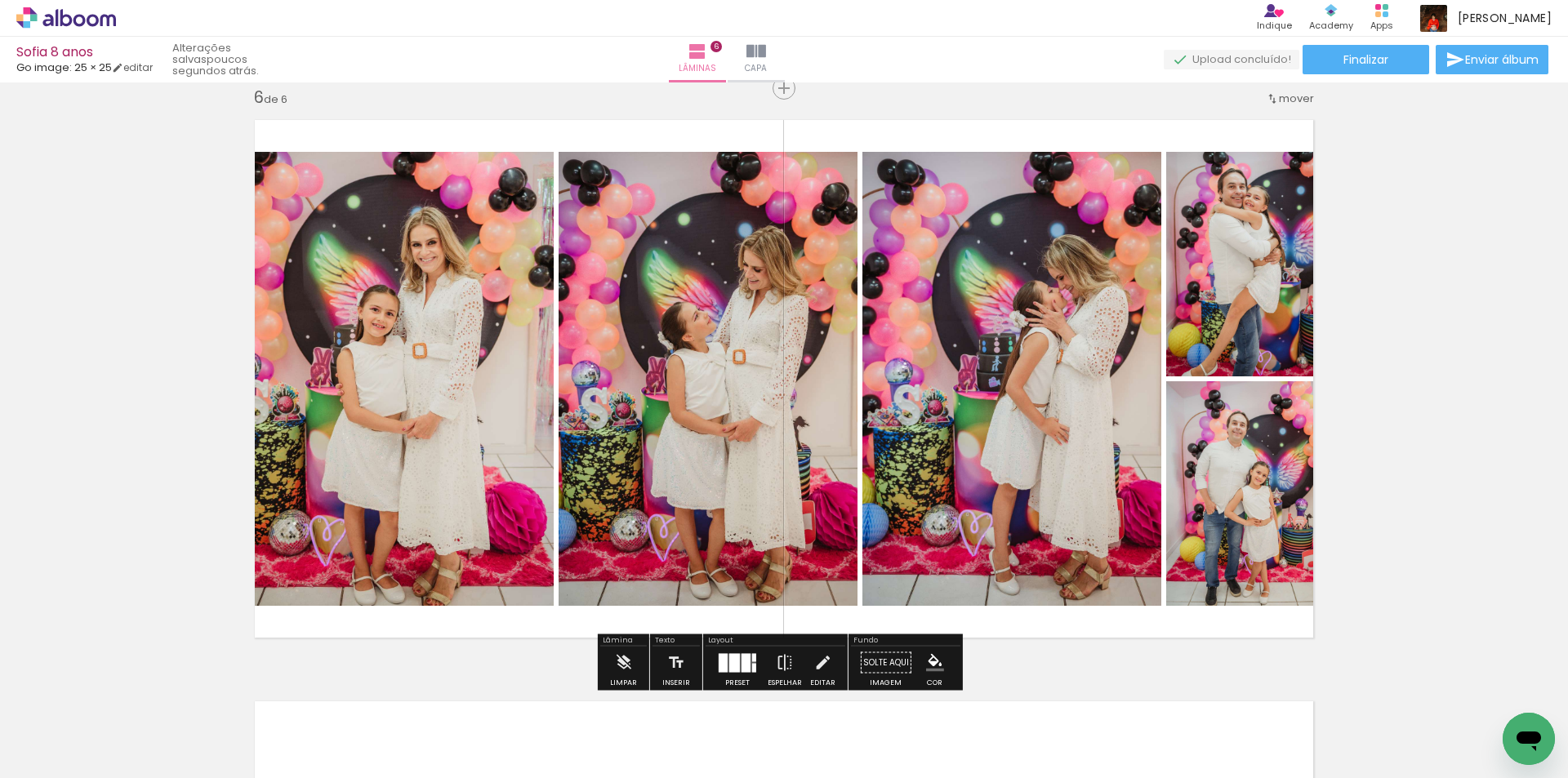
click at [742, 656] on div at bounding box center [746, 663] width 9 height 19
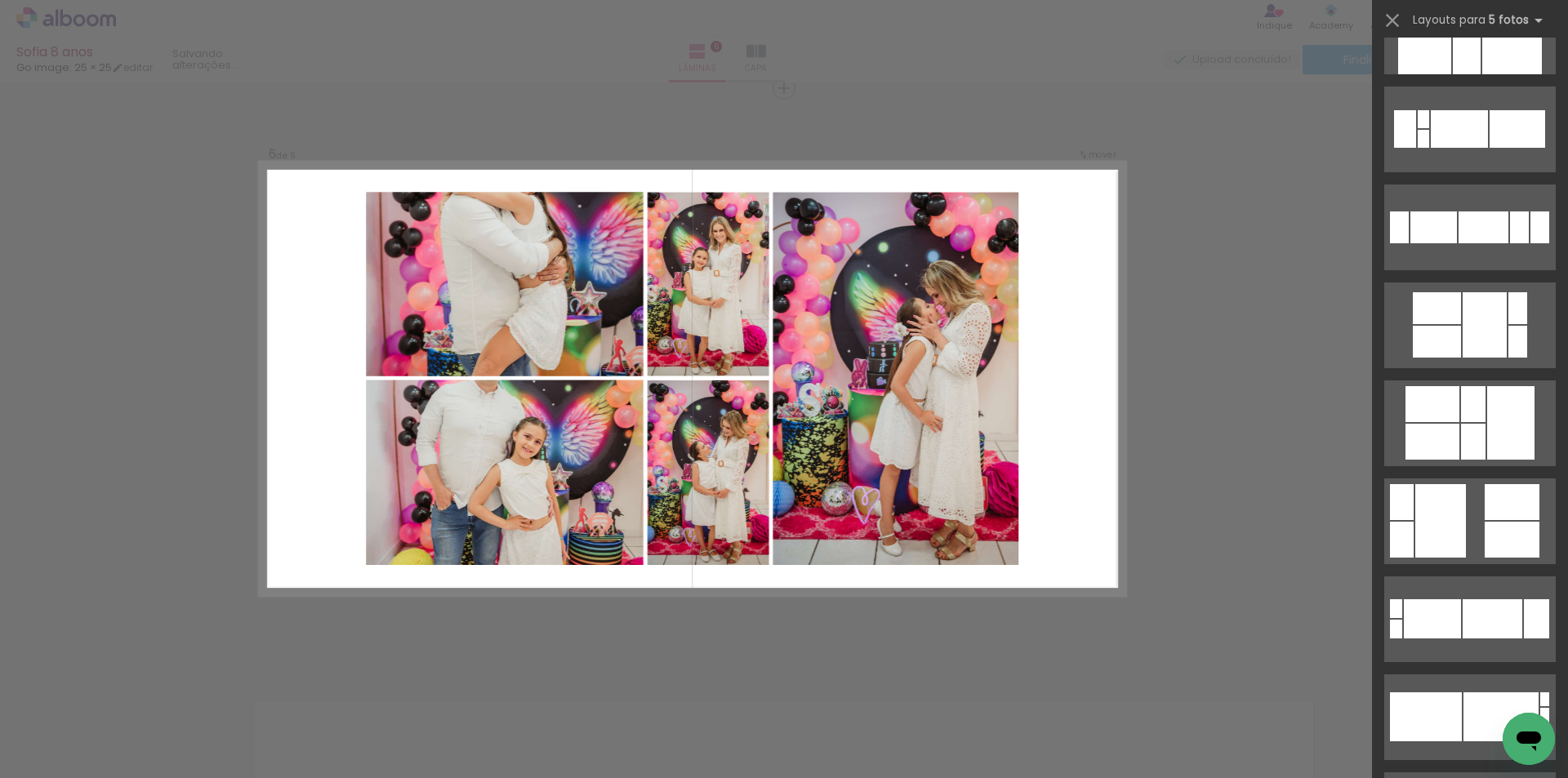
scroll to position [10321, 0]
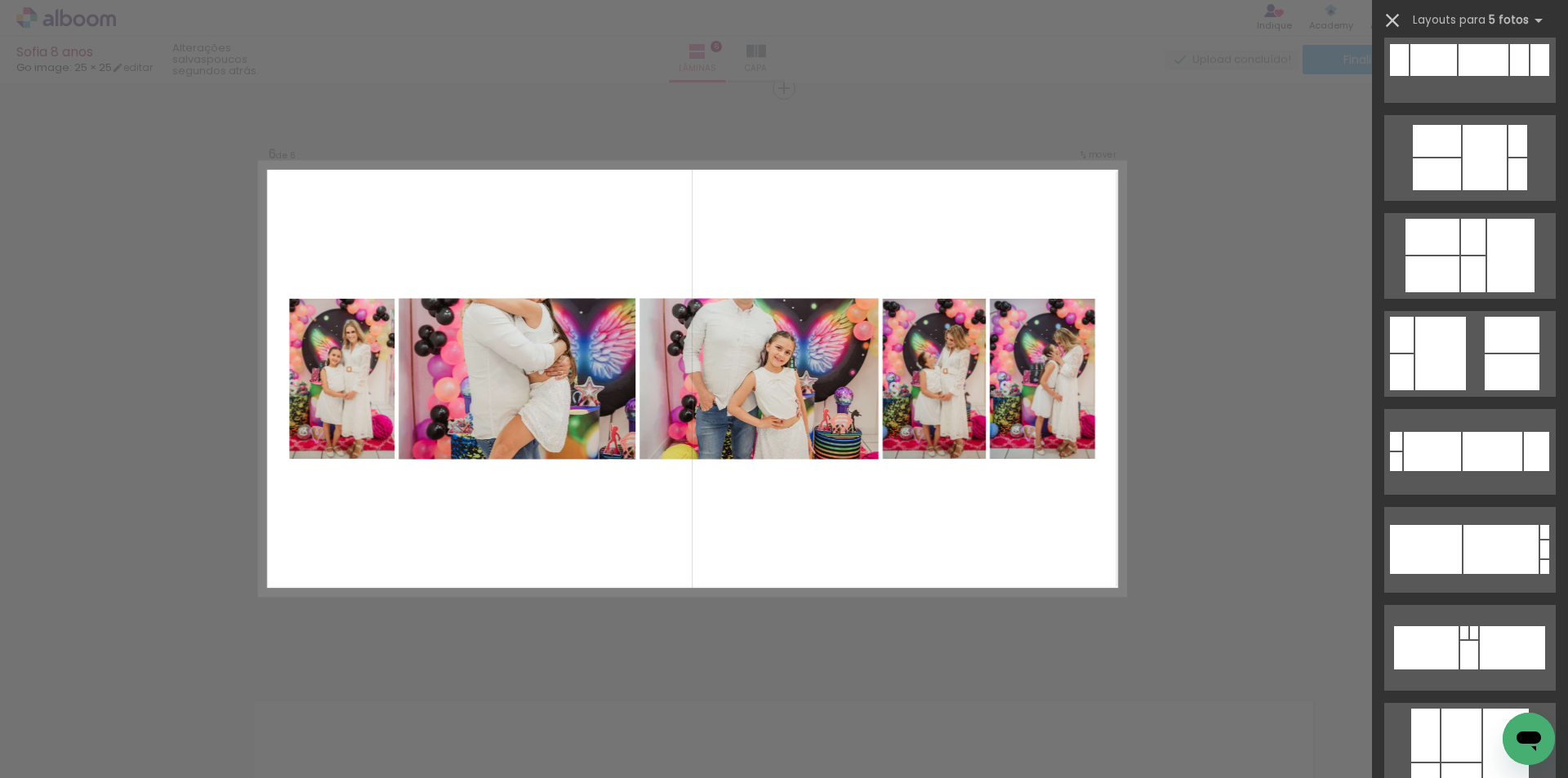
click at [1391, 10] on iron-icon at bounding box center [1393, 20] width 23 height 23
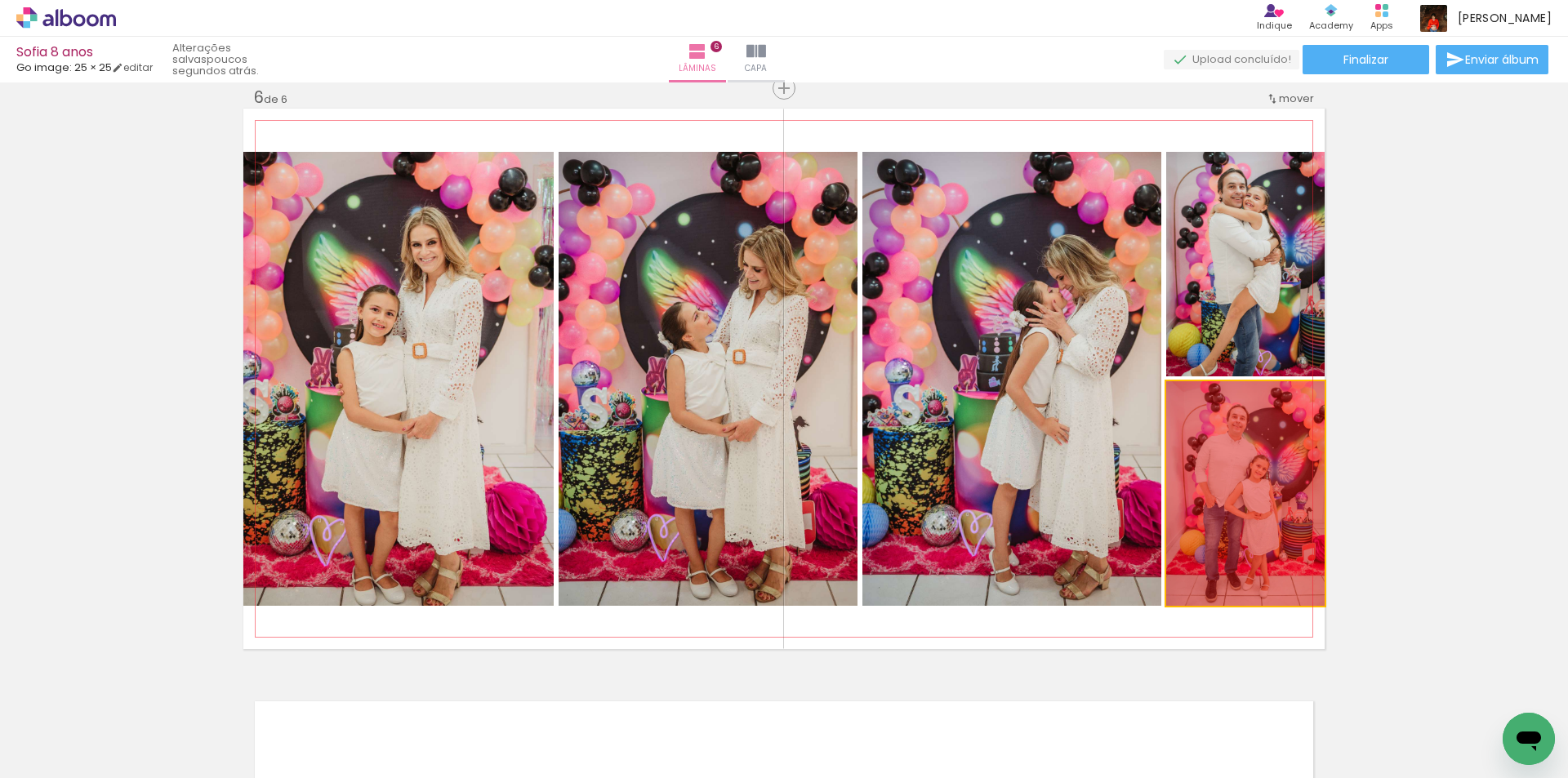
drag, startPoint x: 1220, startPoint y: 493, endPoint x: 1363, endPoint y: 458, distance: 147.2
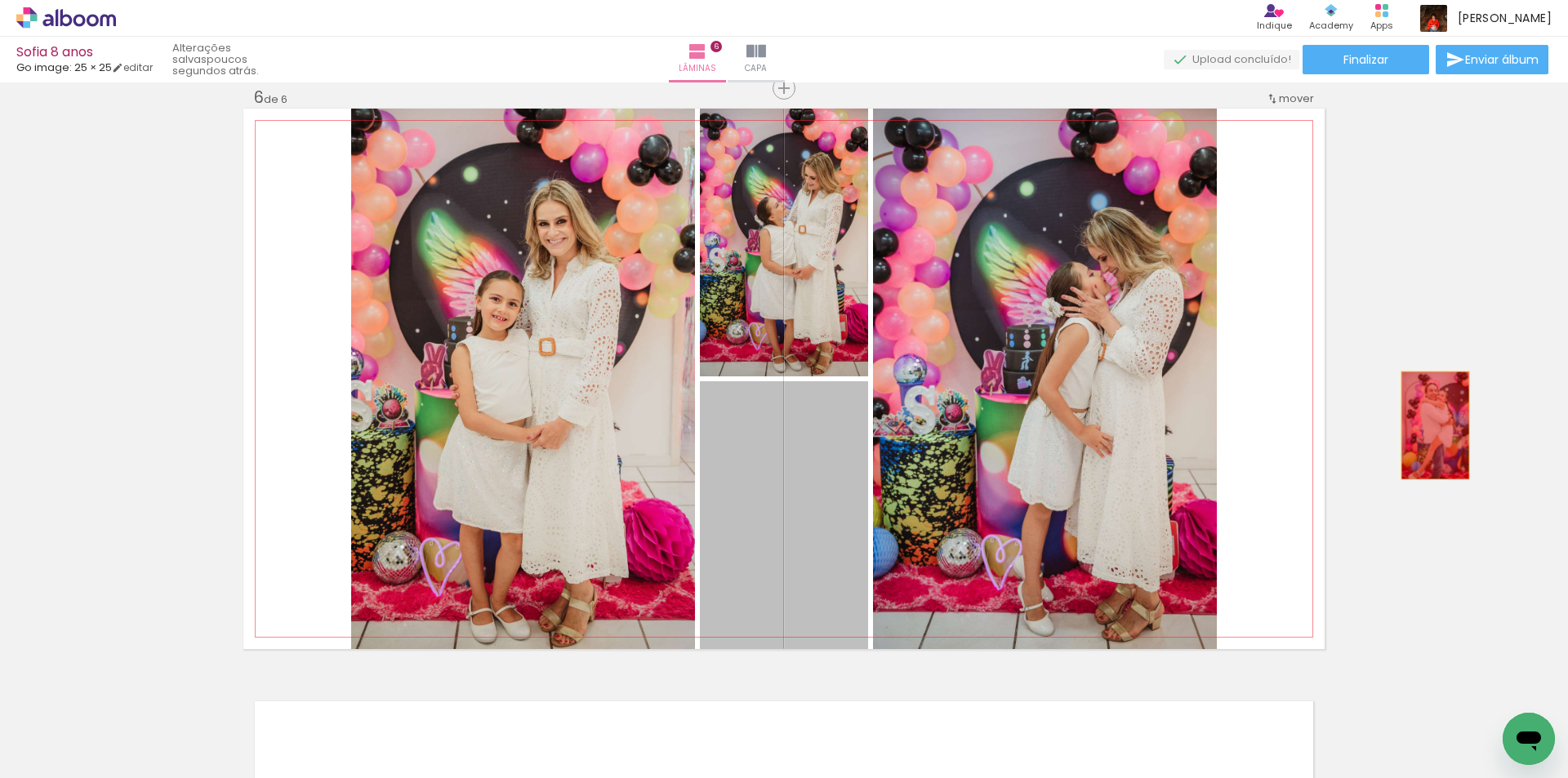
drag, startPoint x: 830, startPoint y: 503, endPoint x: 1476, endPoint y: 411, distance: 652.5
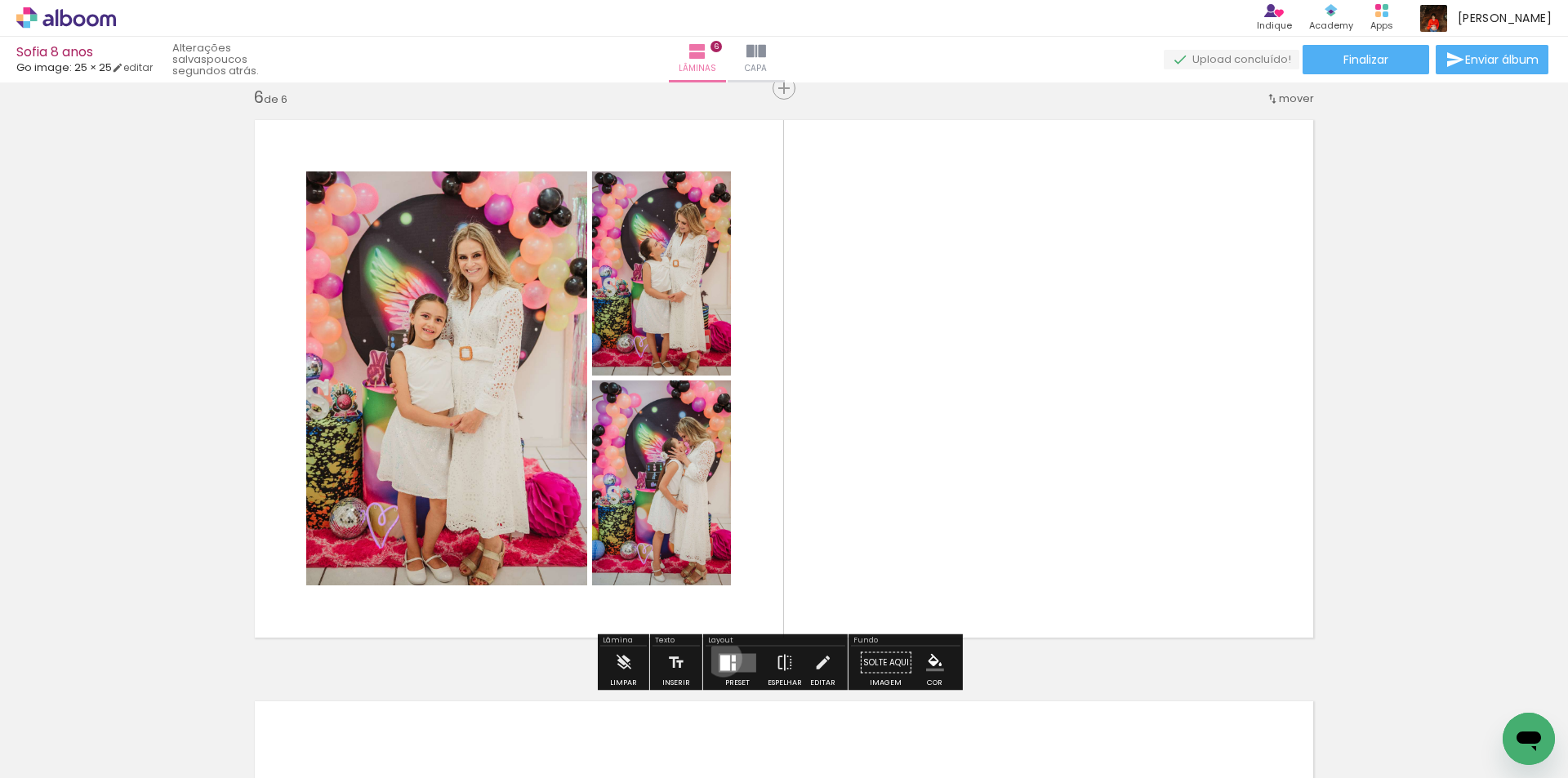
click at [720, 658] on div at bounding box center [725, 663] width 10 height 15
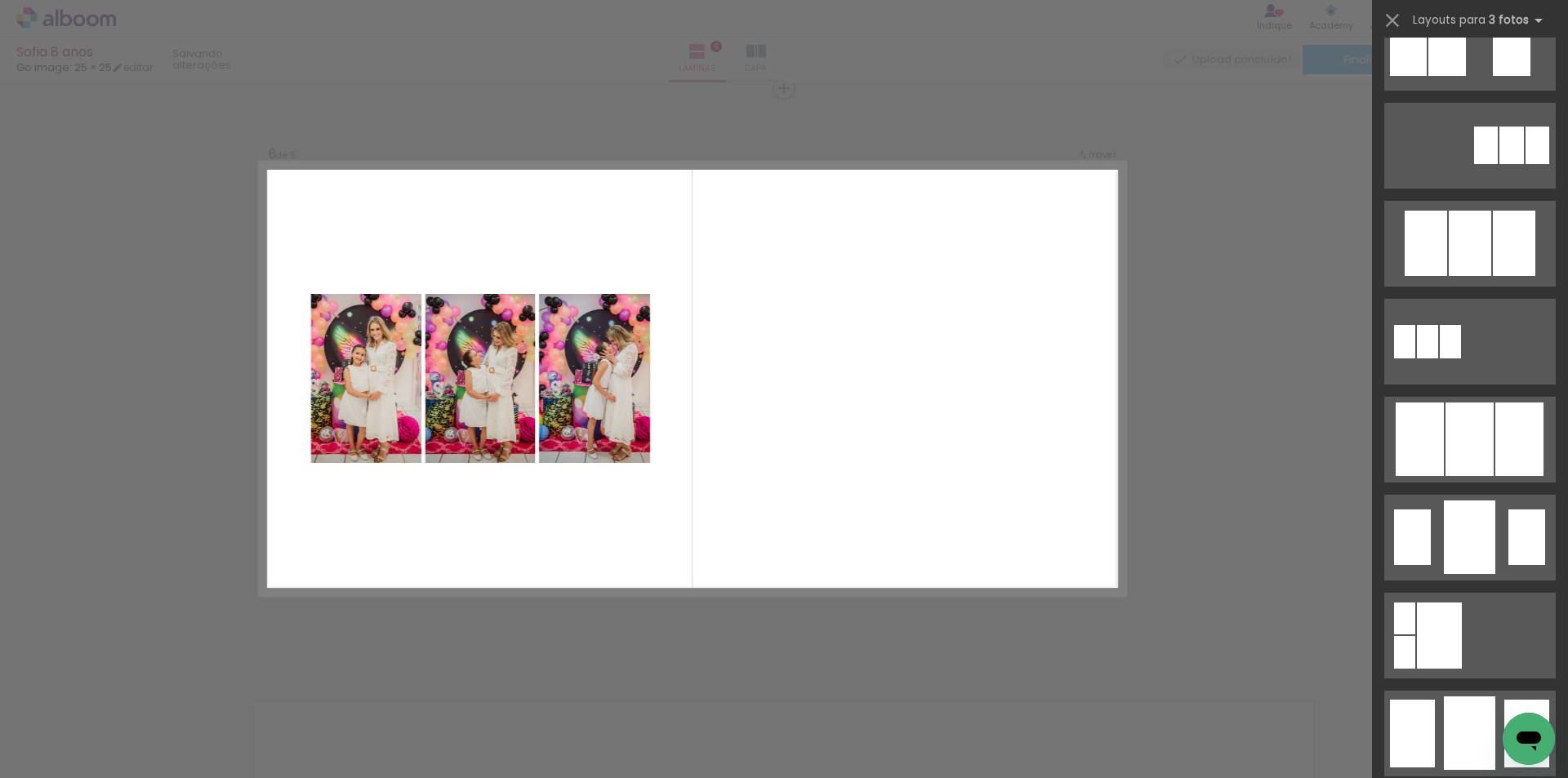
scroll to position [735, 0]
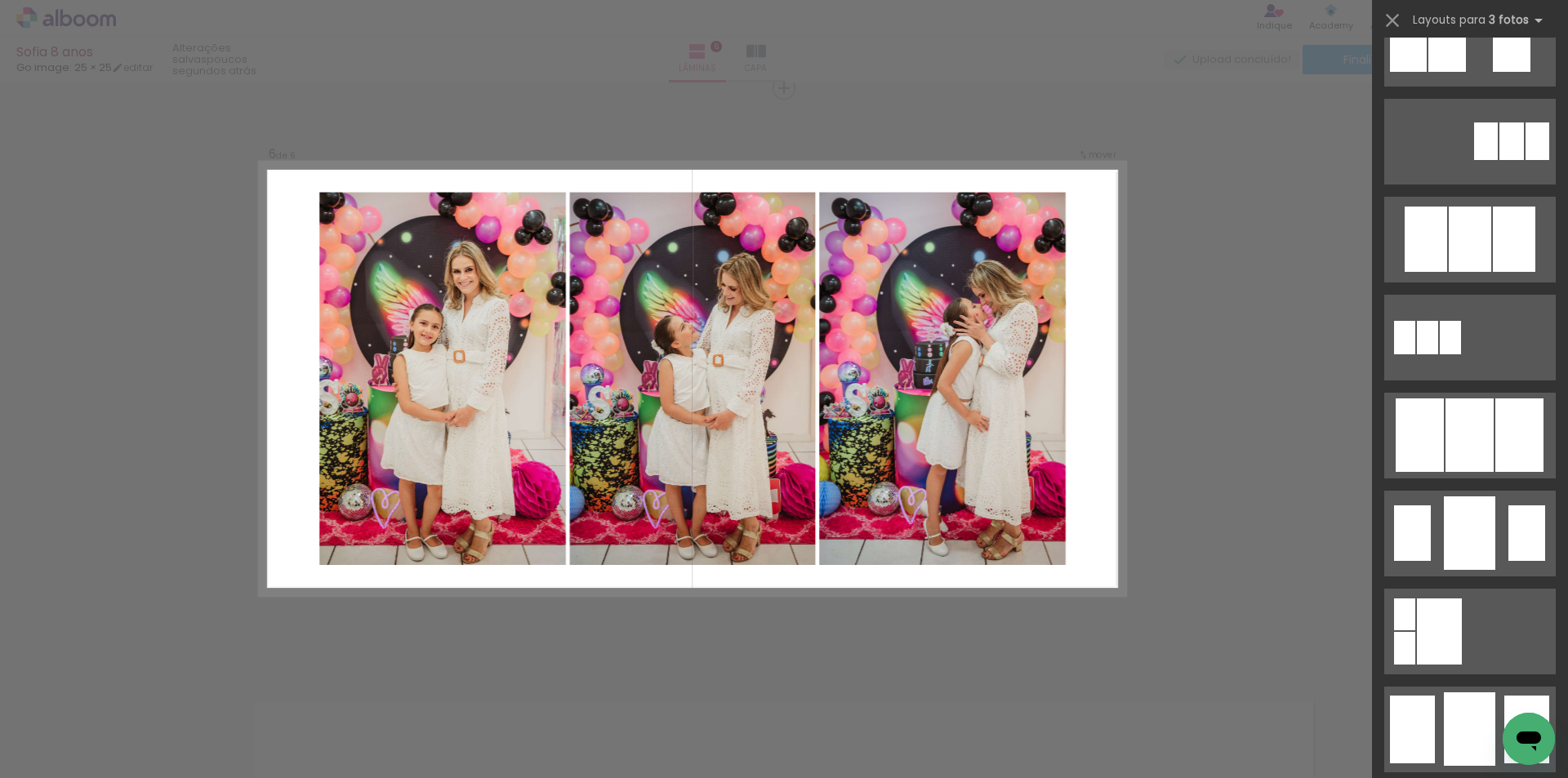
click at [1484, 272] on div at bounding box center [1470, 239] width 43 height 66
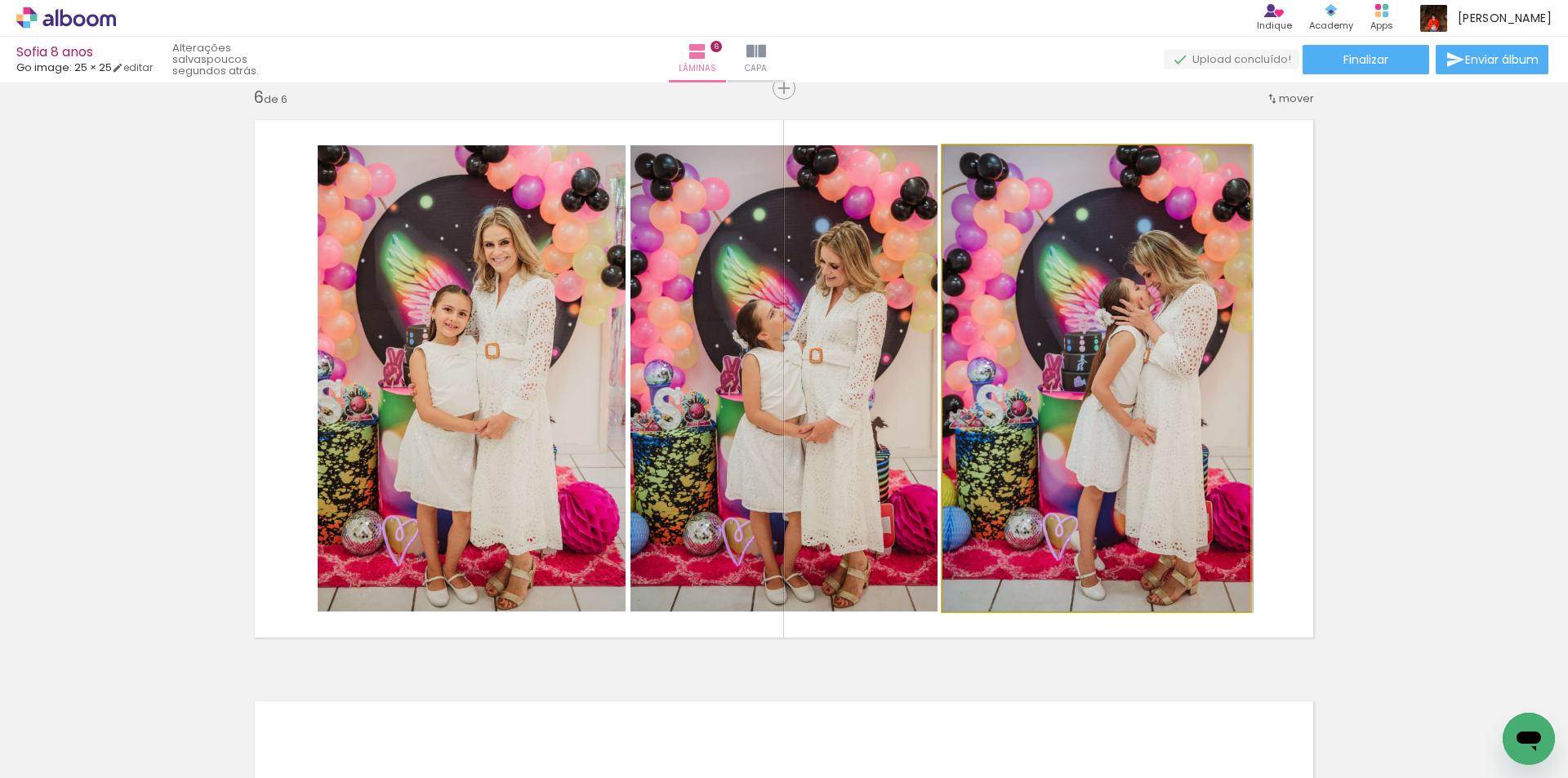
drag, startPoint x: 1174, startPoint y: 400, endPoint x: 1196, endPoint y: 400, distance: 22.0
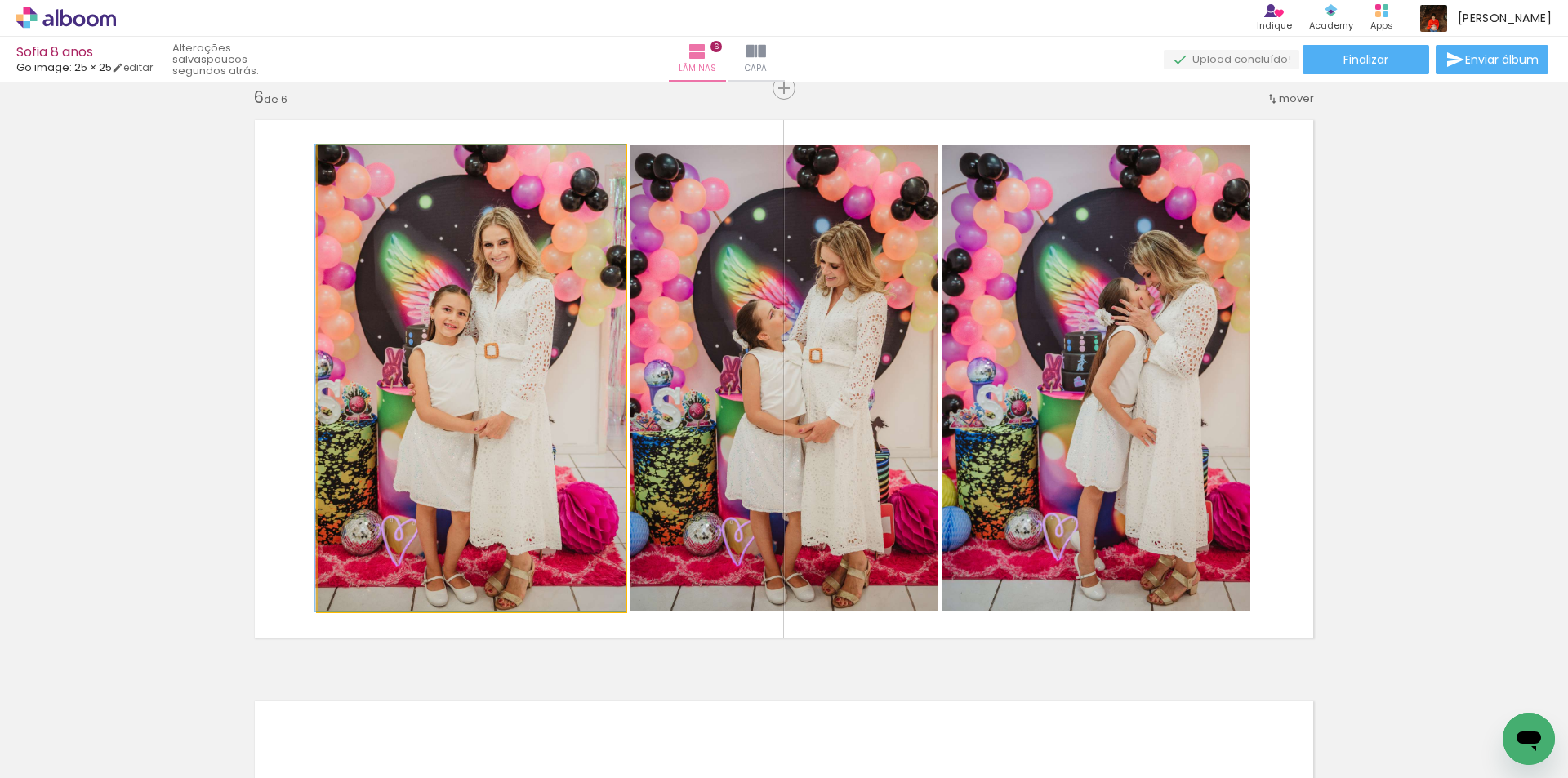
drag, startPoint x: 560, startPoint y: 451, endPoint x: 527, endPoint y: 463, distance: 35.1
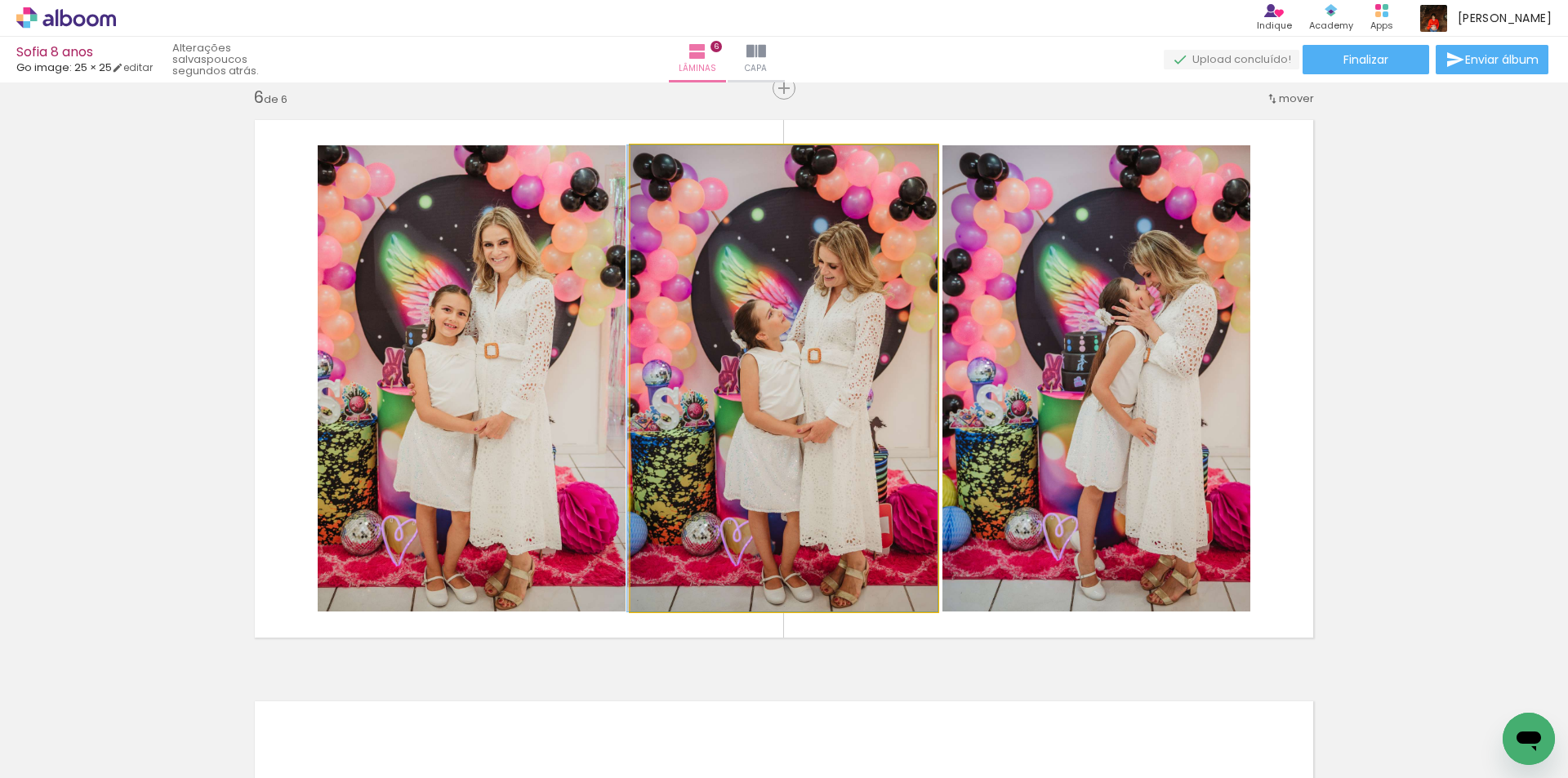
drag, startPoint x: 774, startPoint y: 461, endPoint x: 712, endPoint y: 461, distance: 62.0
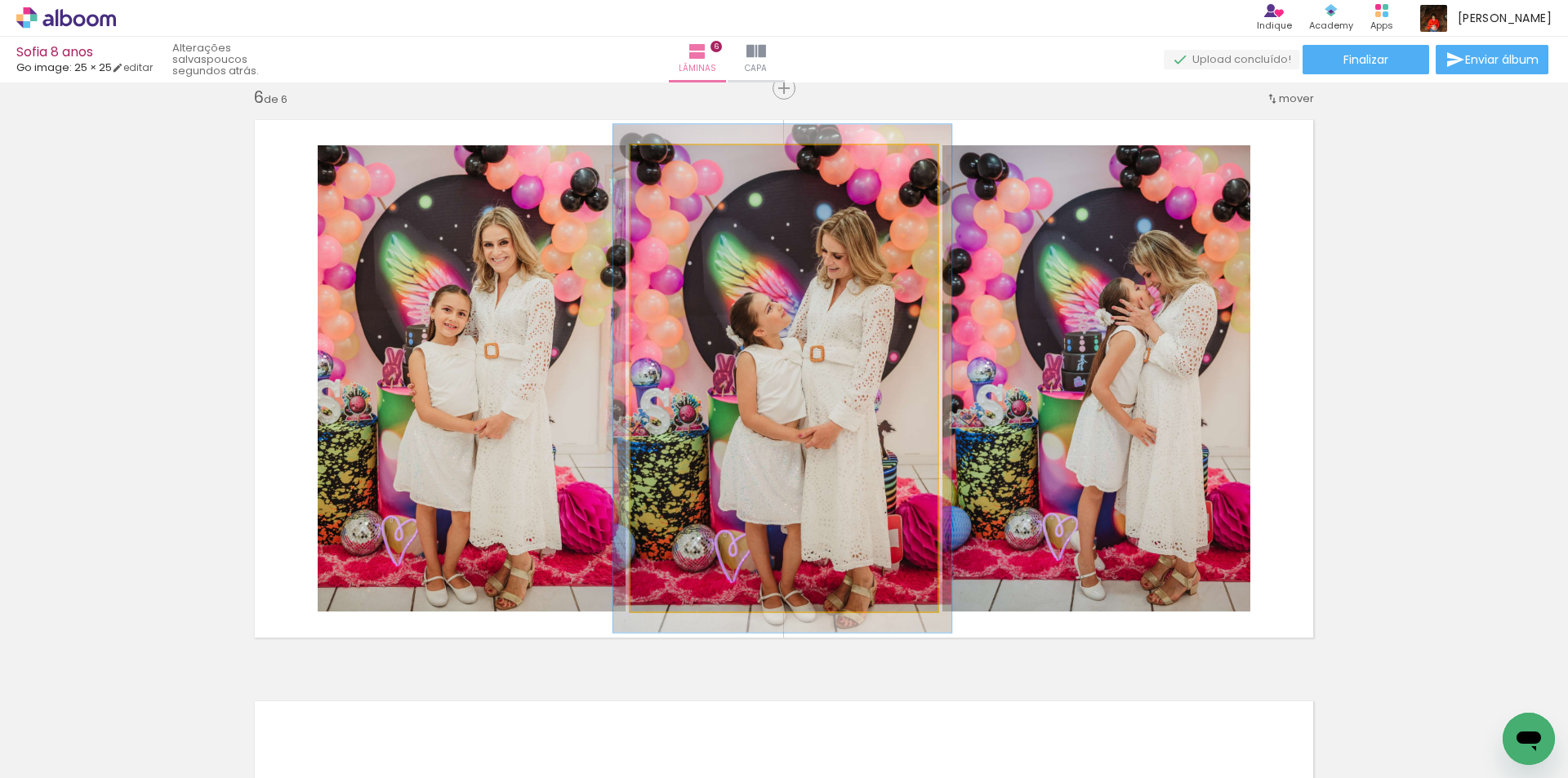
click at [669, 164] on div at bounding box center [673, 162] width 14 height 14
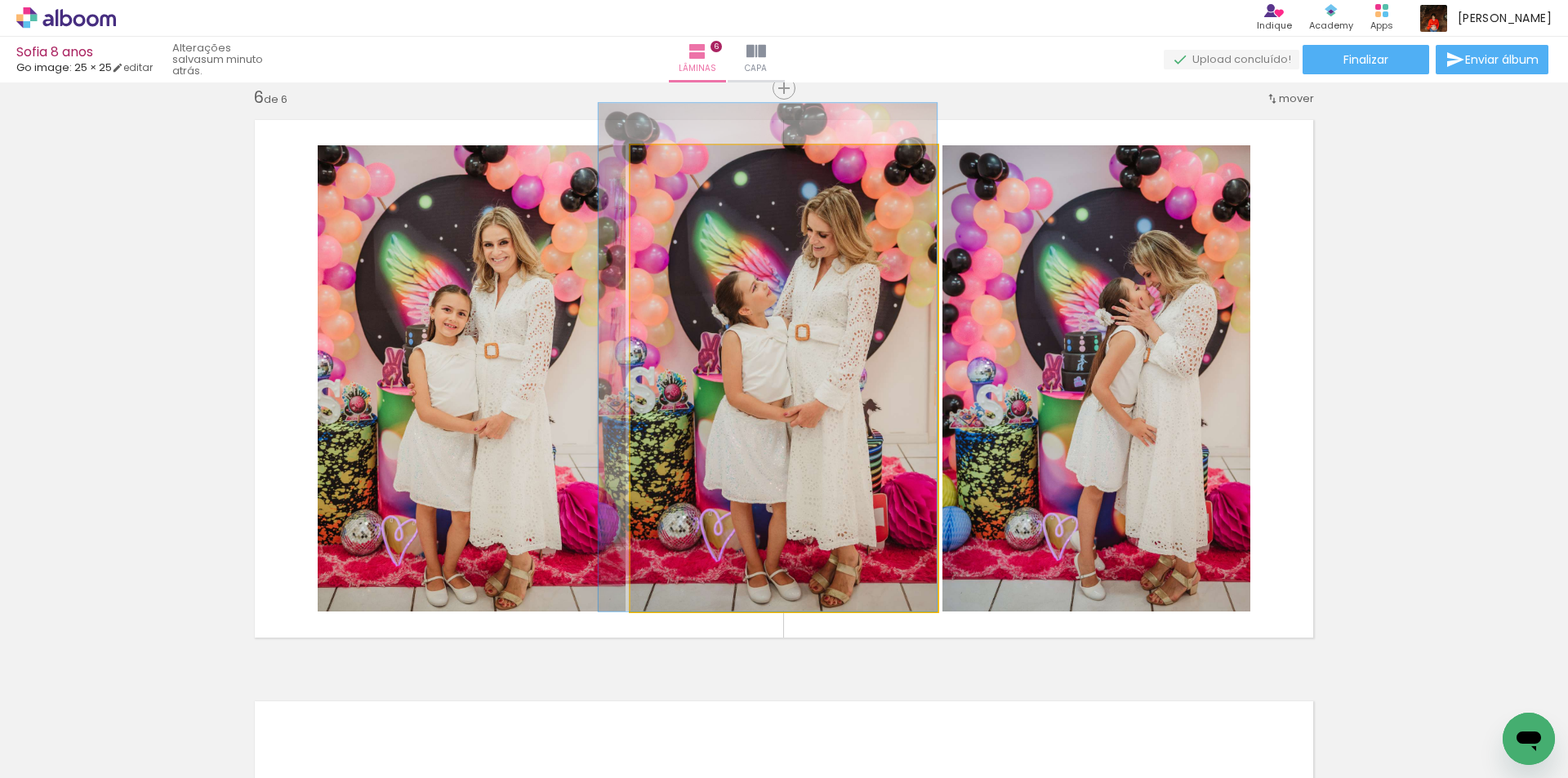
drag, startPoint x: 811, startPoint y: 474, endPoint x: 800, endPoint y: 447, distance: 29.2
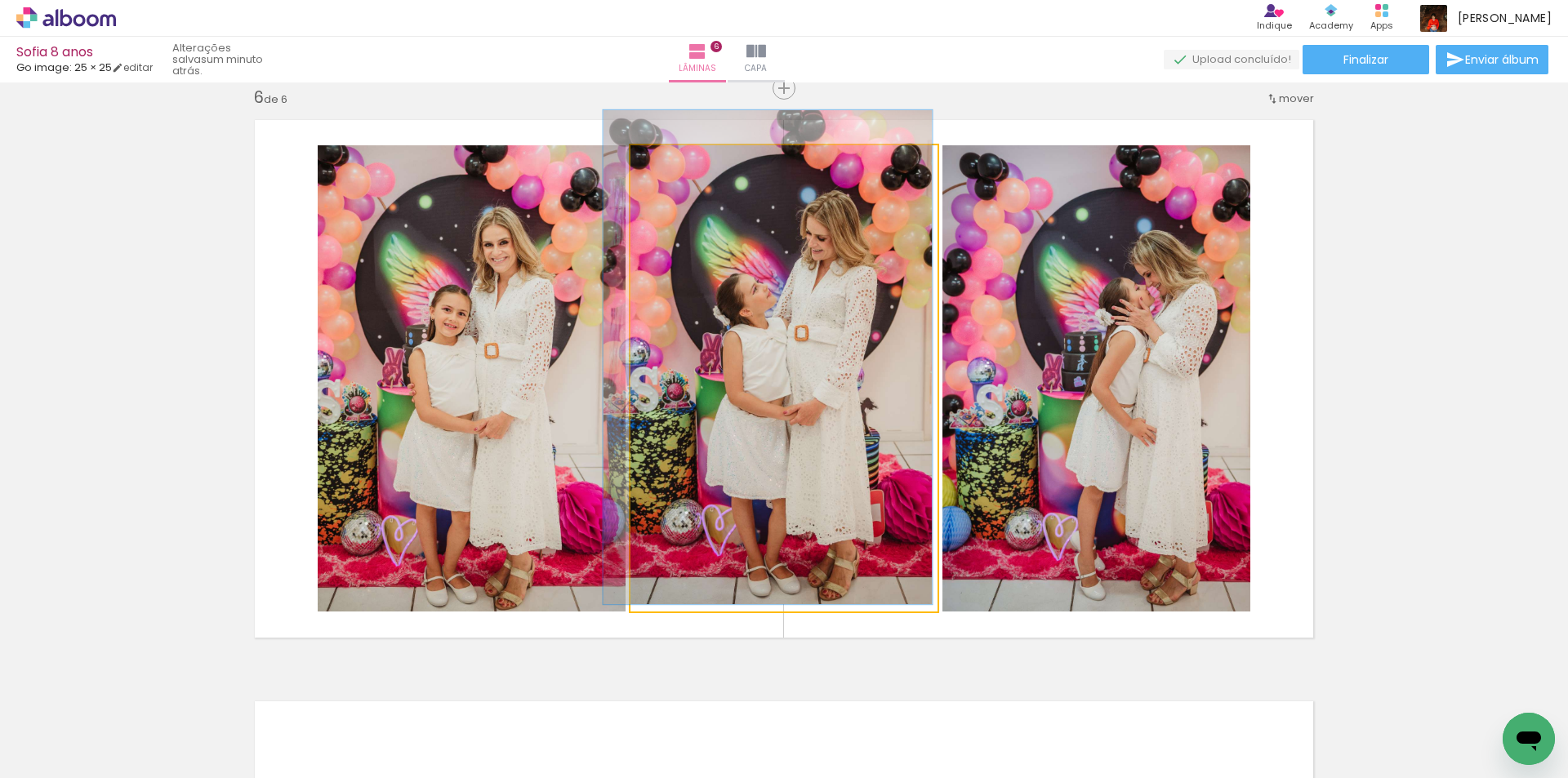
type paper-slider "106"
click at [670, 173] on div at bounding box center [672, 162] width 26 height 26
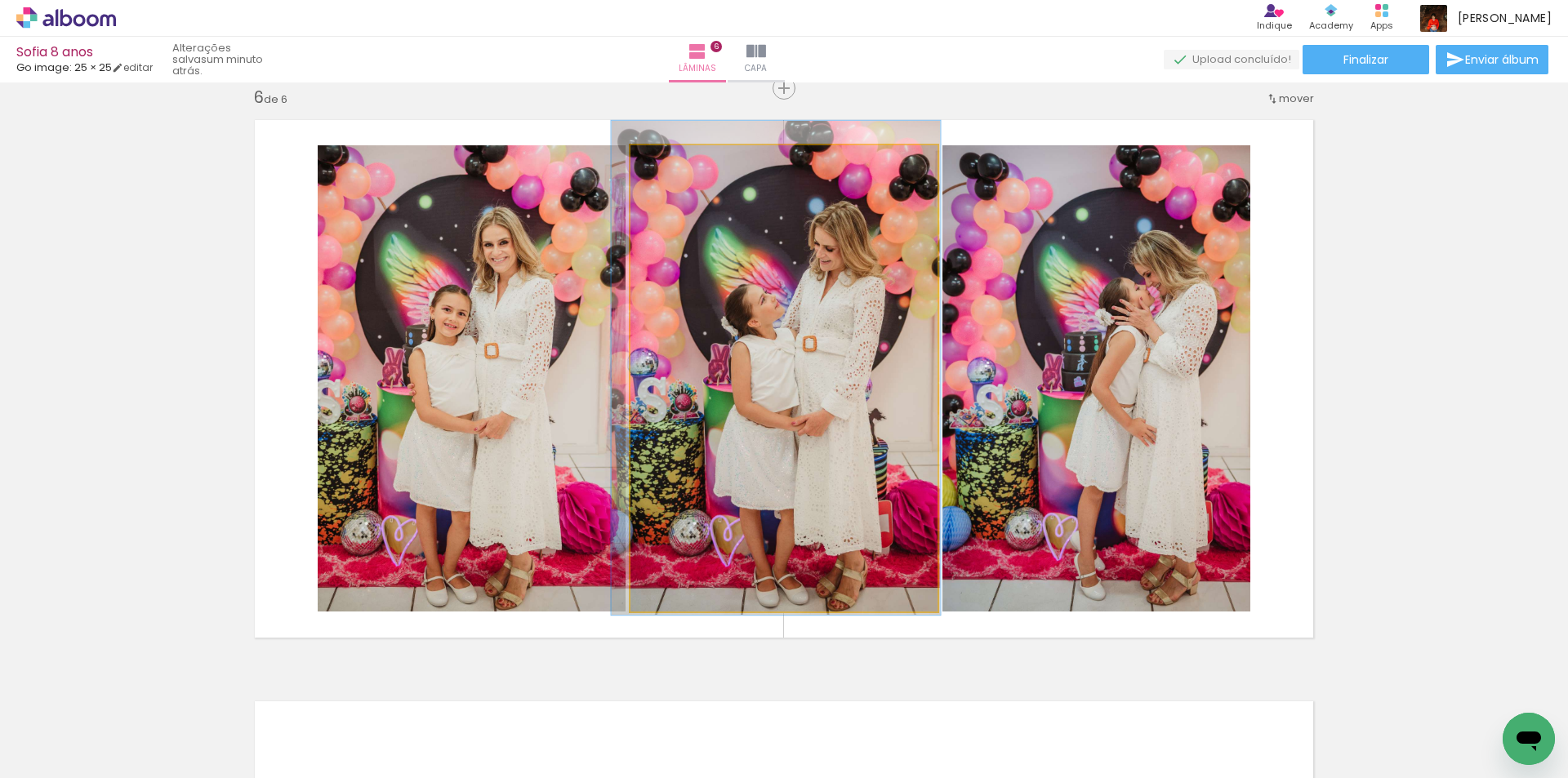
drag, startPoint x: 761, startPoint y: 333, endPoint x: 770, endPoint y: 344, distance: 14.2
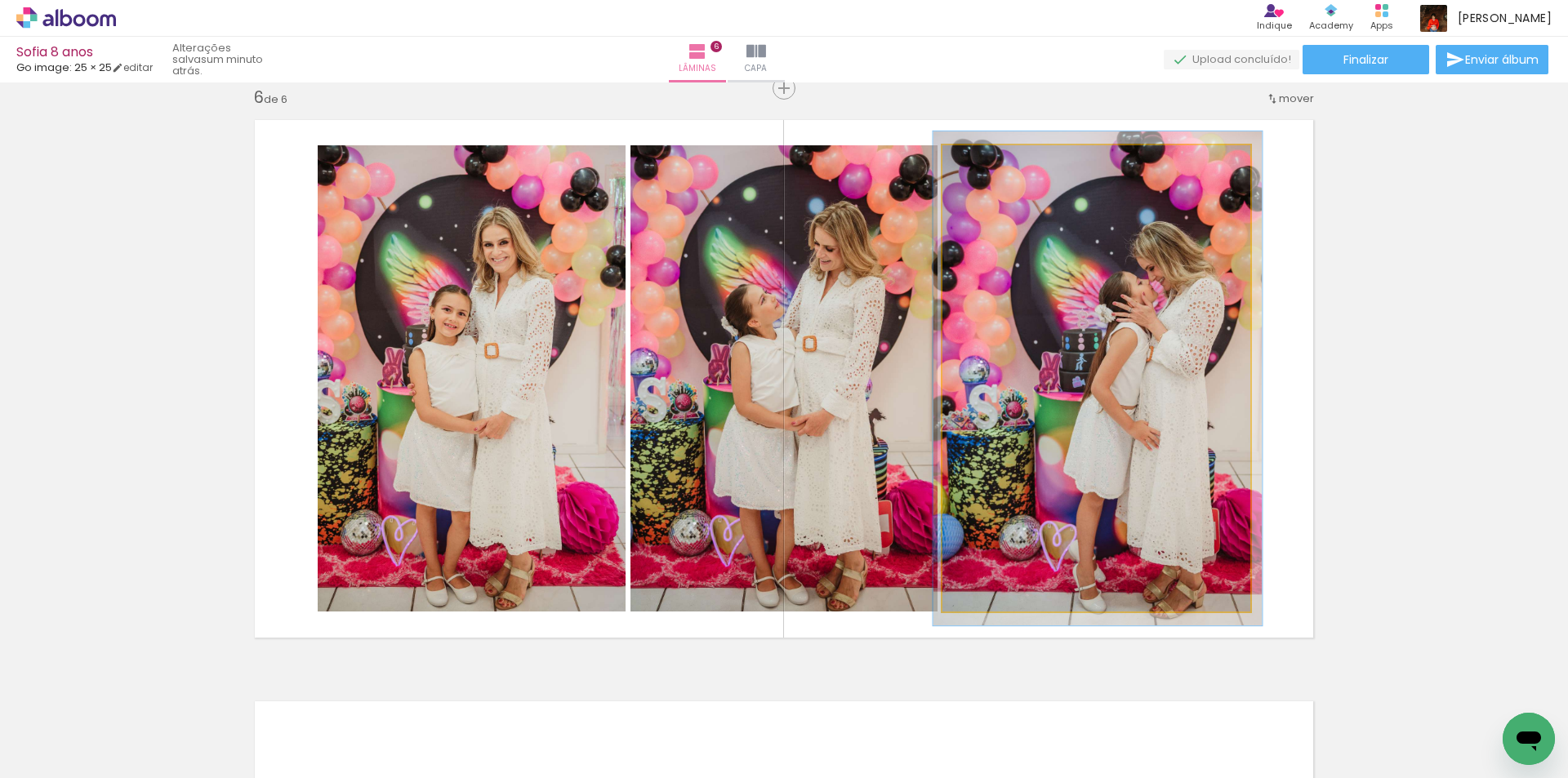
type paper-slider "106"
click at [973, 160] on div at bounding box center [983, 162] width 26 height 26
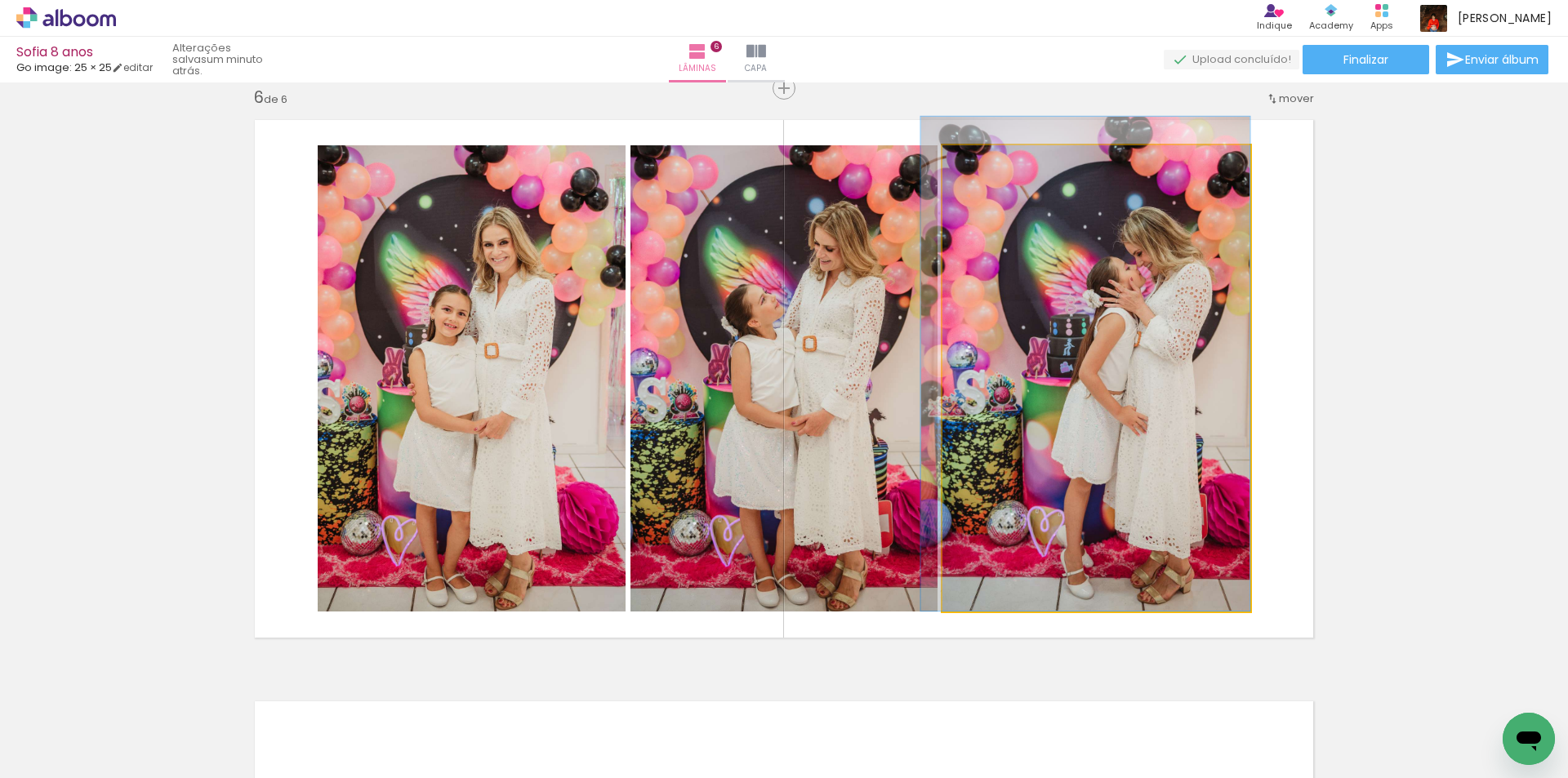
drag, startPoint x: 1116, startPoint y: 356, endPoint x: 1098, endPoint y: 340, distance: 24.1
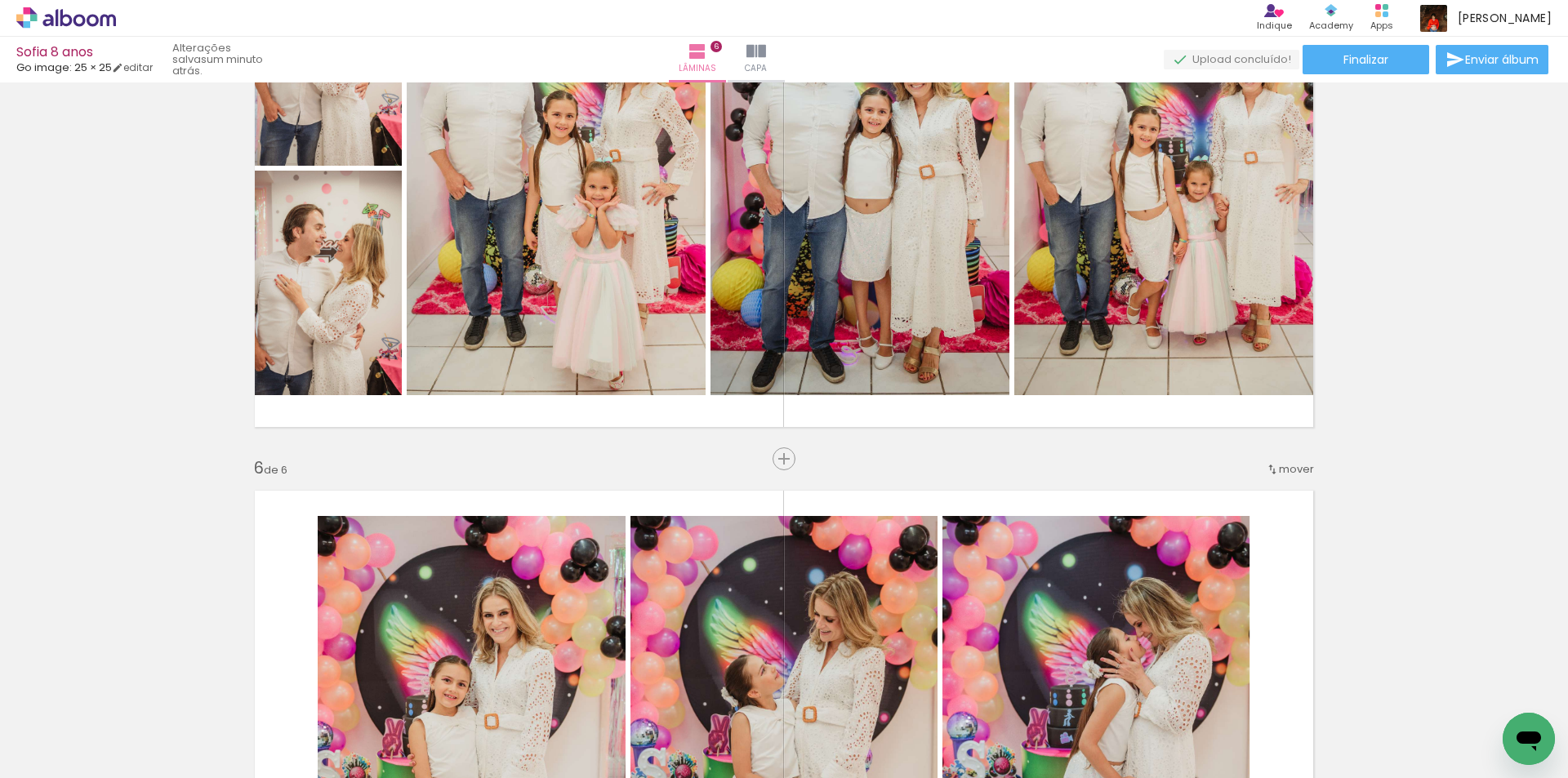
scroll to position [2520, 0]
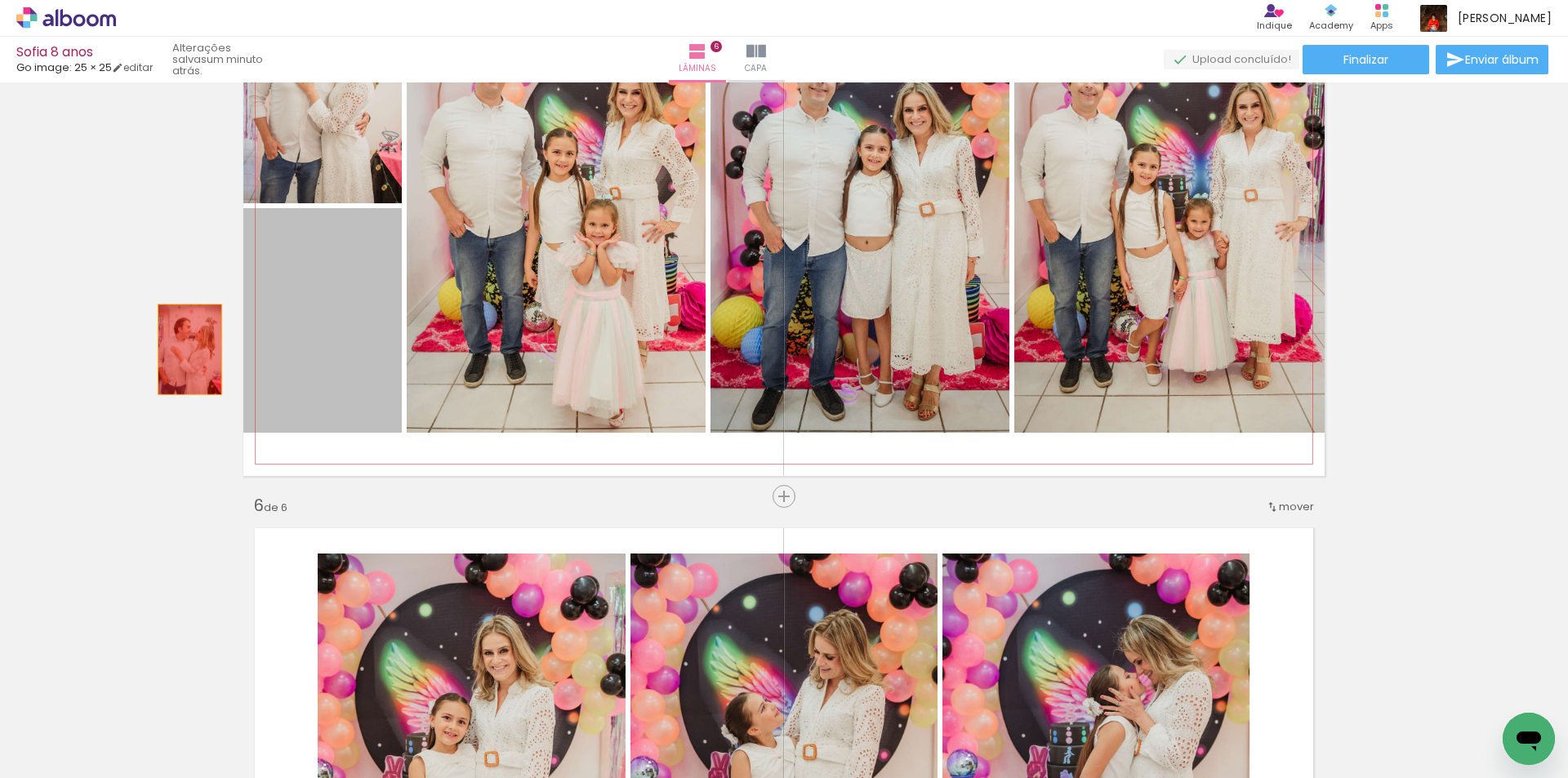
drag, startPoint x: 287, startPoint y: 353, endPoint x: 168, endPoint y: 350, distance: 119.0
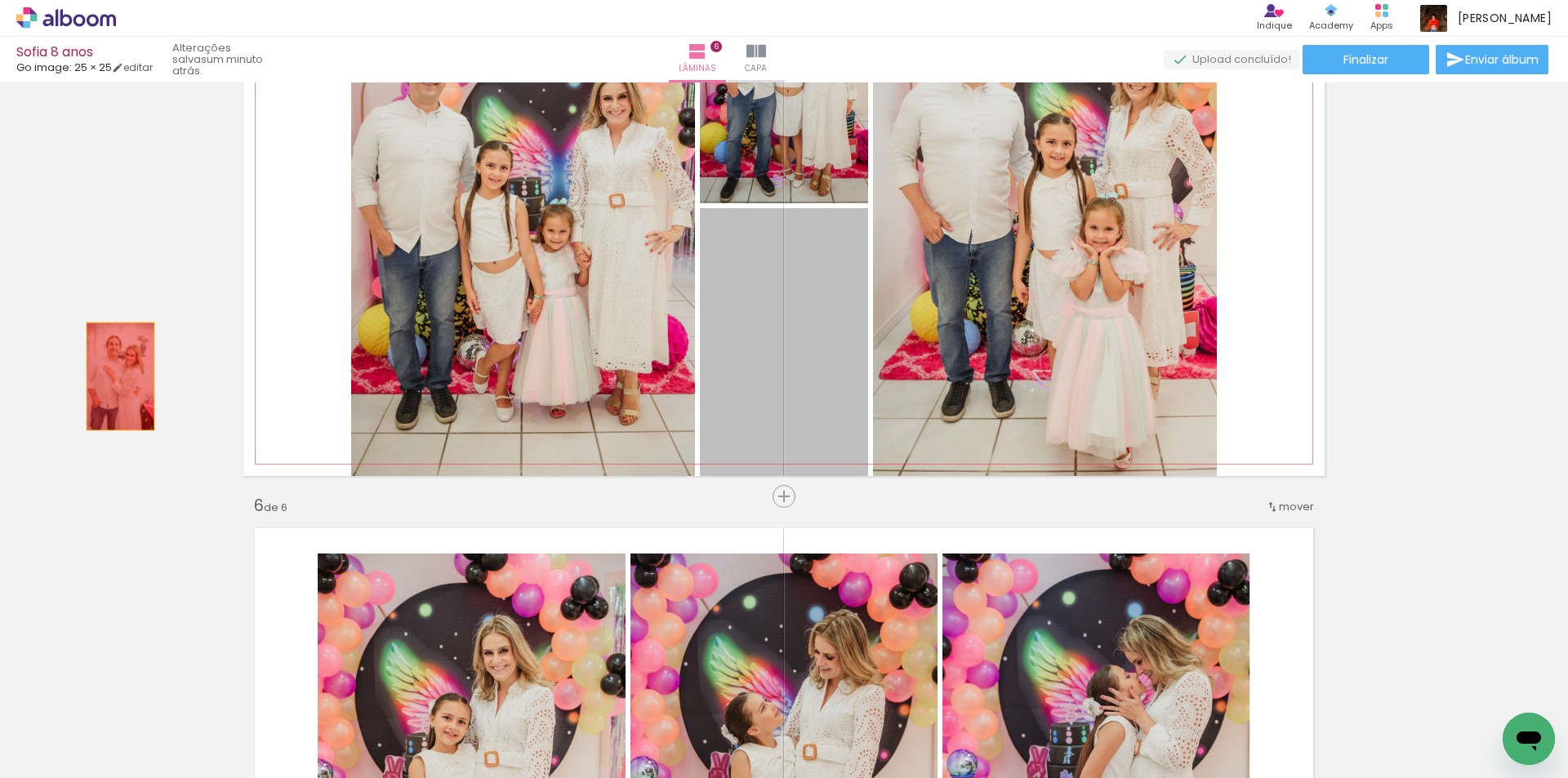
drag, startPoint x: 836, startPoint y: 358, endPoint x: 114, endPoint y: 377, distance: 722.2
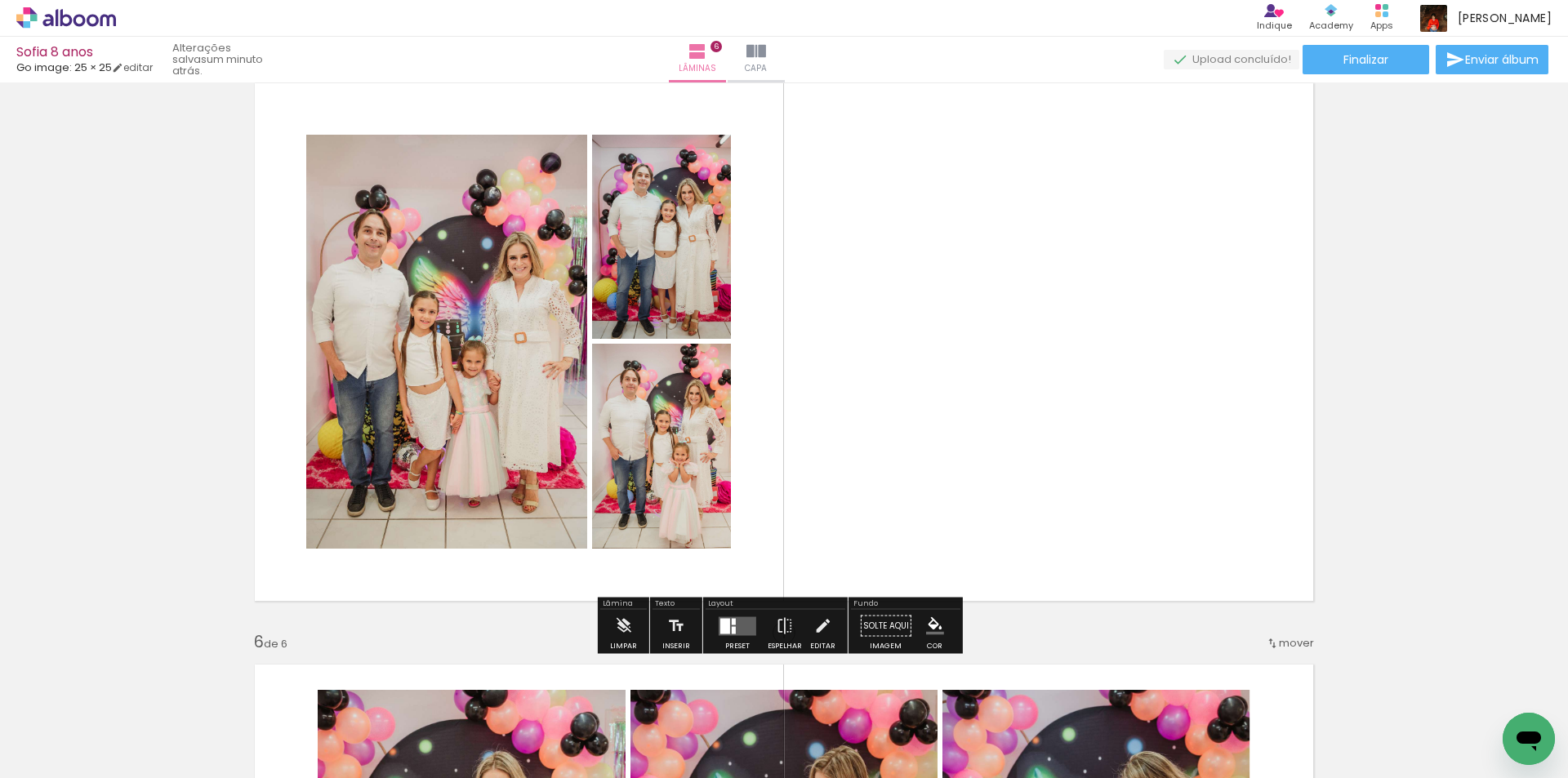
scroll to position [2357, 0]
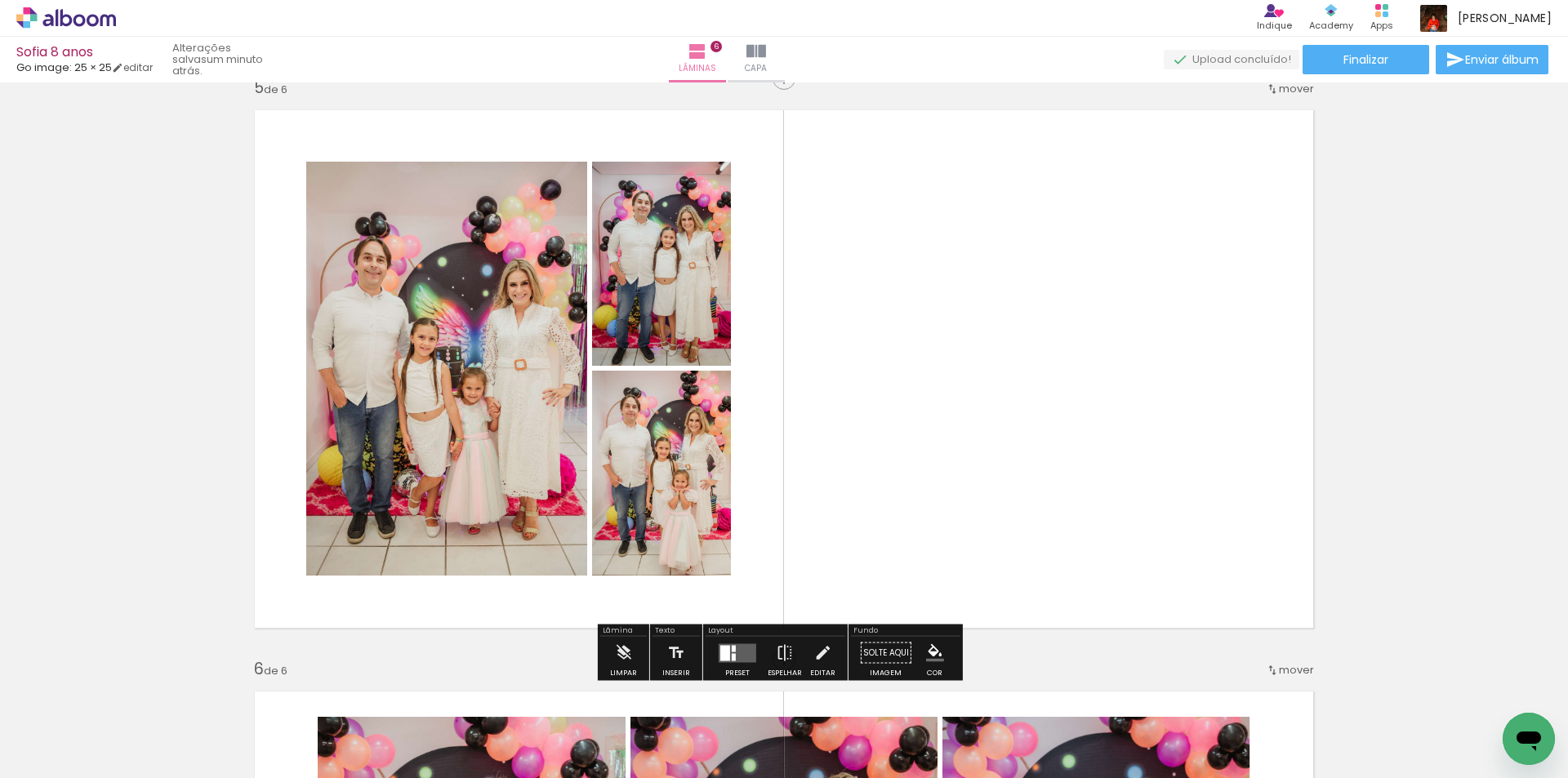
click at [739, 645] on quentale-layouter at bounding box center [737, 653] width 37 height 19
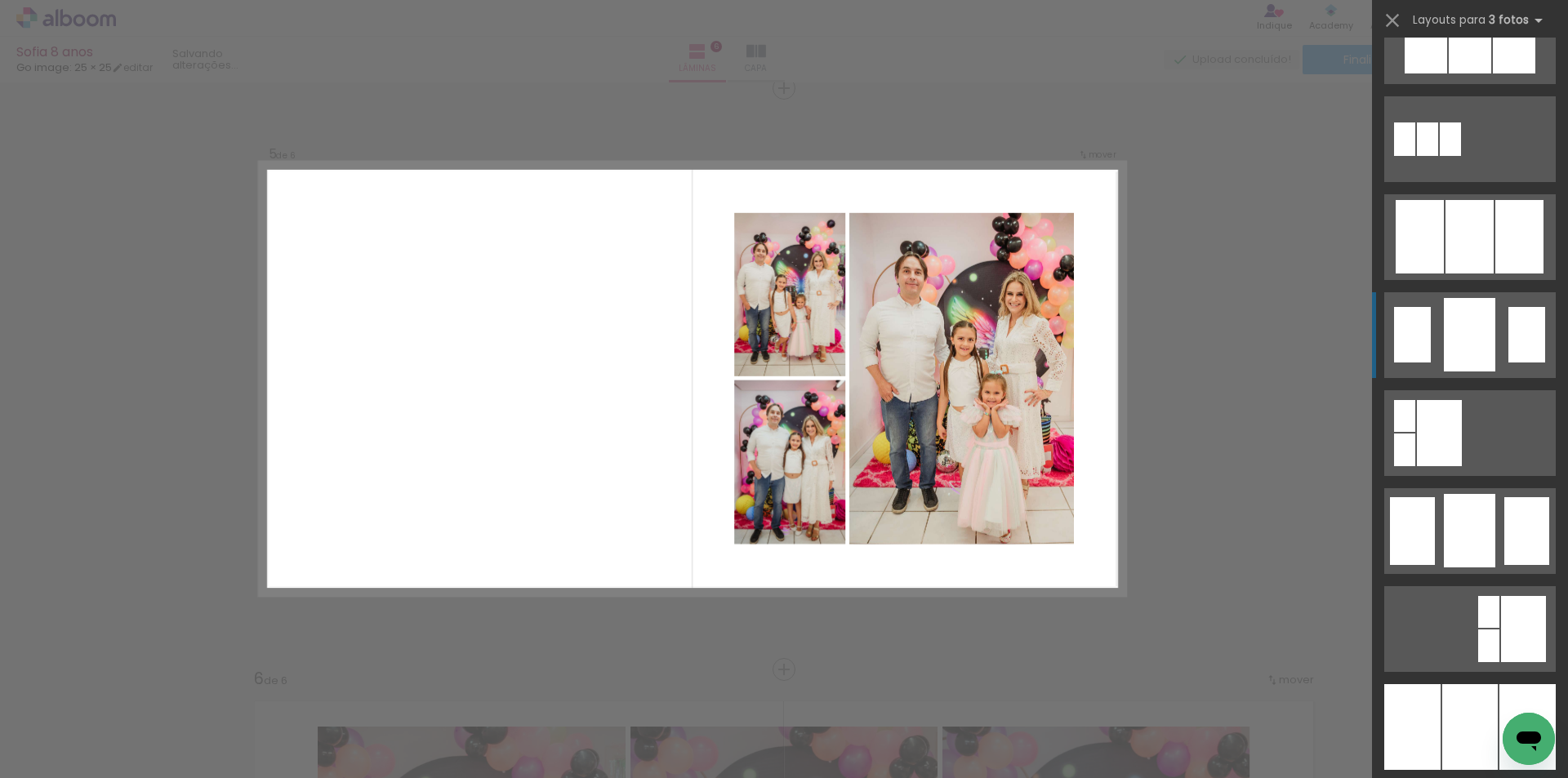
scroll to position [1225, 0]
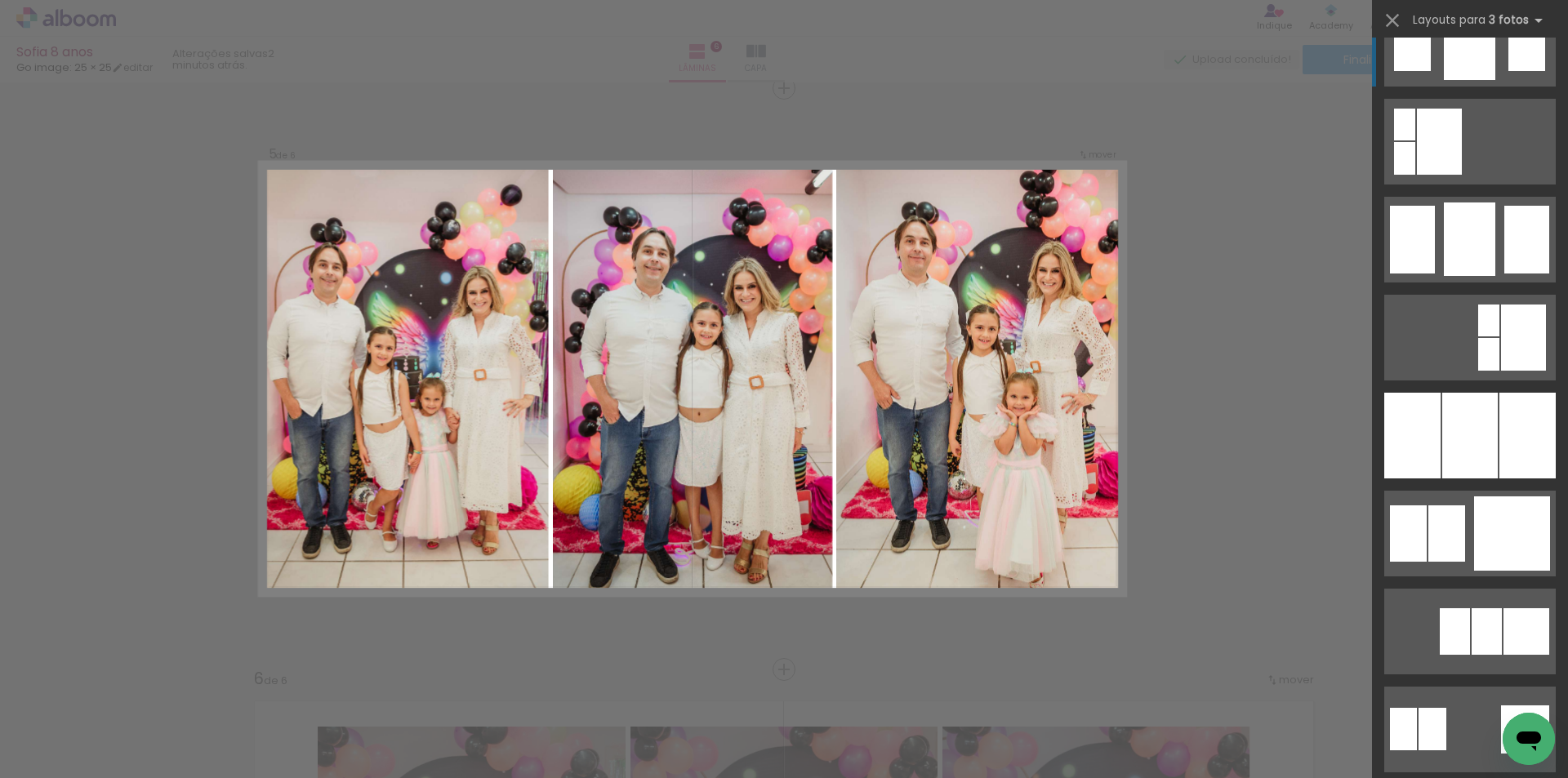
click at [1499, 417] on div at bounding box center [1527, 436] width 56 height 86
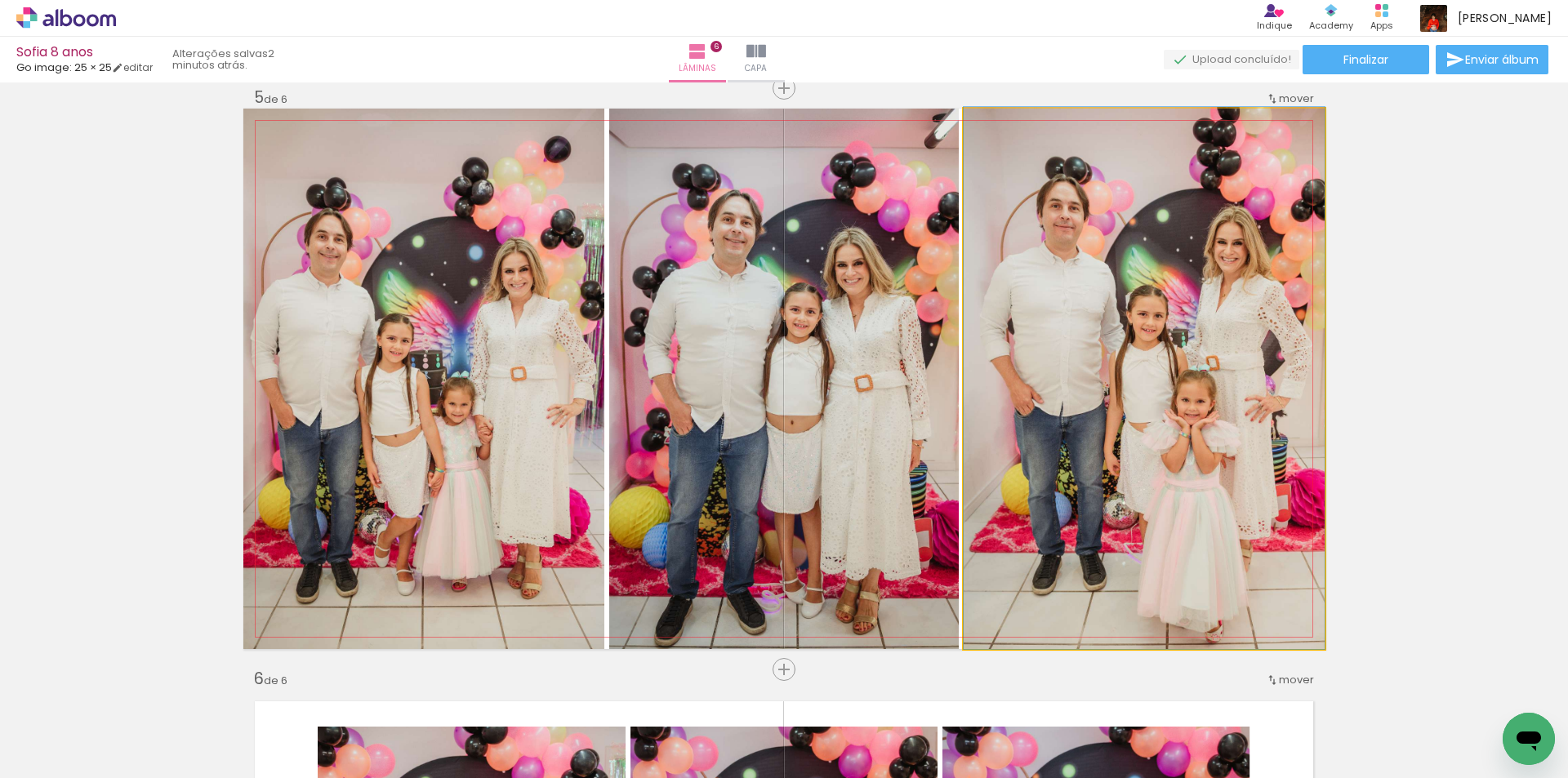
drag, startPoint x: 1248, startPoint y: 526, endPoint x: 1238, endPoint y: 479, distance: 48.1
drag, startPoint x: 1200, startPoint y: 538, endPoint x: 1169, endPoint y: 539, distance: 31.0
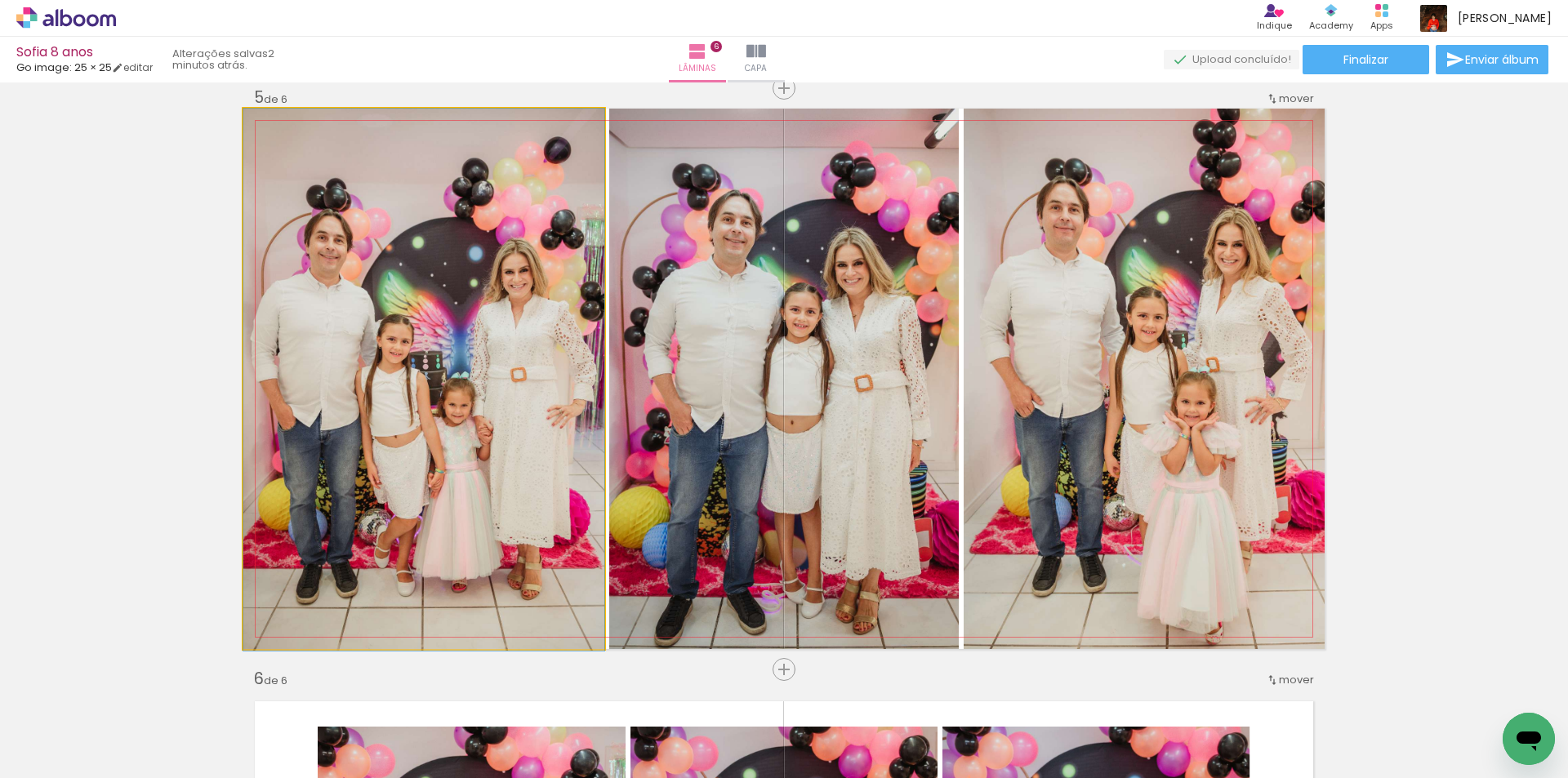
drag, startPoint x: 500, startPoint y: 505, endPoint x: 558, endPoint y: 605, distance: 115.6
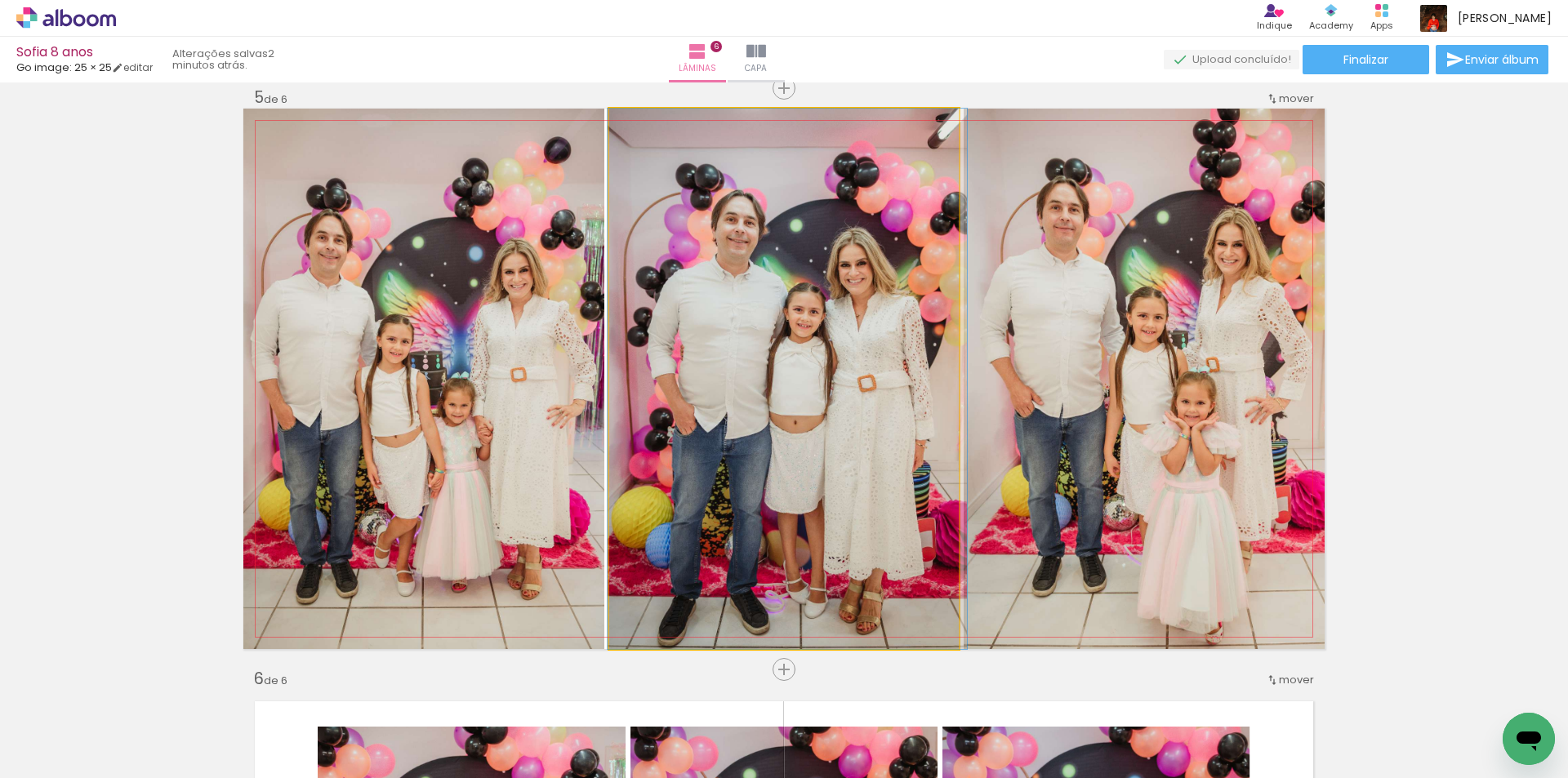
drag, startPoint x: 819, startPoint y: 488, endPoint x: 822, endPoint y: 451, distance: 37.1
drag, startPoint x: 822, startPoint y: 451, endPoint x: 832, endPoint y: 452, distance: 10.0
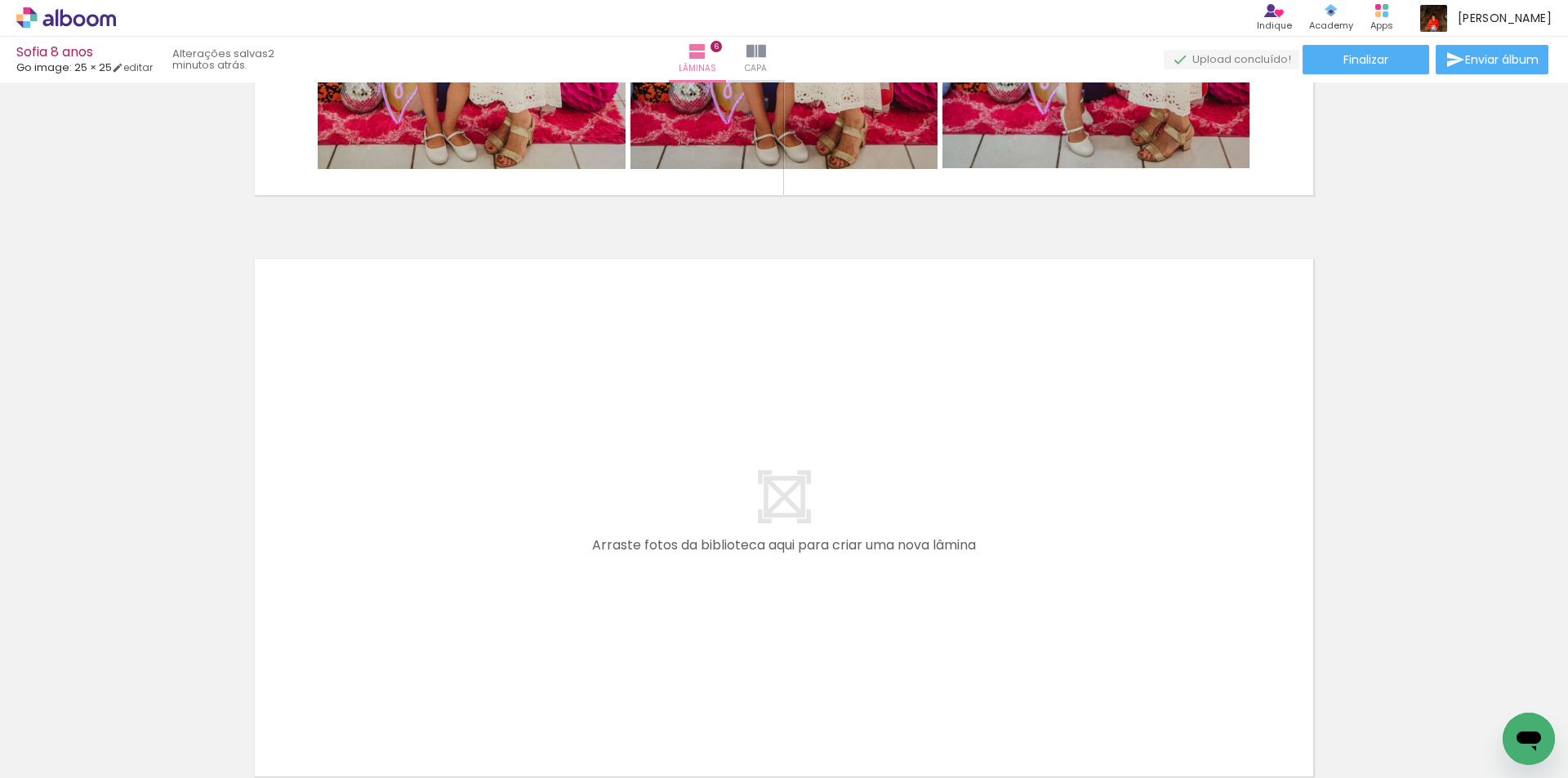
scroll to position [3552, 0]
